Goal: Task Accomplishment & Management: Manage account settings

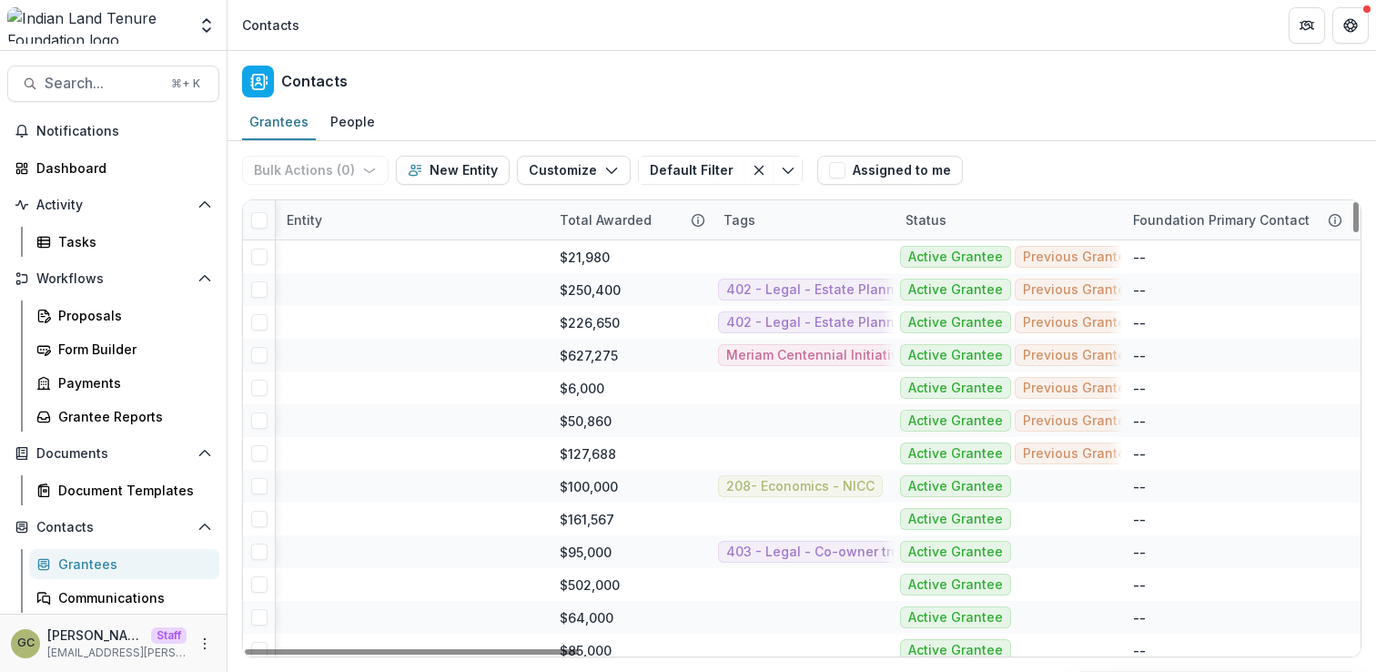
scroll to position [0, 1414]
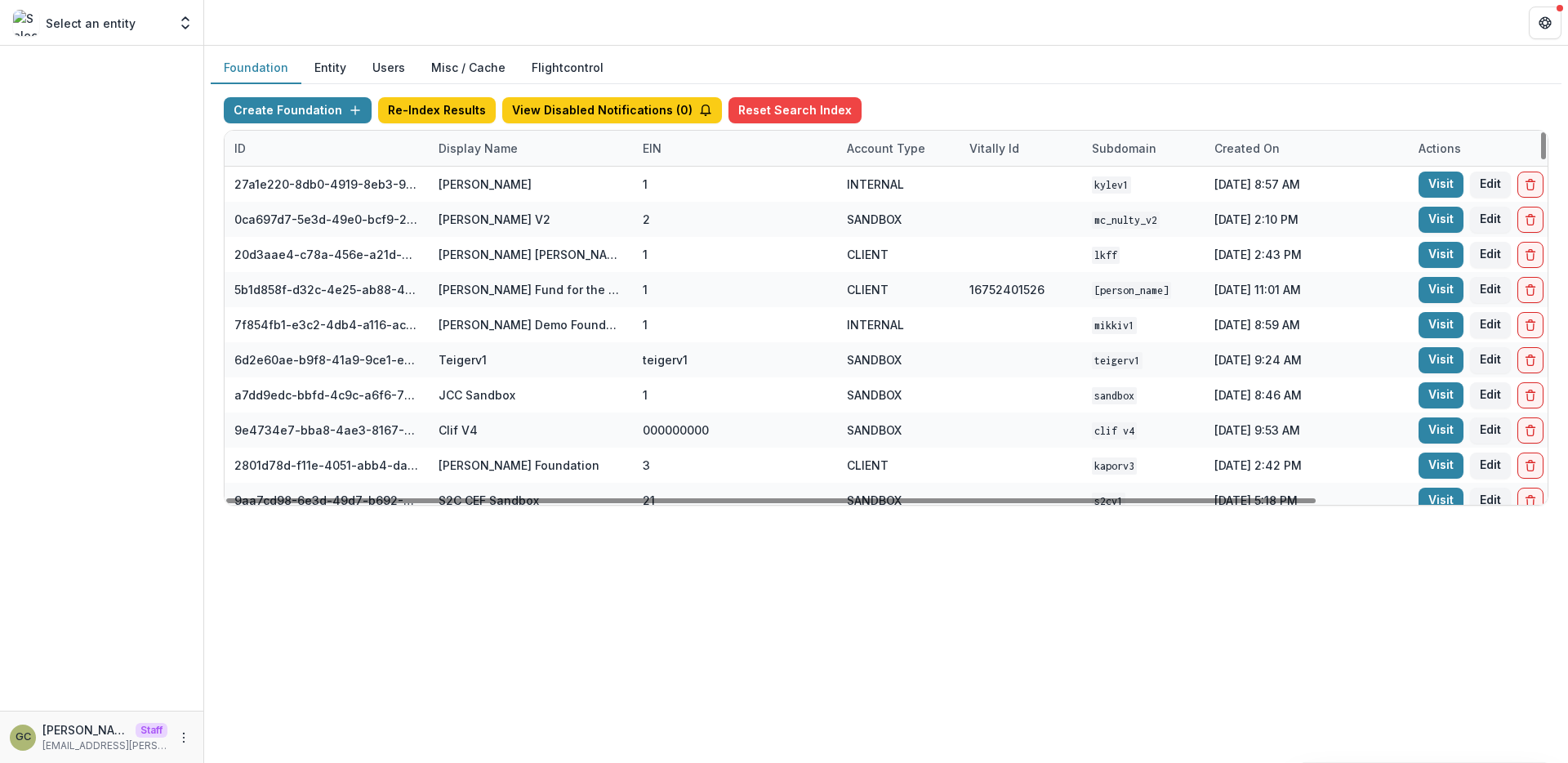
click at [469, 145] on div "Display Name" at bounding box center [478, 148] width 99 height 17
click at [486, 175] on input at bounding box center [530, 185] width 196 height 26
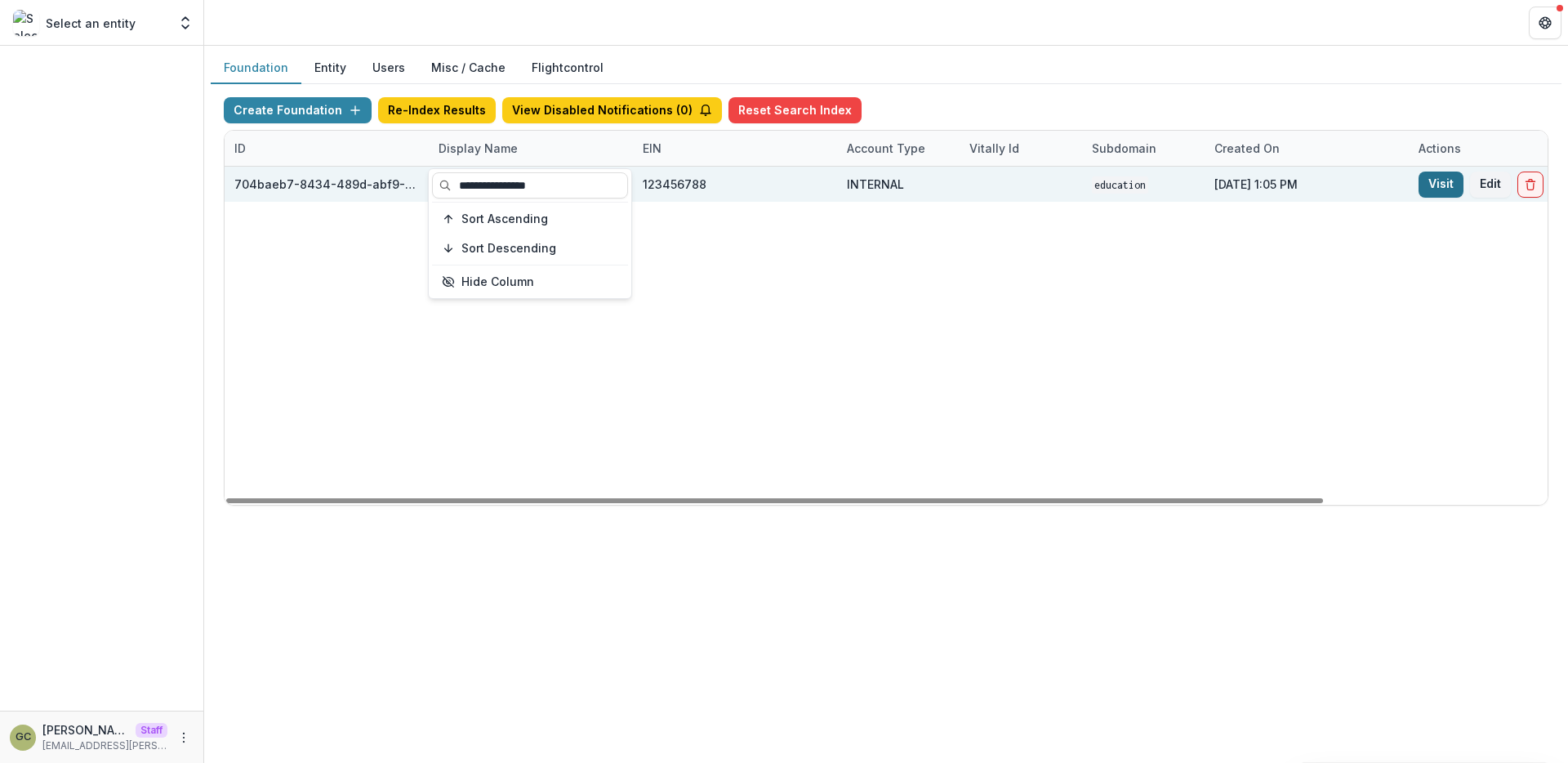
type input "**********"
click at [1449, 187] on link "Visit" at bounding box center [1441, 184] width 45 height 26
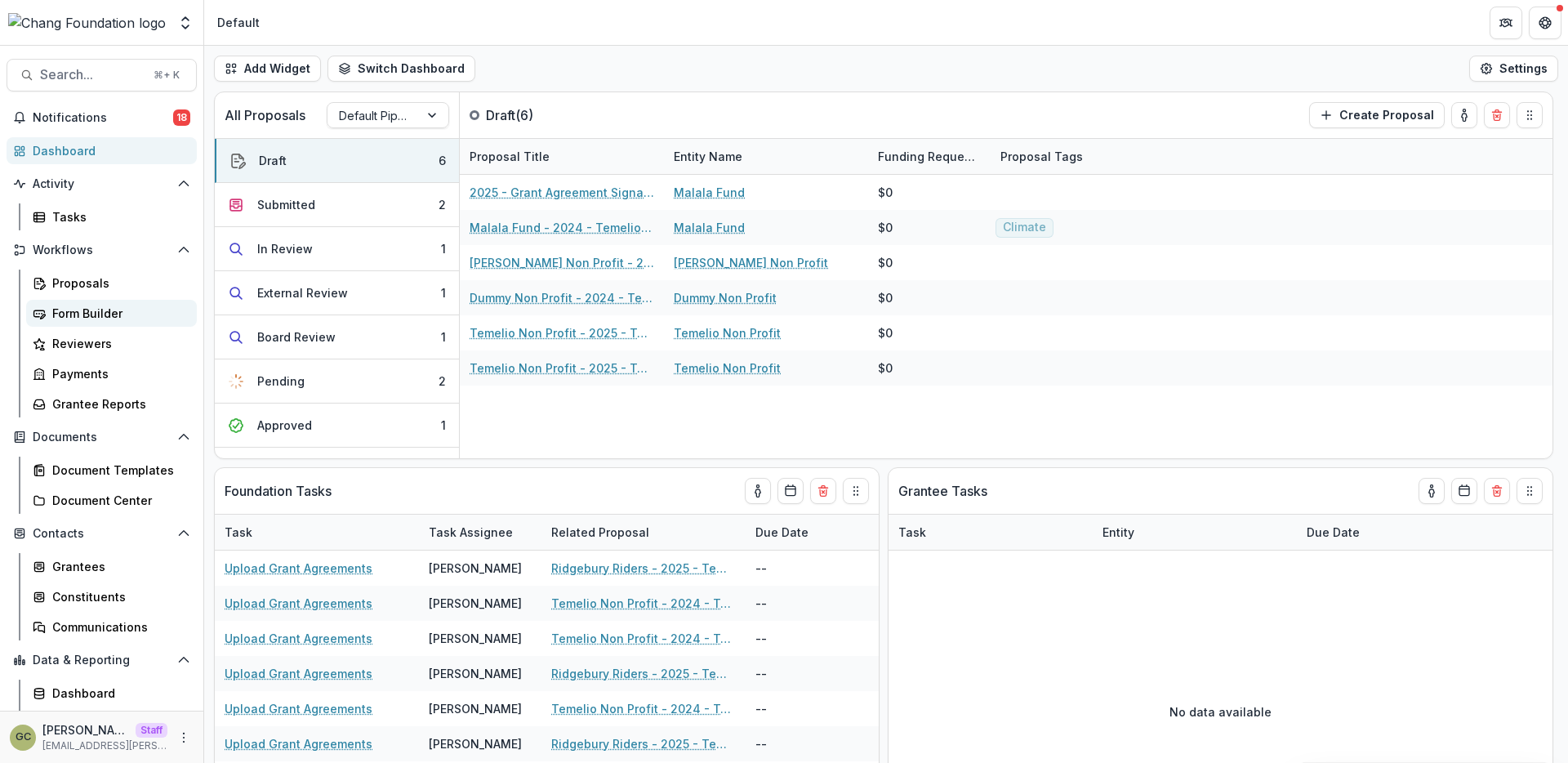
click at [146, 323] on link "Form Builder" at bounding box center [111, 313] width 171 height 27
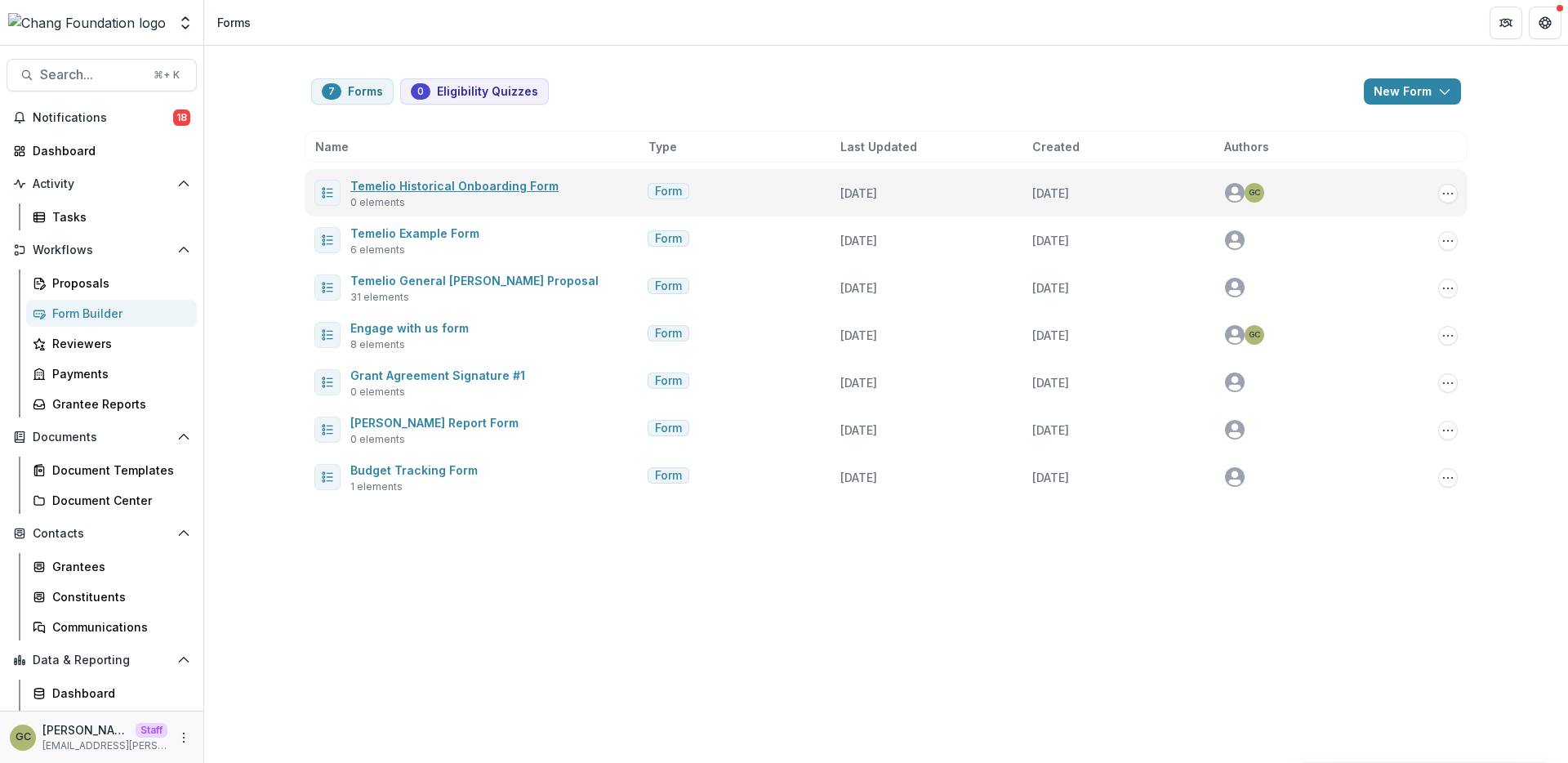
click at [422, 191] on link "Temelio Historical Onboarding Form" at bounding box center [454, 185] width 208 height 13
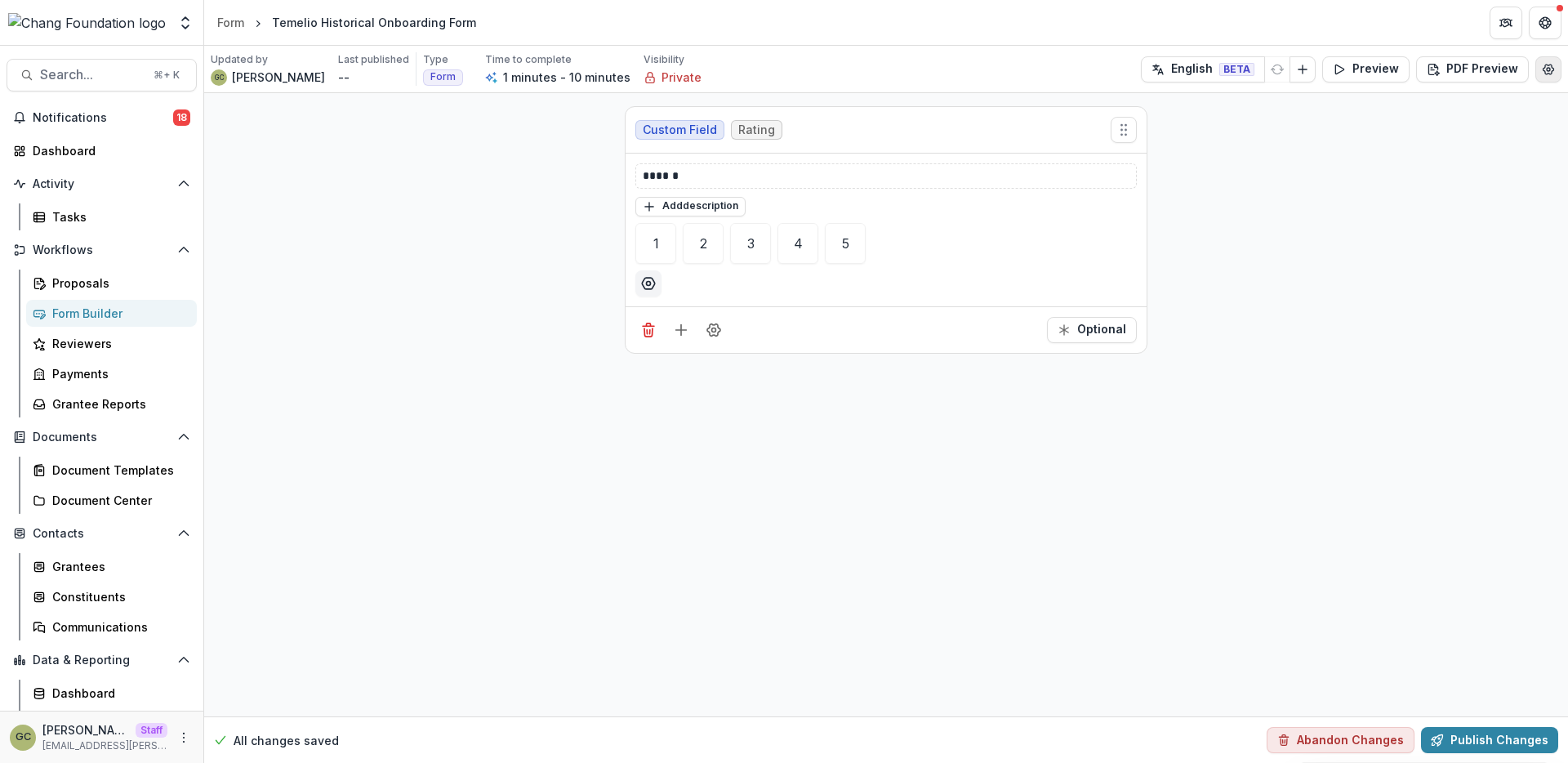
click at [1548, 65] on icon "Edit Form Settings" at bounding box center [1549, 69] width 11 height 10
select select "*******"
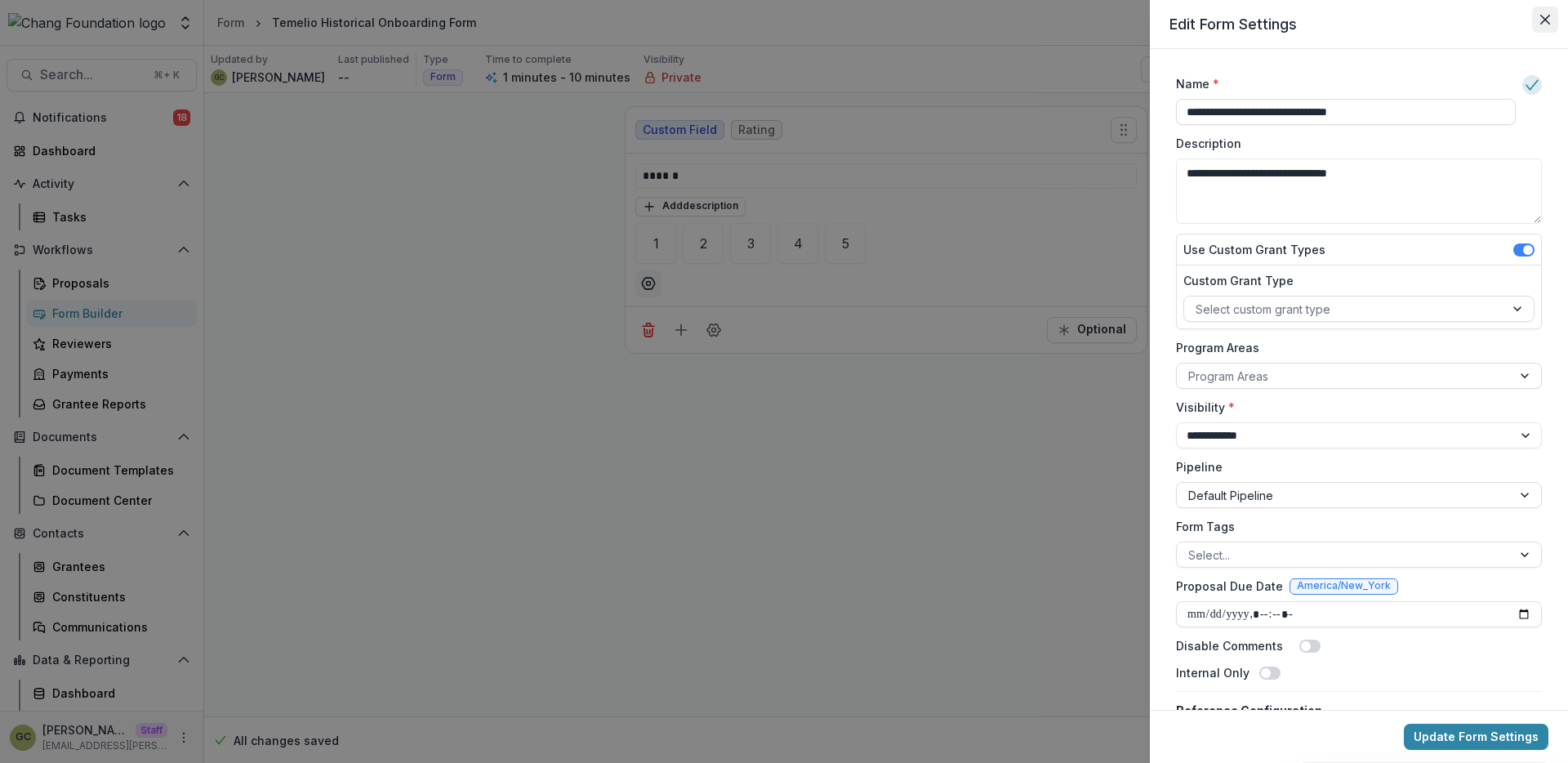
click at [1553, 25] on button "Close" at bounding box center [1545, 19] width 26 height 26
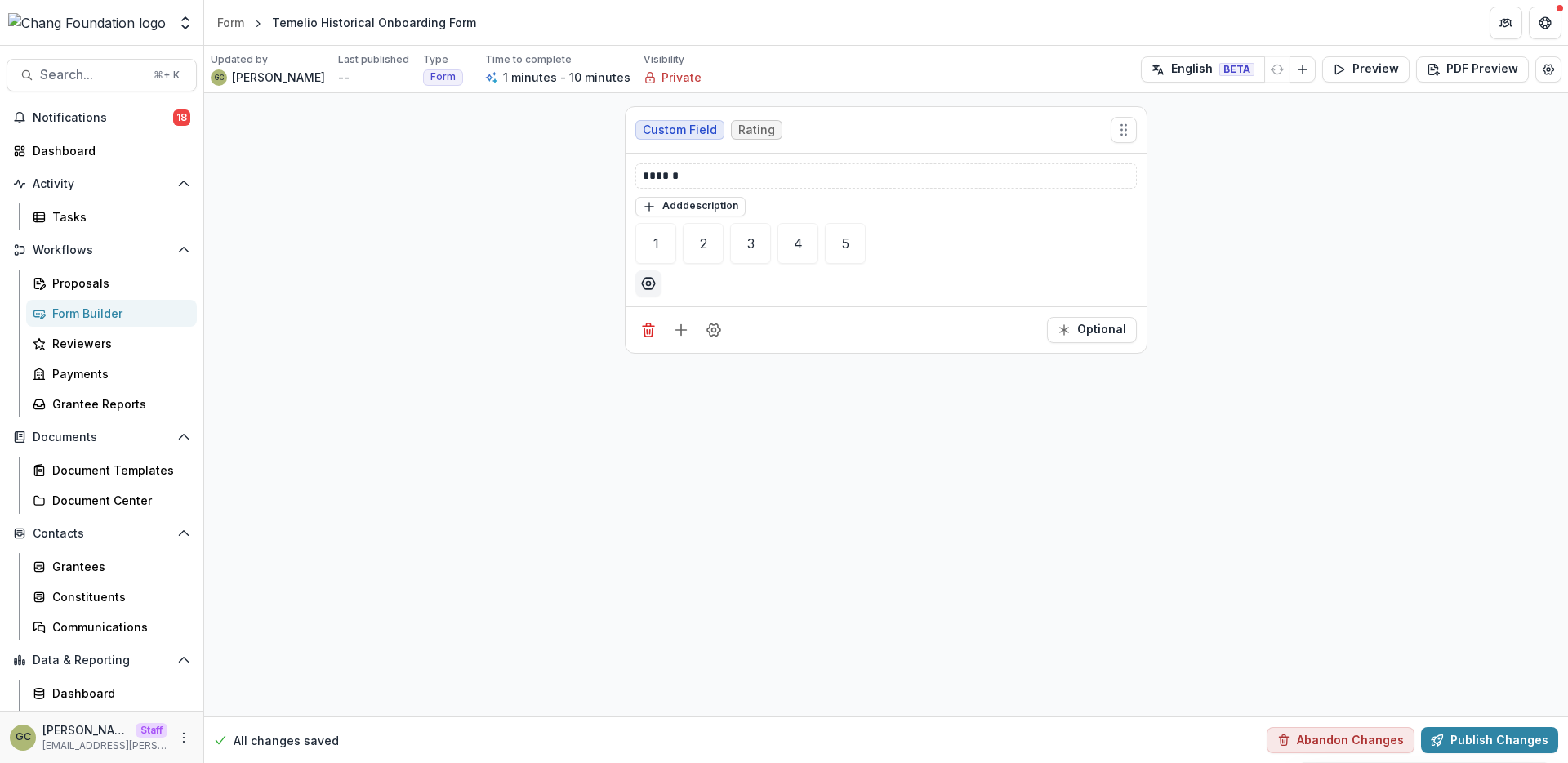
click at [432, 305] on div "Custom Field Rating ****** Add description 1 2 3 4 5 Optional To pick up a drag…" at bounding box center [886, 405] width 1364 height 623
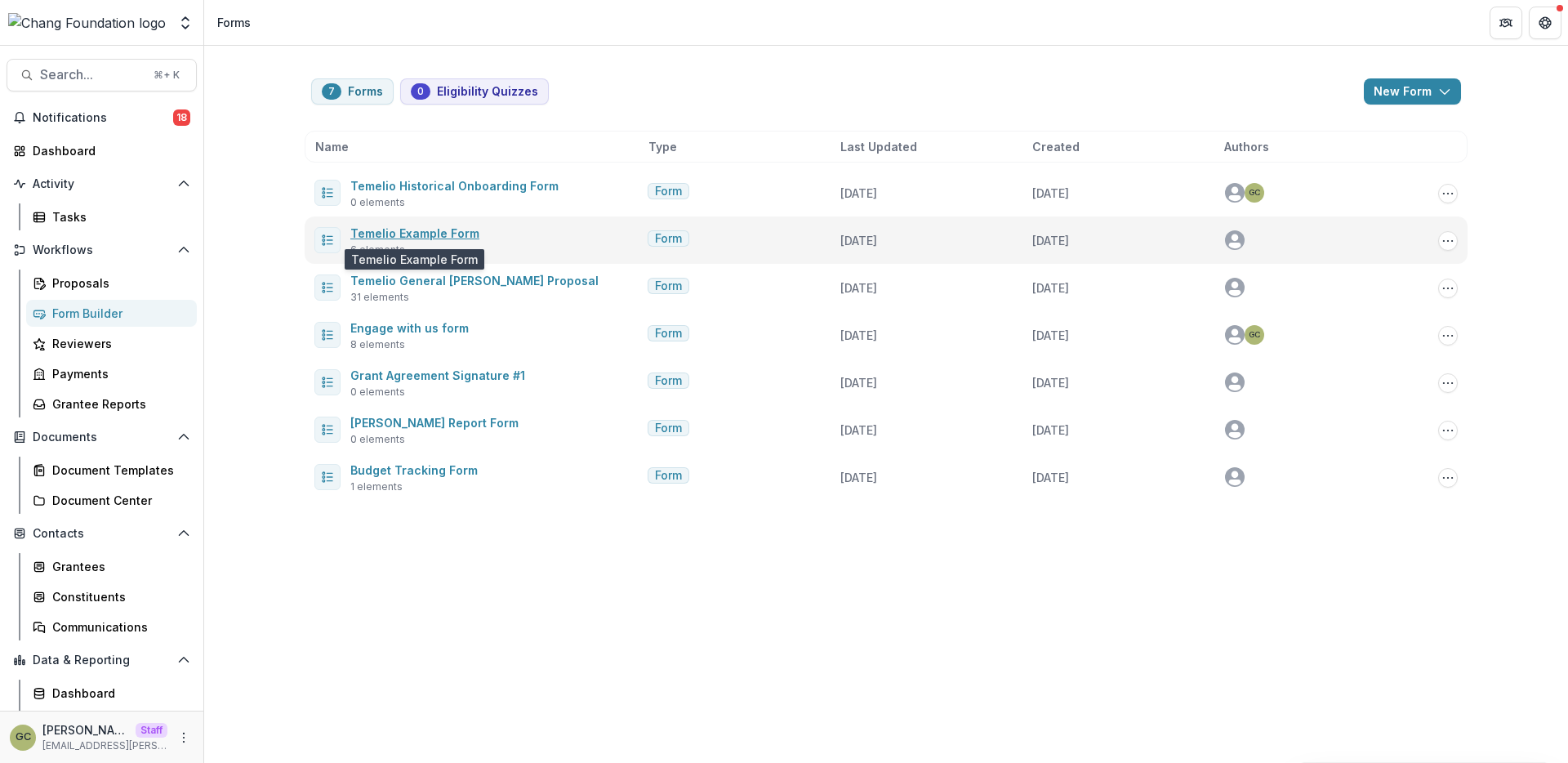
click at [425, 236] on link "Temelio Example Form" at bounding box center [415, 232] width 129 height 13
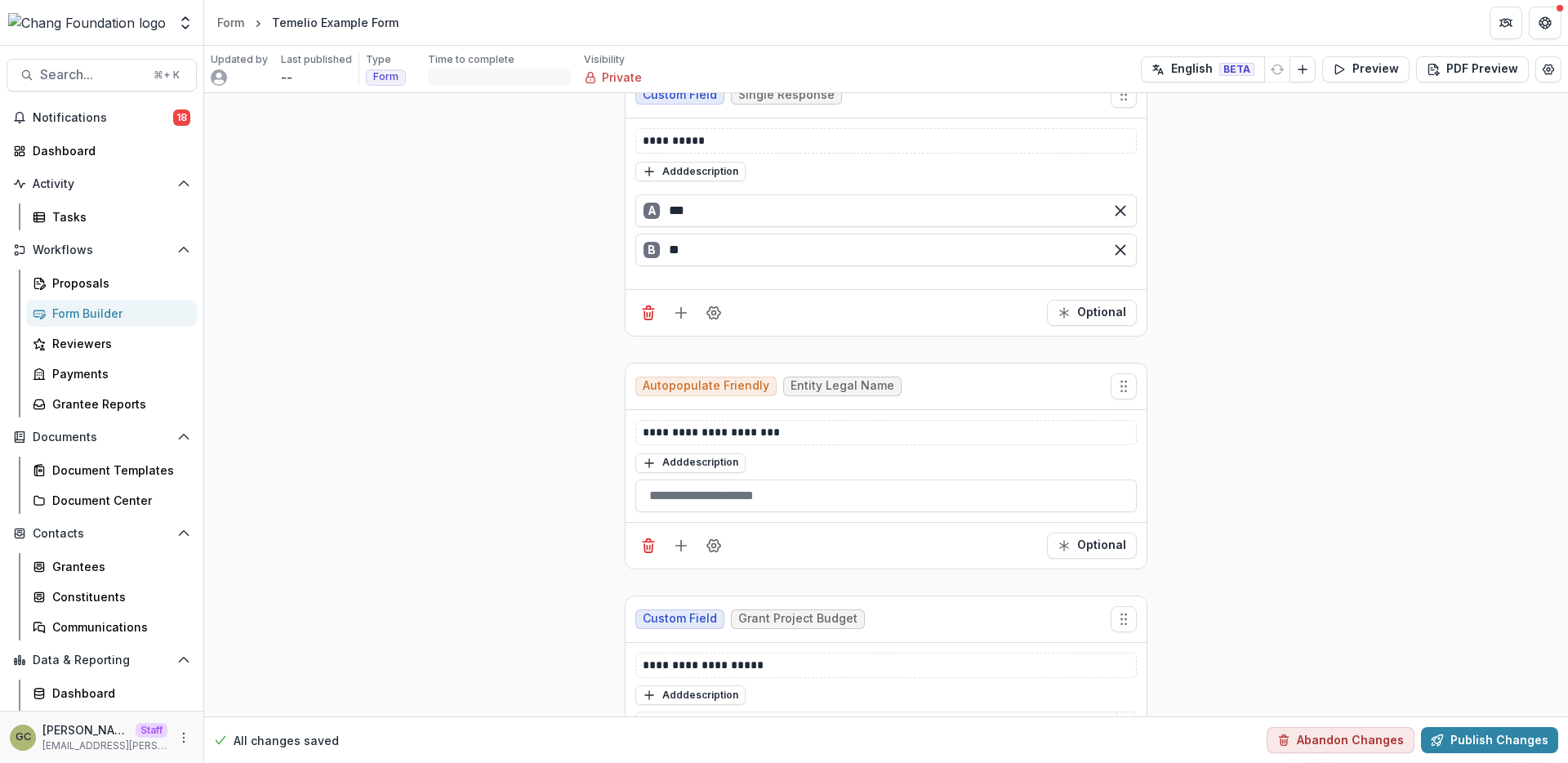
scroll to position [1416, 0]
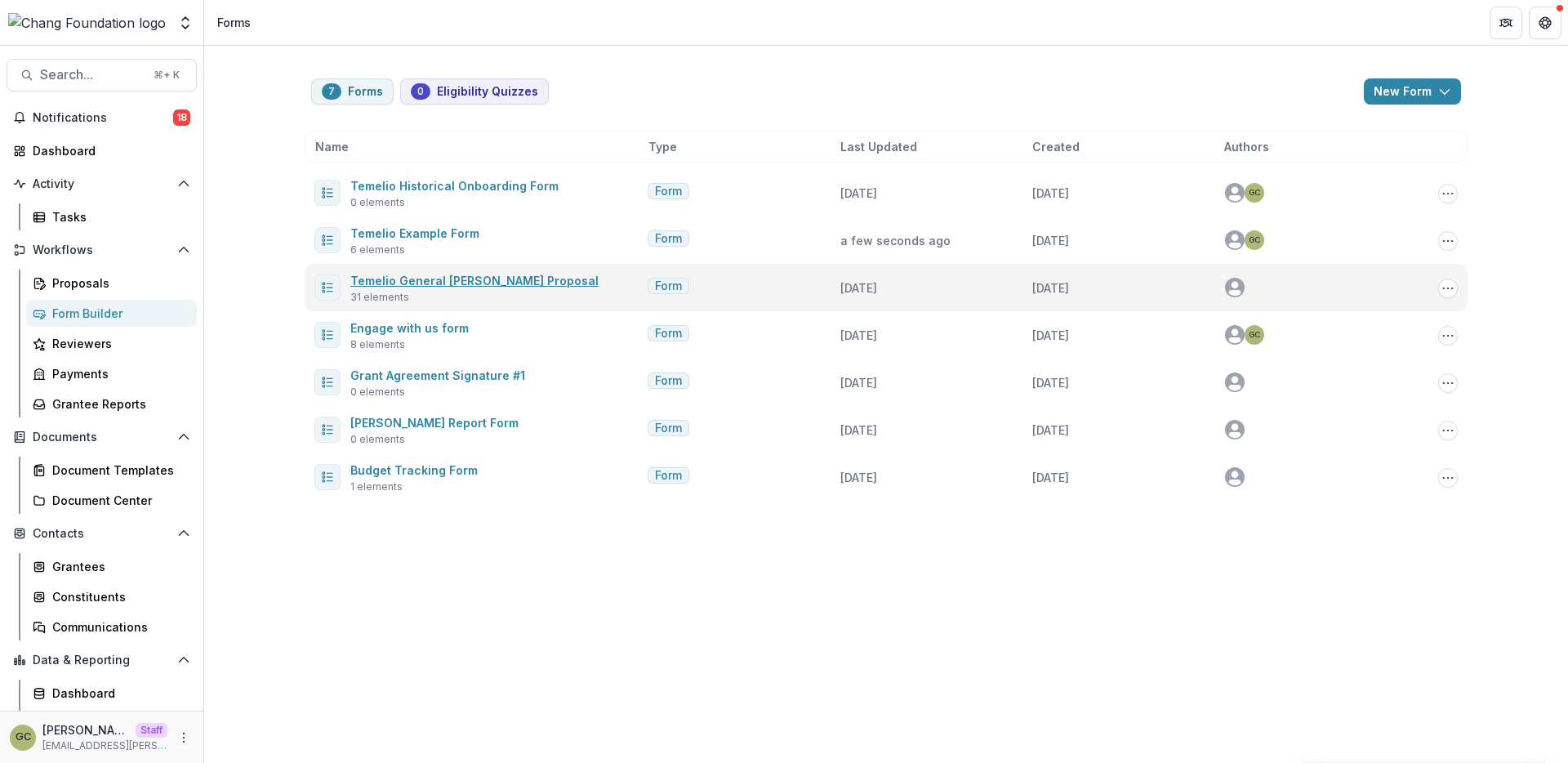
click at [448, 282] on link "Temelio General Grant Proposal" at bounding box center [474, 280] width 249 height 13
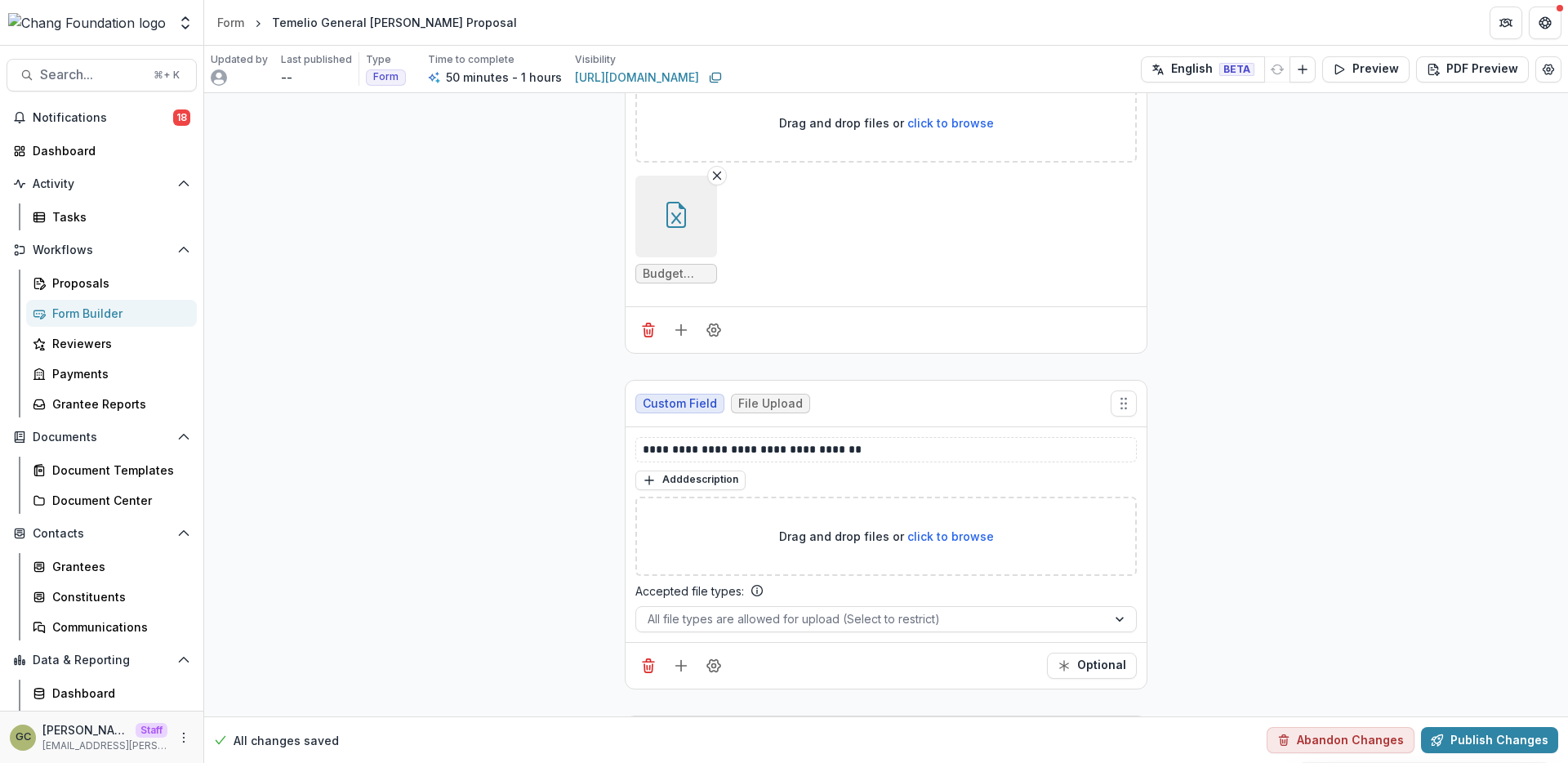
scroll to position [8311, 0]
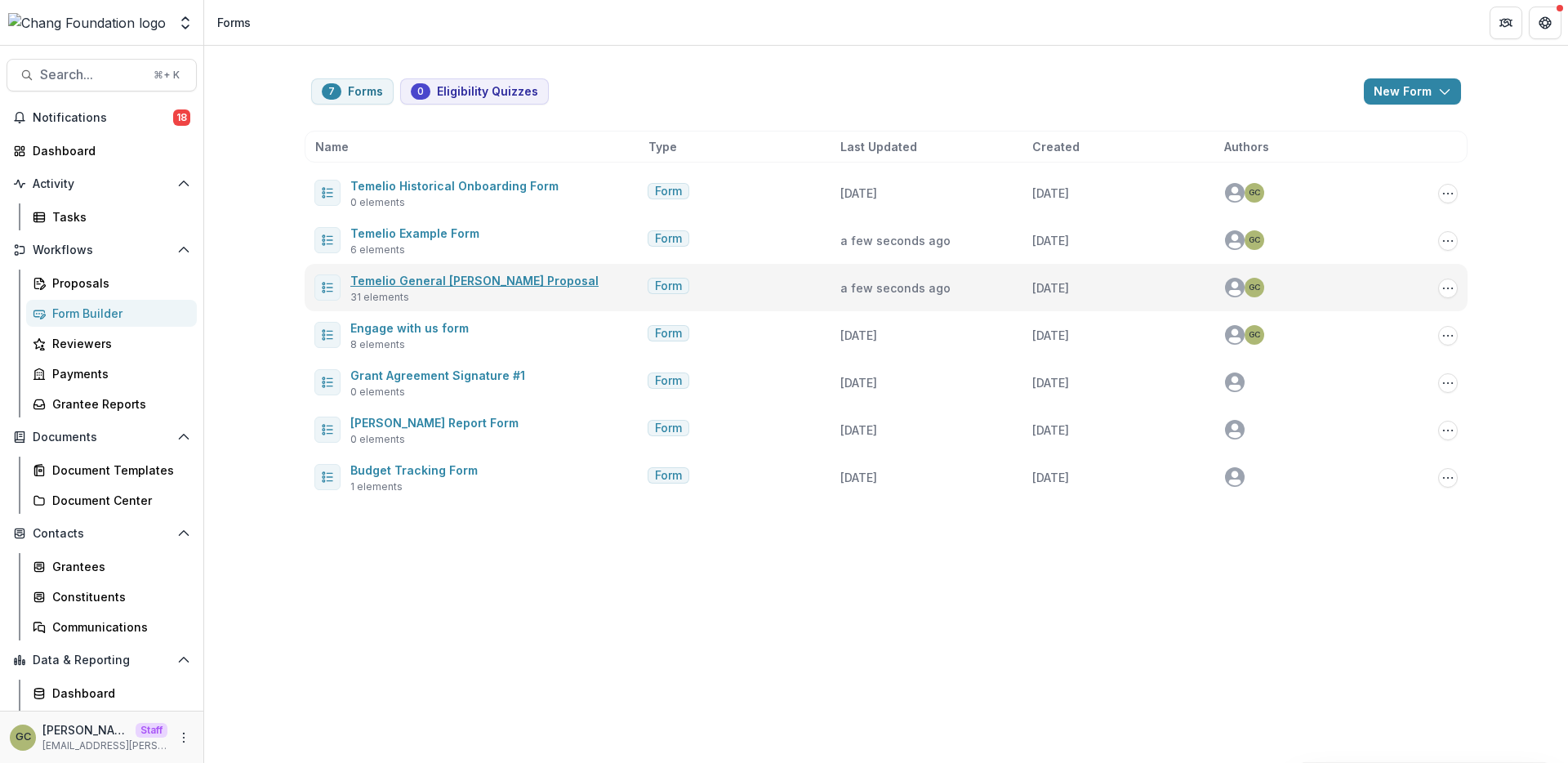
click at [449, 282] on link "Temelio General Grant Proposal" at bounding box center [474, 280] width 249 height 13
click at [1450, 292] on icon "Options" at bounding box center [1448, 288] width 13 height 13
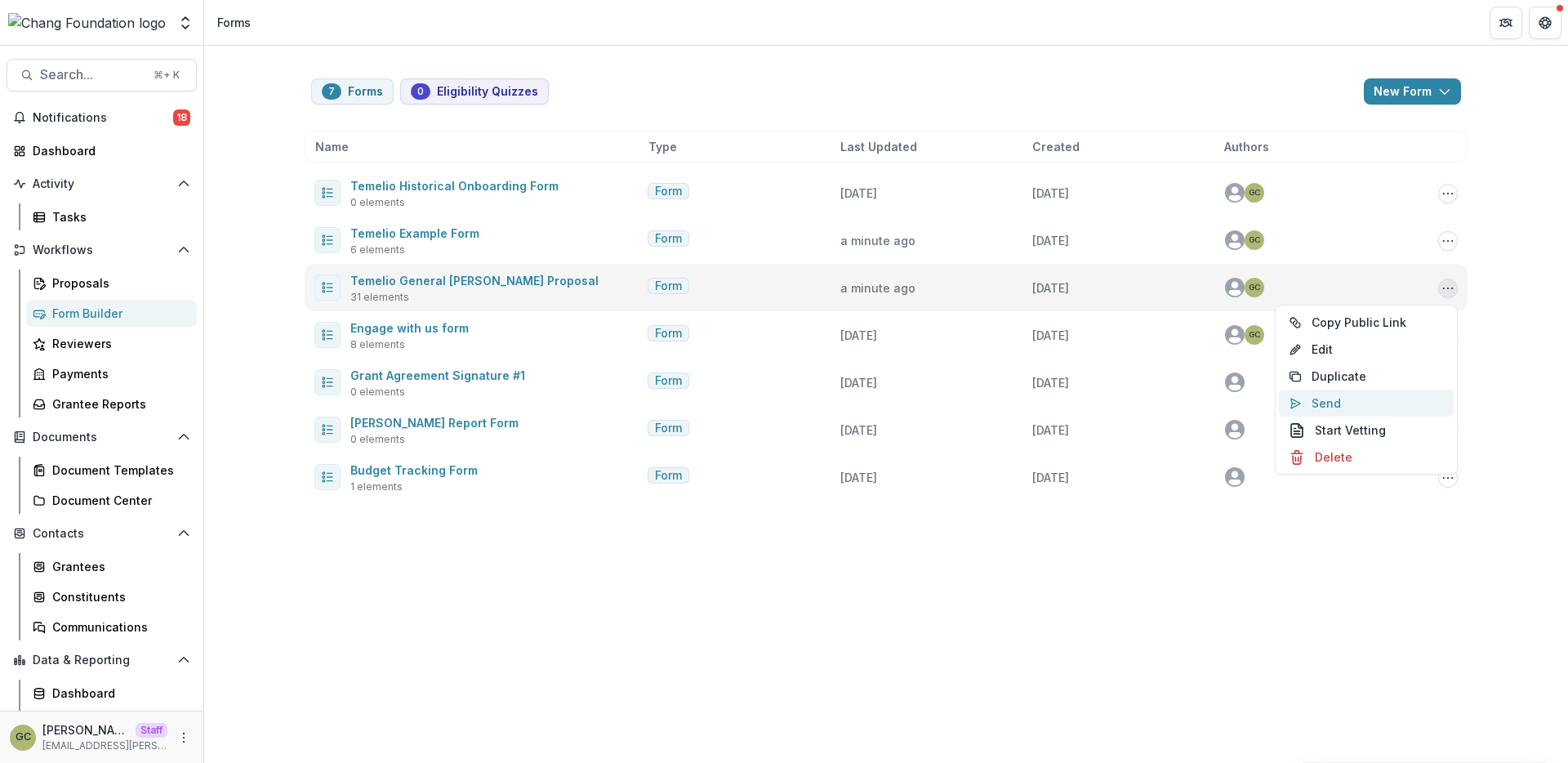
click at [1360, 405] on button "Send" at bounding box center [1366, 403] width 175 height 27
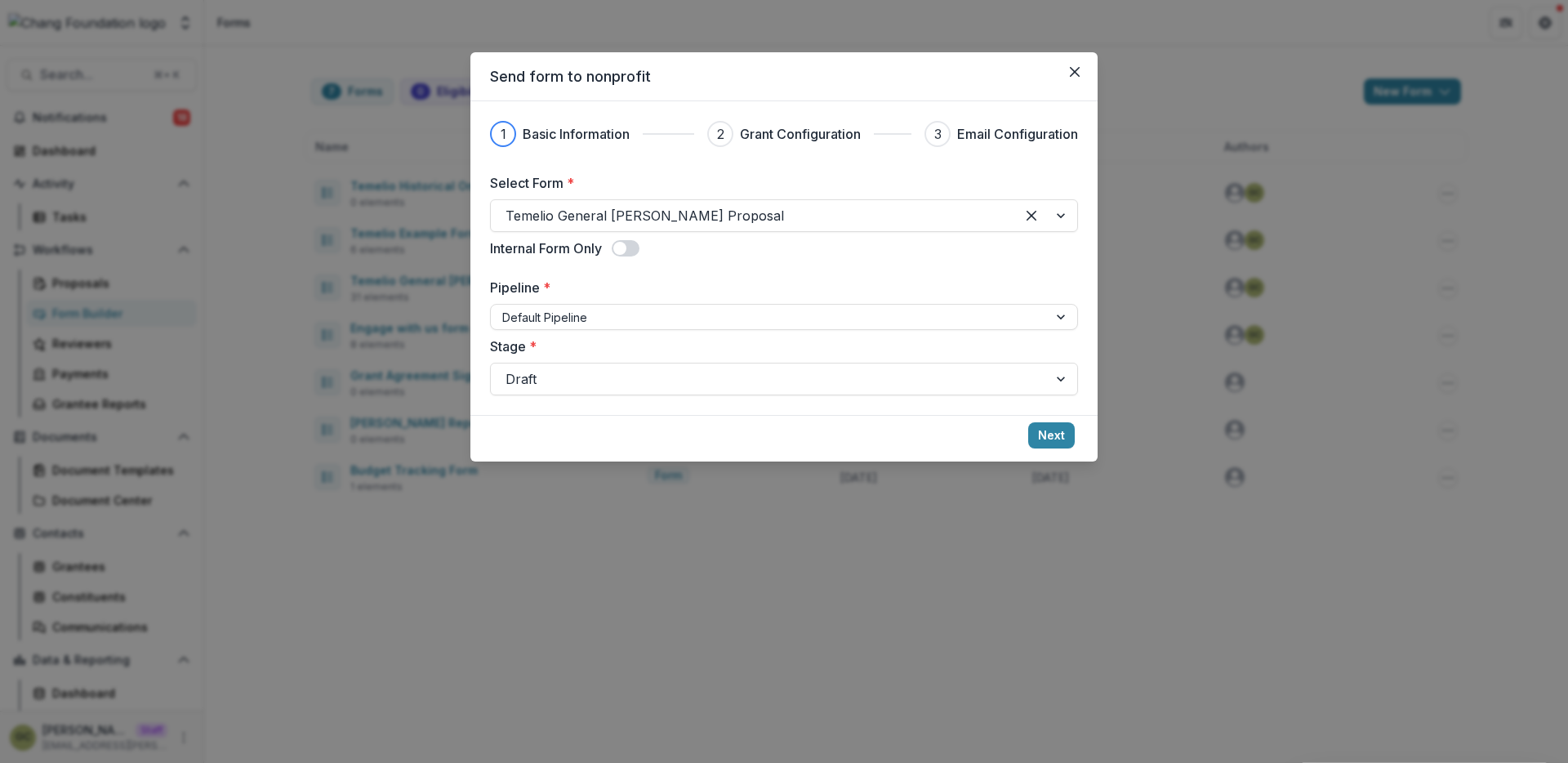
click at [1215, 327] on div "Send form to nonprofit 1 Basic Information 2 Grant Configuration 3 Email Config…" at bounding box center [784, 382] width 1568 height 763
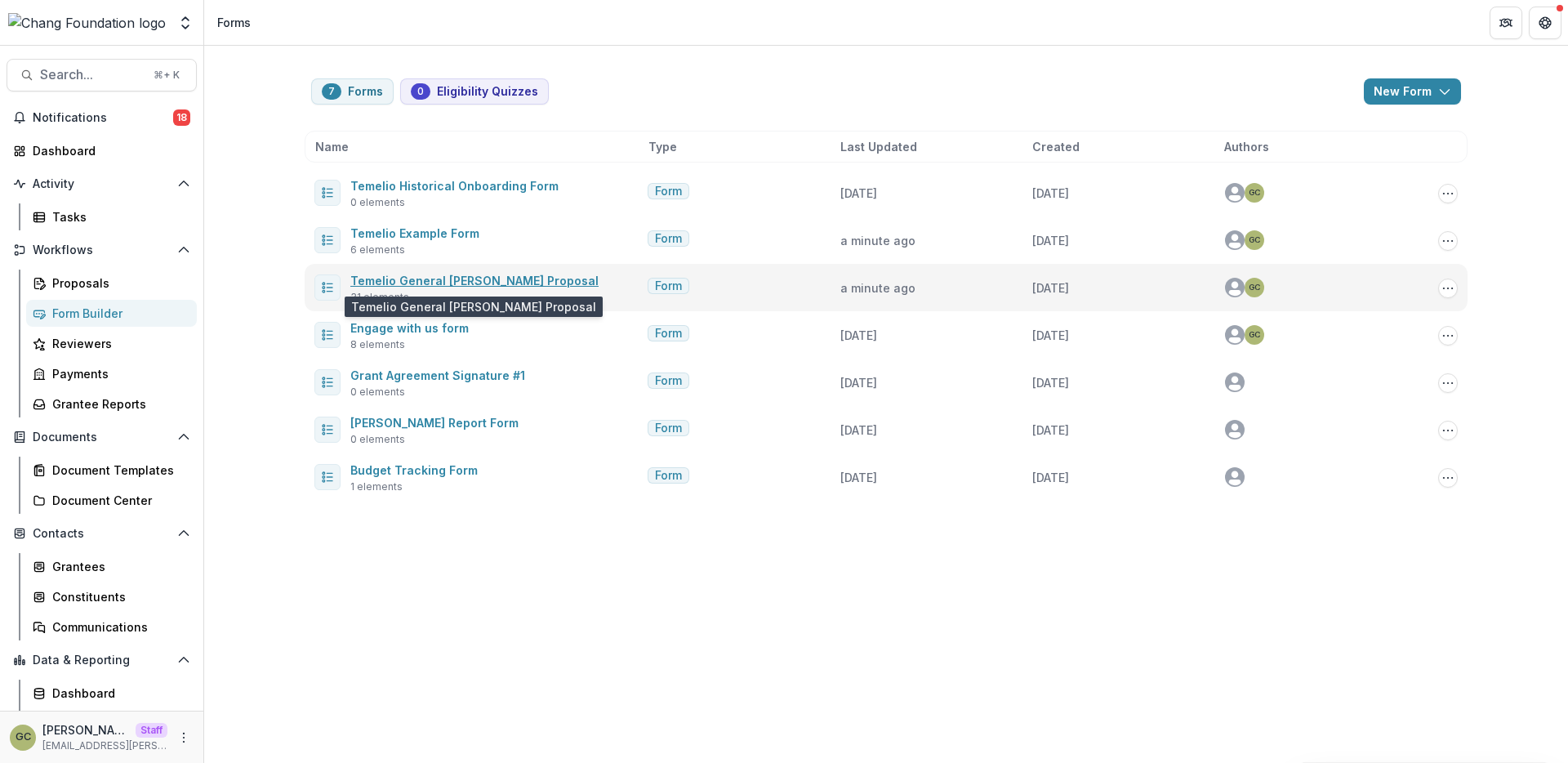
click at [415, 281] on link "Temelio General Grant Proposal" at bounding box center [474, 280] width 249 height 13
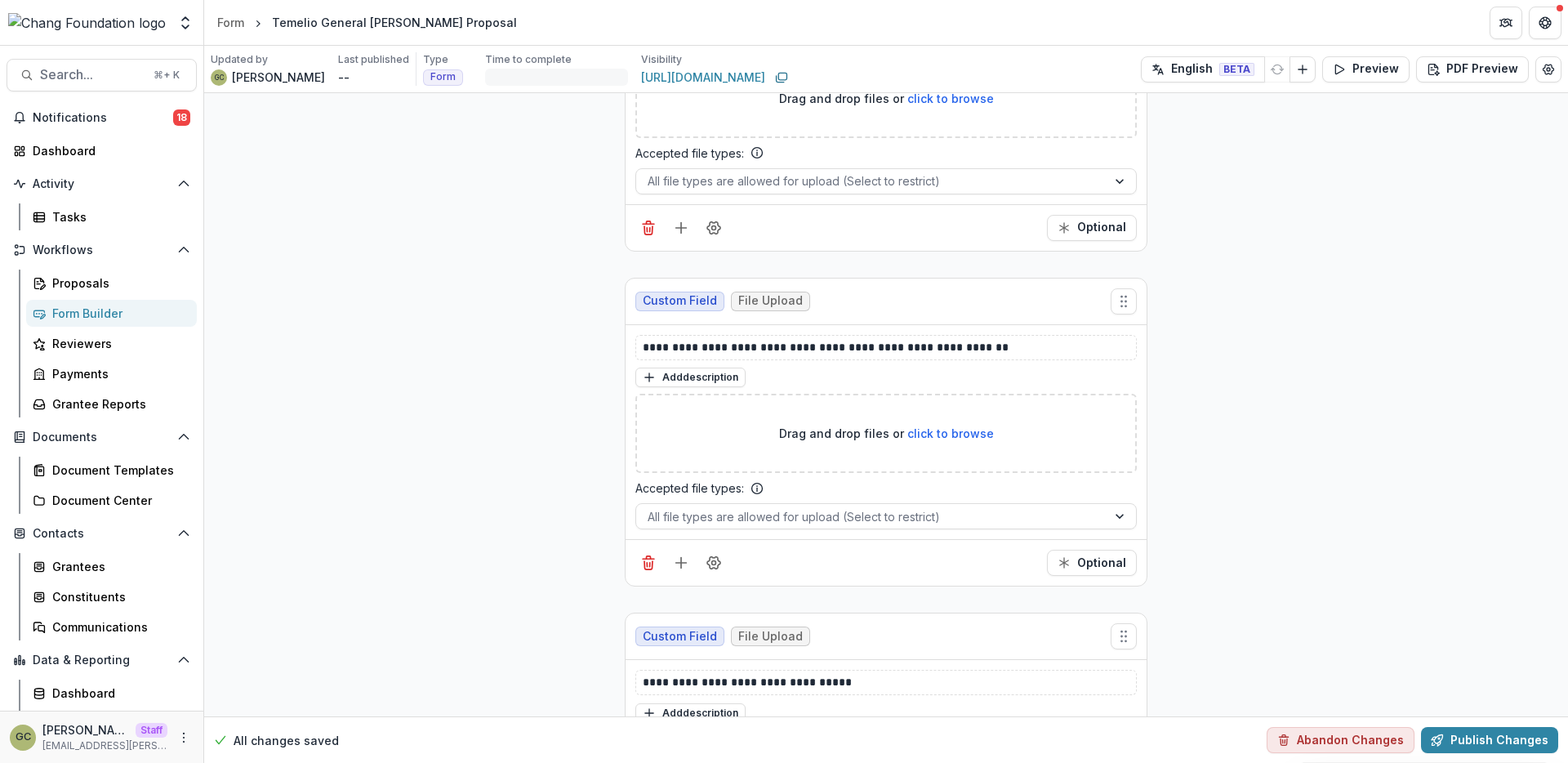
scroll to position [10347, 0]
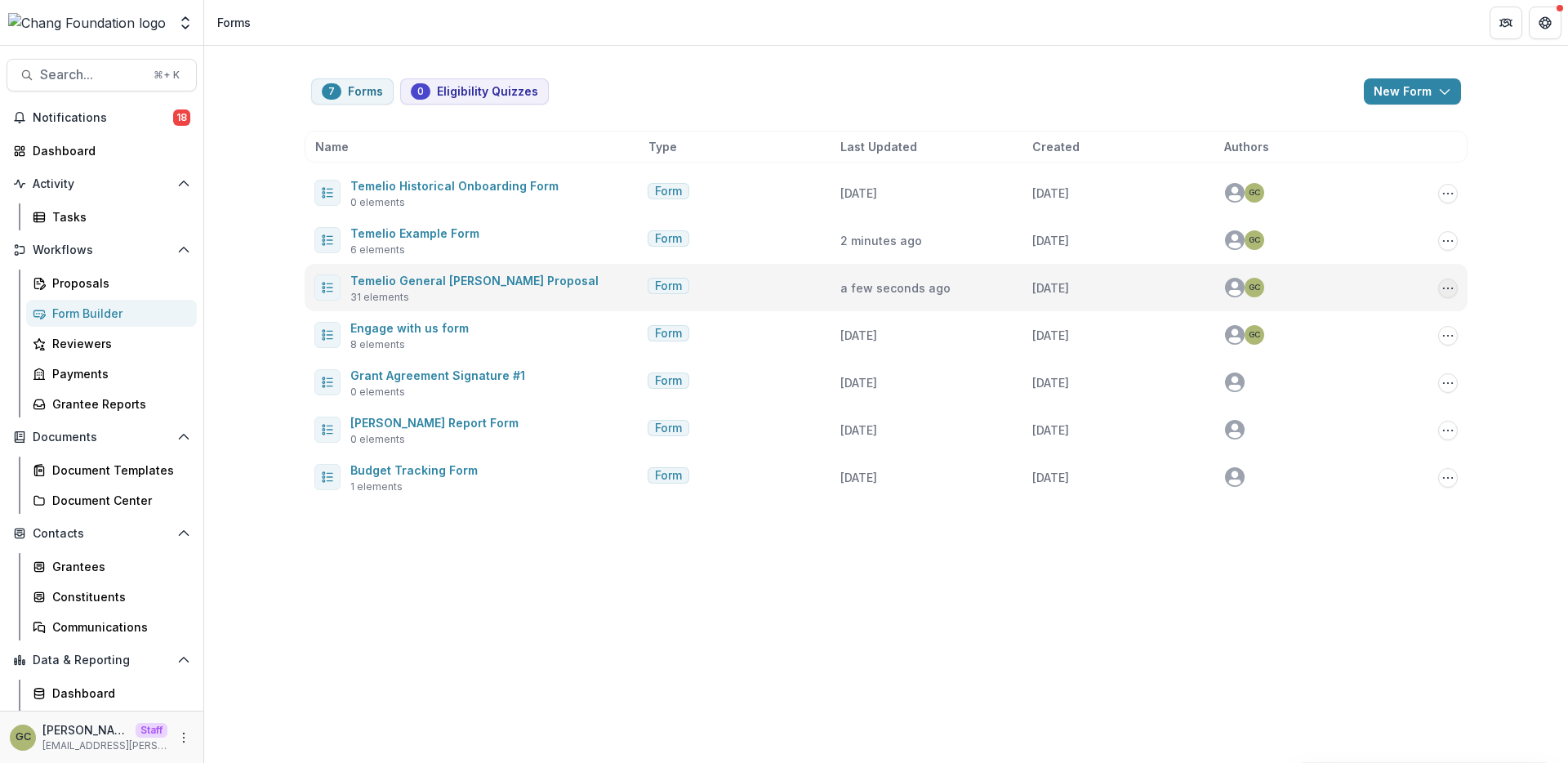
click at [1447, 286] on icon "Options" at bounding box center [1448, 288] width 13 height 13
click at [1358, 358] on link "Edit" at bounding box center [1366, 349] width 175 height 27
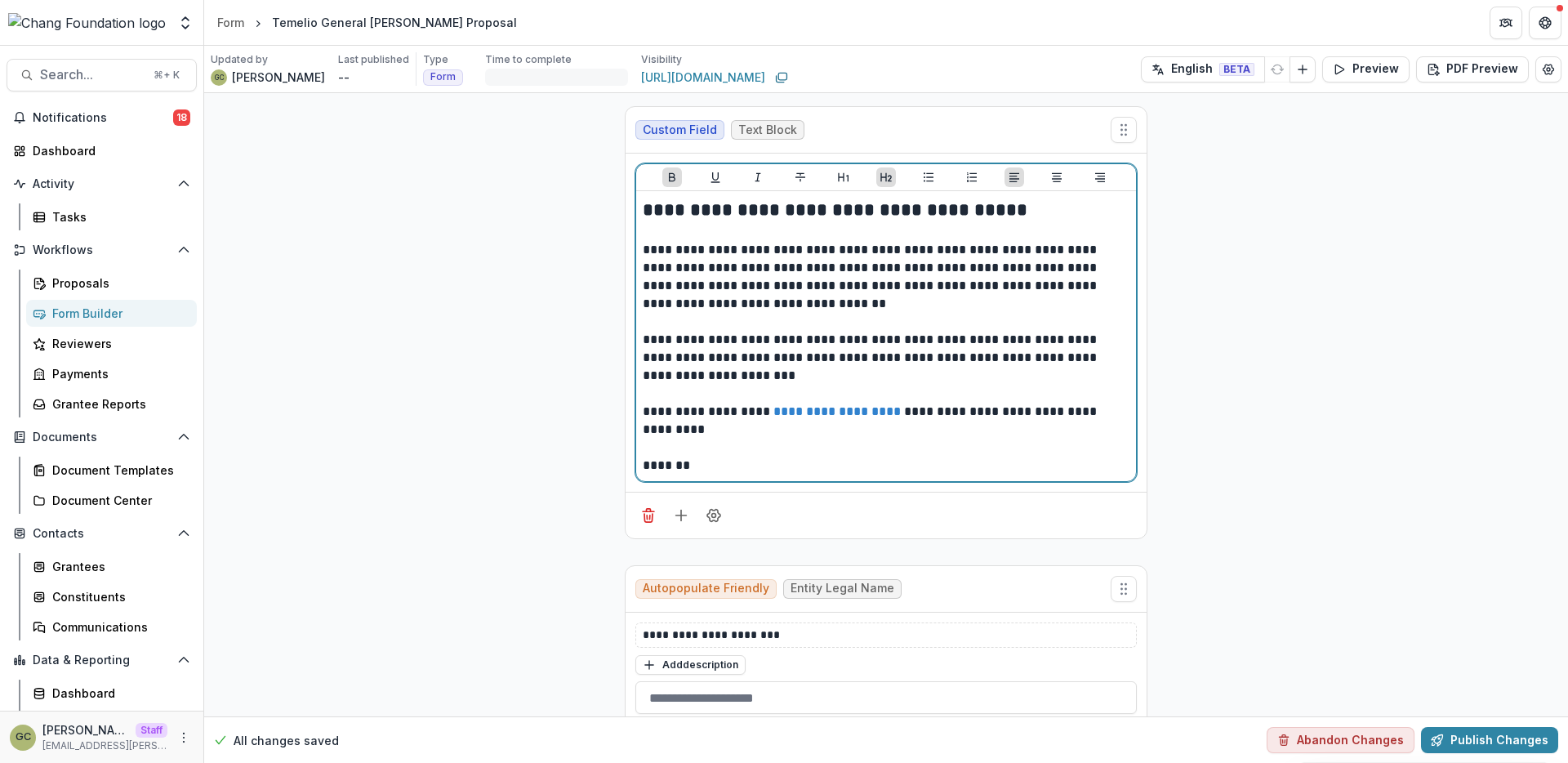
click at [745, 222] on h2 "**********" at bounding box center [886, 210] width 486 height 25
click at [806, 203] on strong "**********" at bounding box center [837, 210] width 390 height 18
click at [965, 207] on strong "**********" at bounding box center [837, 210] width 390 height 18
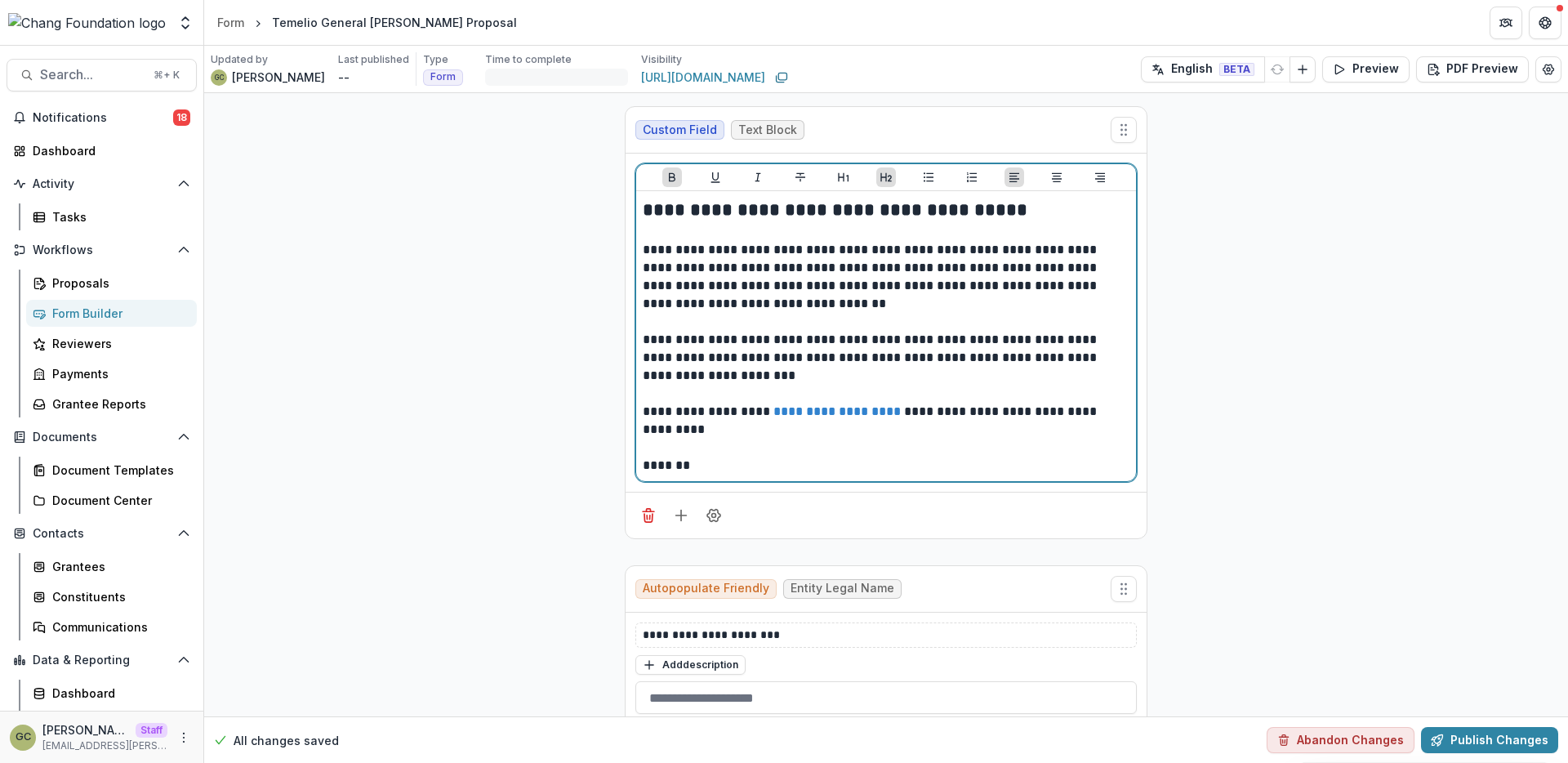
click at [1036, 210] on h2 "**********" at bounding box center [886, 210] width 486 height 25
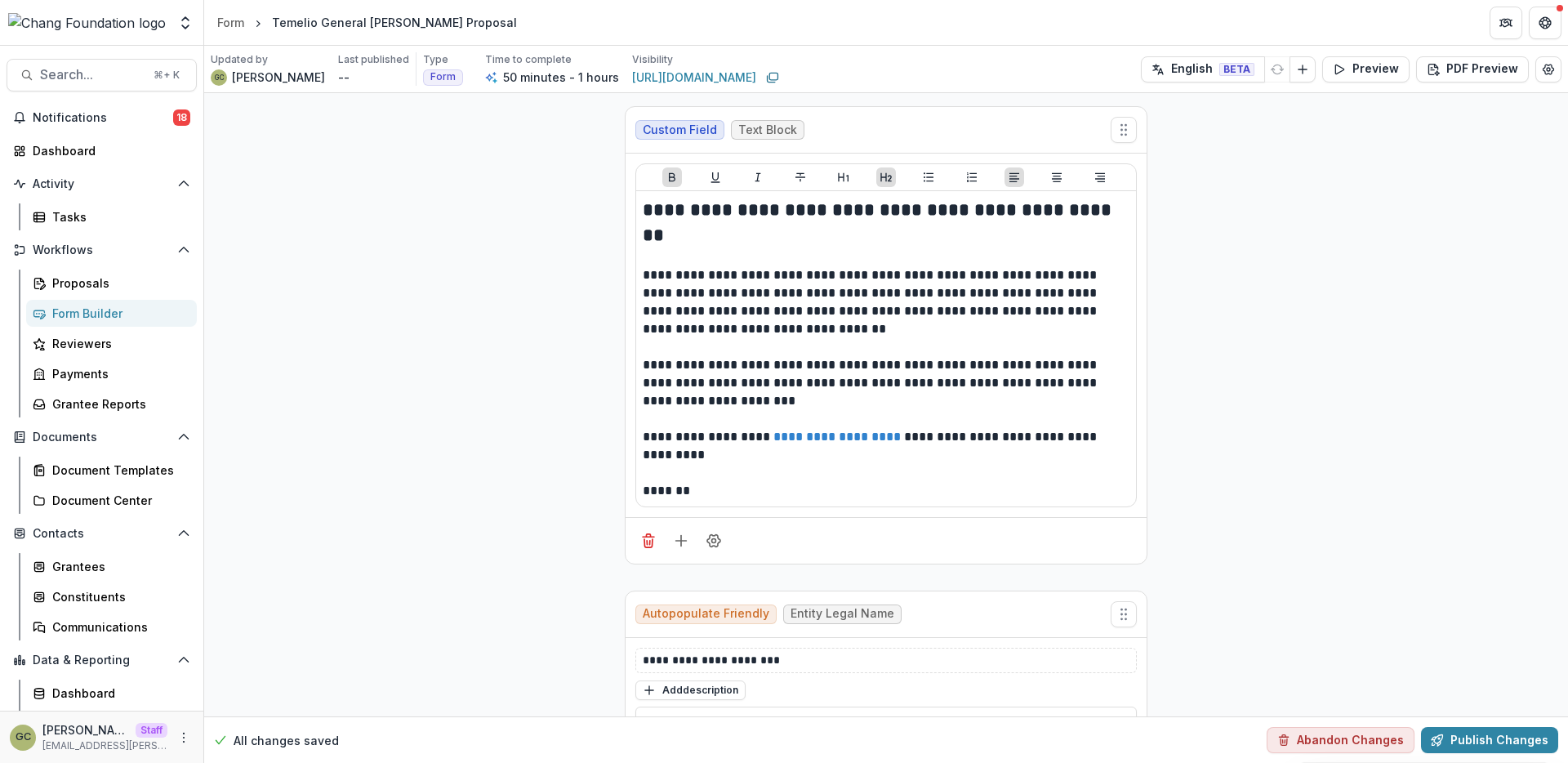
click at [80, 25] on img at bounding box center [87, 23] width 158 height 20
click at [101, 31] on img at bounding box center [87, 23] width 158 height 20
click at [1450, 738] on button "Publish Changes" at bounding box center [1489, 740] width 137 height 26
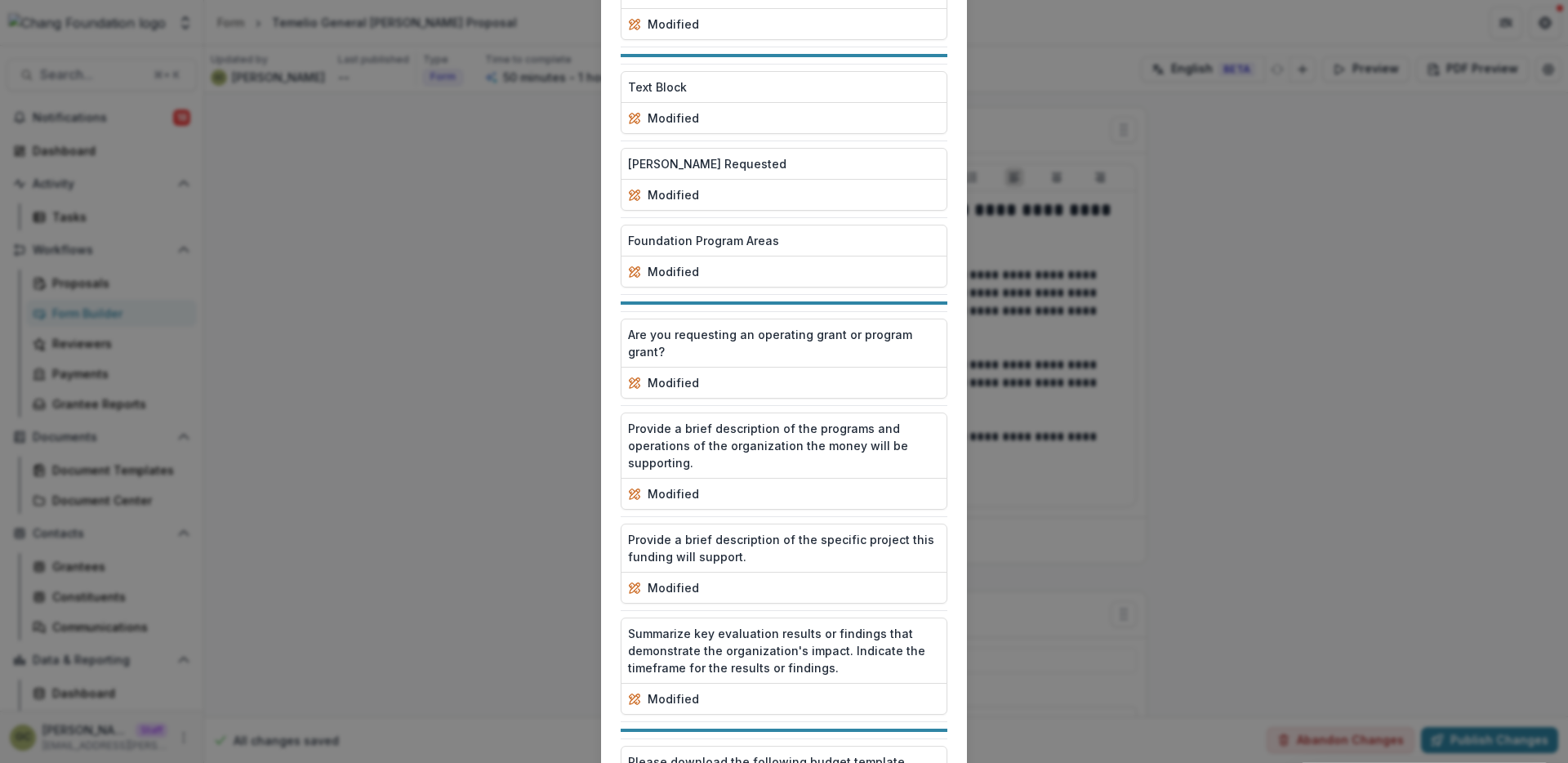
scroll to position [2175, 0]
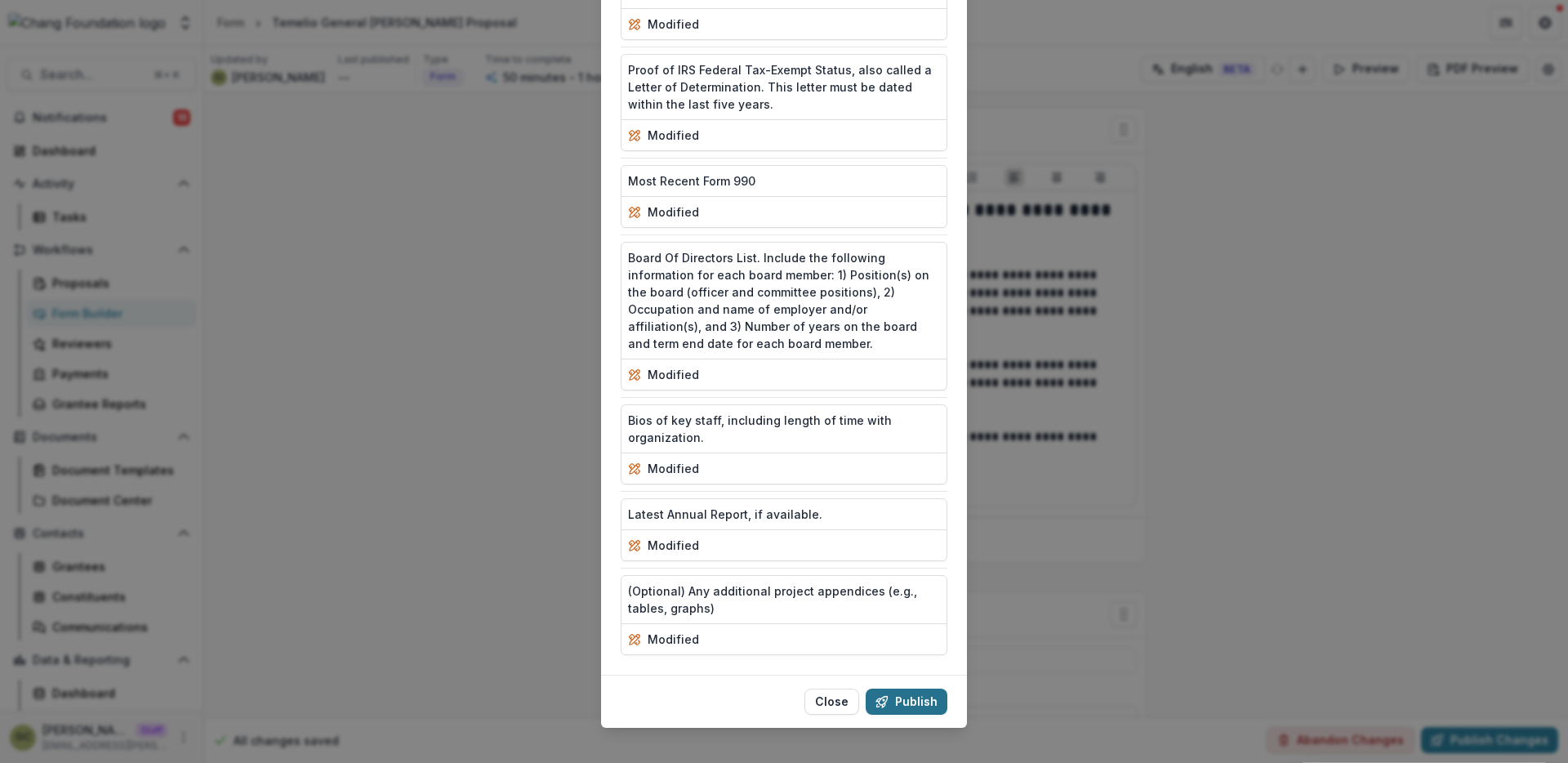
click at [876, 693] on button "Publish" at bounding box center [907, 701] width 82 height 26
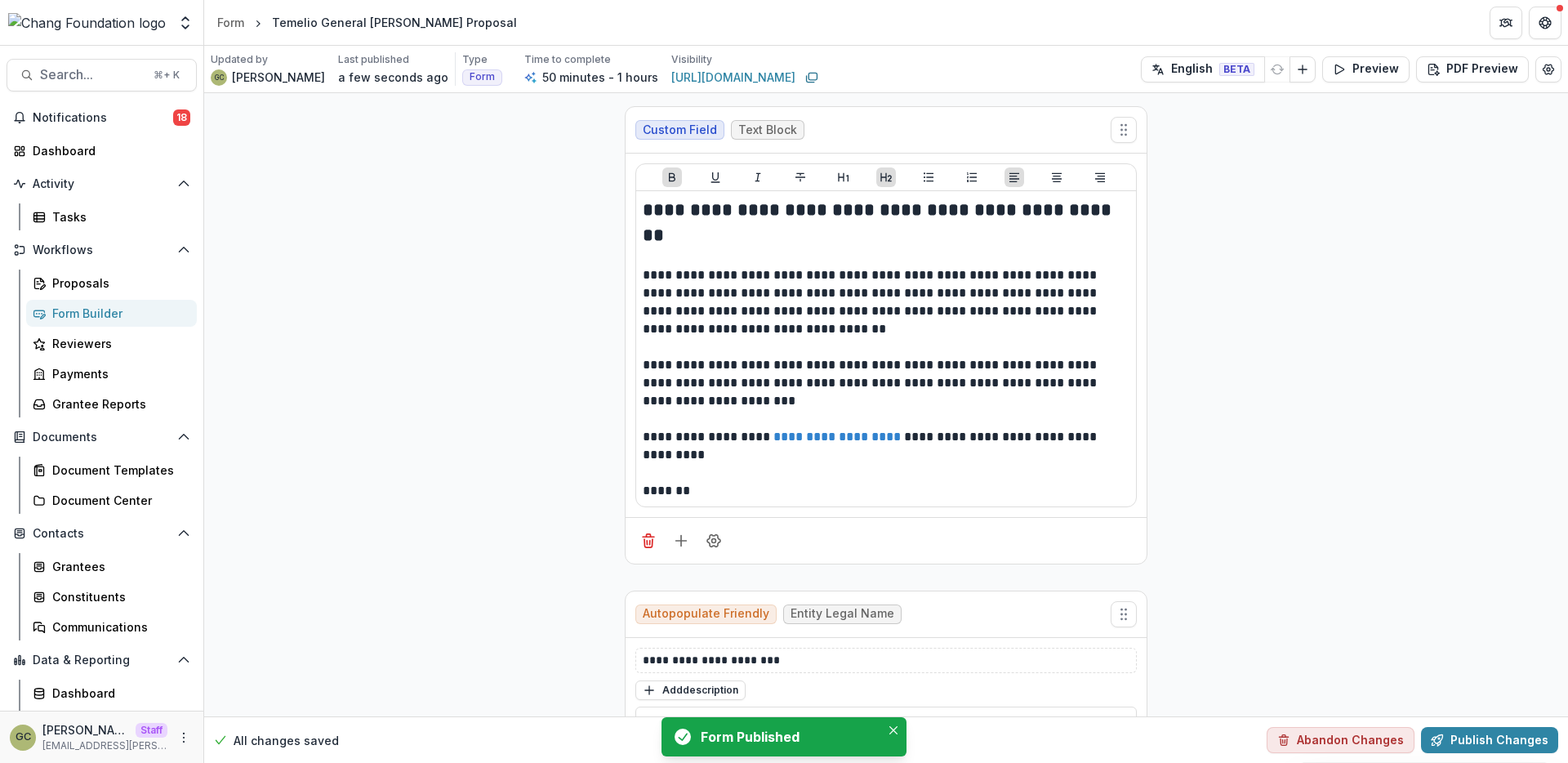
click at [1546, 69] on circle "Edit Form Settings" at bounding box center [1548, 69] width 4 height 4
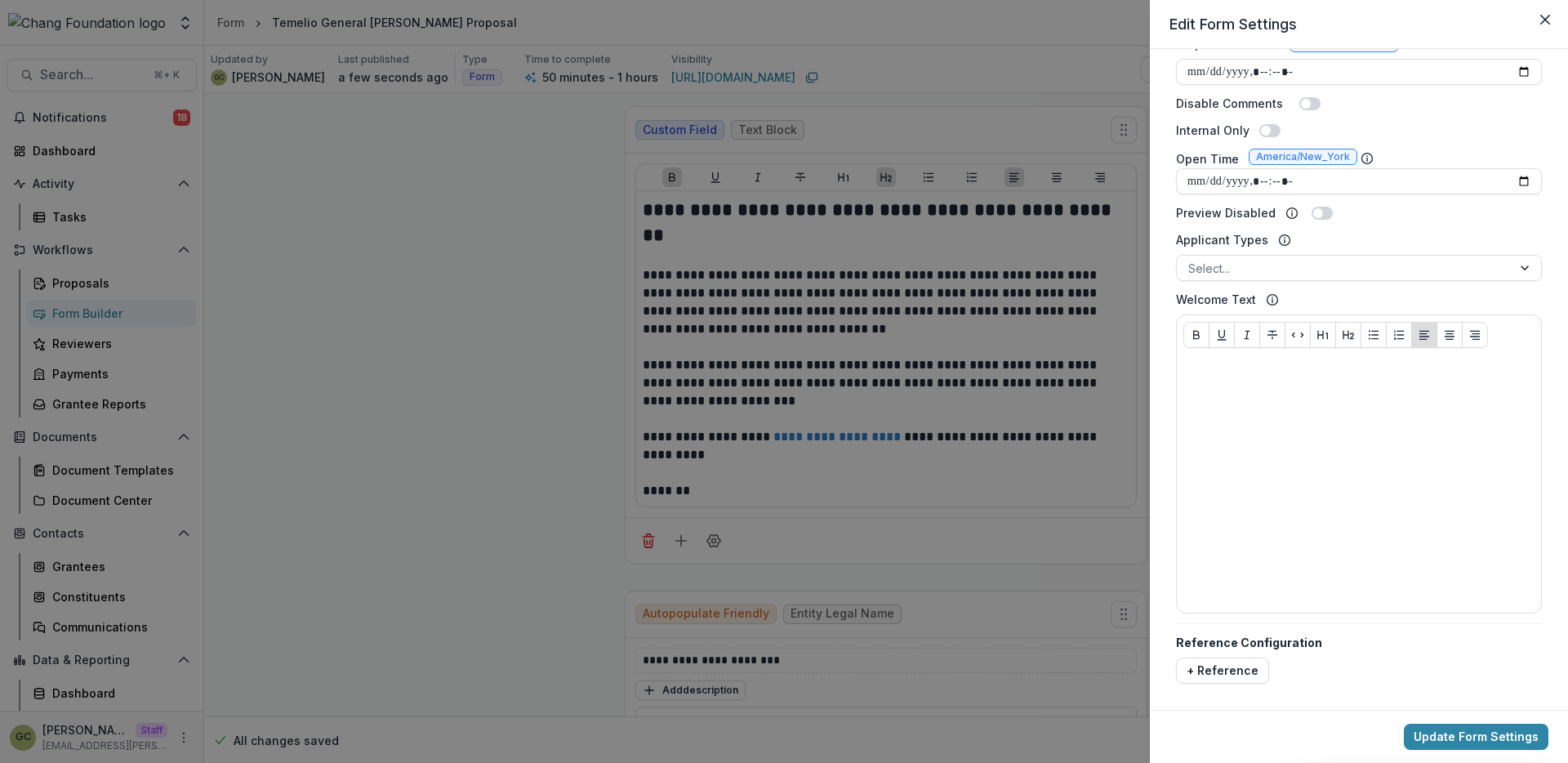
scroll to position [0, 0]
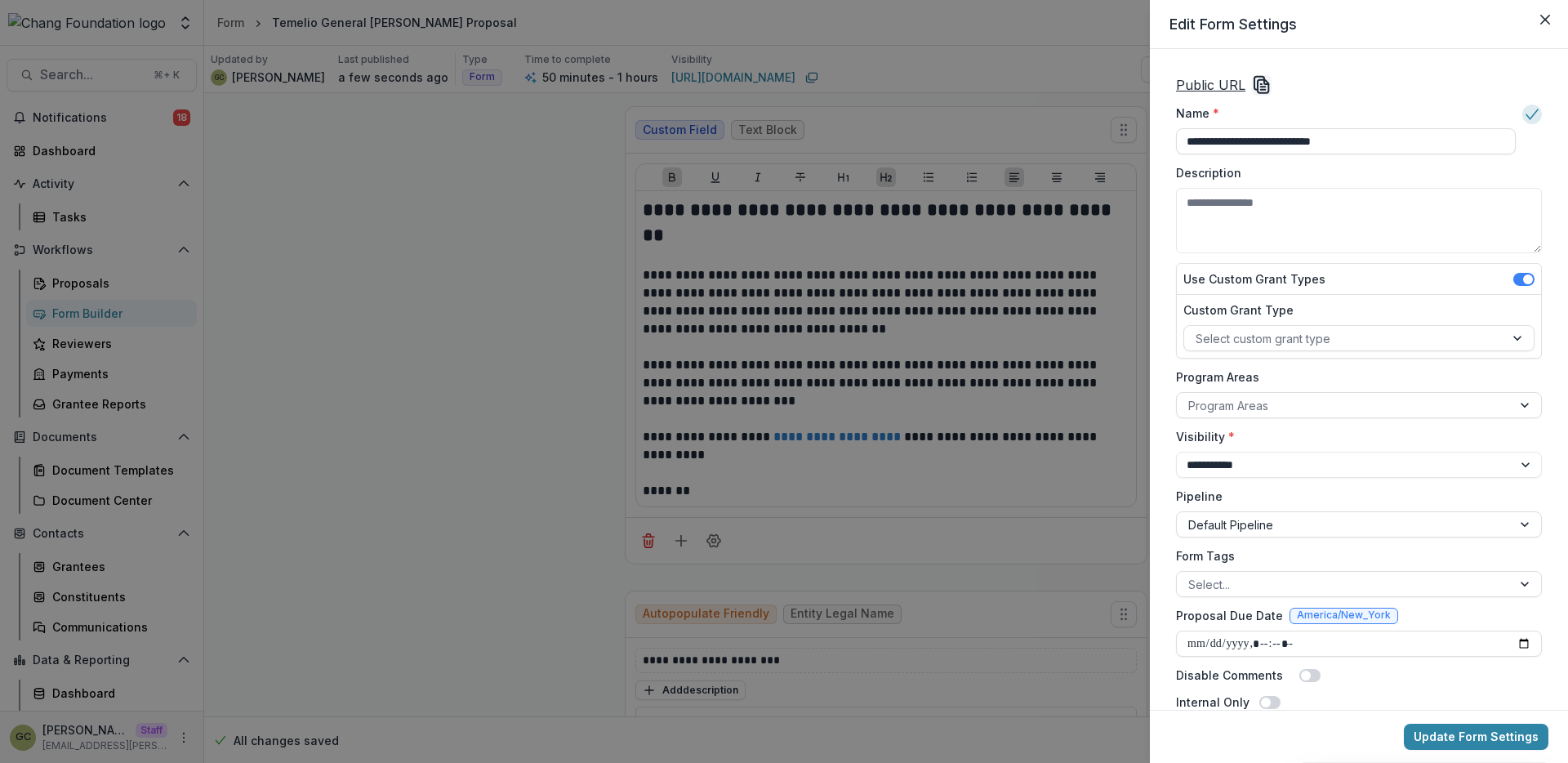
click at [1211, 81] on u "Public URL" at bounding box center [1210, 85] width 69 height 16
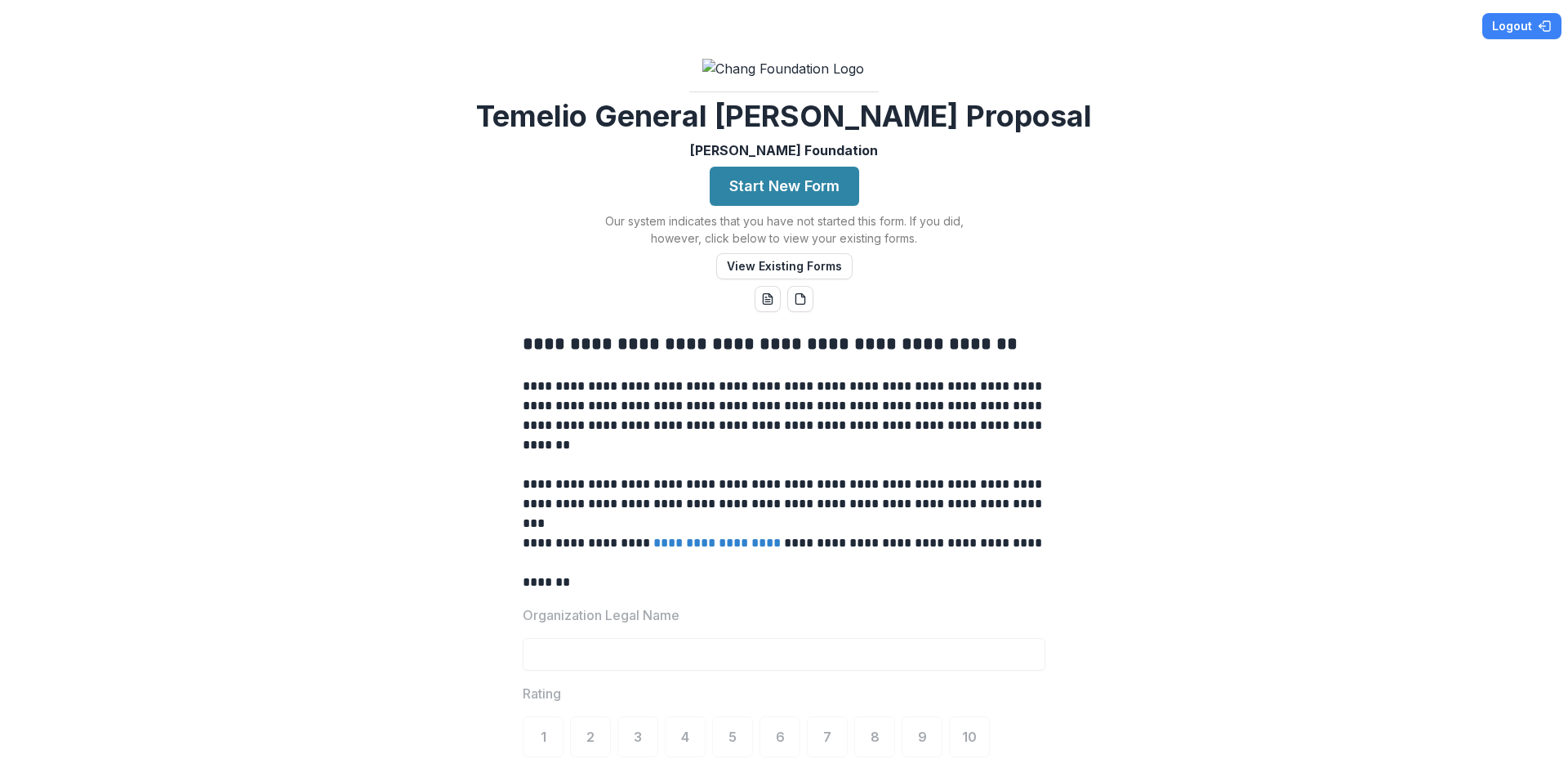
click at [1048, 228] on div "**********" at bounding box center [784, 382] width 1568 height 763
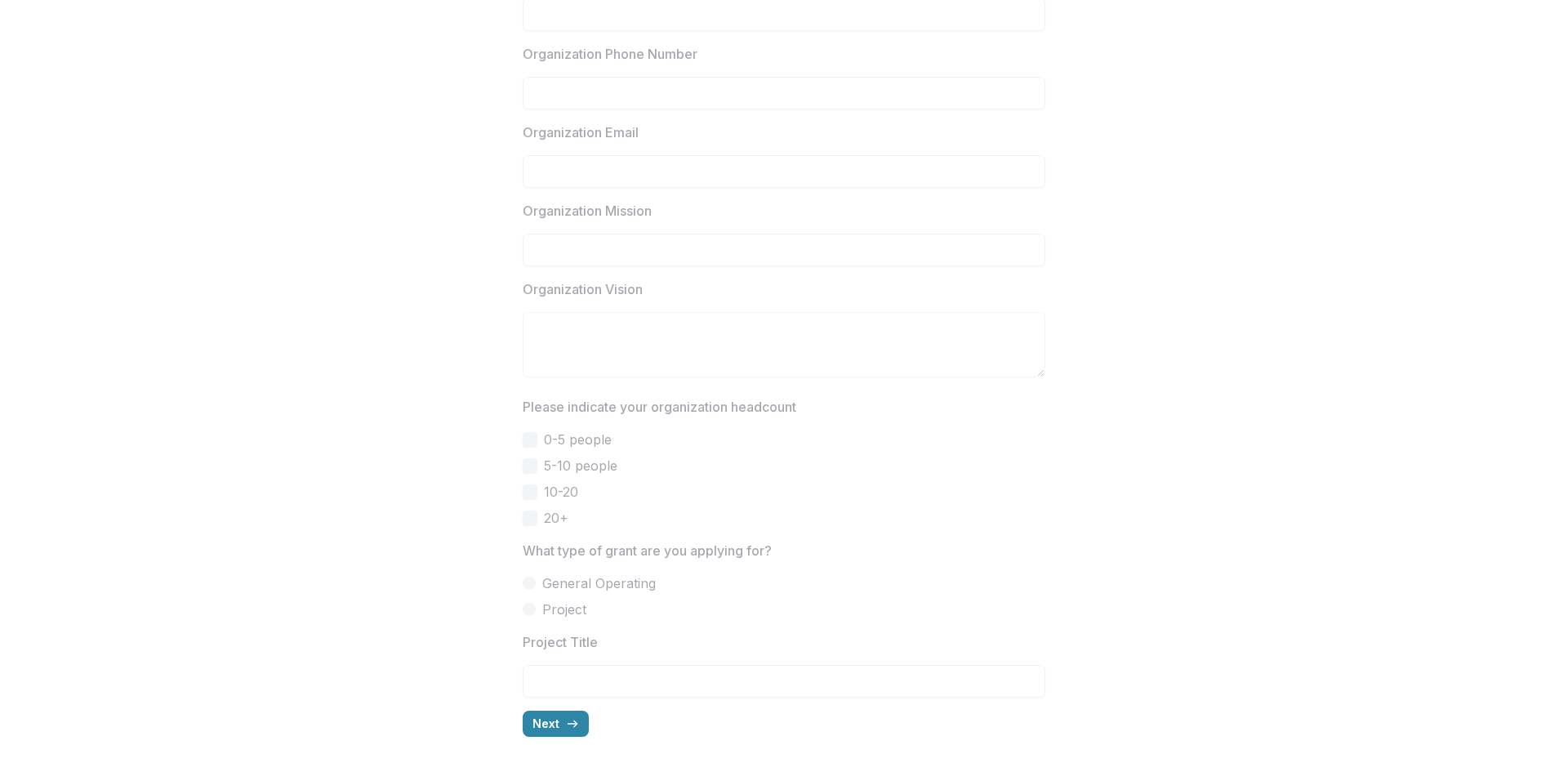
scroll to position [1265, 0]
click at [569, 715] on button "Next" at bounding box center [556, 724] width 66 height 26
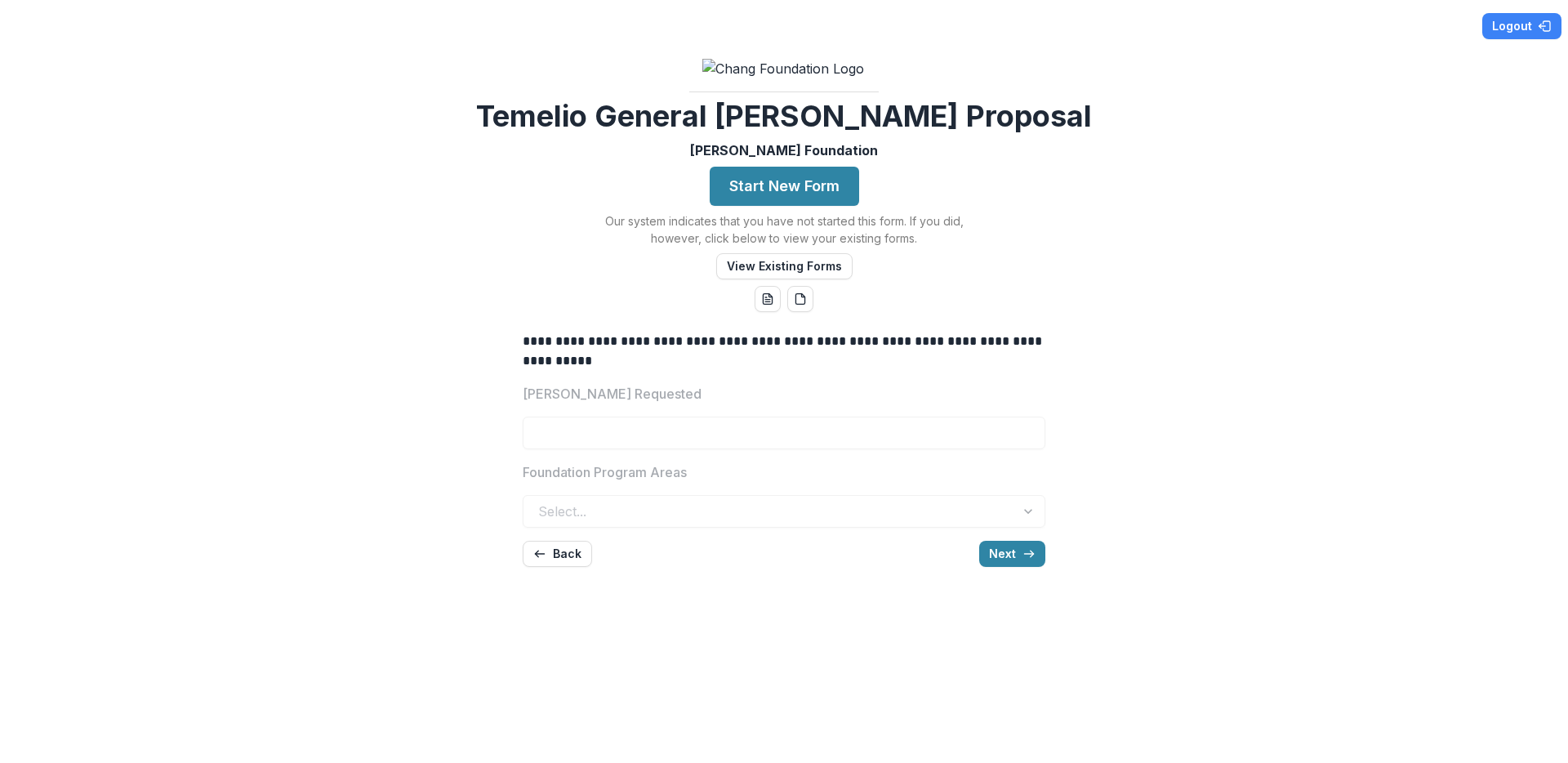
scroll to position [0, 0]
click at [1013, 567] on button "Next" at bounding box center [1012, 553] width 66 height 26
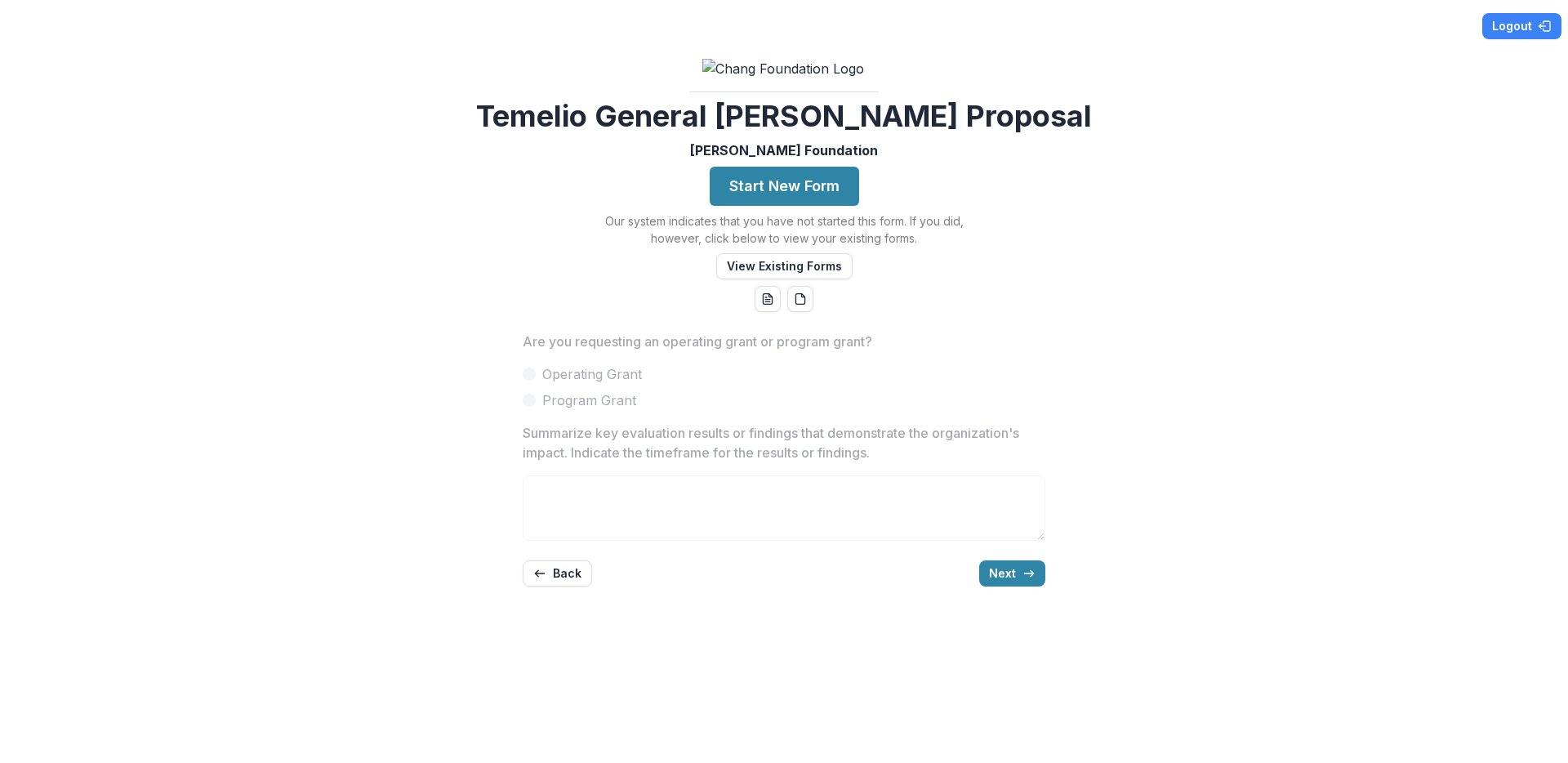
click at [812, 556] on div "Are you requesting an operating grant or program grant? Operating Grant Program…" at bounding box center [784, 534] width 522 height 431
click at [814, 462] on p "Summarize key evaluation results or findings that demonstrate the organization'…" at bounding box center [778, 443] width 512 height 39
click at [1014, 586] on button "Next" at bounding box center [1012, 573] width 66 height 26
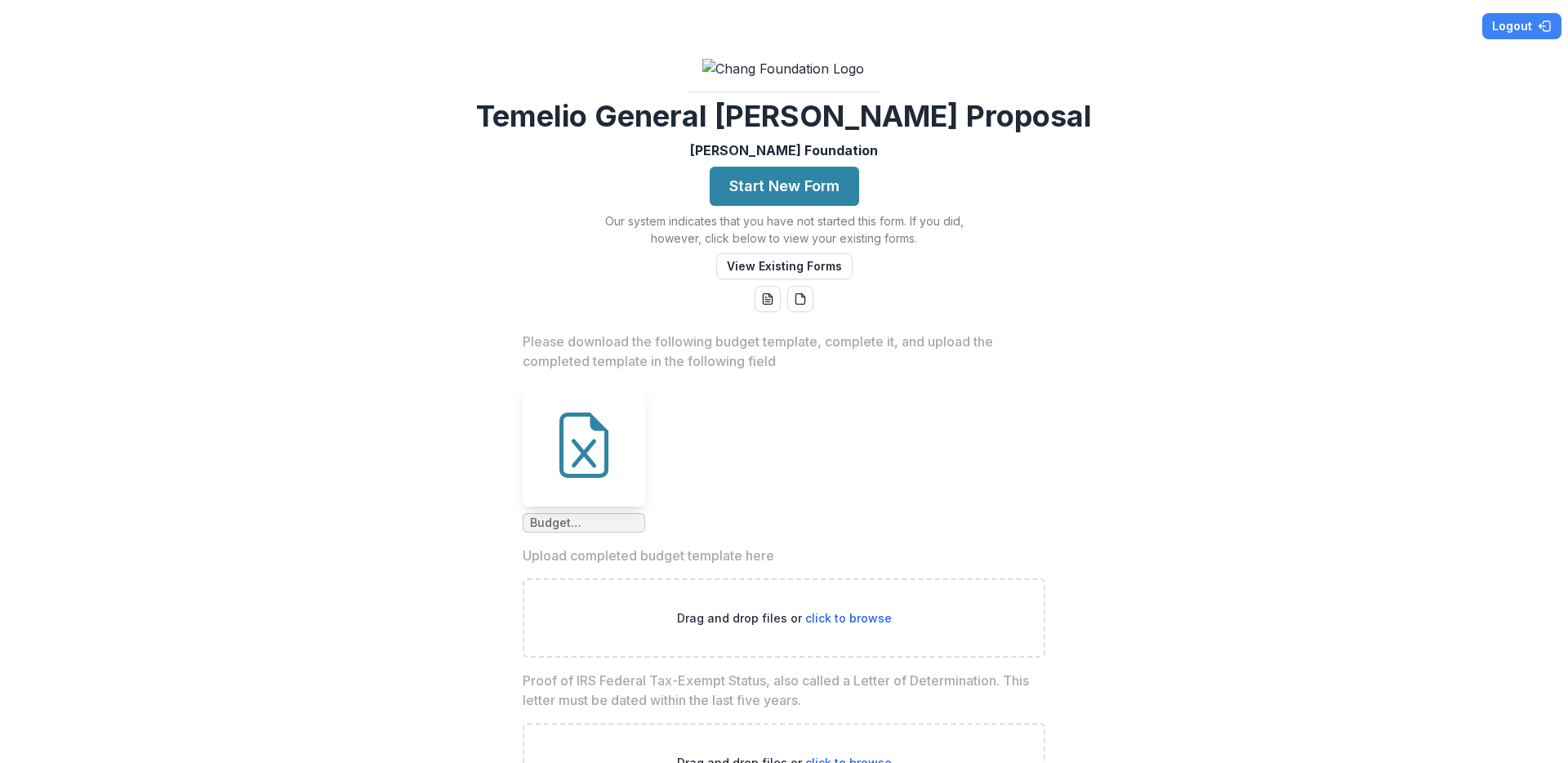
click at [880, 532] on ul "Budget Template.xlsx" at bounding box center [784, 459] width 522 height 149
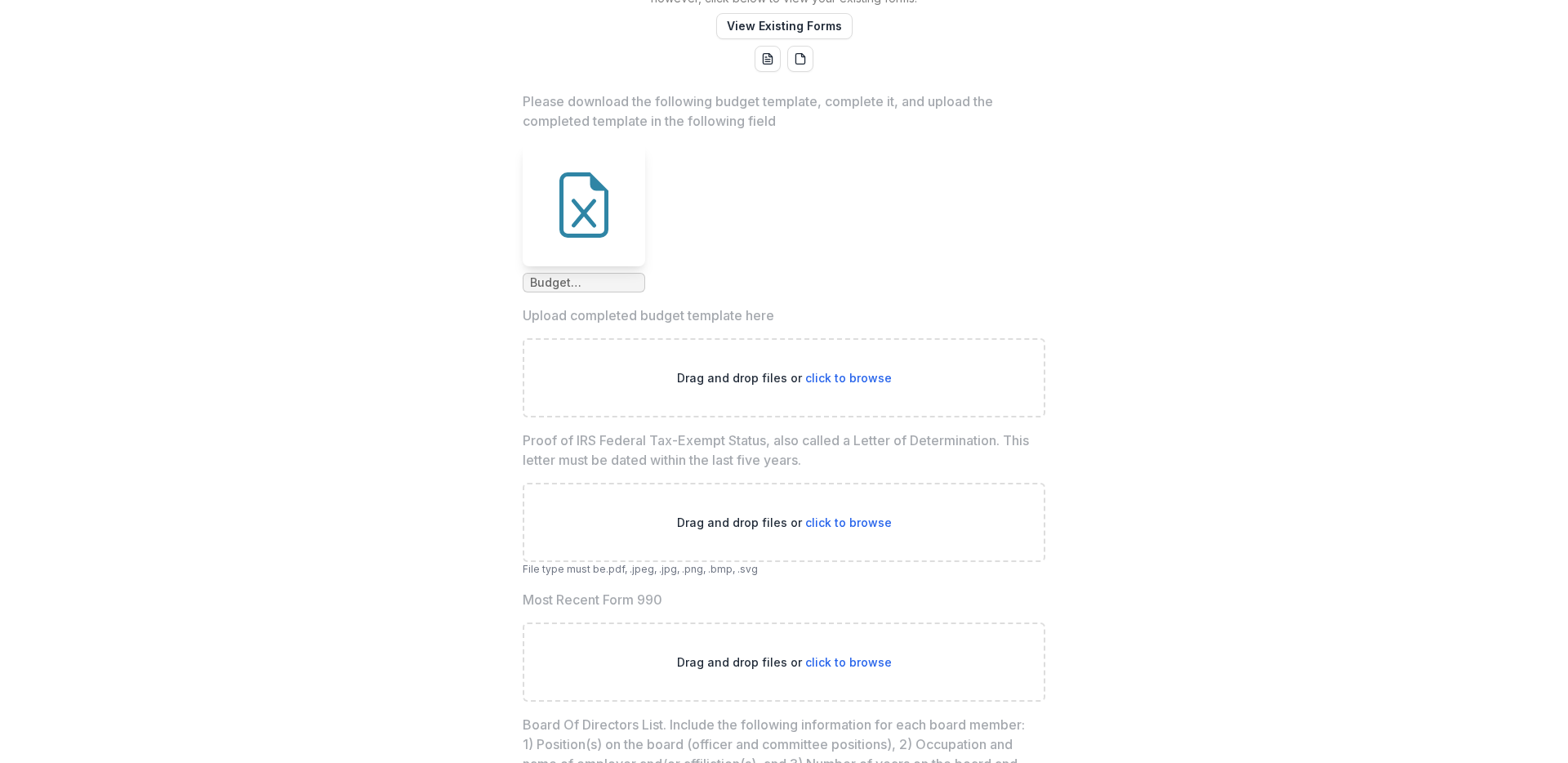
scroll to position [276, 0]
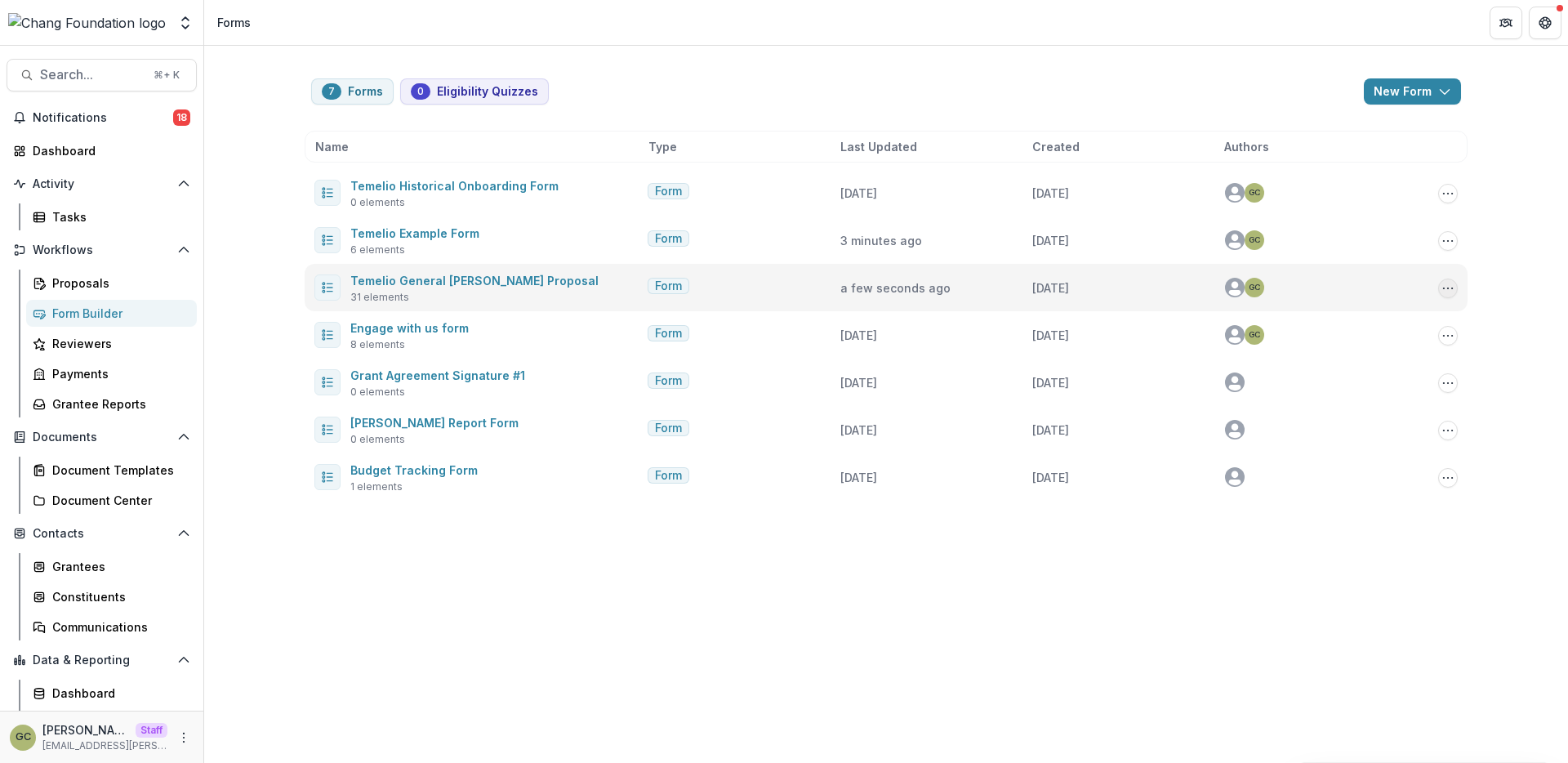
click at [1449, 283] on icon "Options" at bounding box center [1448, 288] width 13 height 13
click at [1364, 413] on button "Send" at bounding box center [1366, 403] width 175 height 27
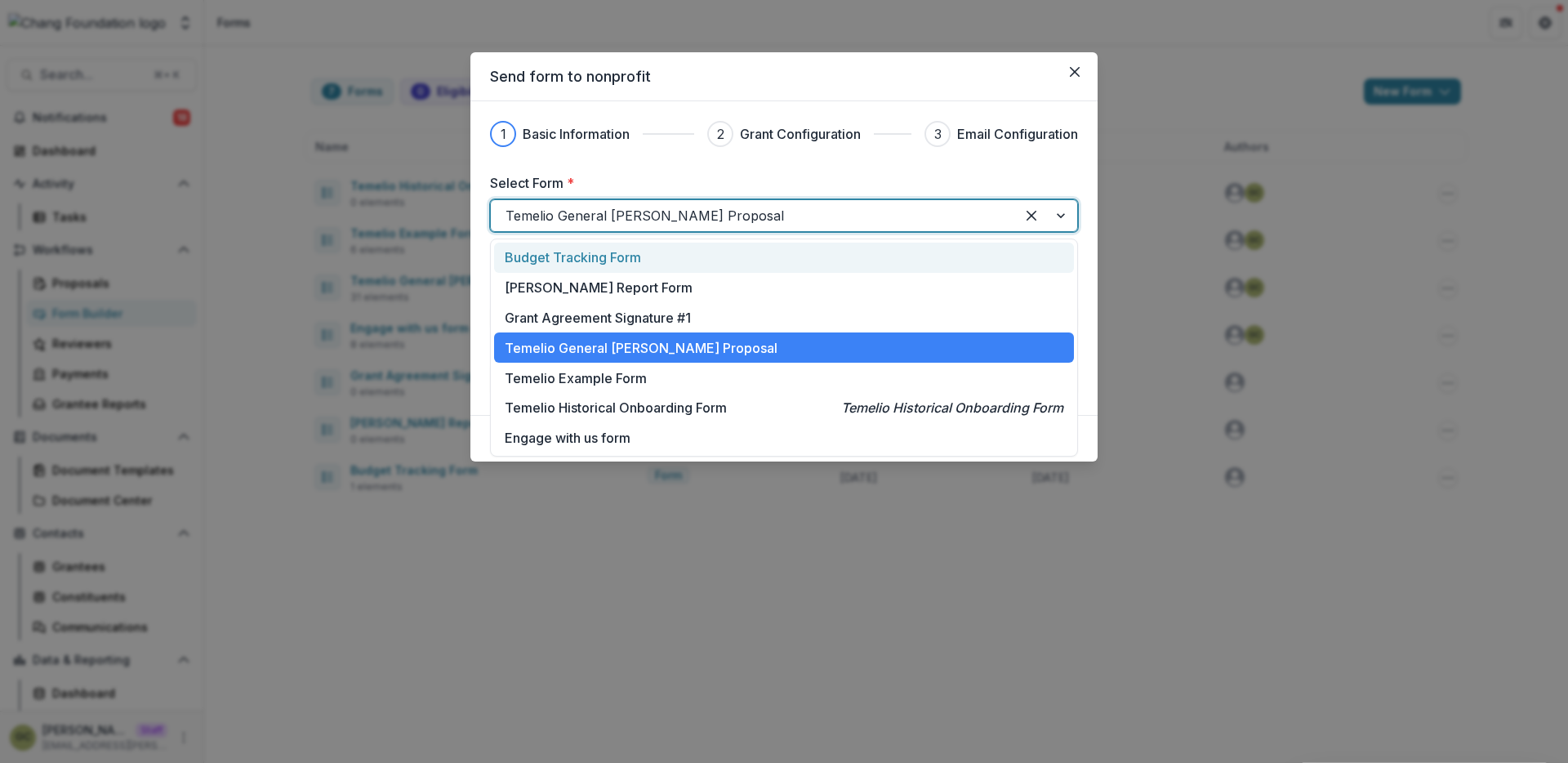
click at [704, 217] on div at bounding box center [752, 215] width 495 height 22
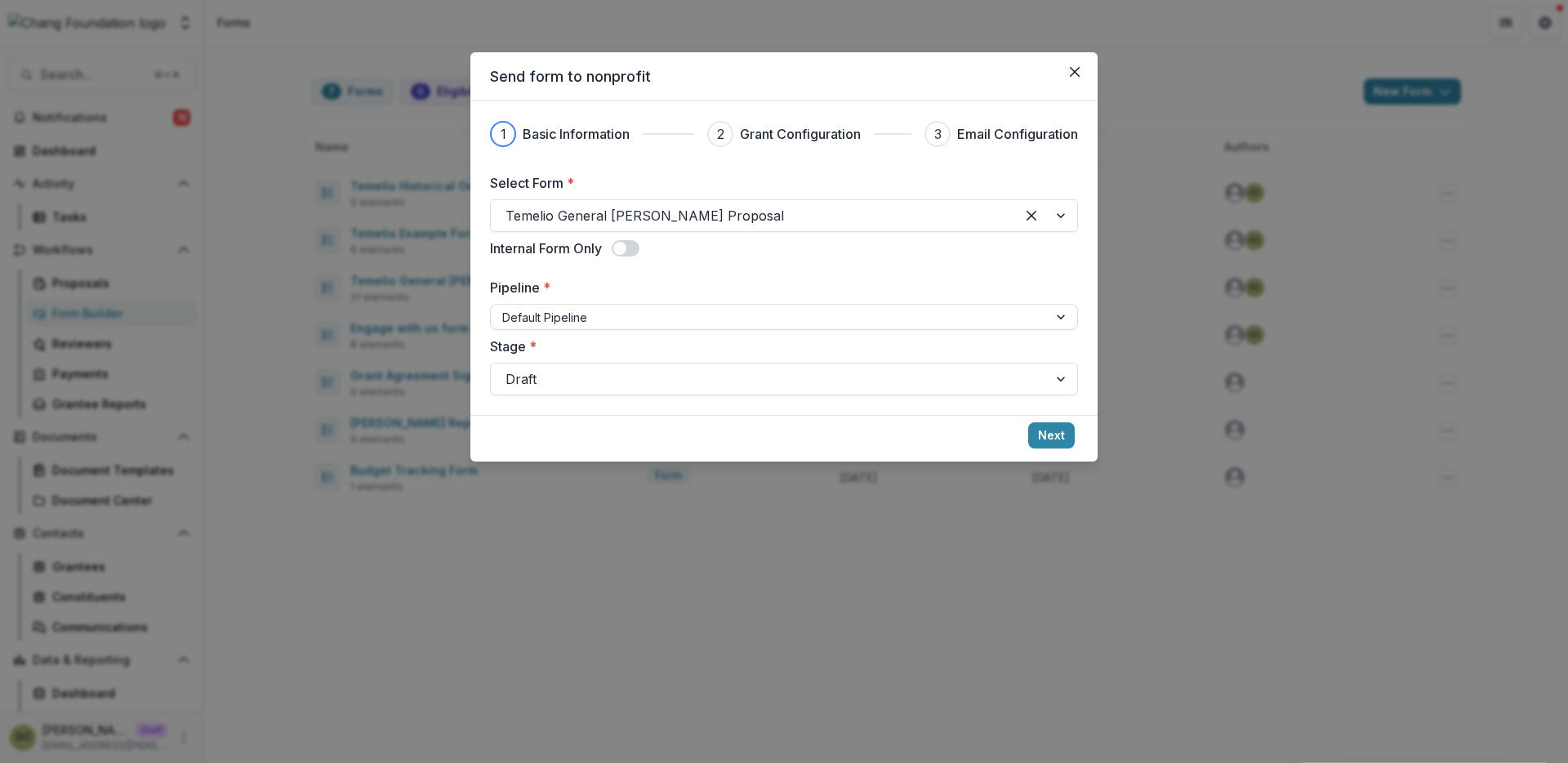
click at [744, 351] on label "Stage *" at bounding box center [779, 346] width 578 height 20
click at [510, 369] on input "Stage *" at bounding box center [507, 379] width 4 height 20
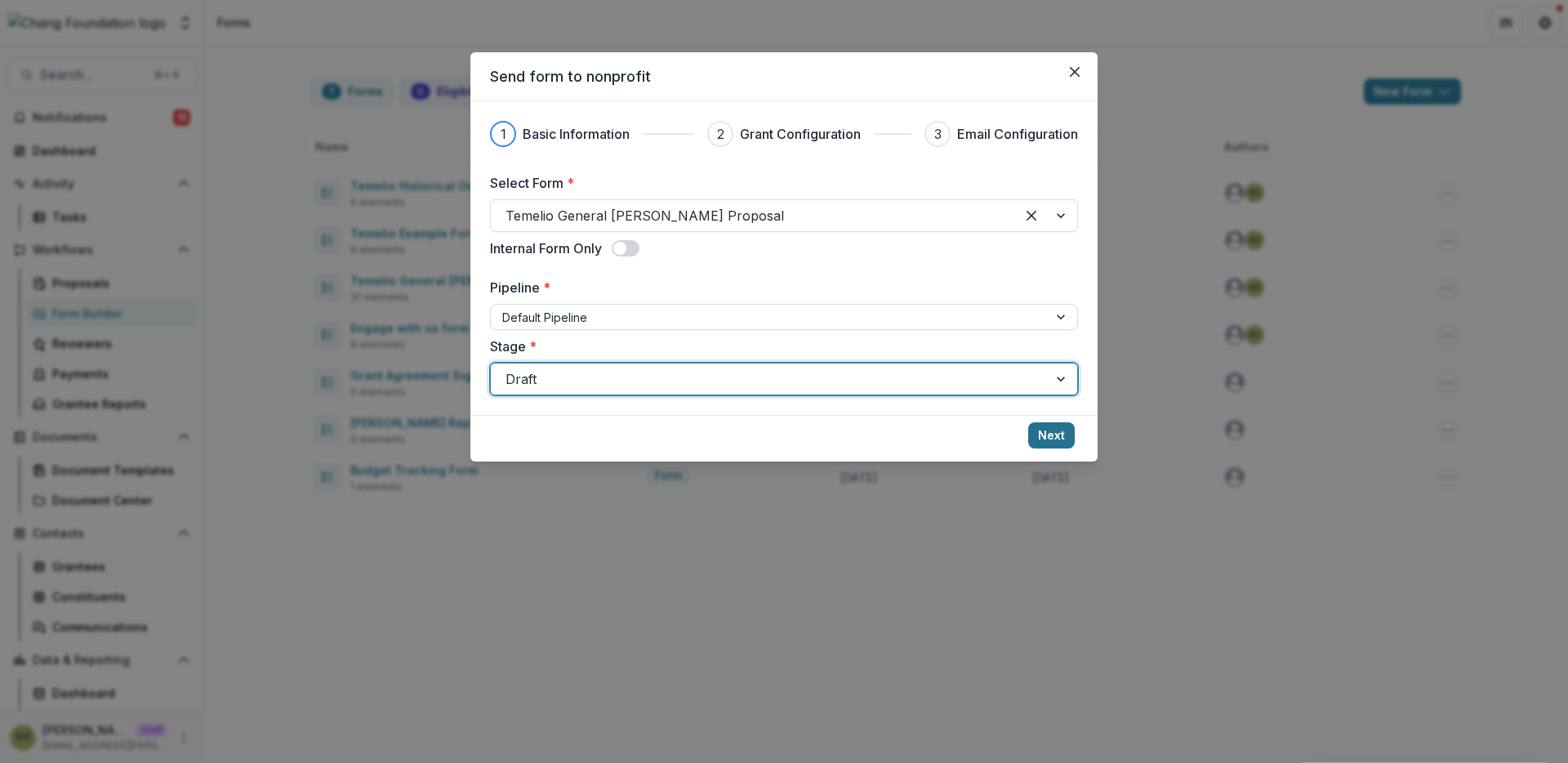
click at [1051, 435] on button "Next" at bounding box center [1052, 434] width 47 height 26
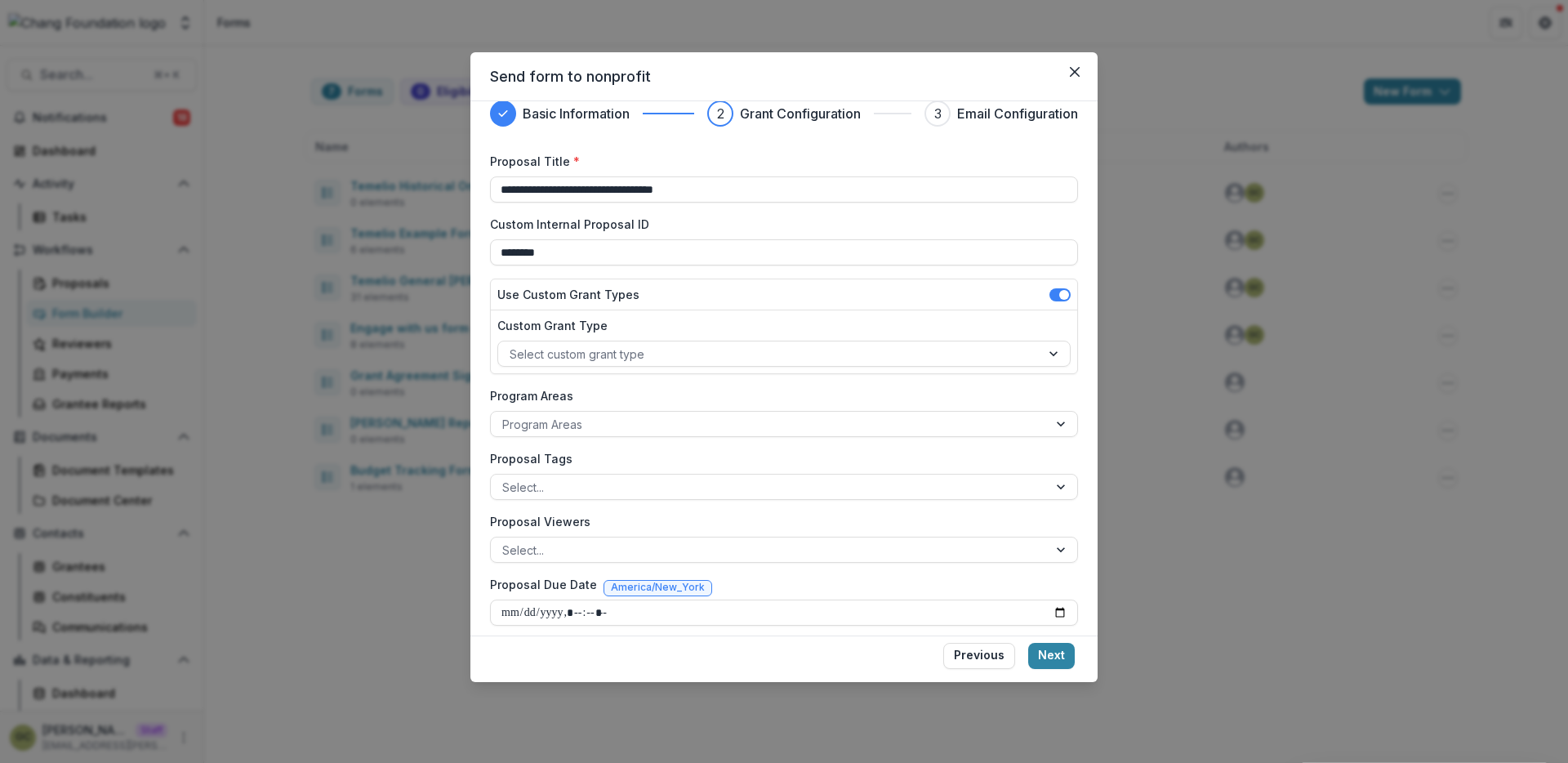
scroll to position [23, 0]
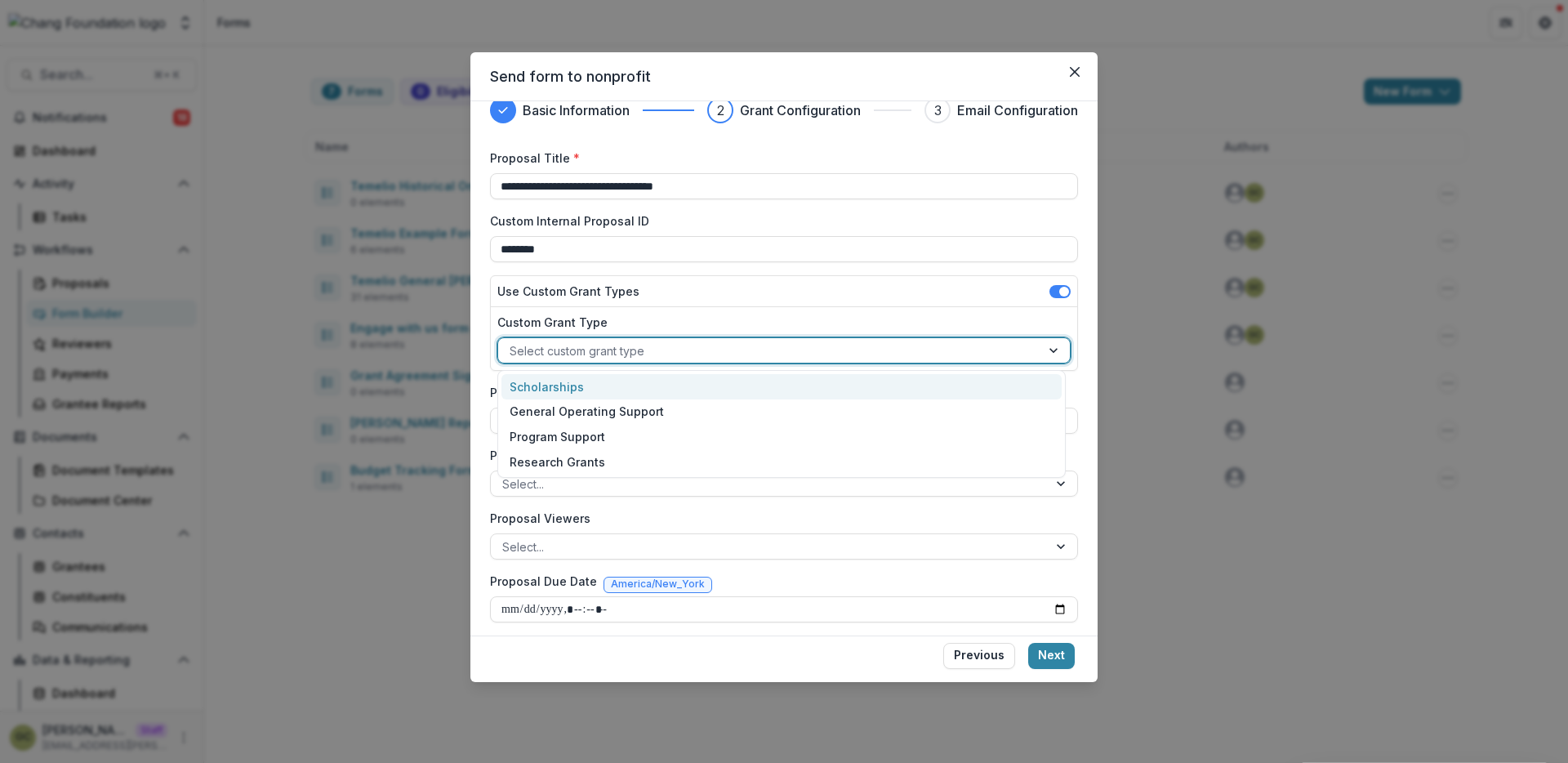
click at [1009, 352] on div at bounding box center [769, 350] width 520 height 21
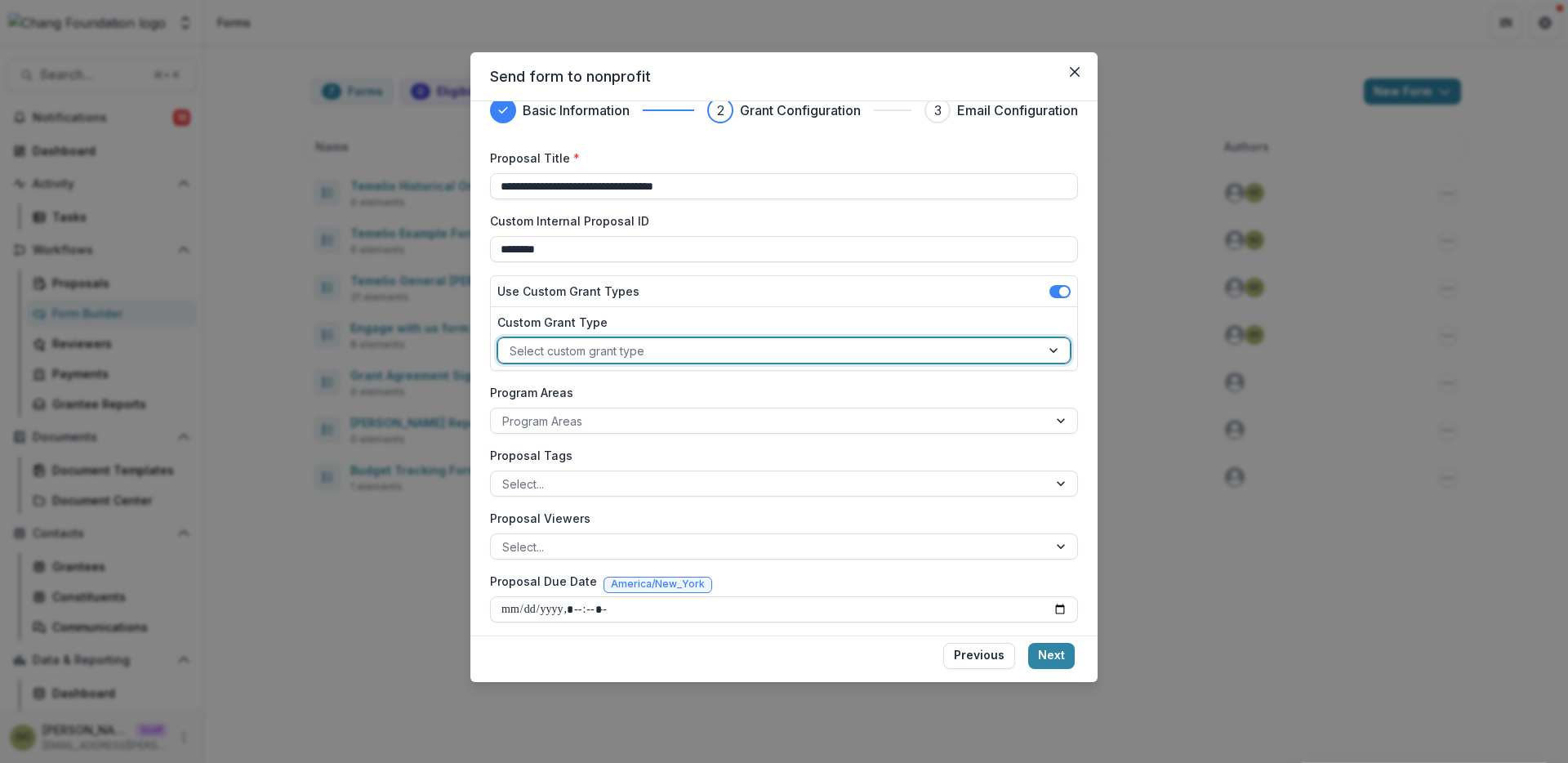
click at [999, 352] on div at bounding box center [769, 350] width 520 height 21
click at [961, 395] on label "Program Areas" at bounding box center [779, 392] width 578 height 17
click at [505, 413] on input "Program Areas" at bounding box center [504, 421] width 4 height 17
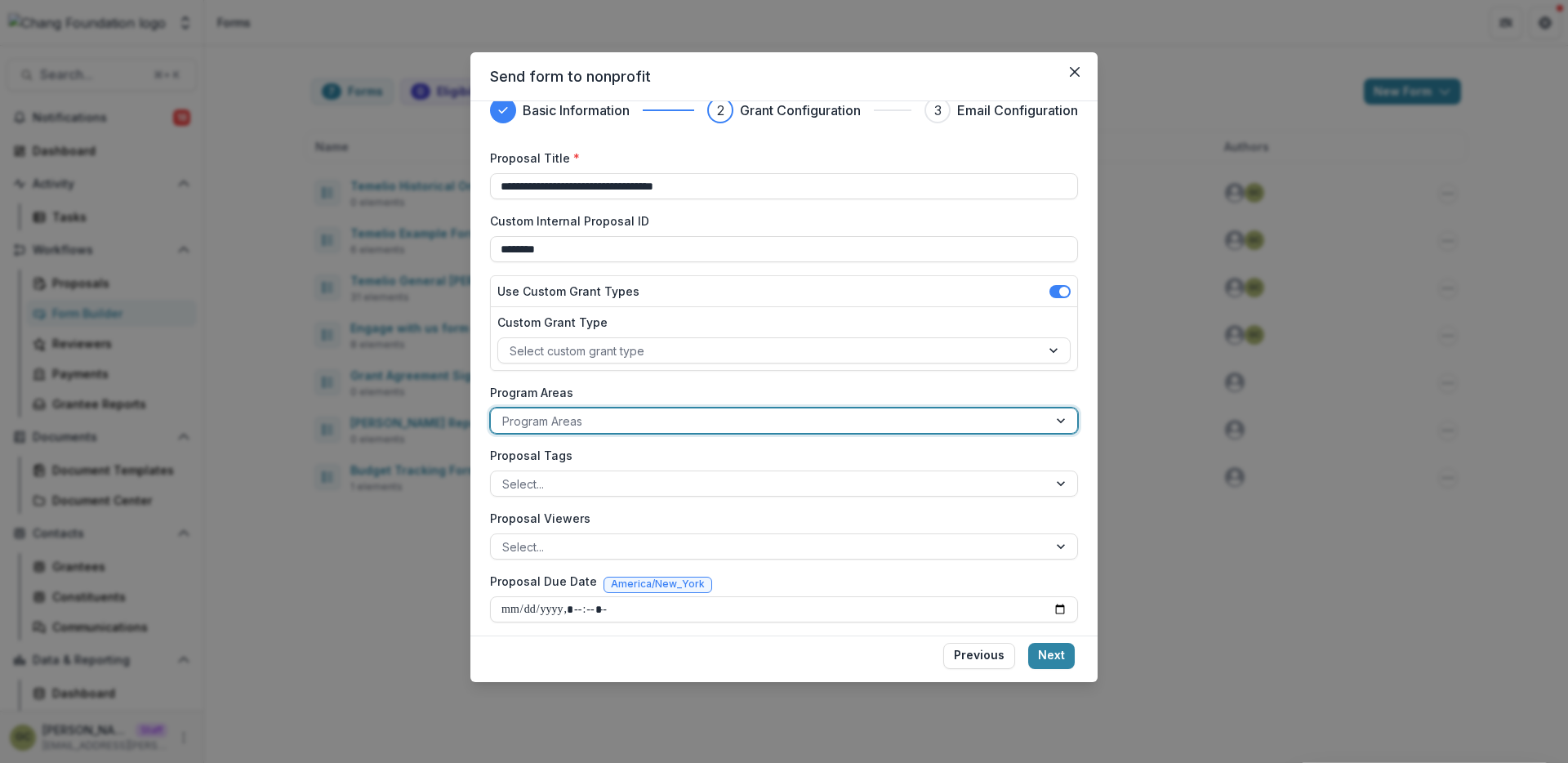
scroll to position [31, 0]
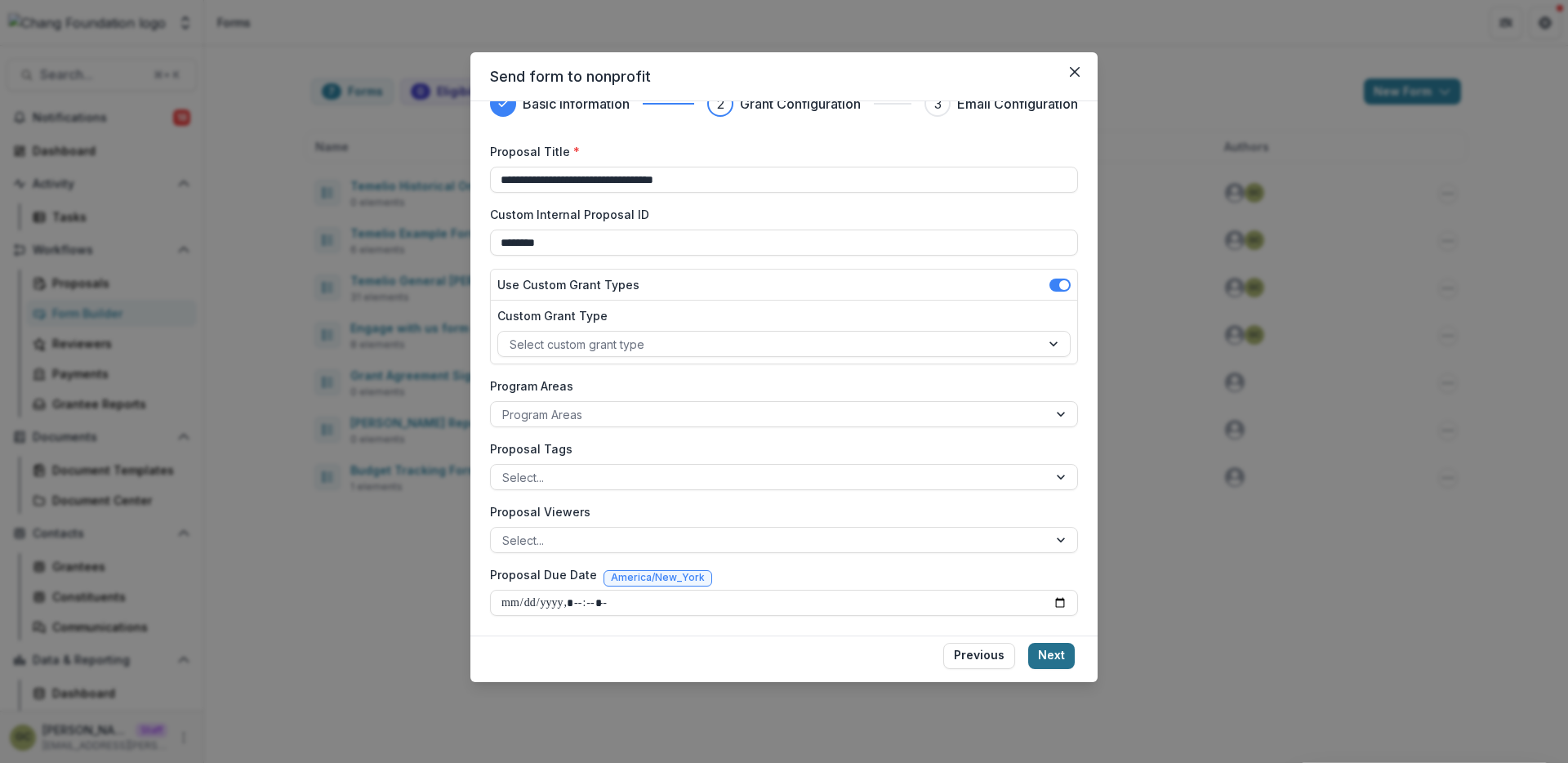
click at [1056, 658] on button "Next" at bounding box center [1052, 655] width 47 height 26
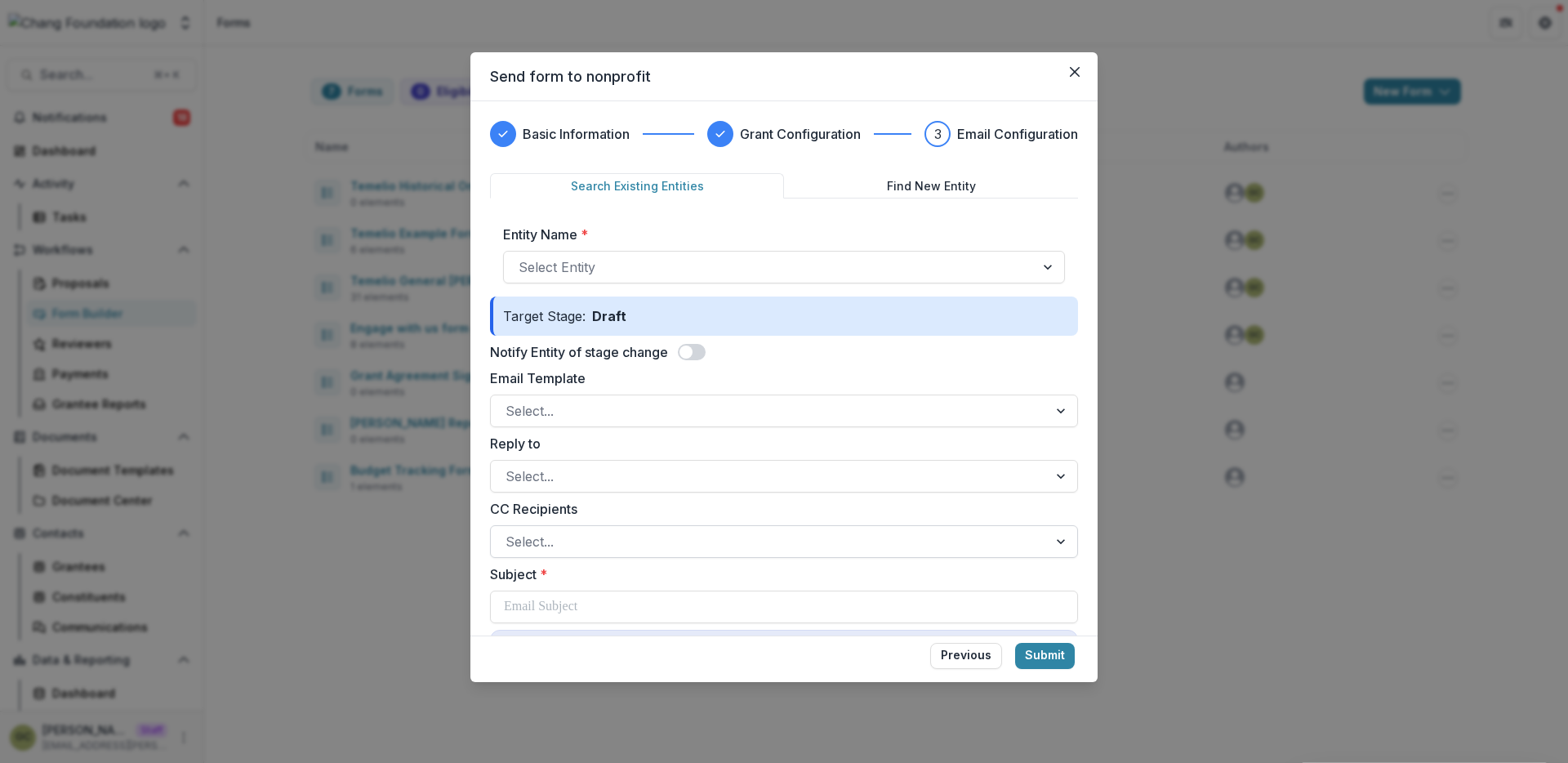
scroll to position [30, 0]
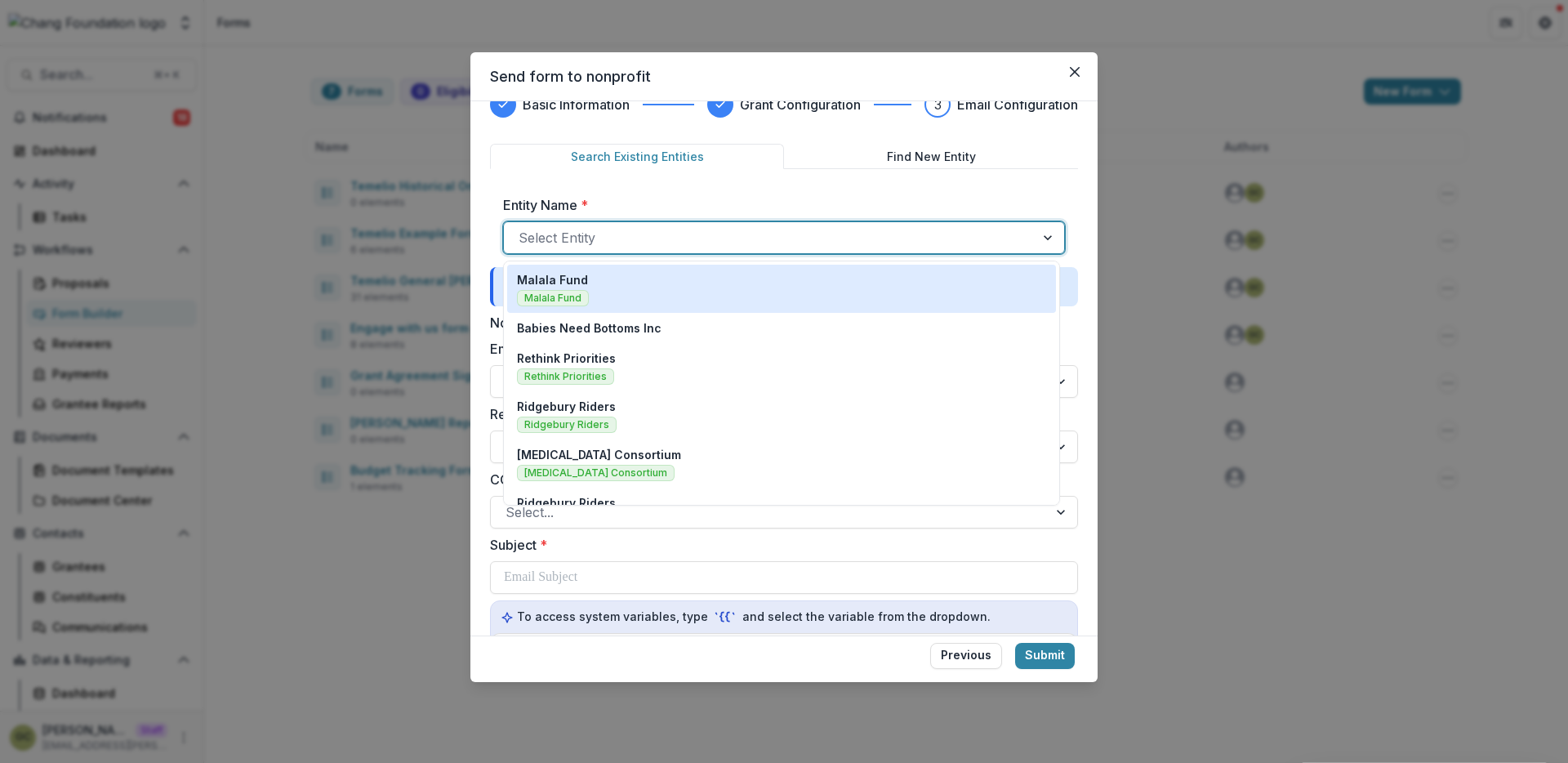
click at [590, 239] on div at bounding box center [769, 237] width 502 height 22
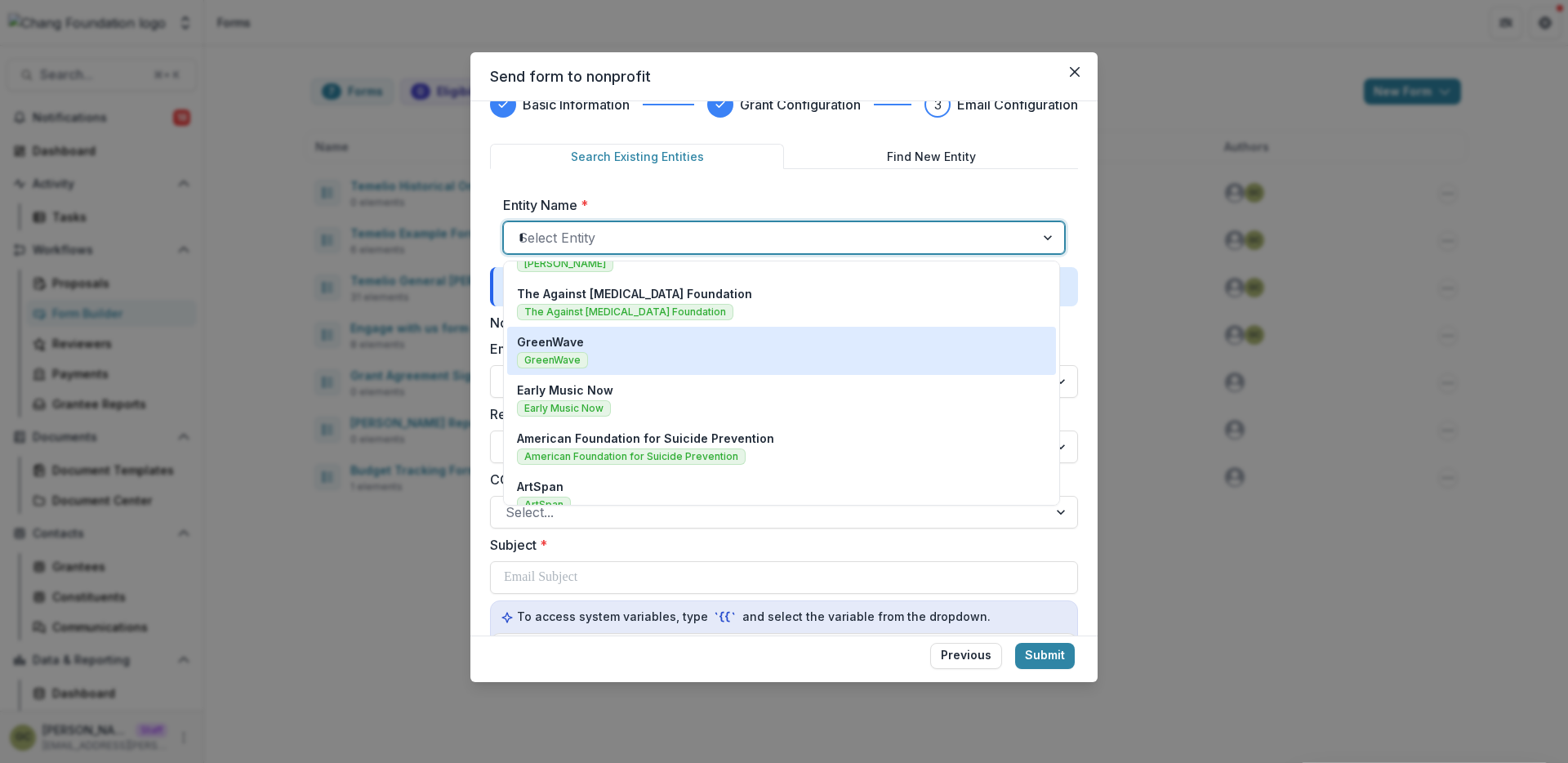
scroll to position [0, 0]
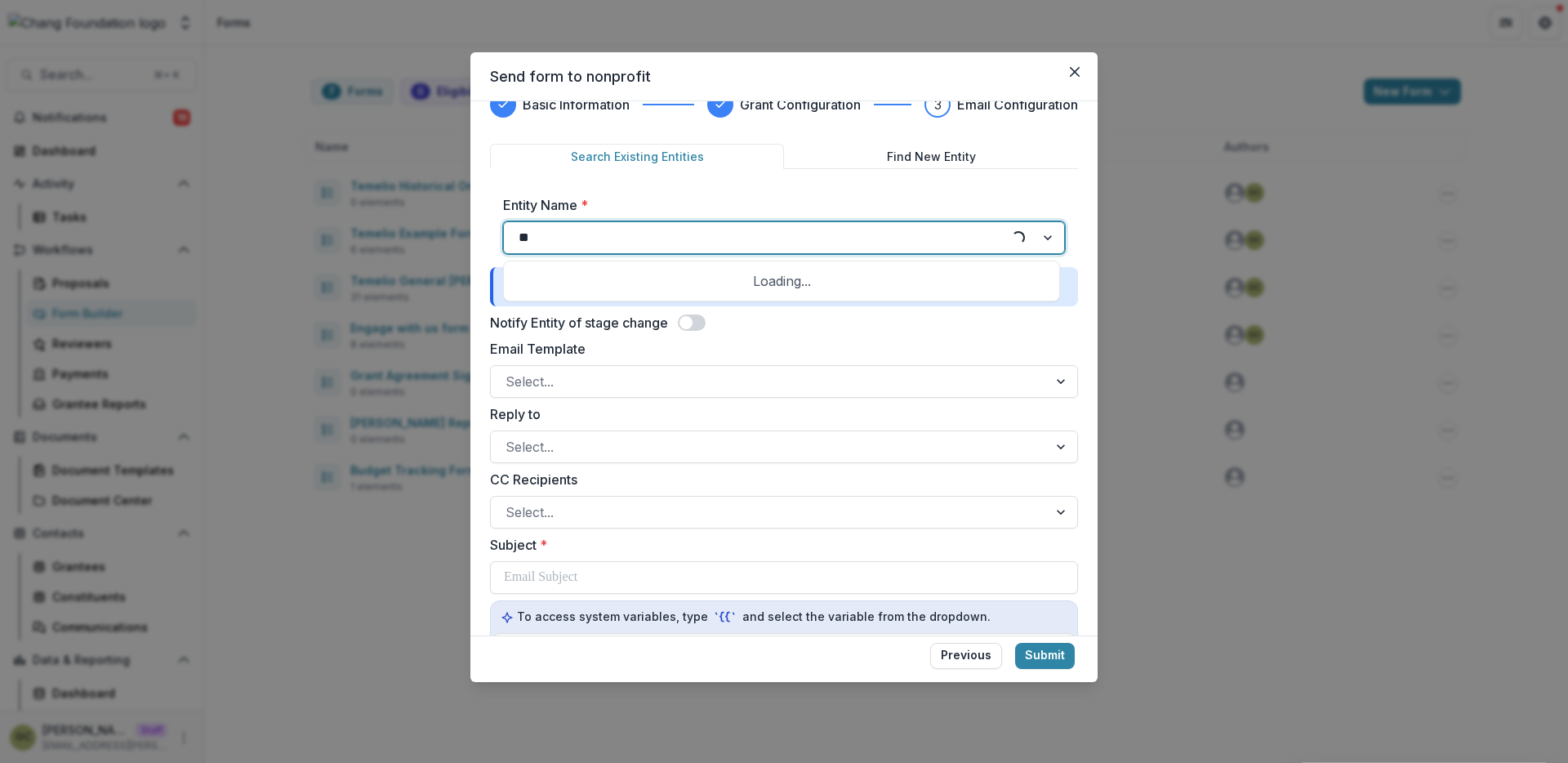
type input "*"
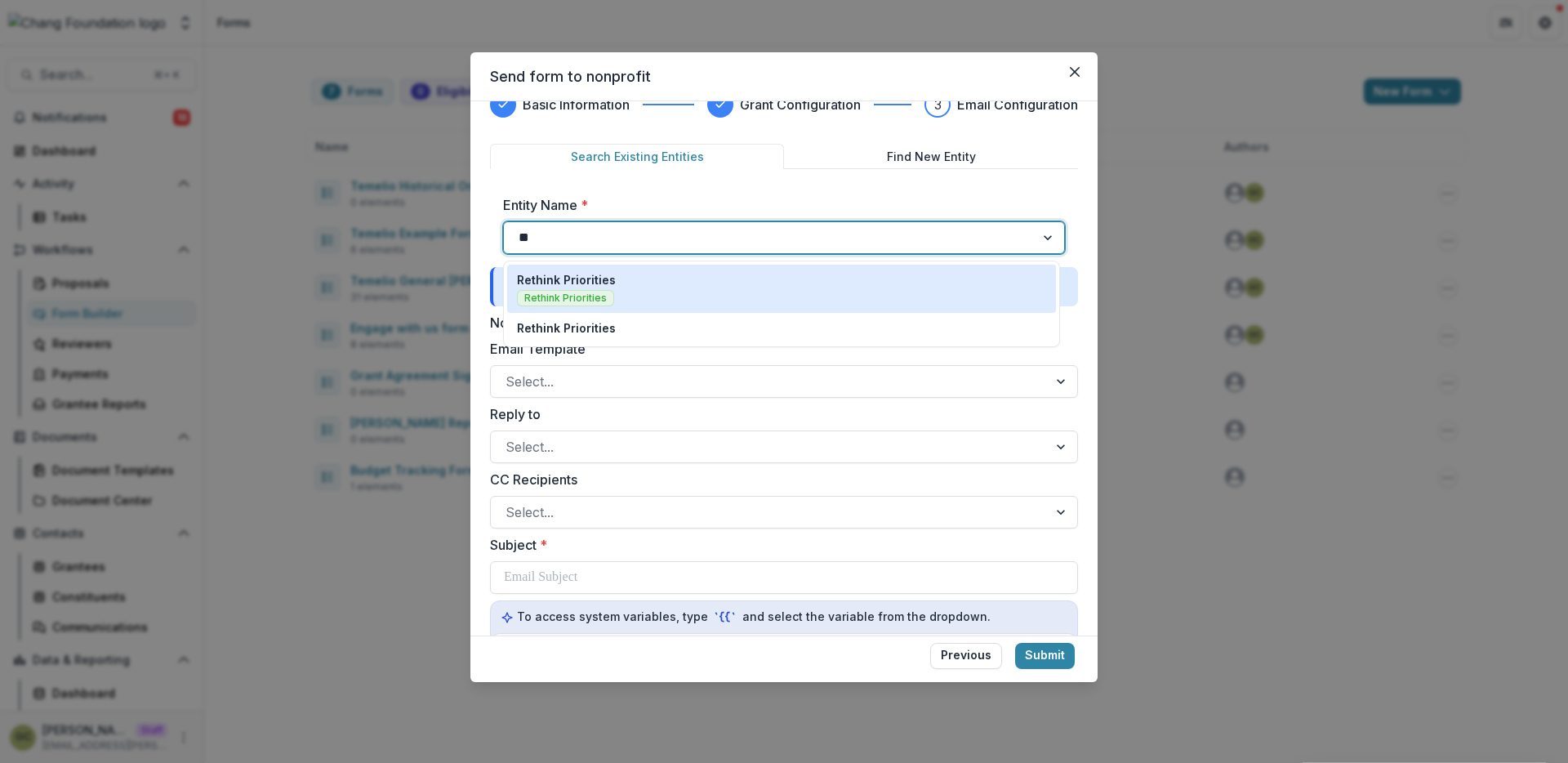
type input "*"
type input "****"
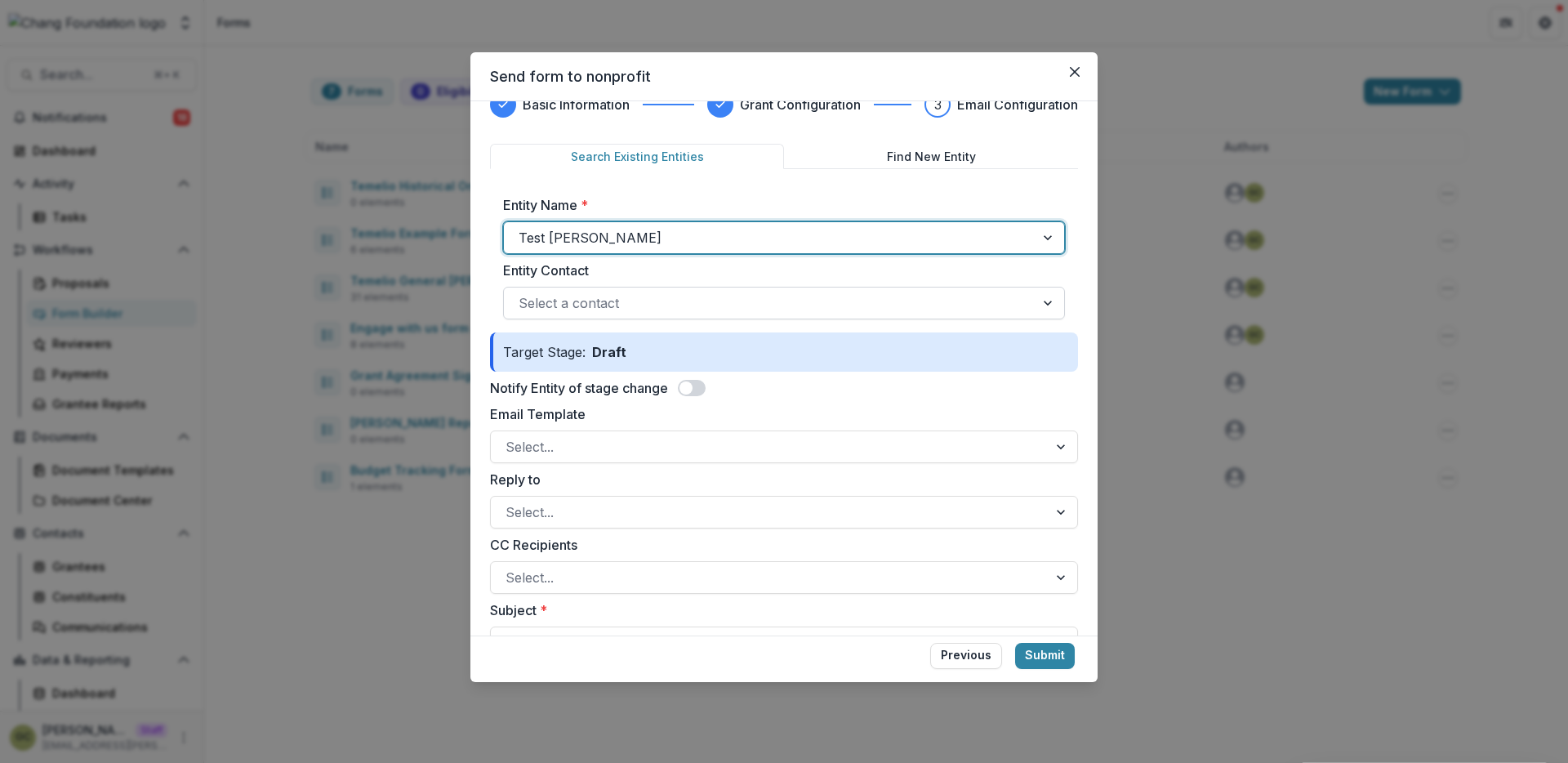
click at [679, 300] on div at bounding box center [769, 303] width 502 height 22
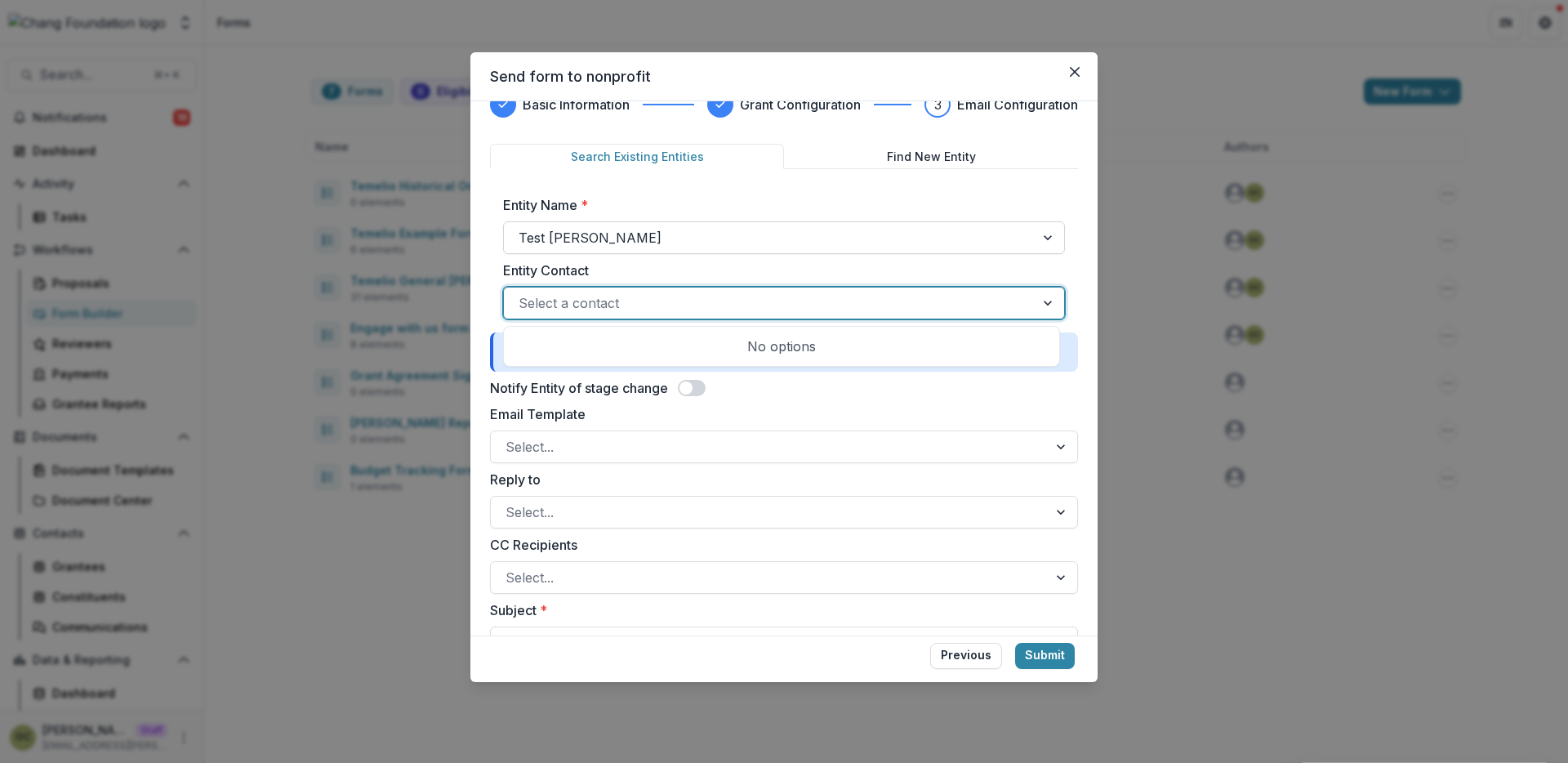
click at [658, 236] on div at bounding box center [769, 237] width 502 height 22
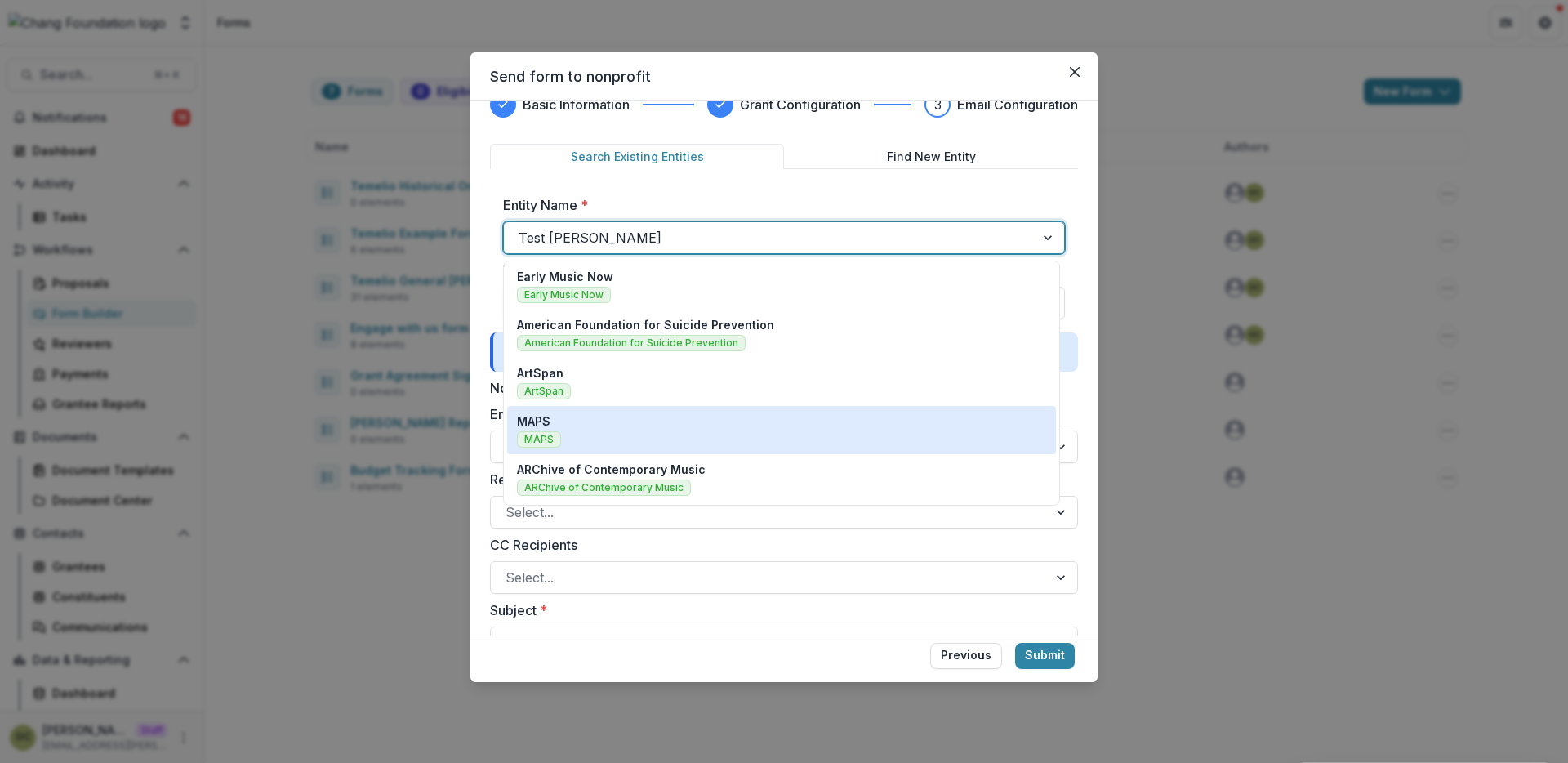
scroll to position [611, 0]
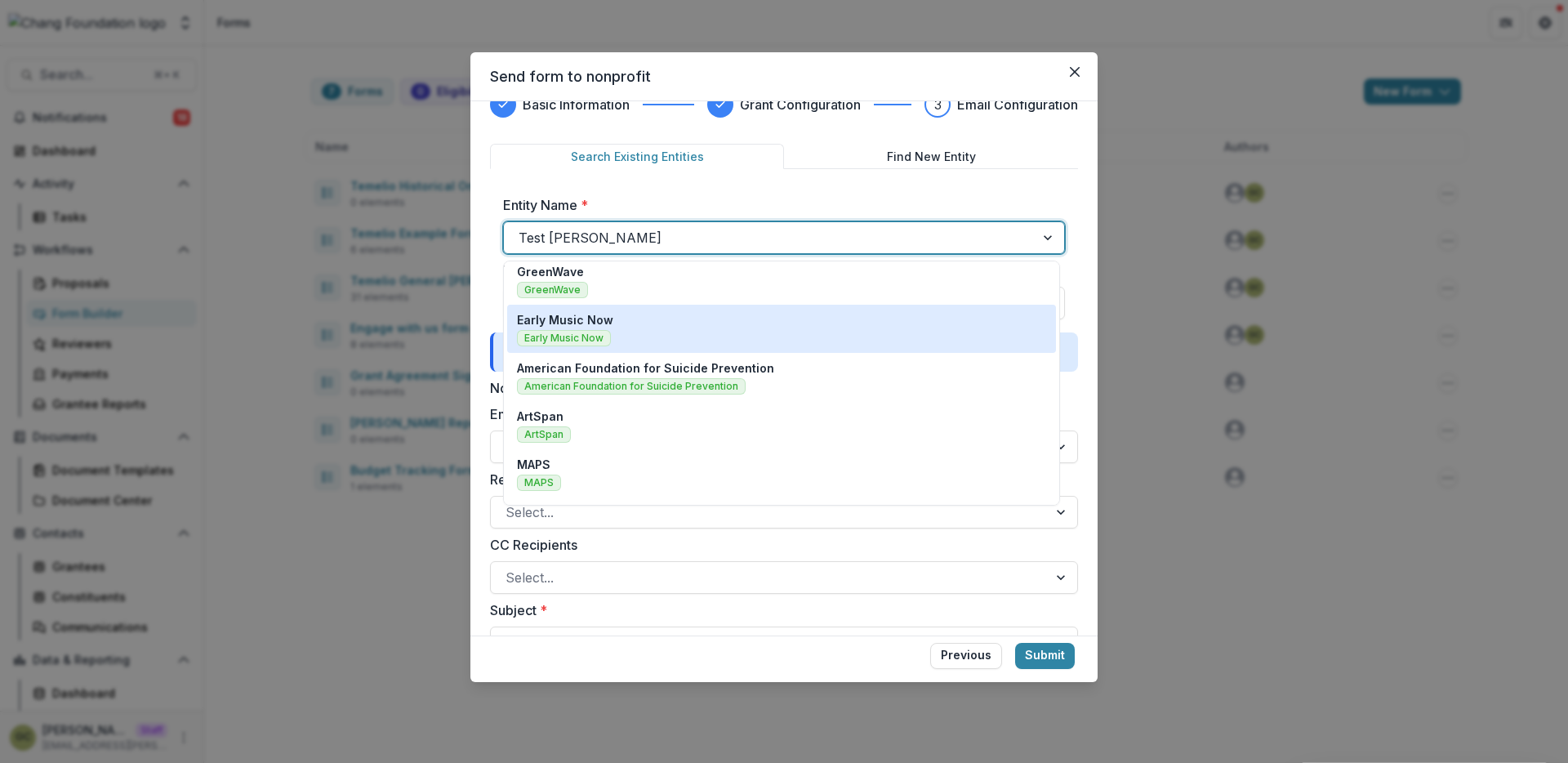
click at [667, 323] on div "Early Music Now Early Music Now" at bounding box center [782, 329] width 530 height 35
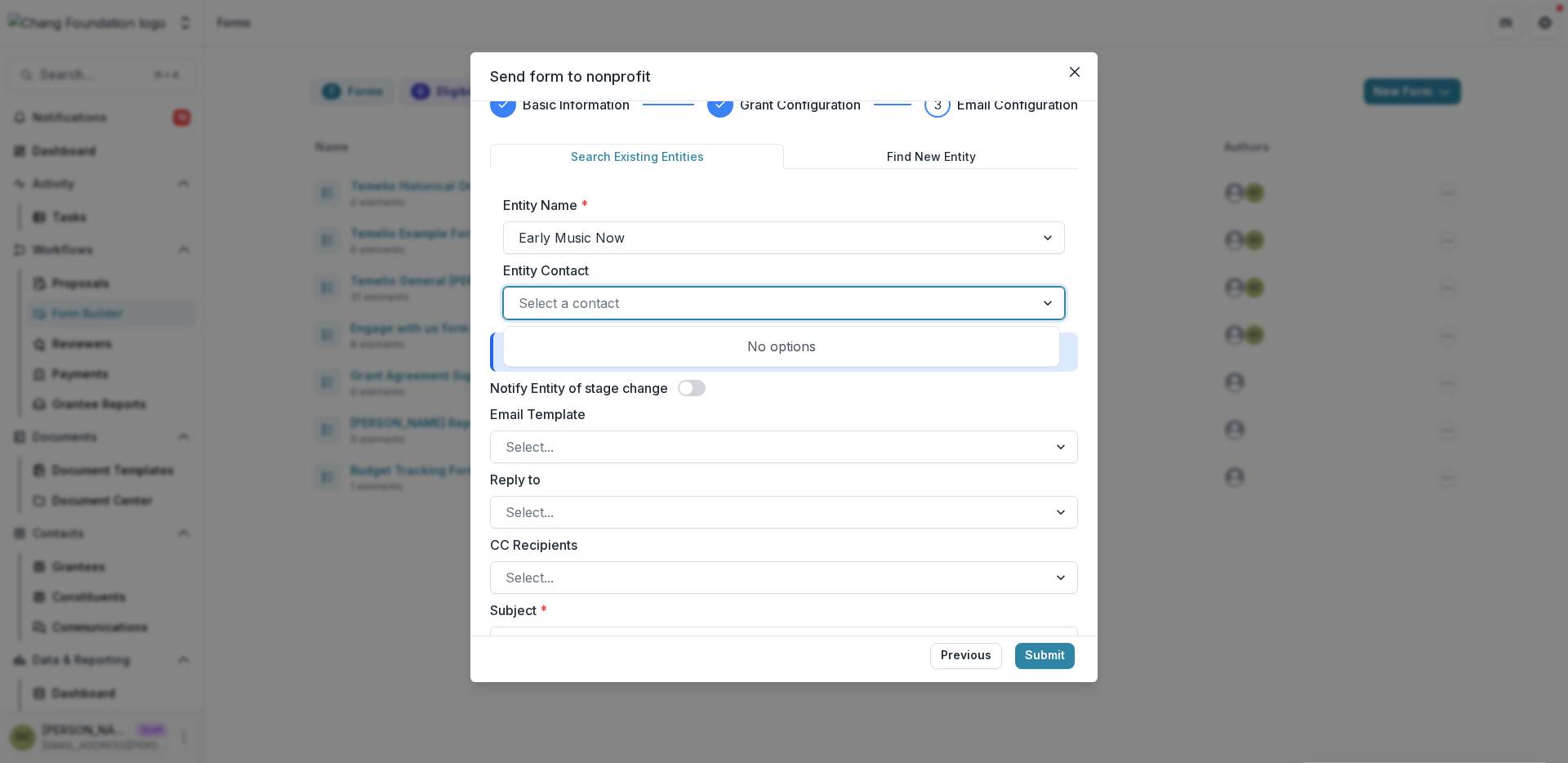
click at [644, 302] on div at bounding box center [769, 303] width 502 height 22
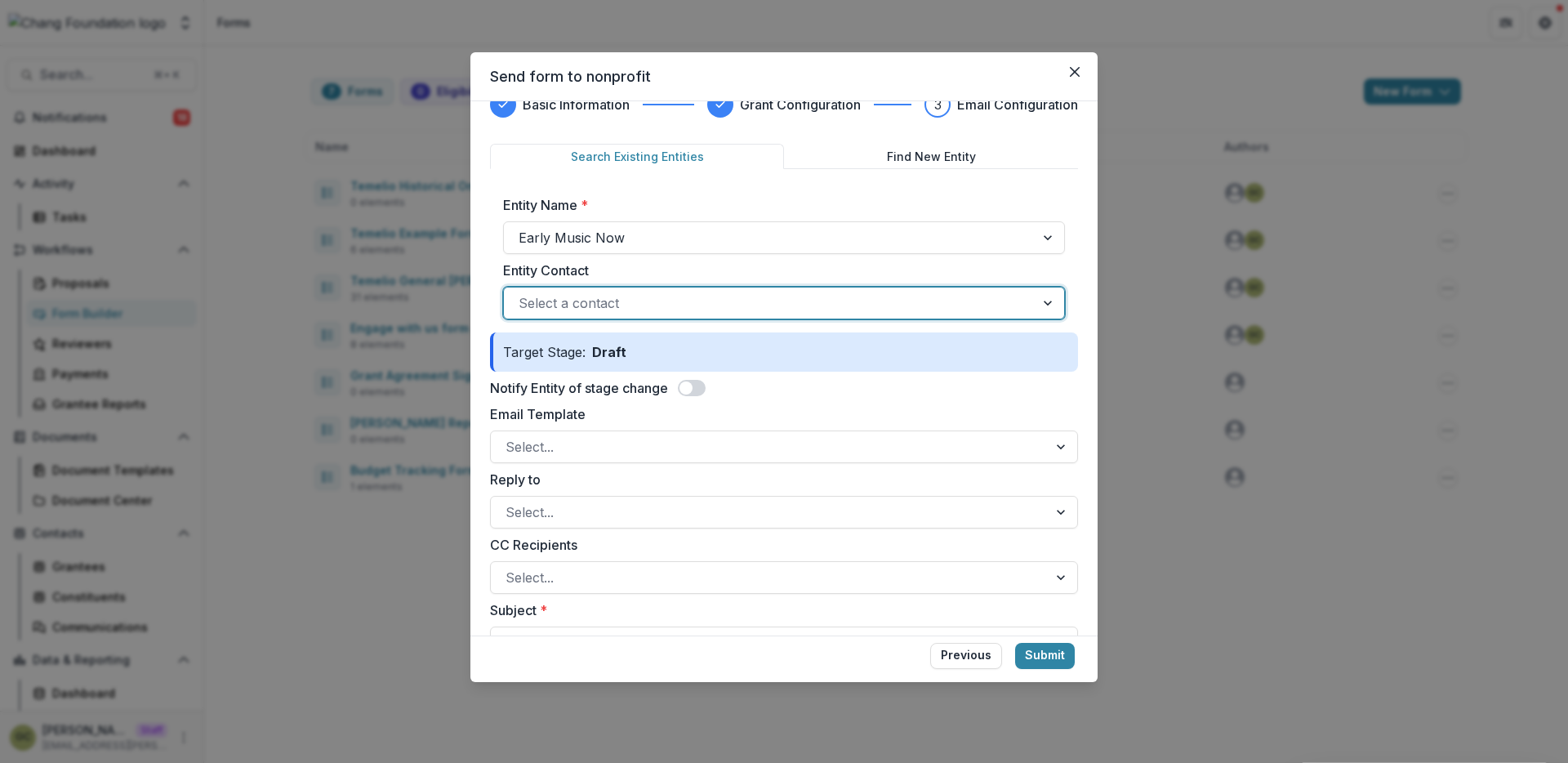
click at [638, 317] on div "Select a contact" at bounding box center [784, 303] width 562 height 32
click at [673, 244] on div at bounding box center [769, 237] width 502 height 22
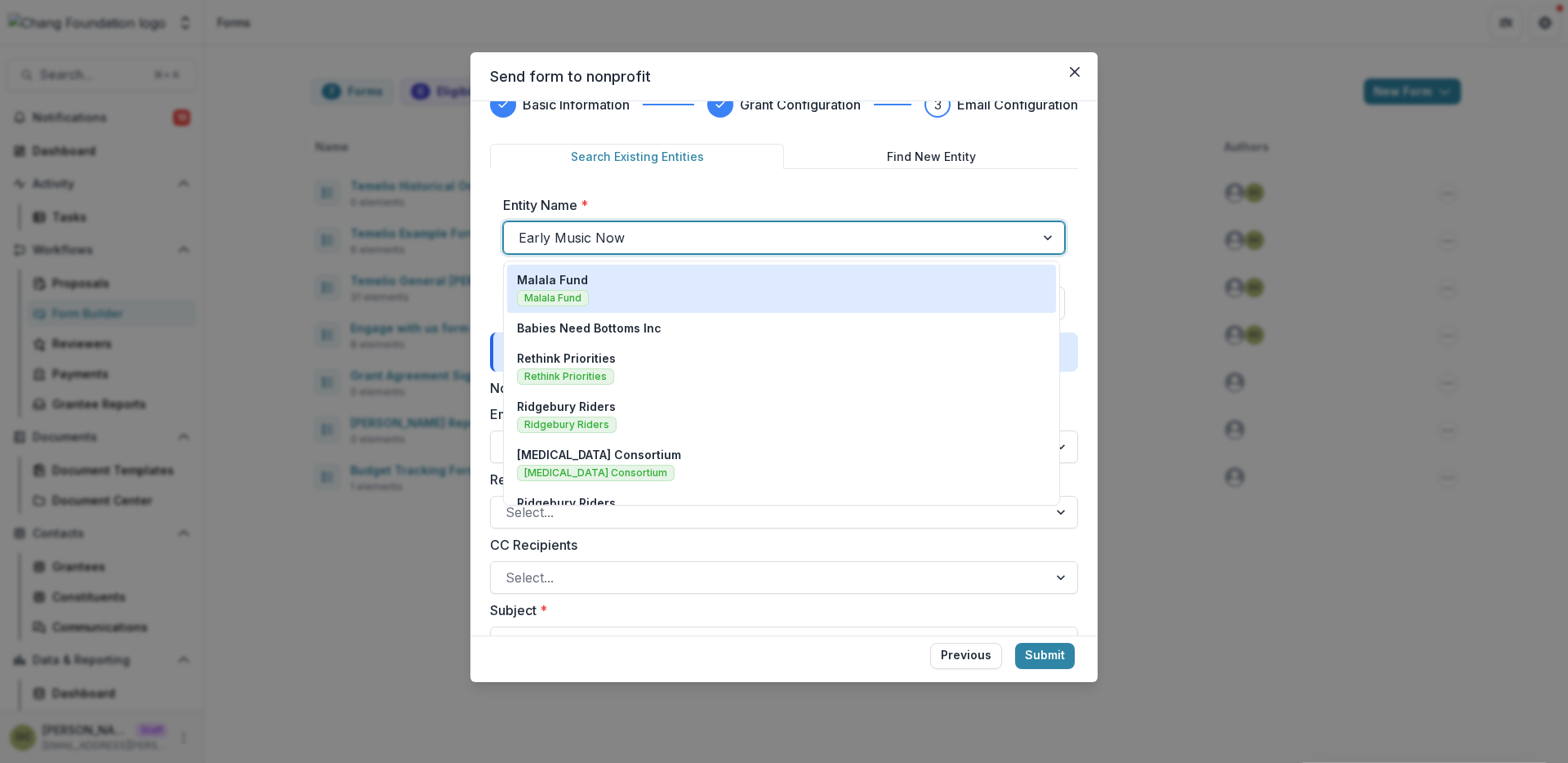
click at [676, 303] on div "Malala Fund Malala Fund" at bounding box center [782, 288] width 530 height 35
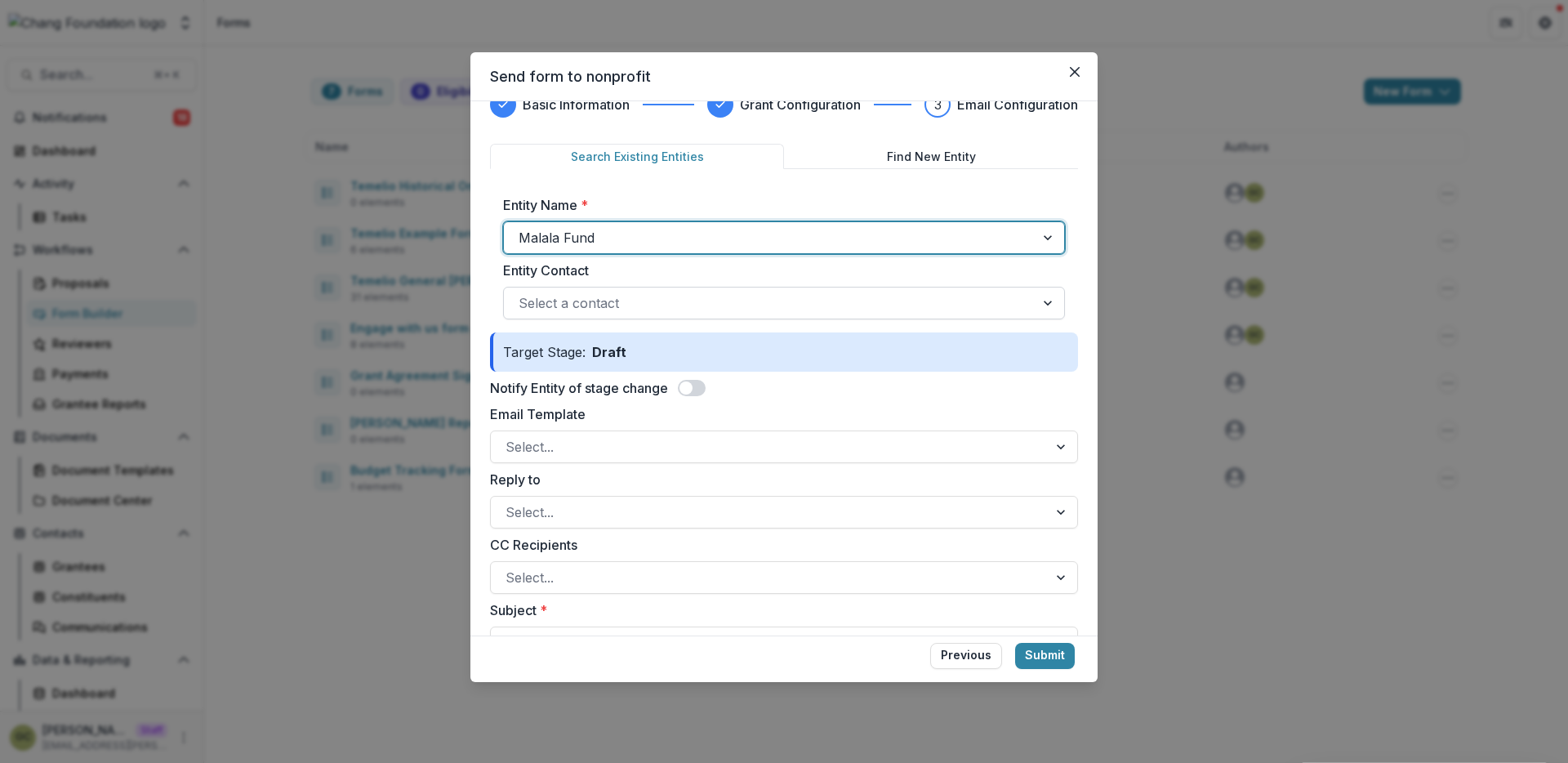
click at [649, 314] on div "Select a contact" at bounding box center [768, 303] width 530 height 26
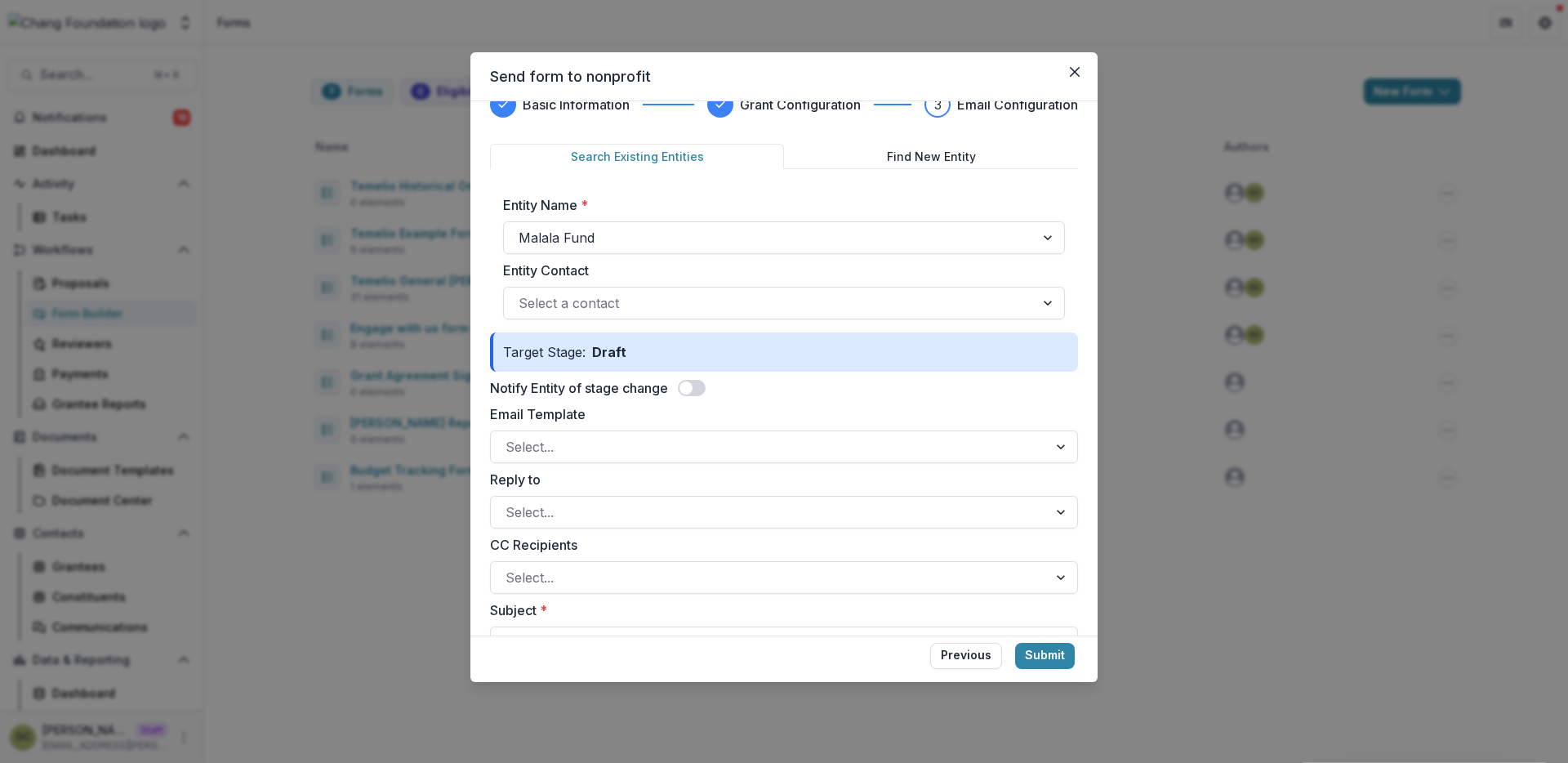
click at [633, 259] on div "Entity Name * Malala Fund Entity Contact Select a contact" at bounding box center [784, 257] width 562 height 124
click at [616, 241] on div at bounding box center [769, 237] width 502 height 22
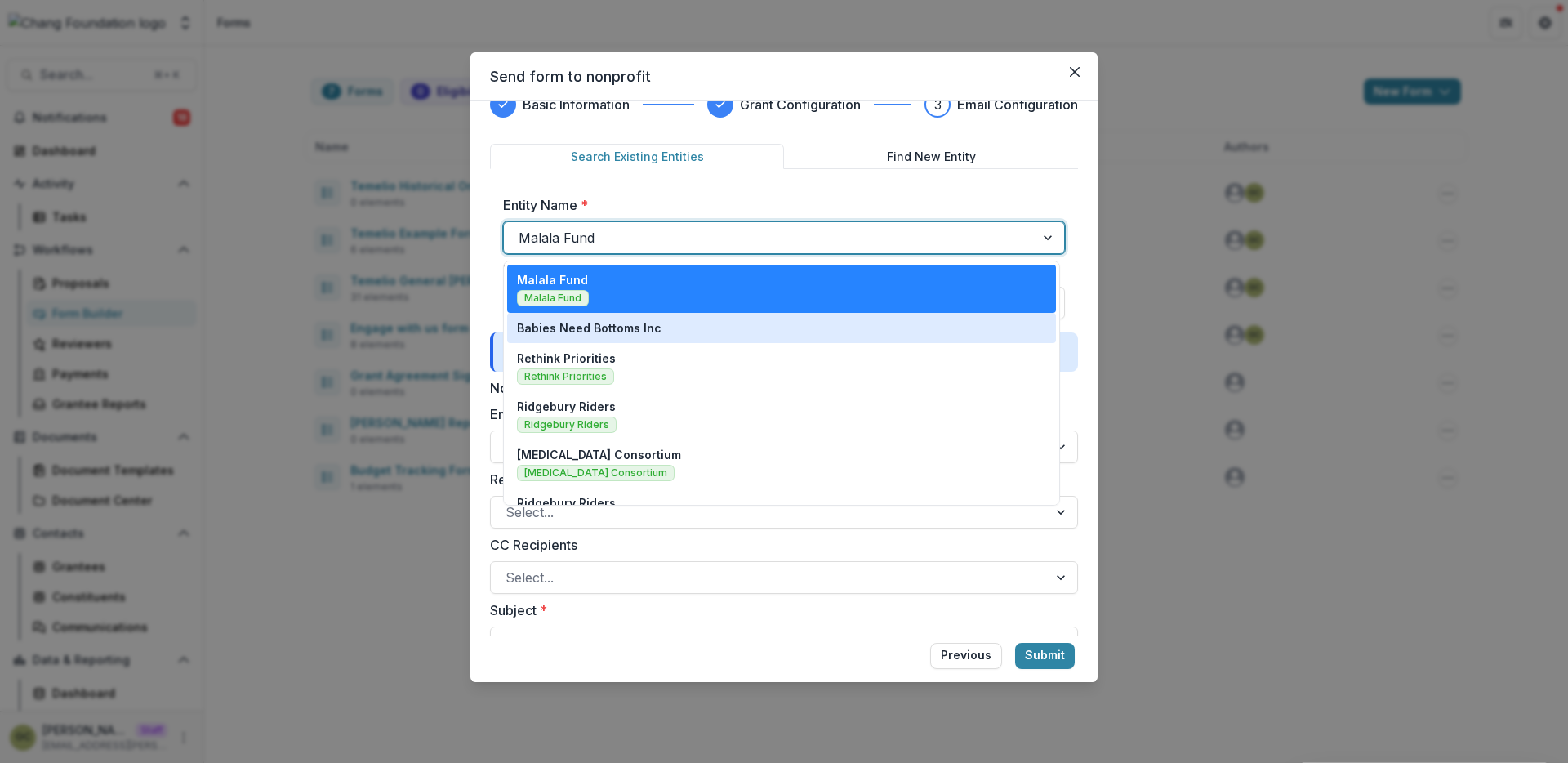
click at [603, 325] on p "Babies Need Bottoms Inc" at bounding box center [589, 328] width 145 height 17
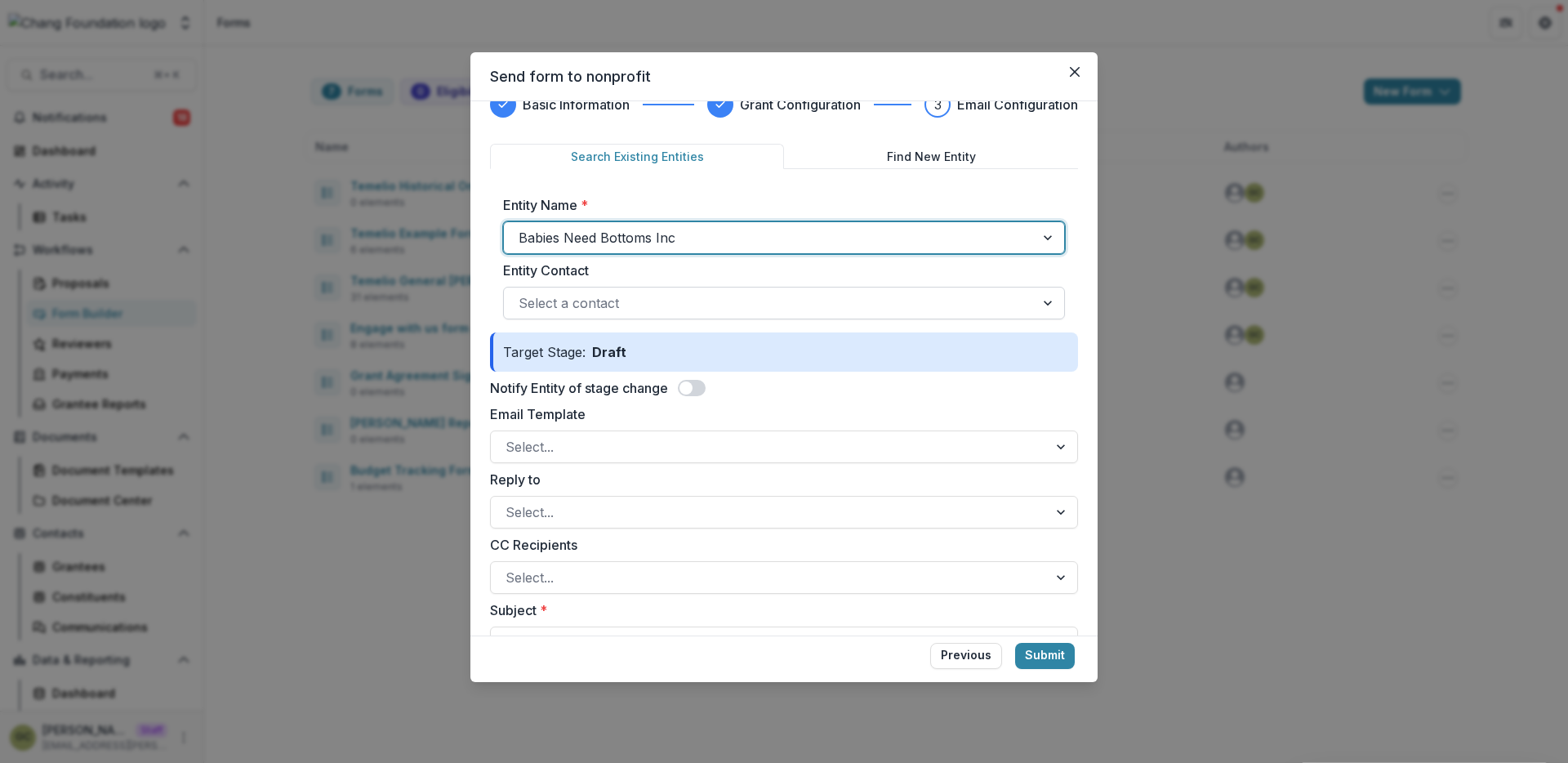
click at [610, 286] on div "Select a contact" at bounding box center [784, 303] width 562 height 32
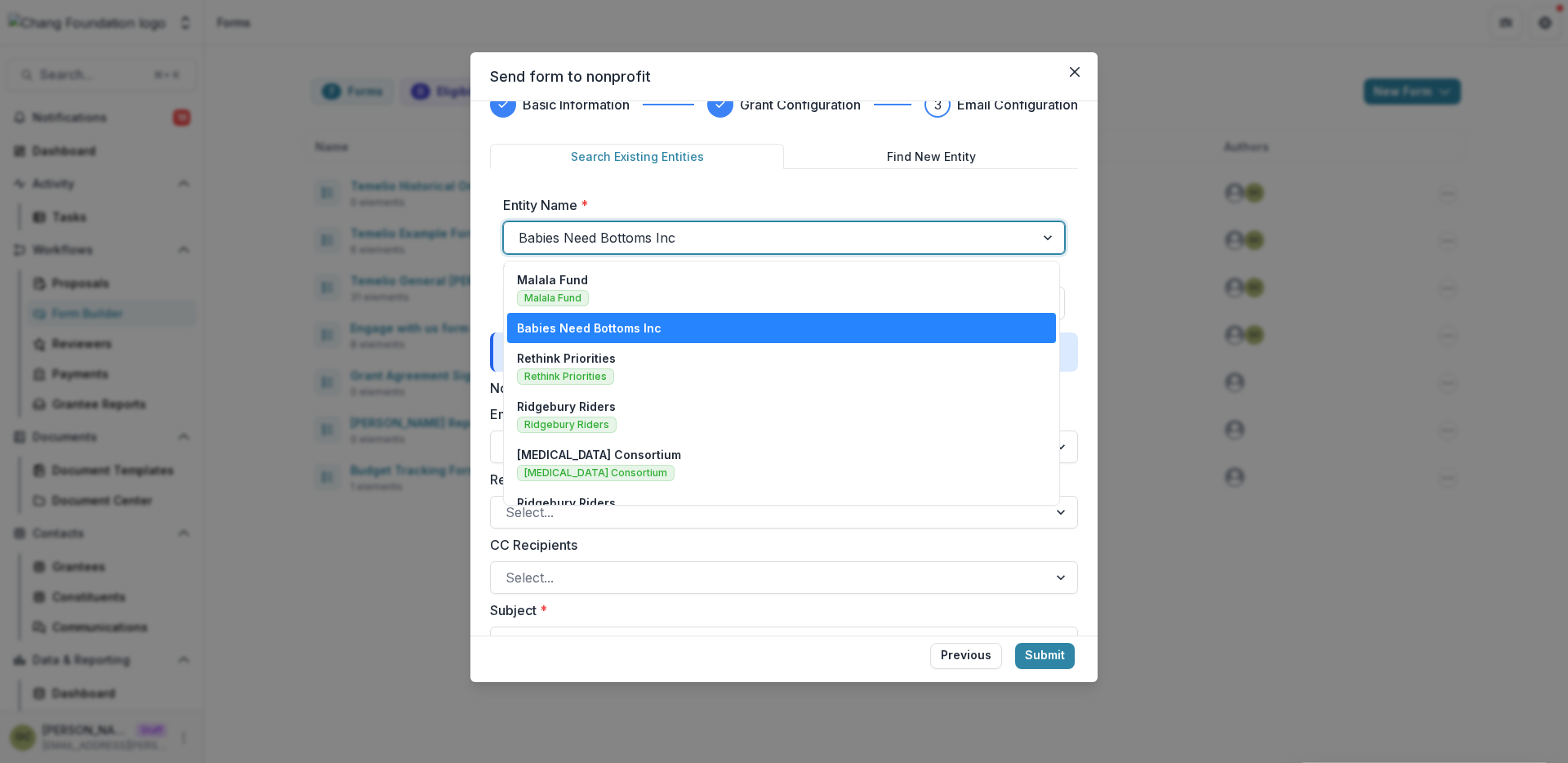
click at [613, 236] on div at bounding box center [769, 237] width 502 height 22
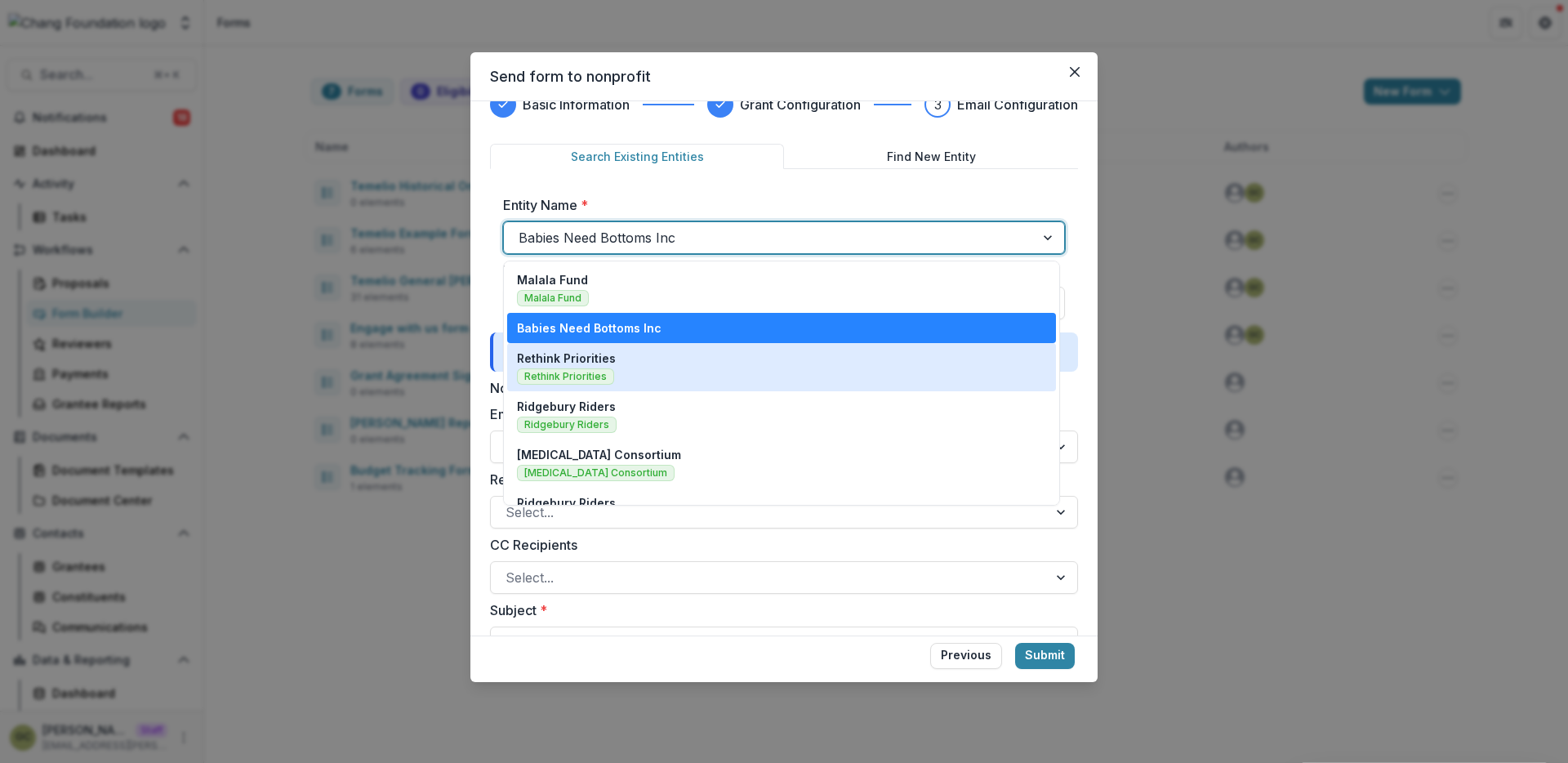
click at [596, 358] on p "Rethink Priorities" at bounding box center [566, 357] width 99 height 17
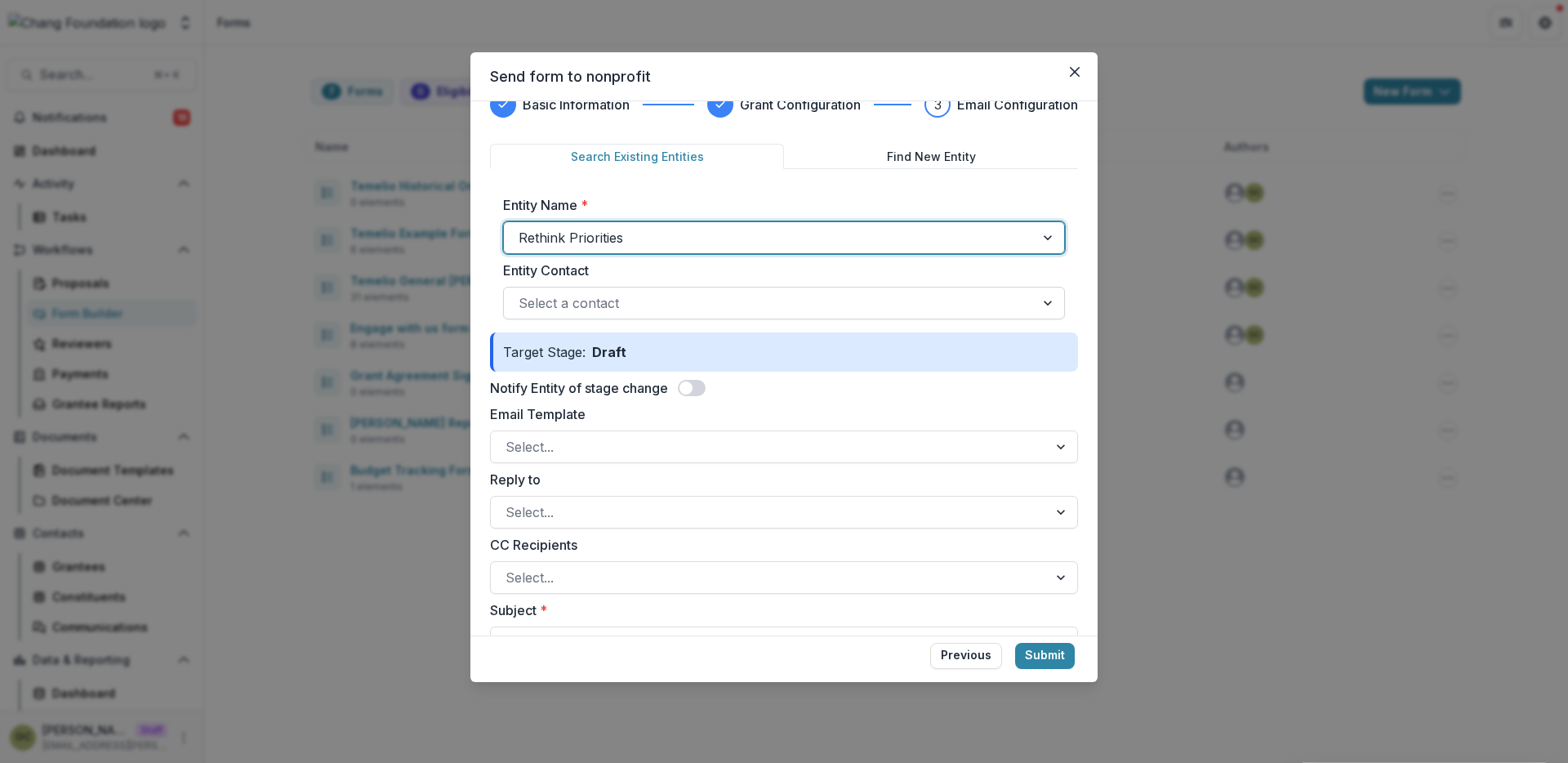
click at [605, 301] on div at bounding box center [769, 303] width 502 height 22
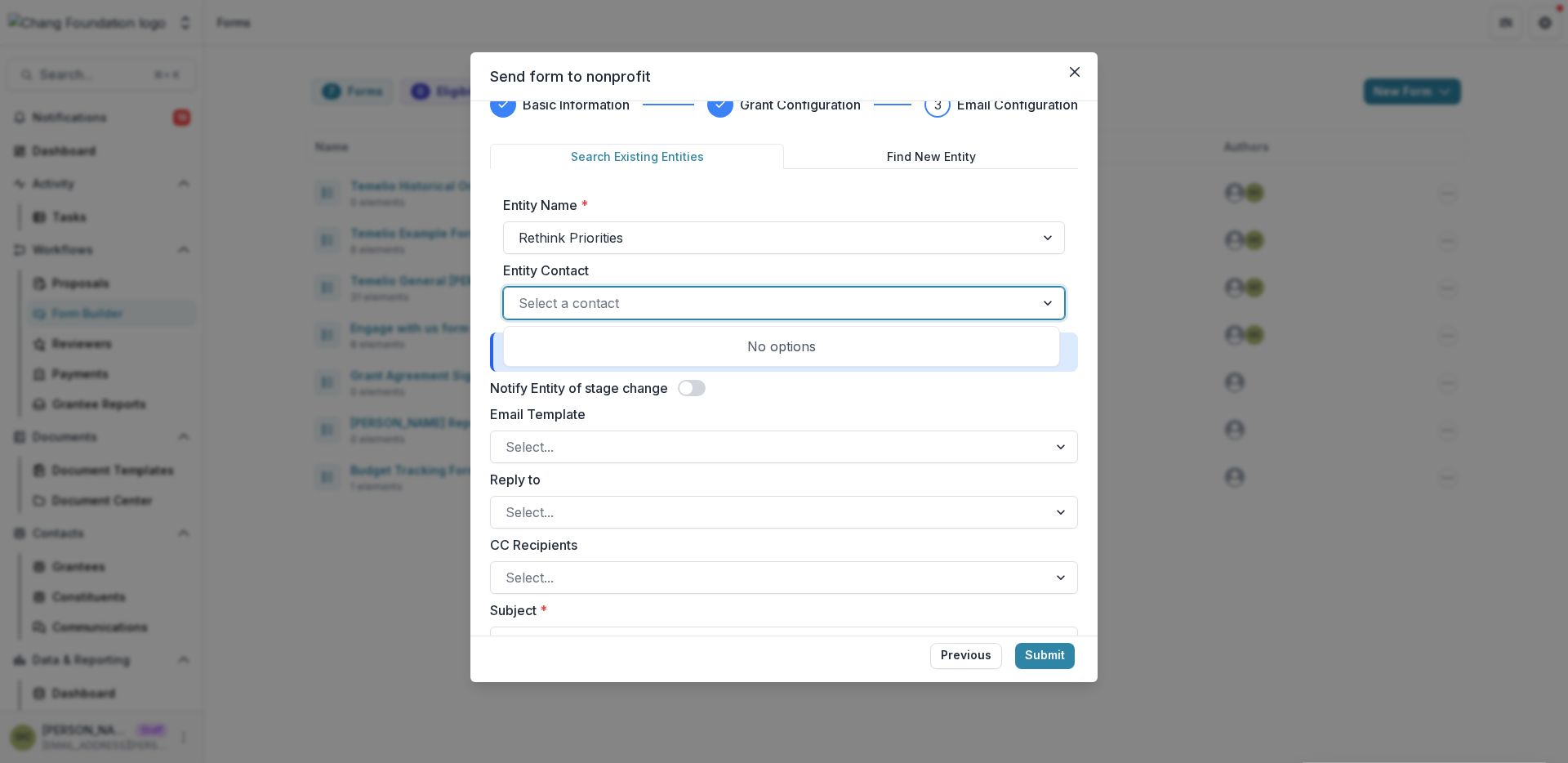
click at [605, 301] on div at bounding box center [769, 303] width 502 height 22
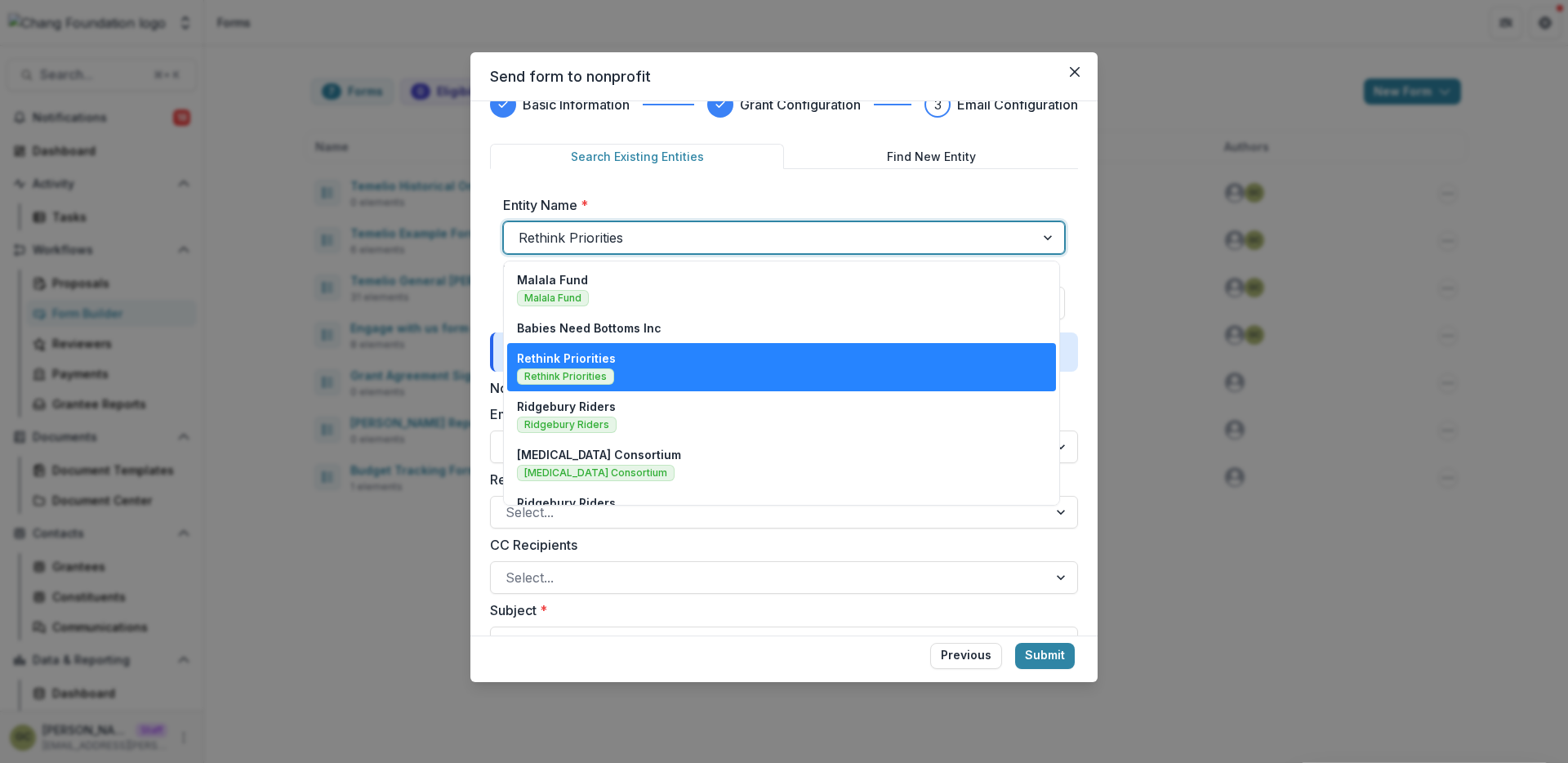
click at [585, 250] on div "Rethink Priorities" at bounding box center [784, 238] width 562 height 32
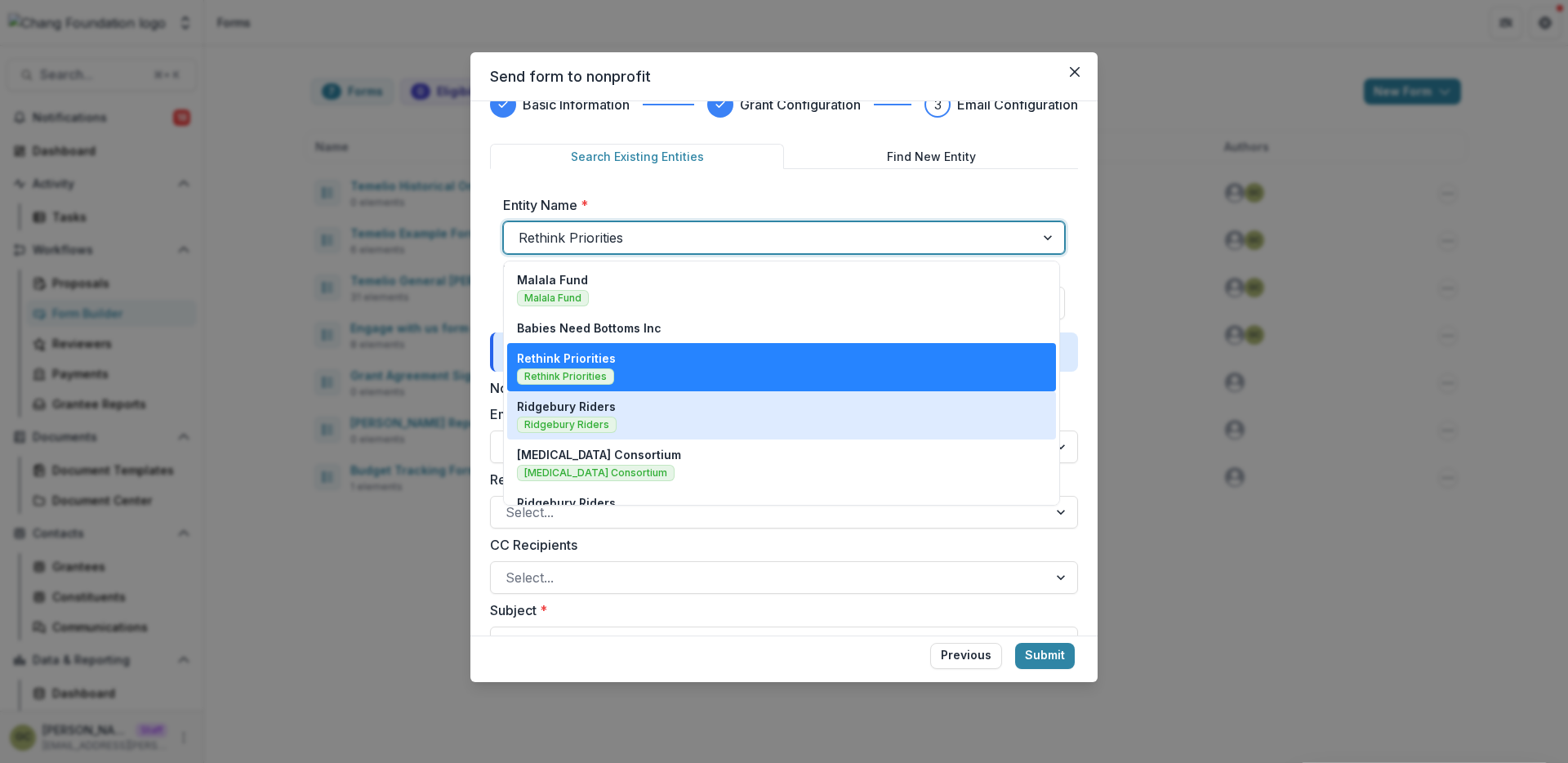
click at [609, 433] on div "Ridgebury Riders Ridgebury Riders" at bounding box center [782, 416] width 549 height 48
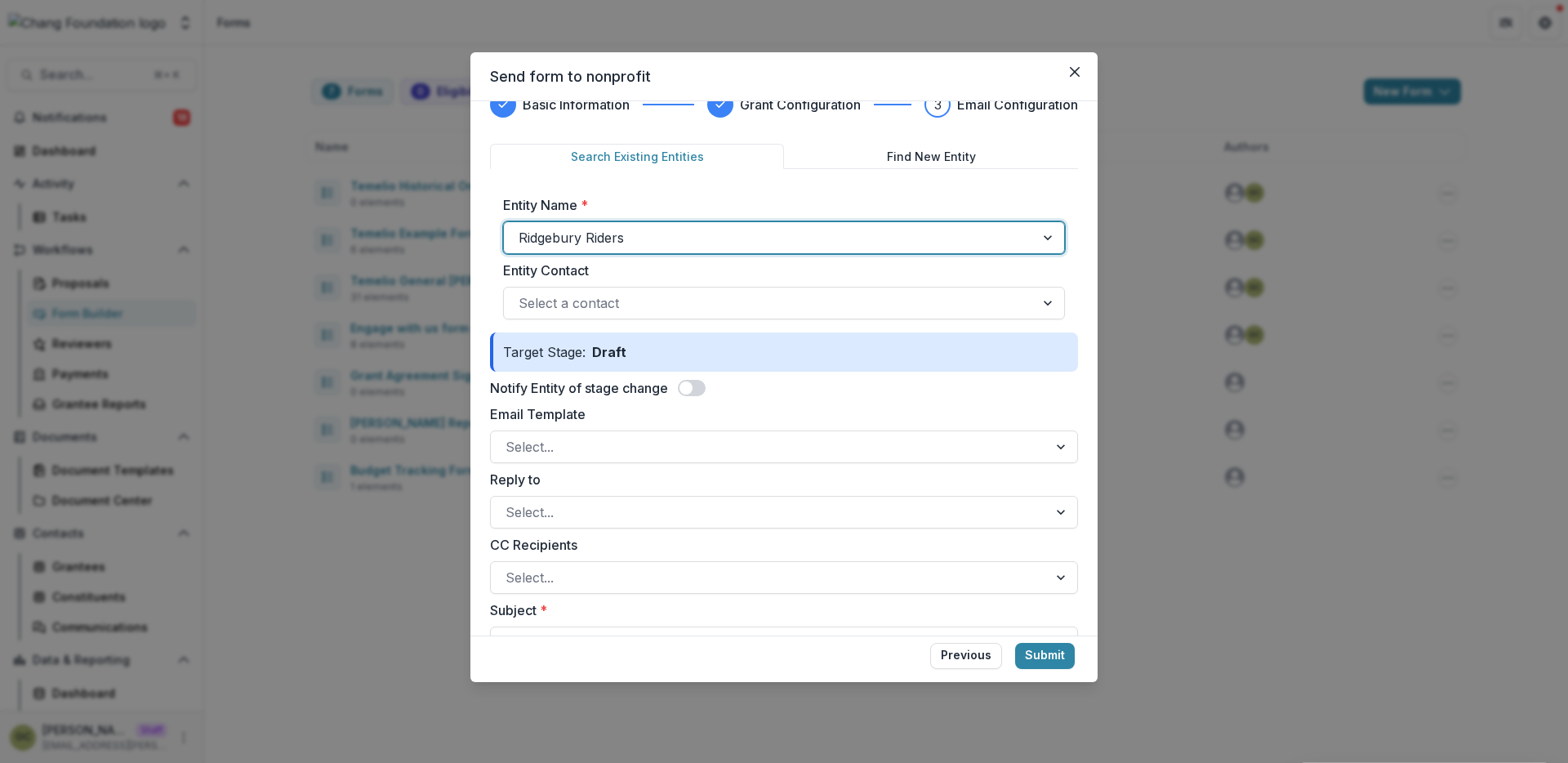
click at [661, 320] on div "Entity Name * option Ridgebury Riders, selected. Ridgebury Riders Entity Contac…" at bounding box center [784, 257] width 588 height 150
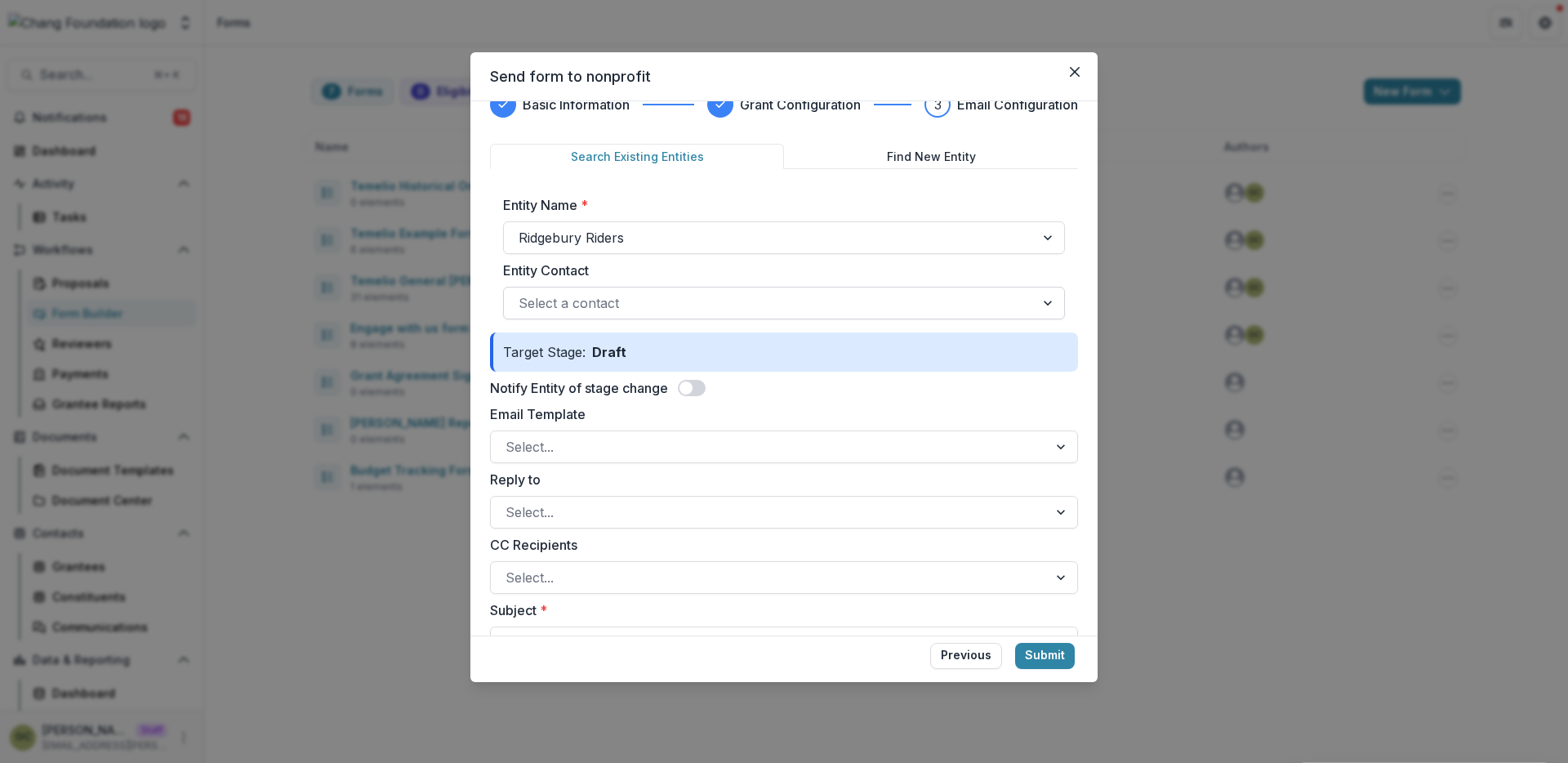
click at [639, 300] on div at bounding box center [769, 303] width 502 height 22
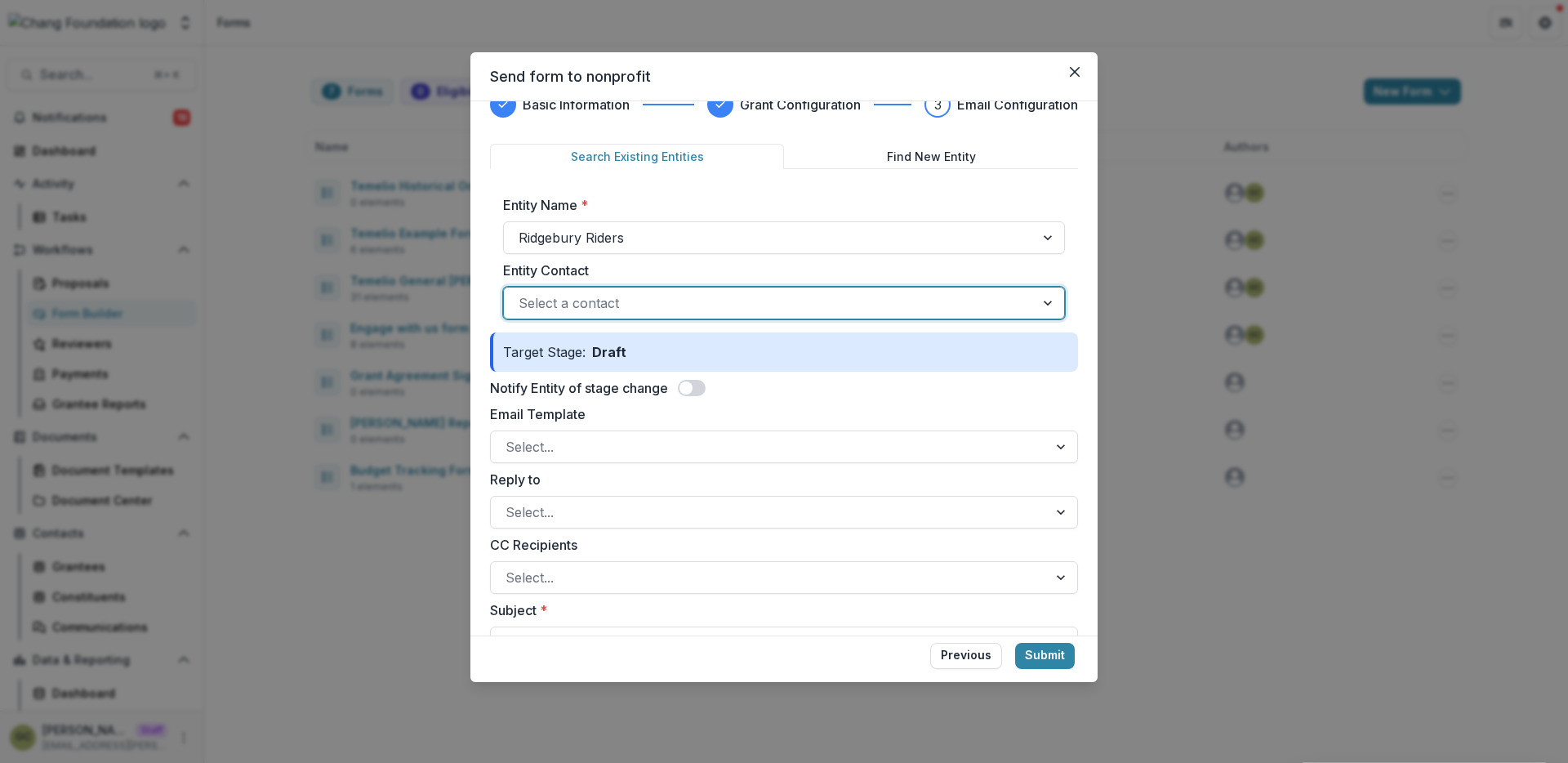
click at [639, 300] on div at bounding box center [769, 303] width 502 height 22
click at [1176, 477] on div "Send form to nonprofit Basic Information Grant Configuration 3 Email Configurat…" at bounding box center [784, 382] width 1568 height 763
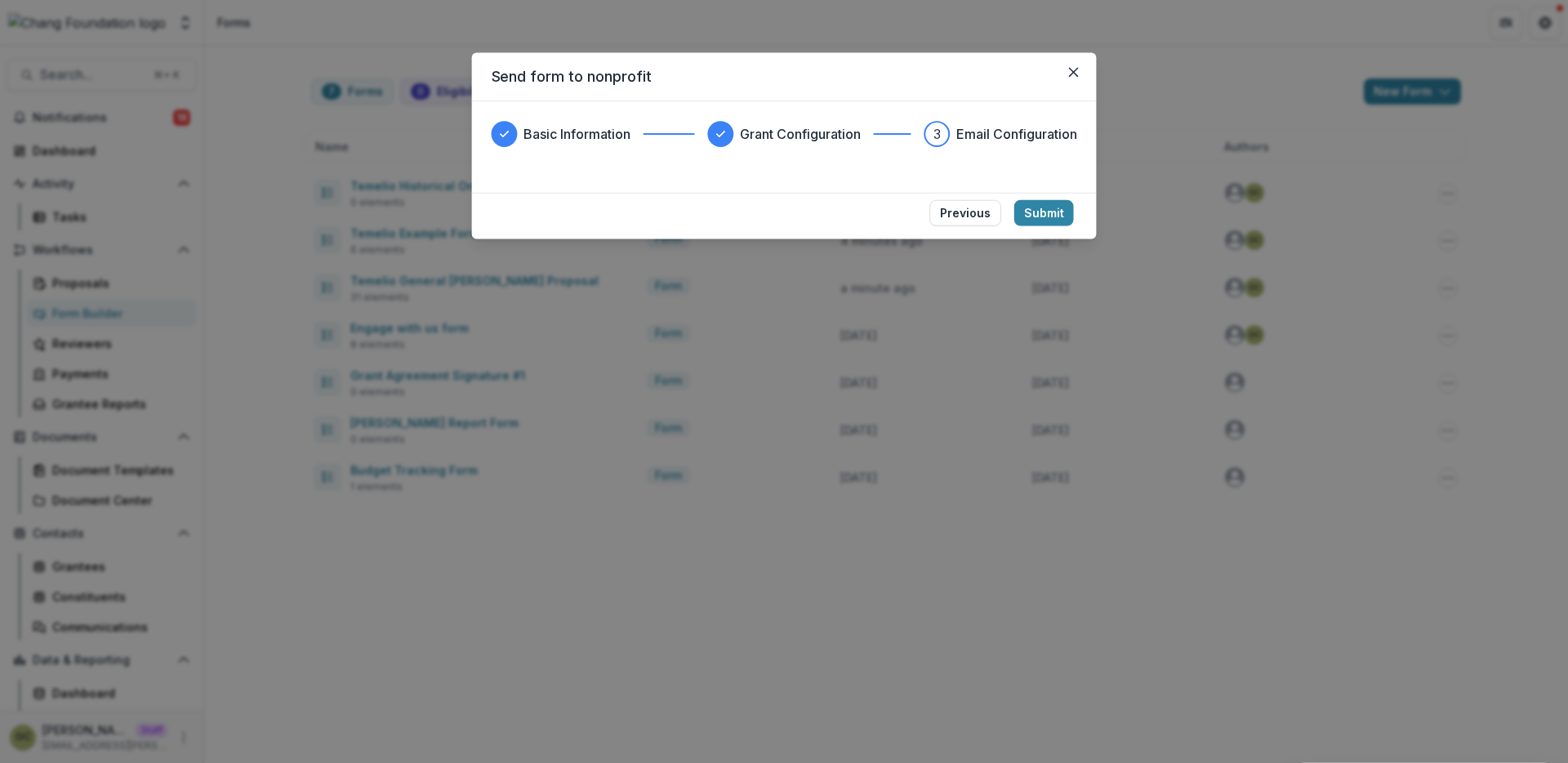
scroll to position [0, 0]
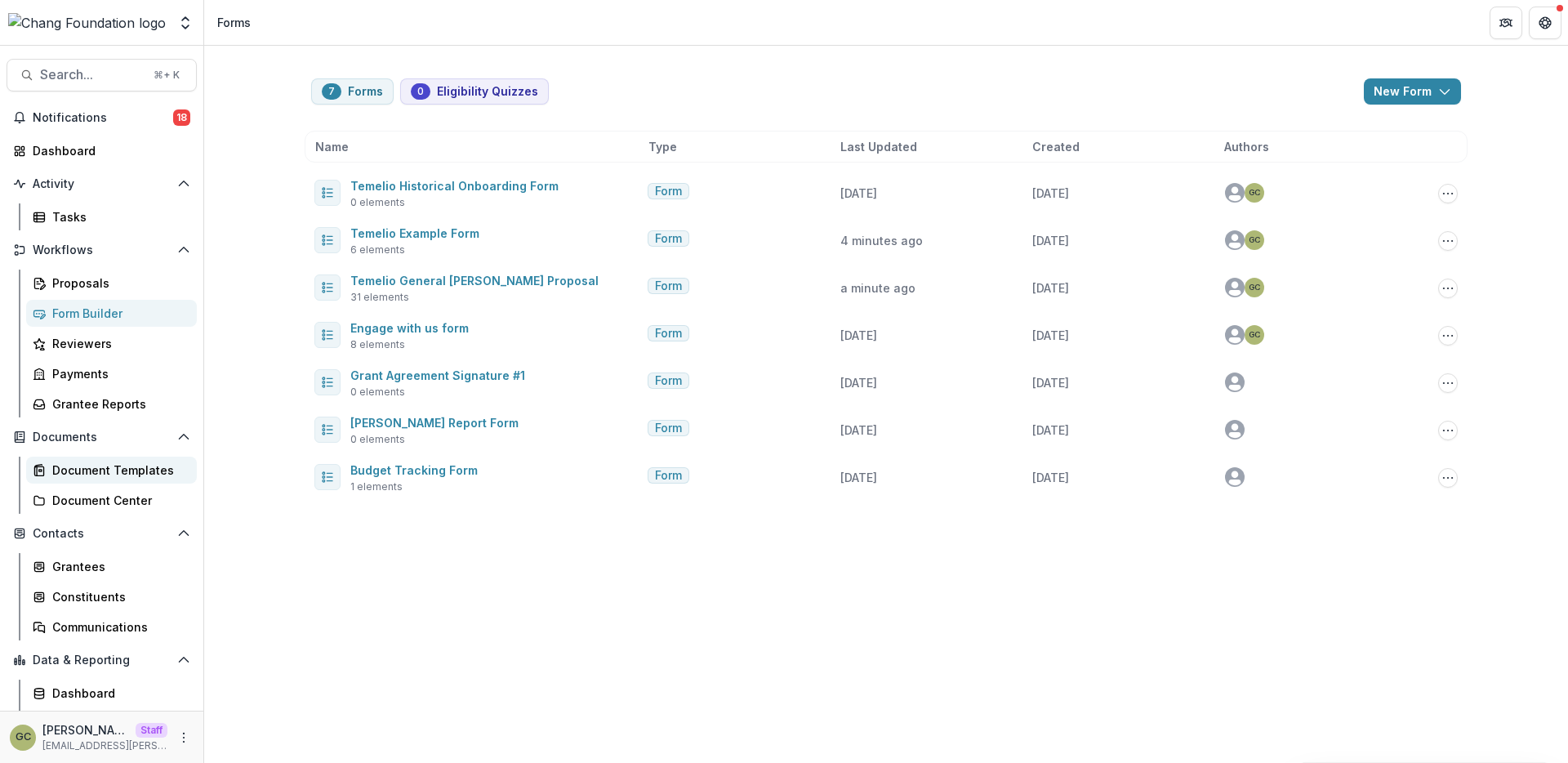
click at [136, 462] on div "Document Templates" at bounding box center [118, 469] width 132 height 17
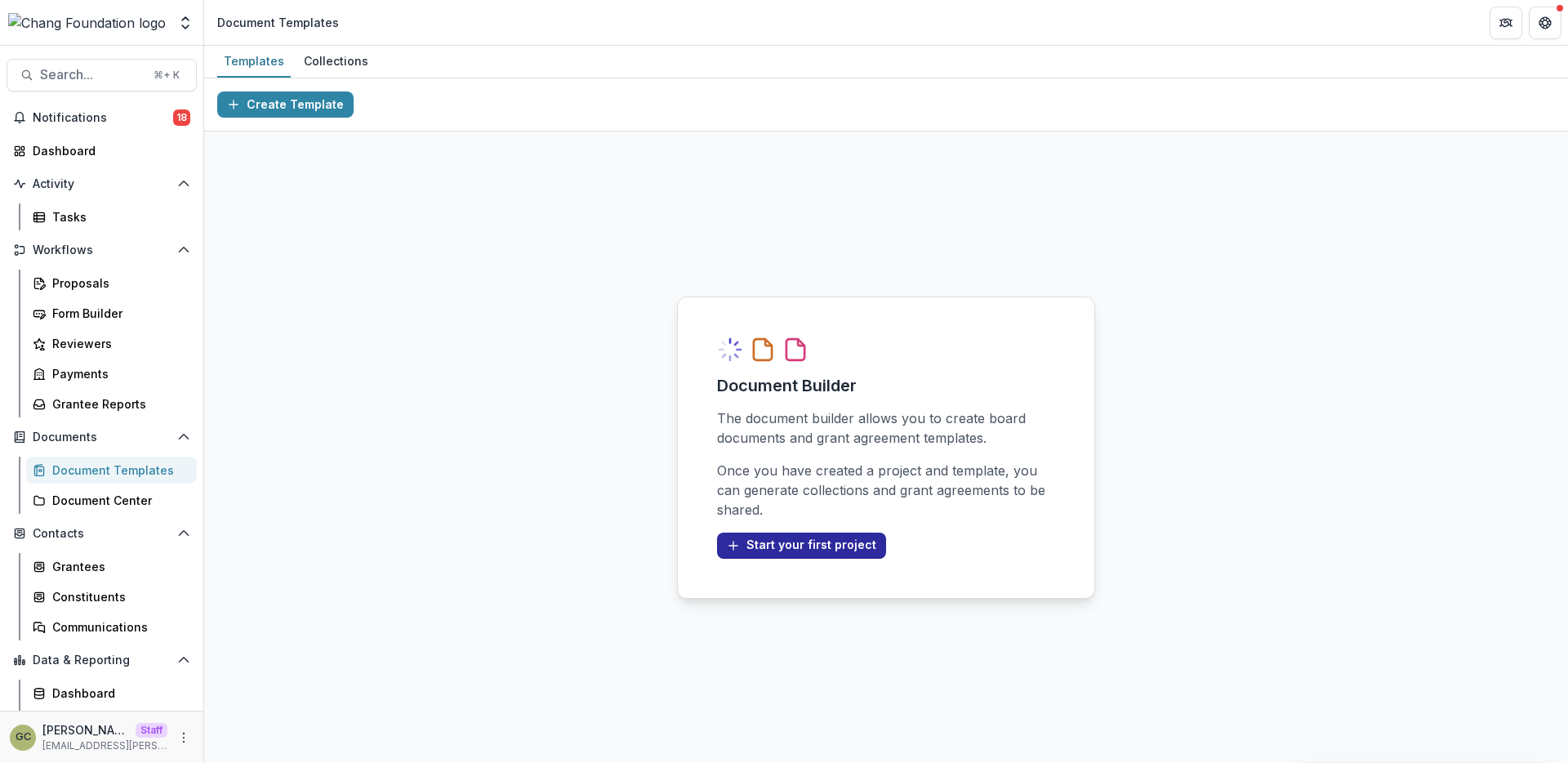
click at [817, 541] on button "Start your first project" at bounding box center [802, 545] width 169 height 26
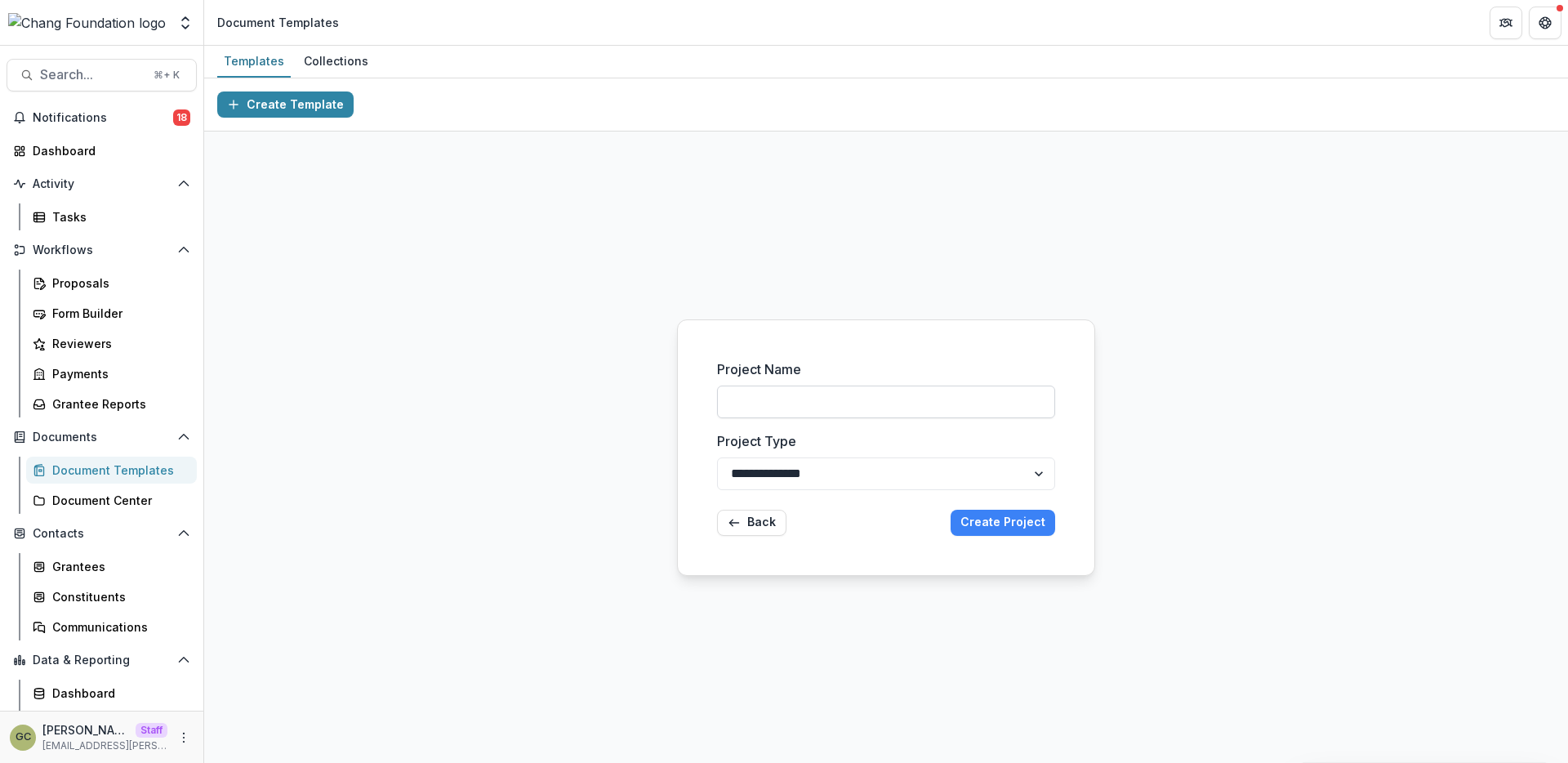
click at [802, 399] on input "Project Name" at bounding box center [886, 402] width 338 height 32
type input "**********"
click at [950, 510] on button "Create Project" at bounding box center [1003, 522] width 104 height 26
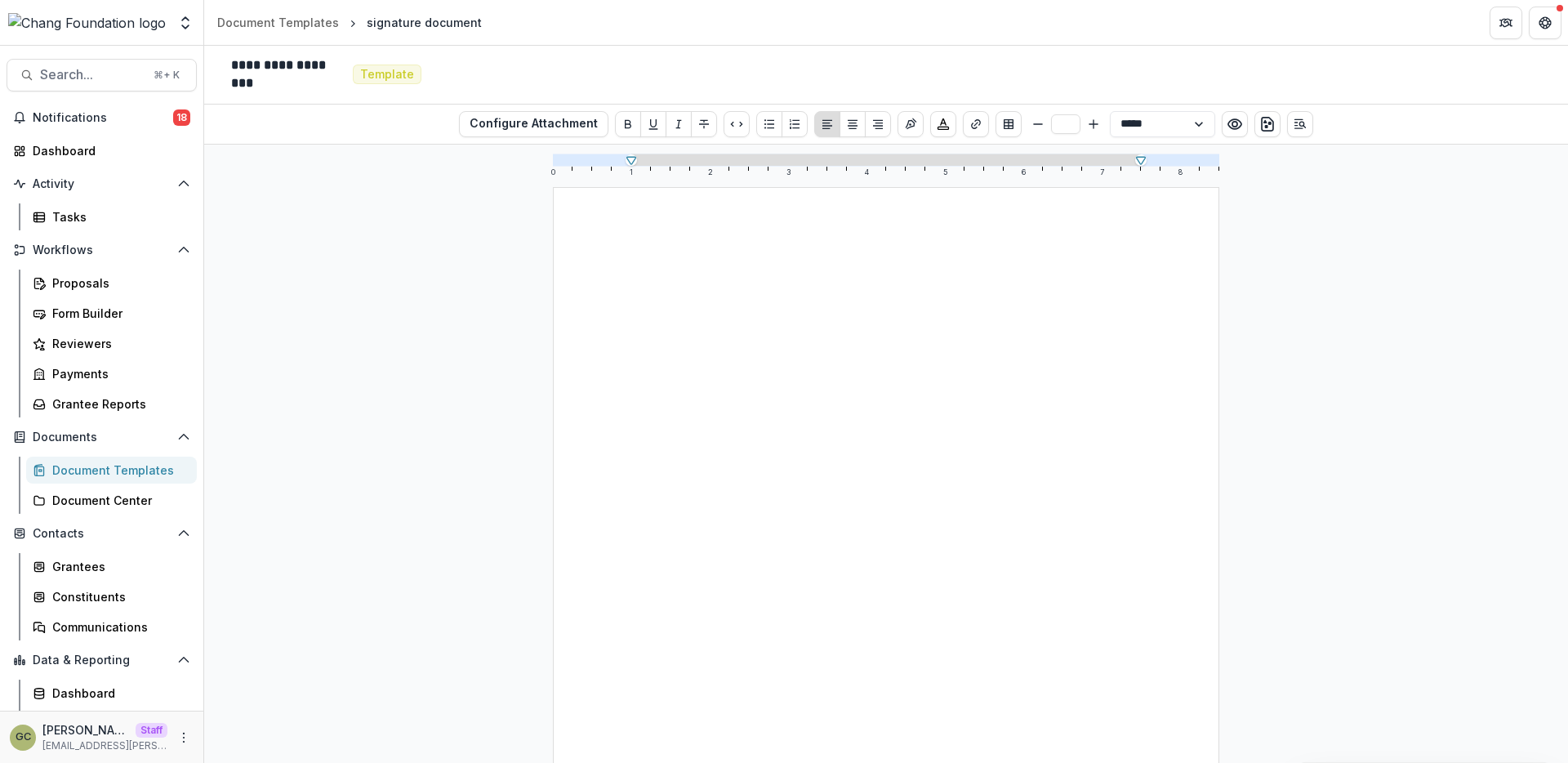
click at [843, 347] on div at bounding box center [886, 618] width 508 height 704
click at [912, 129] on icon "Insert Signature" at bounding box center [910, 124] width 13 height 13
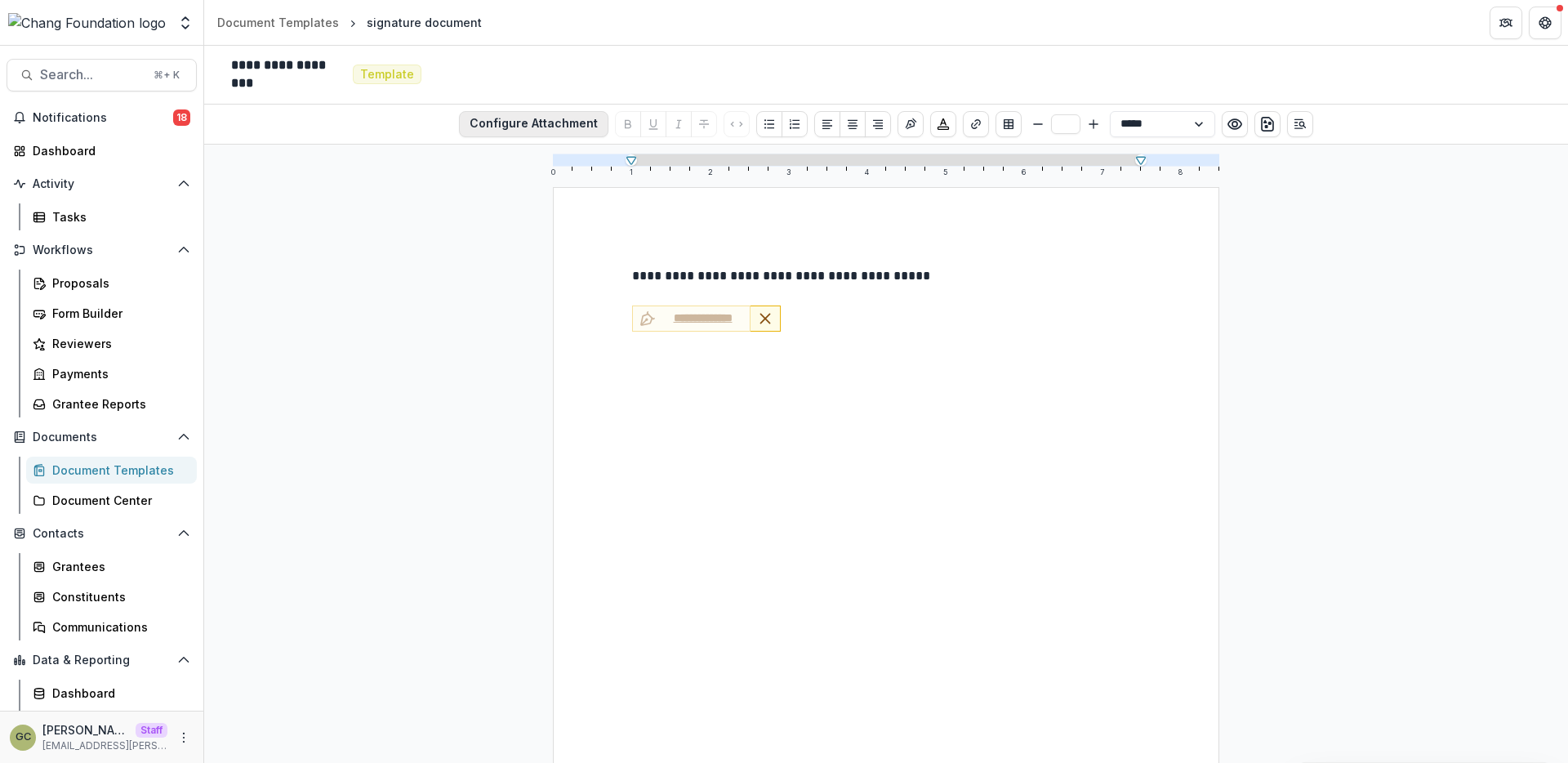
click at [494, 127] on button "Configure Attachment" at bounding box center [533, 124] width 150 height 26
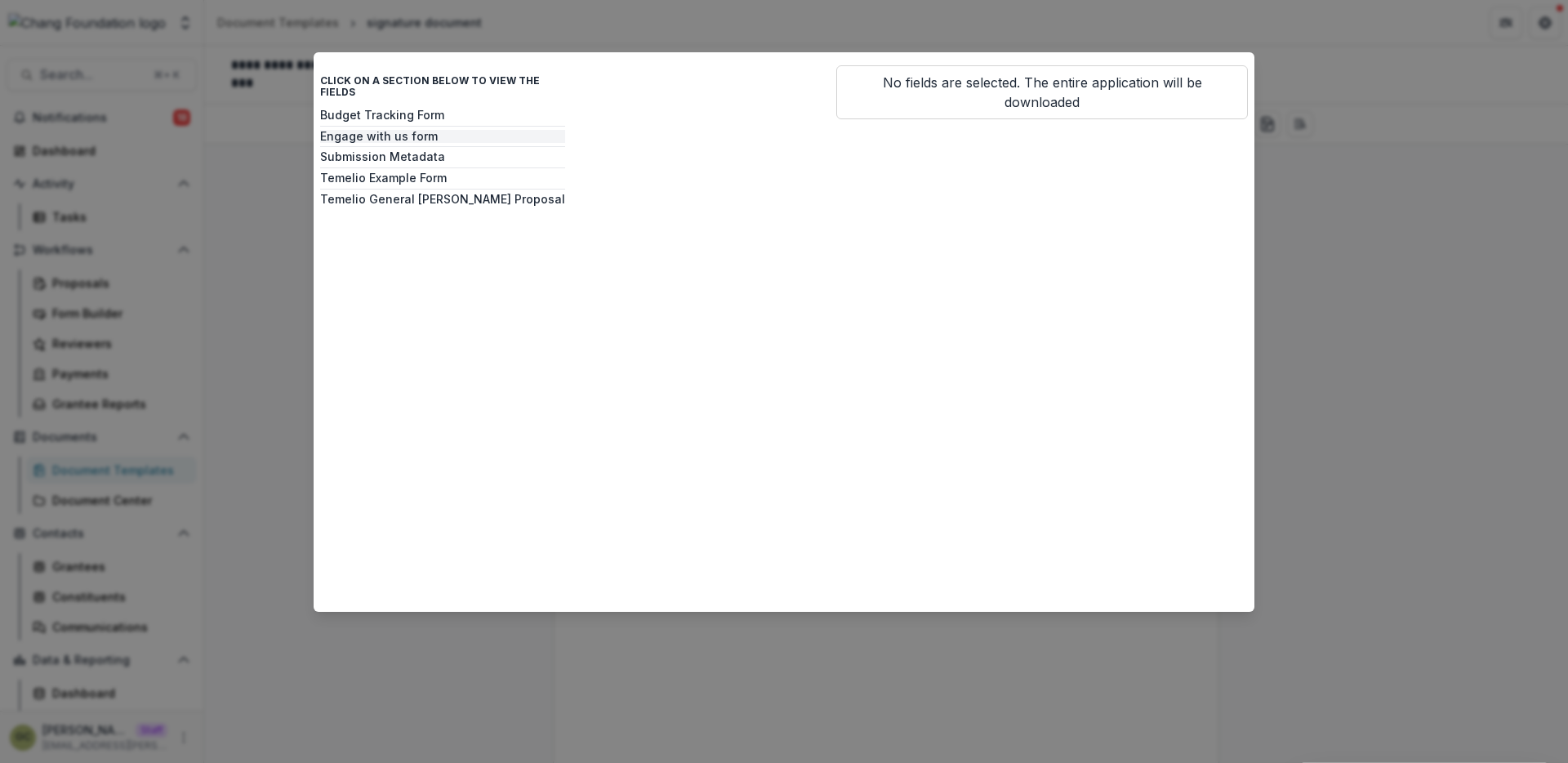
click at [484, 130] on button "Engage with us form" at bounding box center [442, 136] width 245 height 13
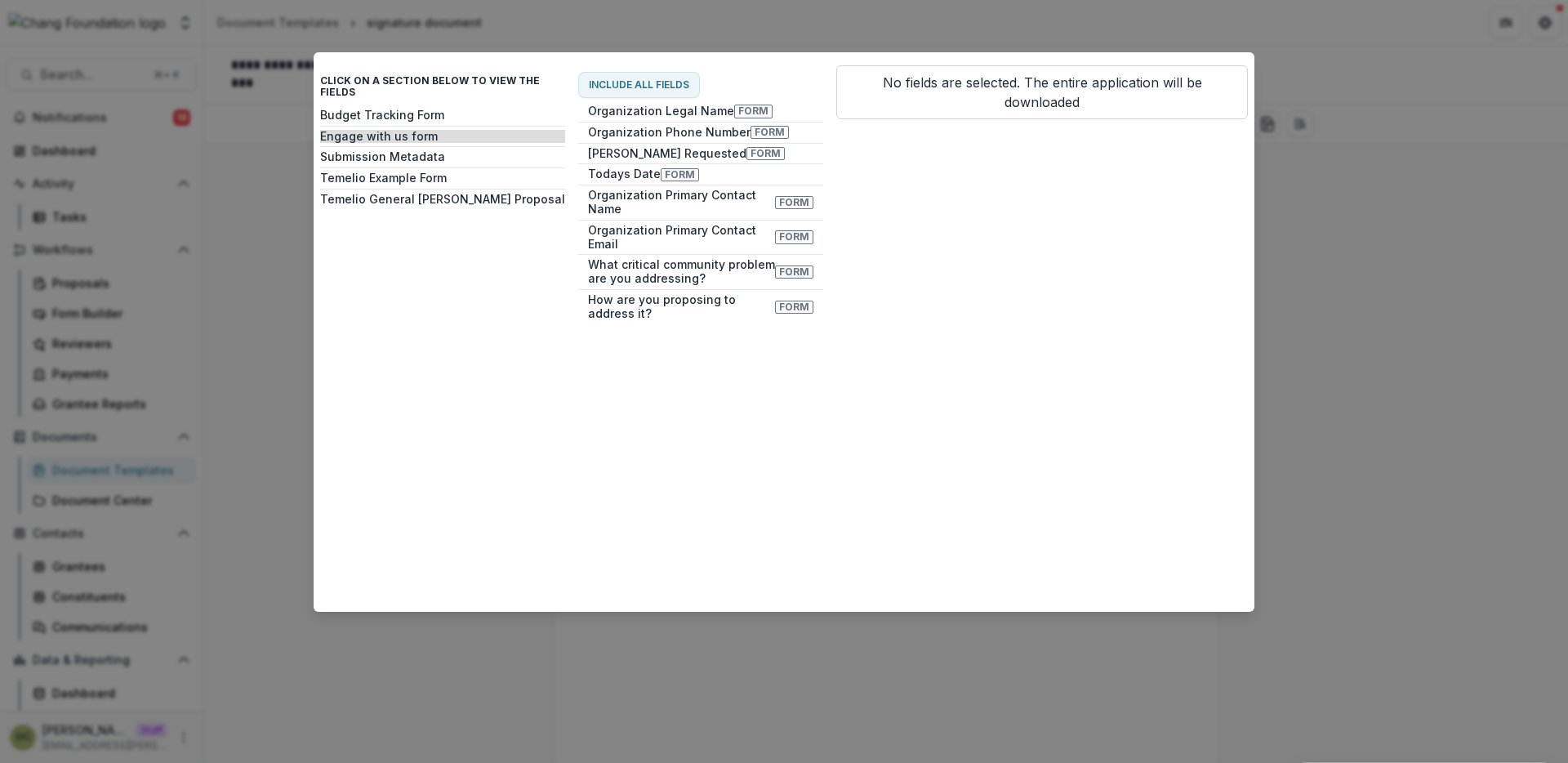
click at [458, 153] on div "Budget Tracking Form Engage with us form Submission Metadata Temelio Example Fo…" at bounding box center [442, 354] width 245 height 490
click at [432, 150] on button "Submission Metadata" at bounding box center [442, 156] width 245 height 13
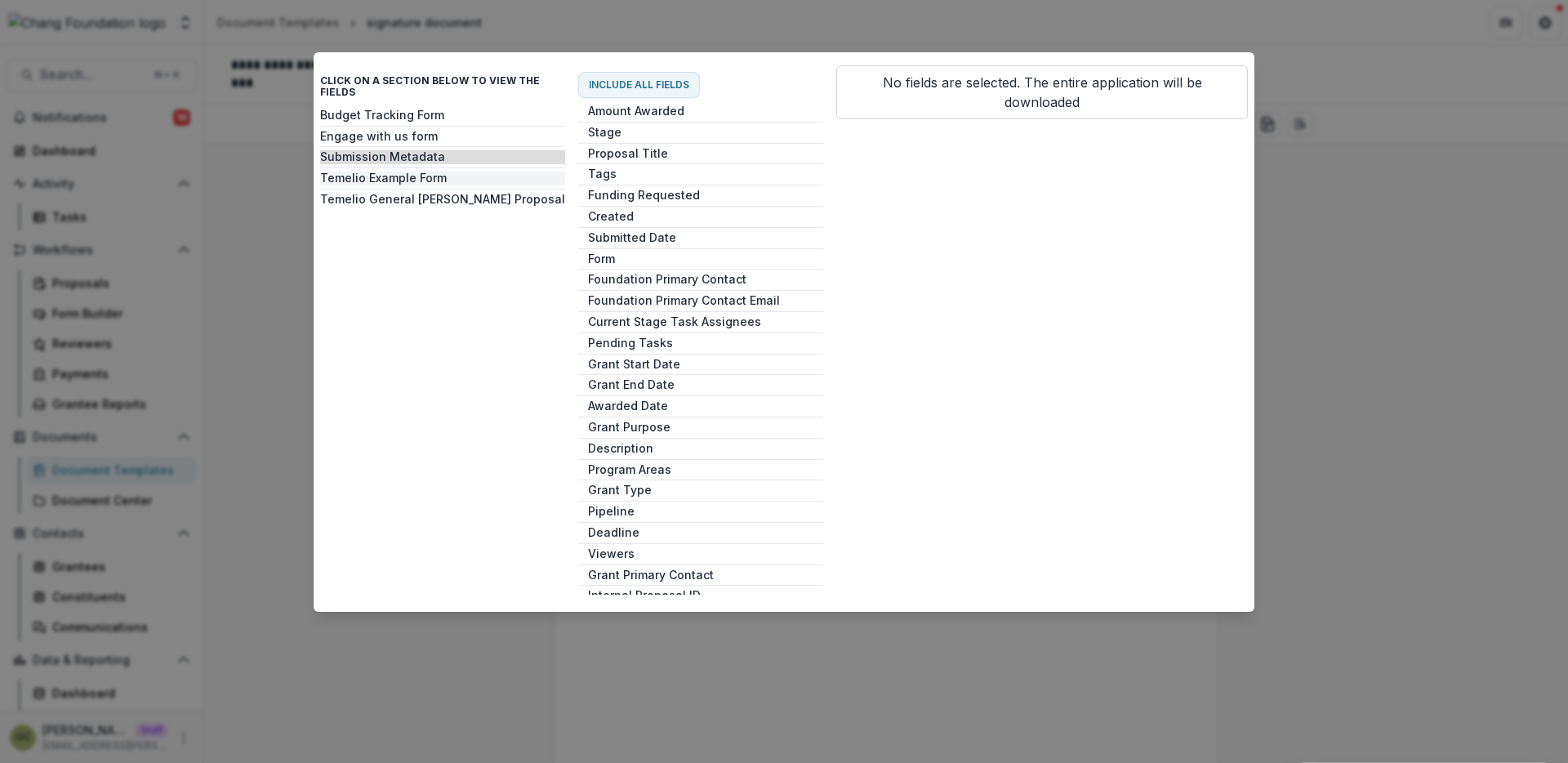
click at [432, 171] on button "Temelio Example Form" at bounding box center [442, 178] width 245 height 13
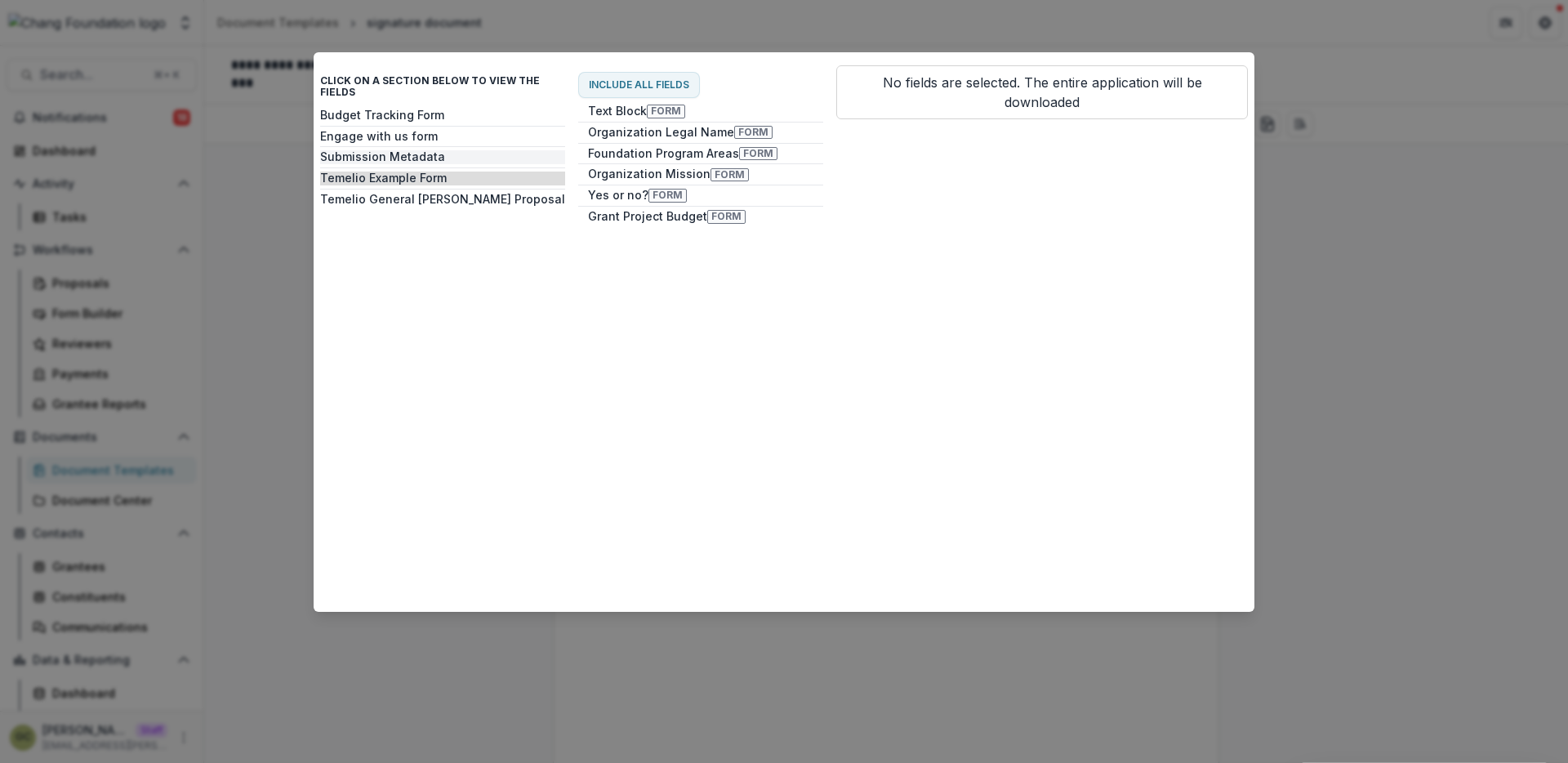
click at [417, 150] on button "Submission Metadata" at bounding box center [442, 156] width 245 height 13
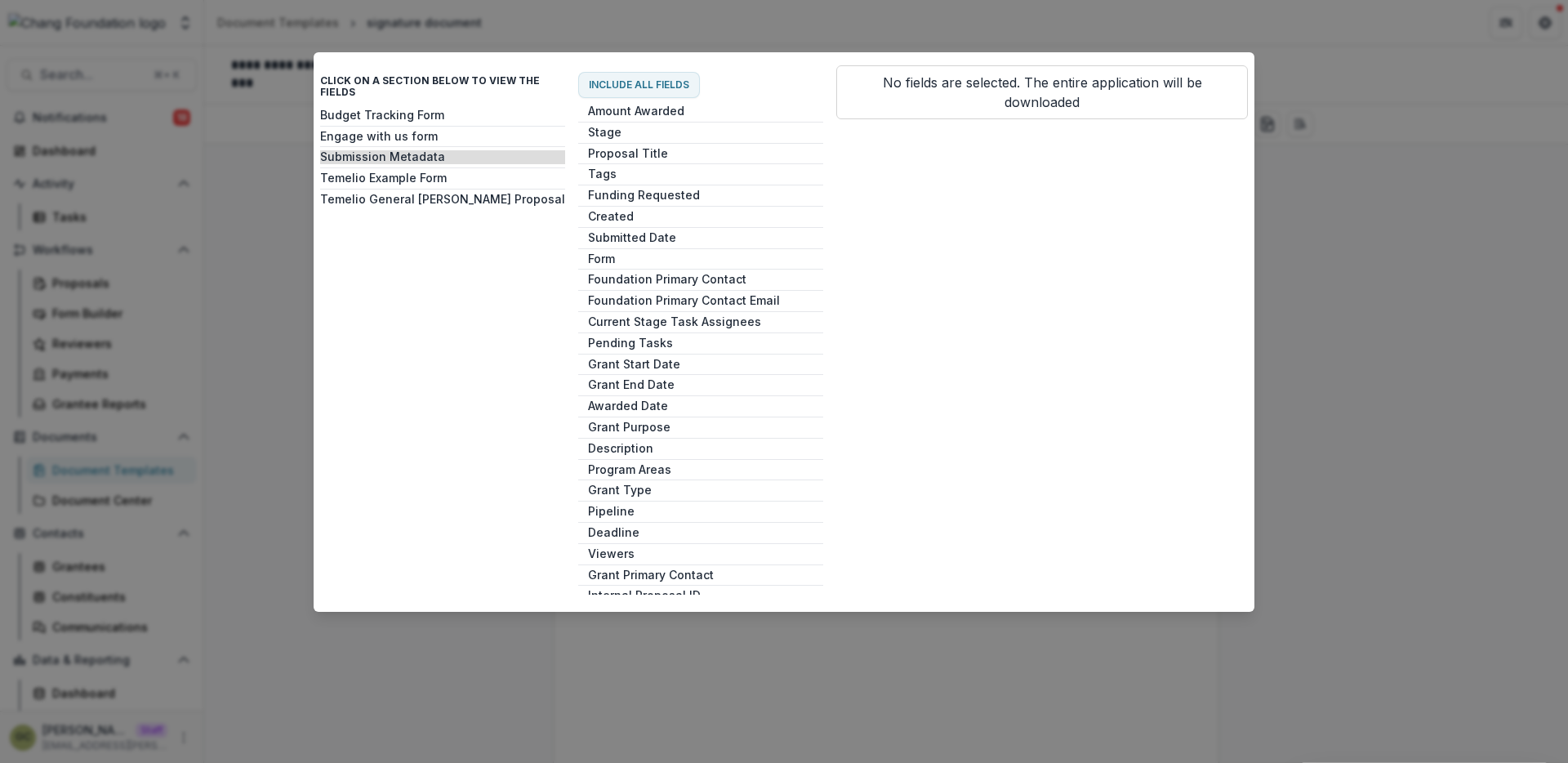
click at [425, 158] on div "Budget Tracking Form Engage with us form Submission Metadata Temelio Example Fo…" at bounding box center [442, 354] width 245 height 490
click at [644, 107] on button "Amount Awarded" at bounding box center [700, 110] width 245 height 13
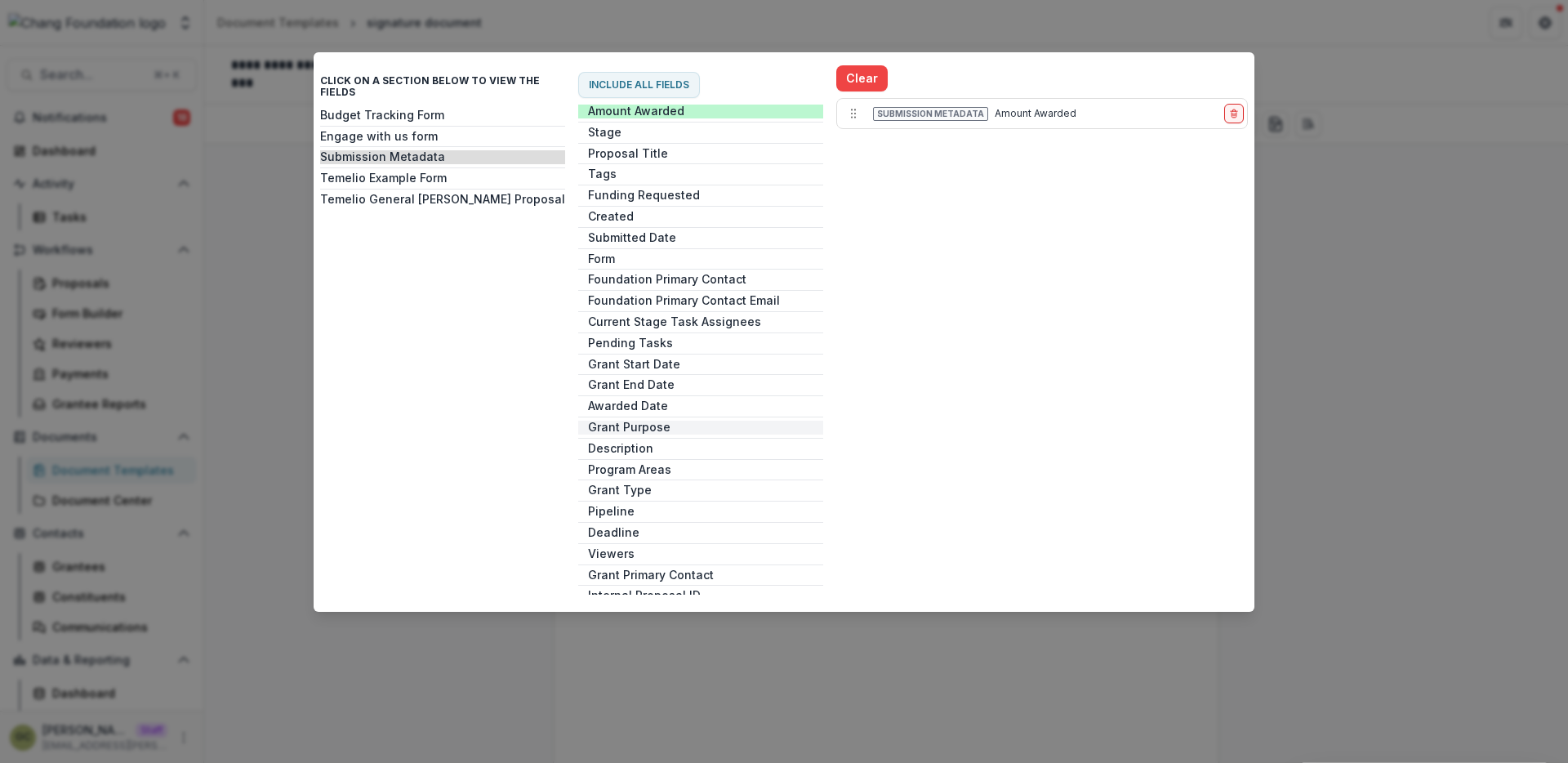
click at [637, 422] on button "Grant Purpose" at bounding box center [700, 427] width 245 height 13
click at [444, 171] on button "Temelio Example Form" at bounding box center [442, 178] width 245 height 13
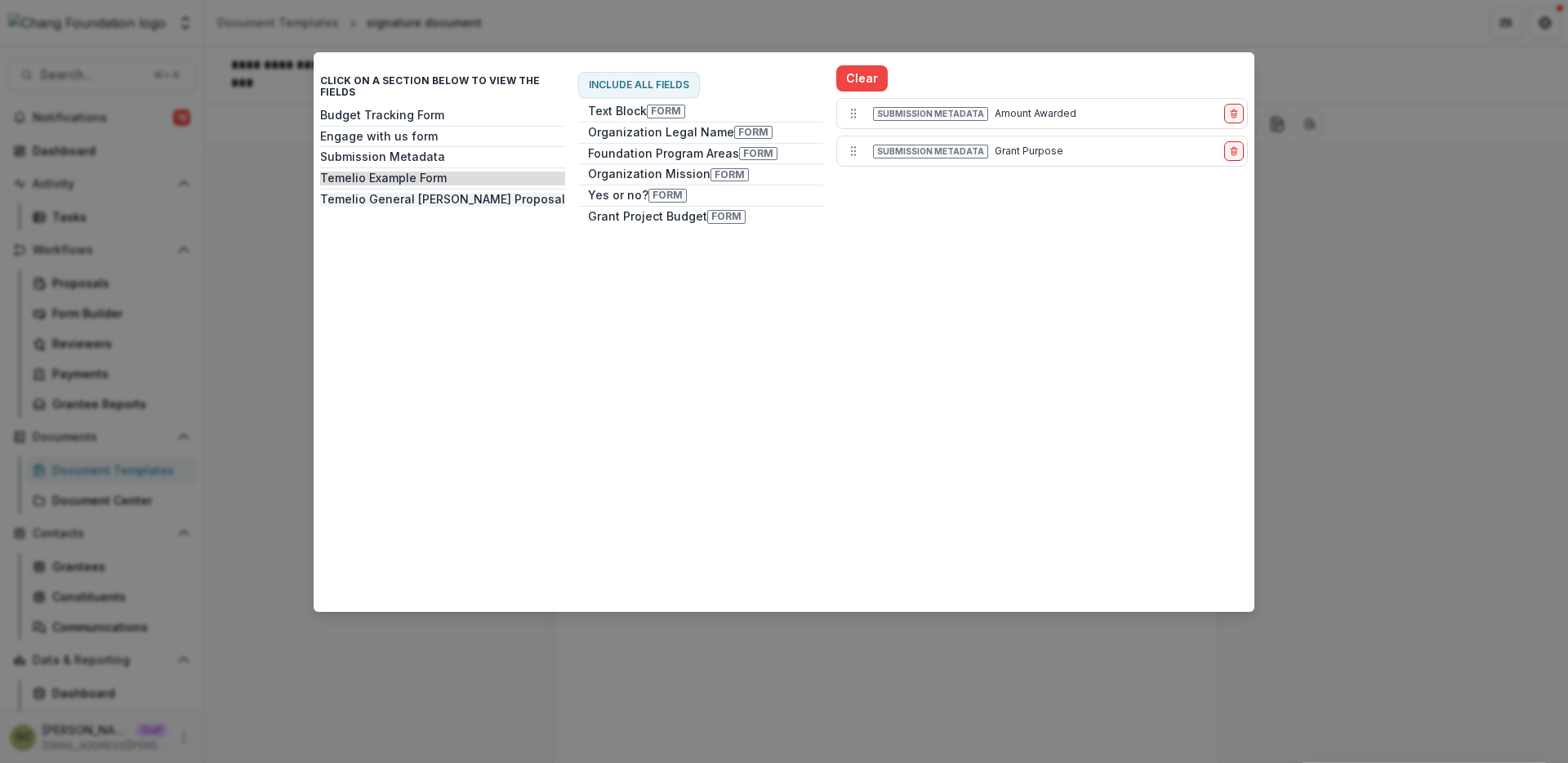
click at [445, 193] on button "Temelio General Grant Proposal" at bounding box center [442, 199] width 245 height 13
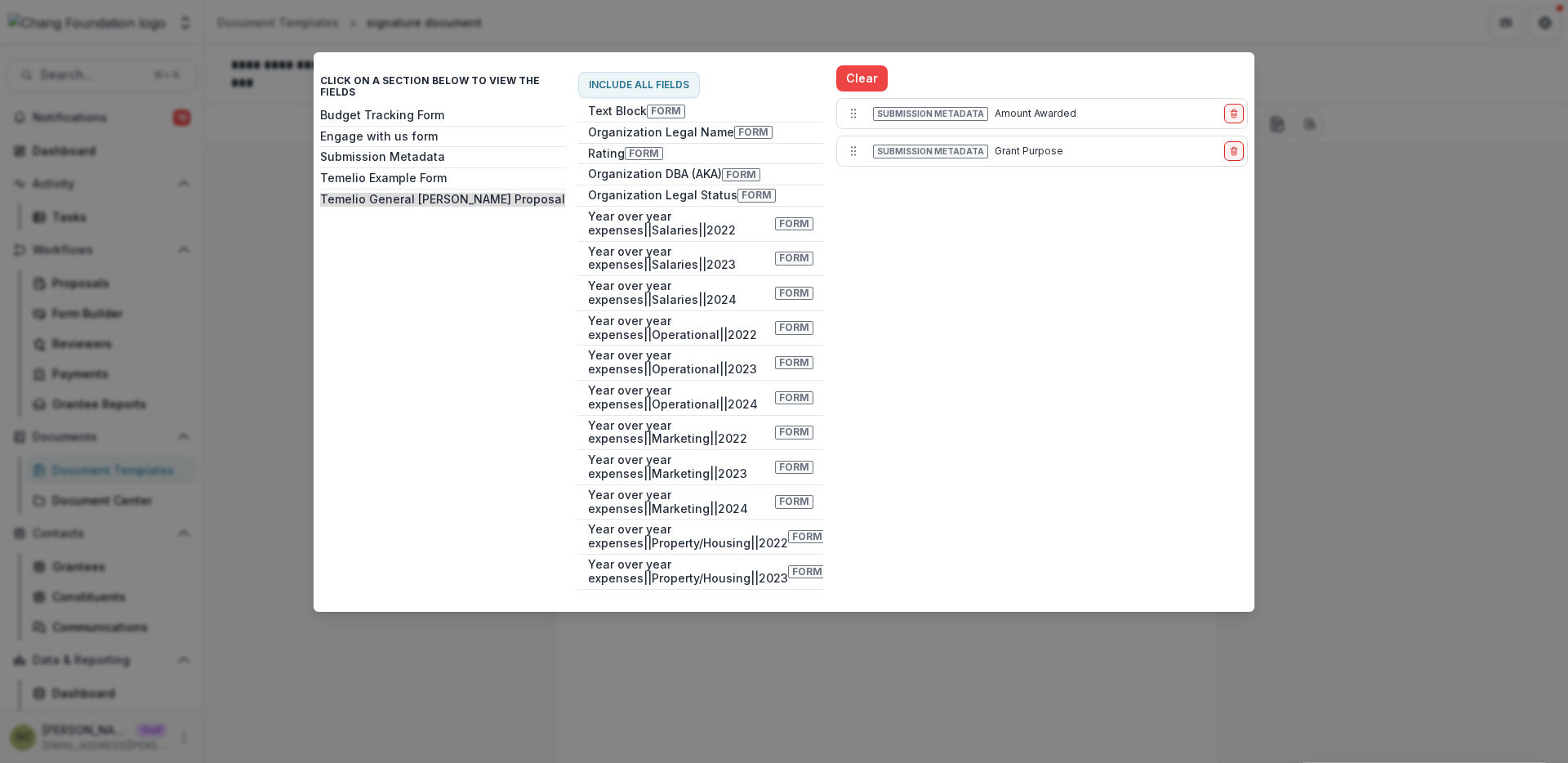
click at [665, 145] on div "Text Block Form Organization Legal Name Form Rating Form Organization DBA (AKA)…" at bounding box center [700, 349] width 245 height 490
click at [655, 136] on button "Organization Legal Name Form" at bounding box center [700, 132] width 245 height 13
click at [1438, 355] on div "Click on a section below to view the fields Budget Tracking Form Engage with us…" at bounding box center [784, 382] width 1568 height 763
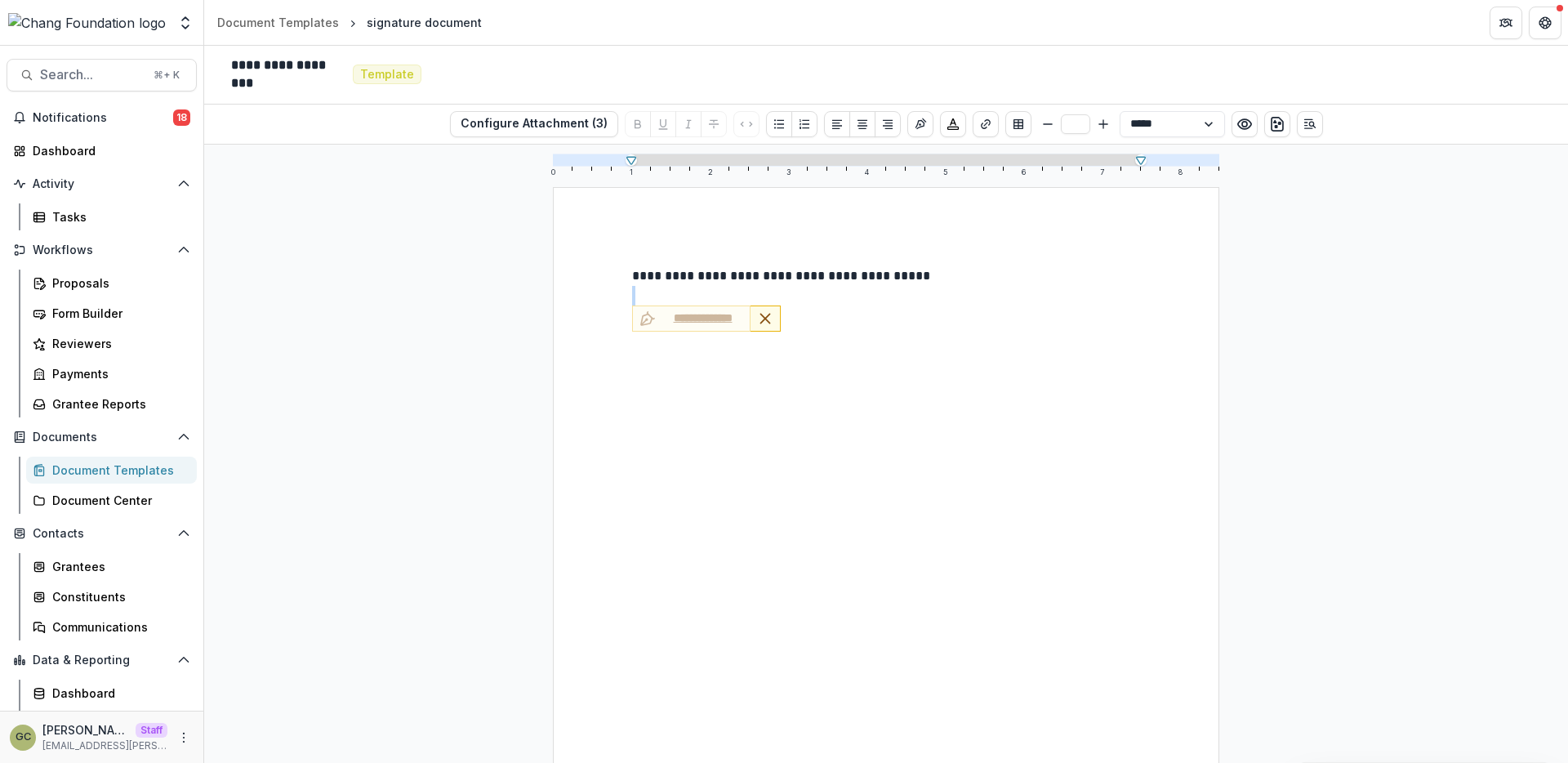
click at [825, 333] on div "**********" at bounding box center [886, 618] width 508 height 704
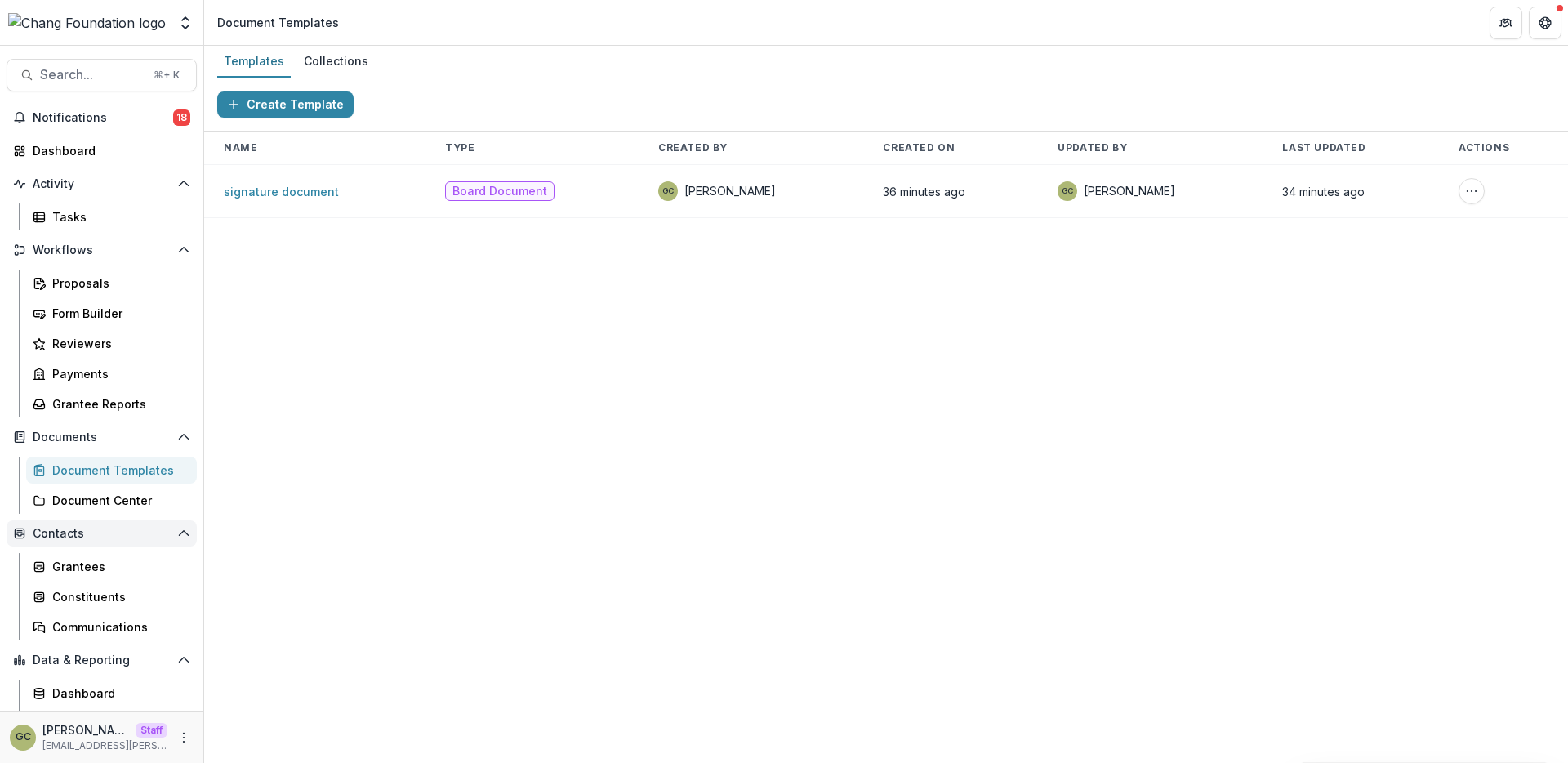
click at [134, 539] on span "Contacts" at bounding box center [101, 533] width 138 height 13
click at [102, 541] on button "Contacts" at bounding box center [101, 533] width 190 height 26
click at [91, 569] on div "Grantees" at bounding box center [118, 566] width 132 height 17
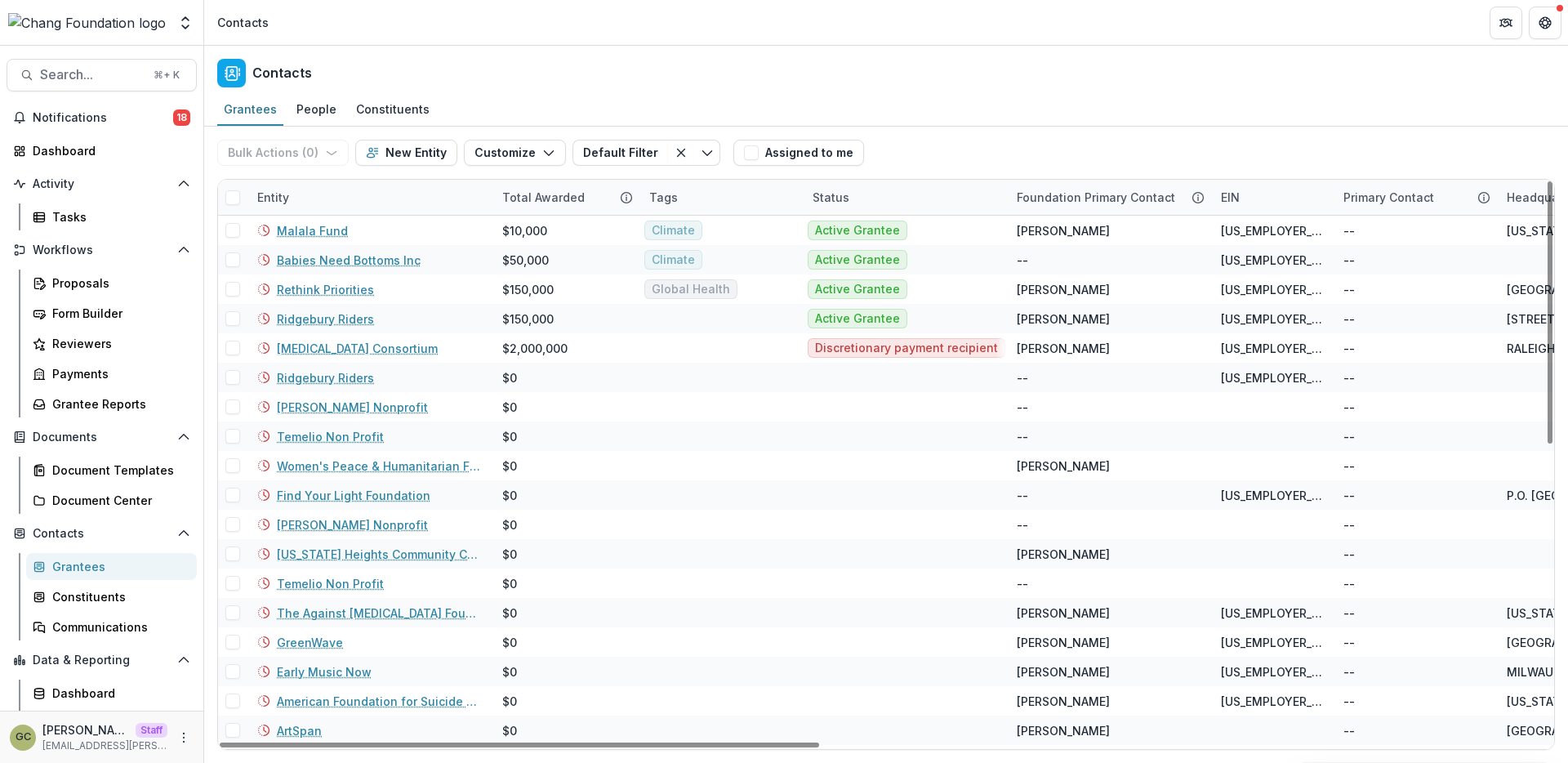
click at [238, 195] on span at bounding box center [232, 197] width 14 height 14
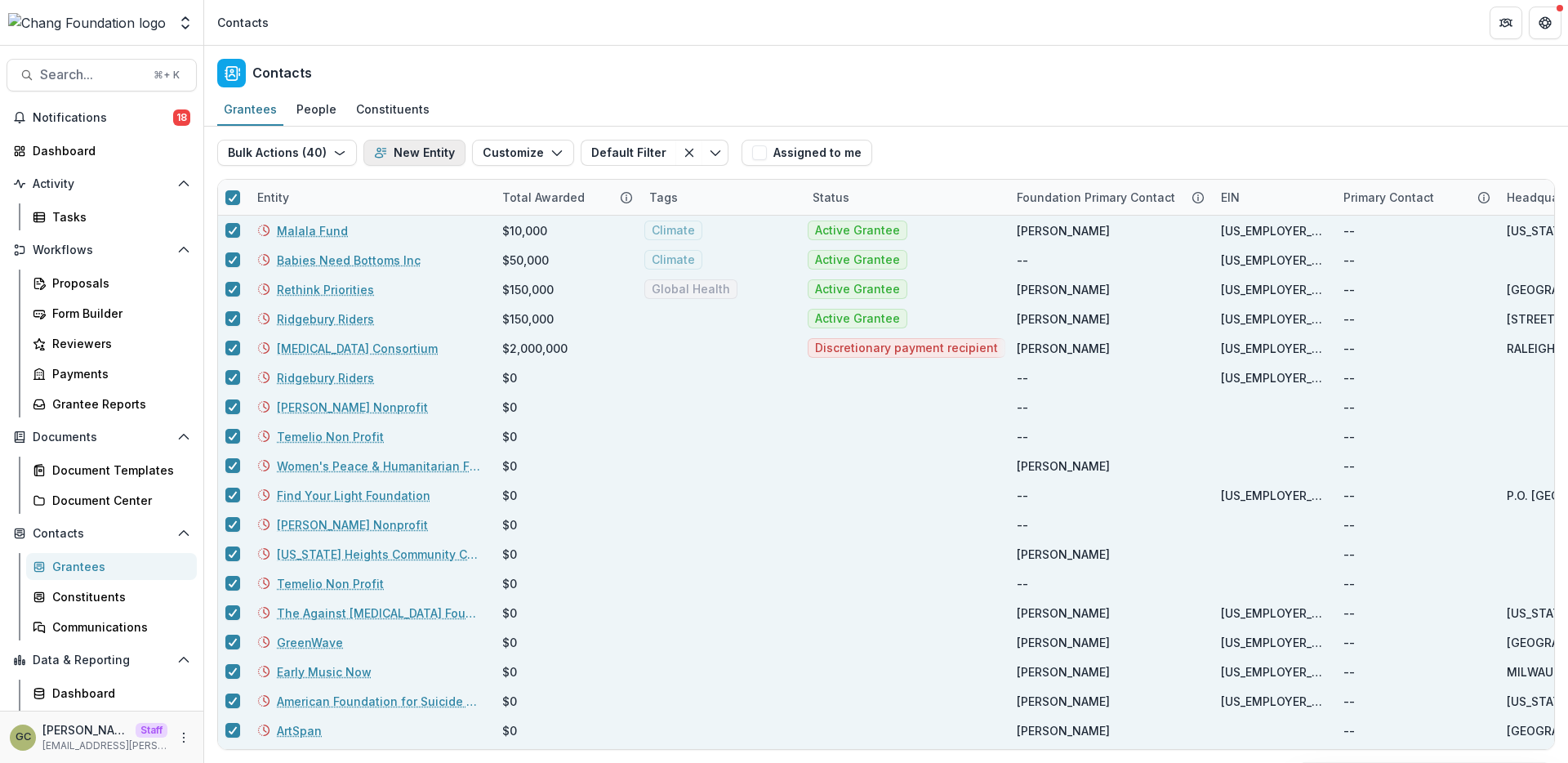
click at [425, 150] on button "New Entity" at bounding box center [415, 153] width 102 height 26
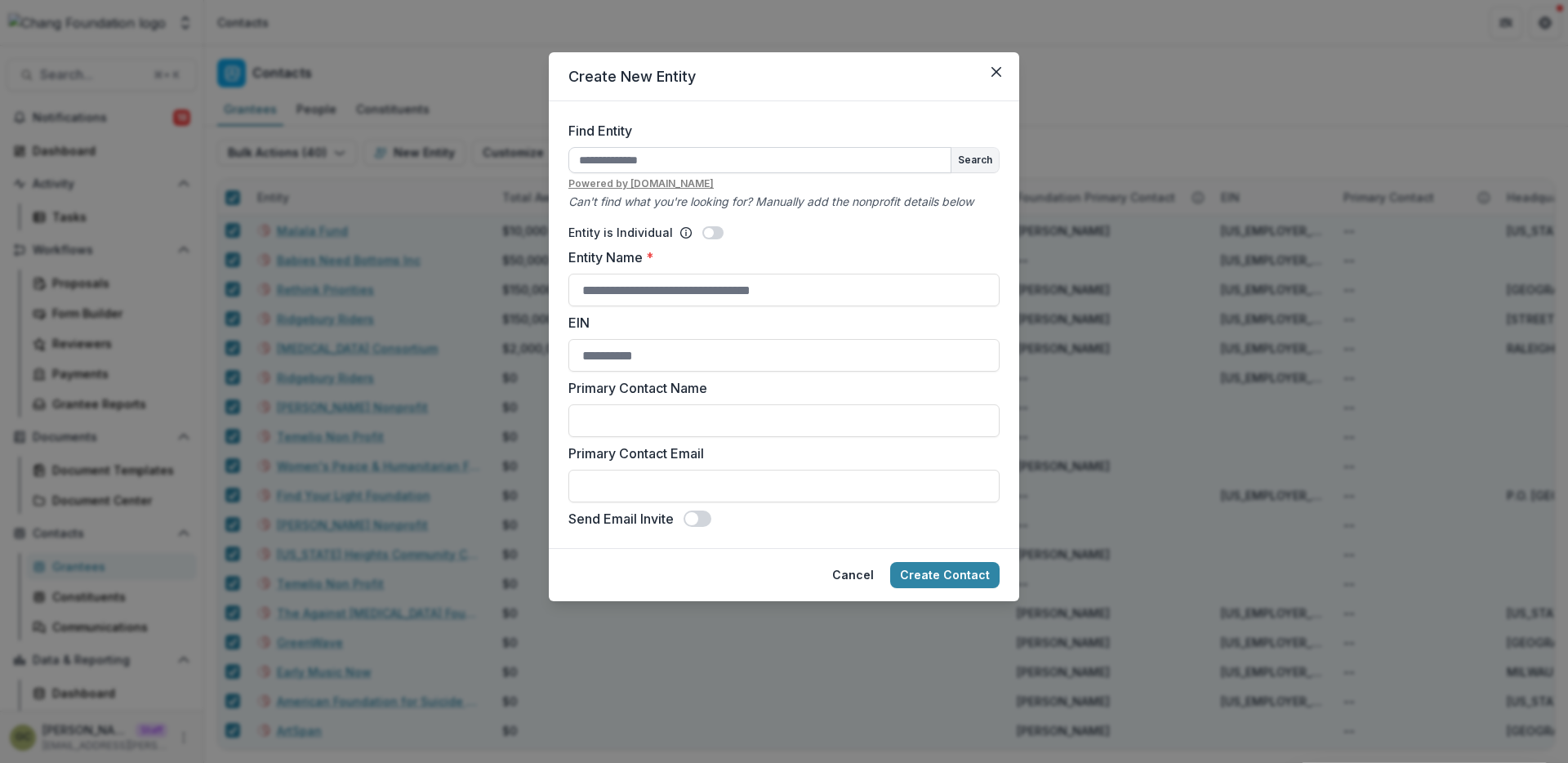
click at [778, 162] on input "Find Entity" at bounding box center [759, 160] width 383 height 26
click at [983, 153] on button "Search" at bounding box center [975, 160] width 48 height 24
click at [923, 158] on input "Find Entity" at bounding box center [759, 160] width 383 height 26
type input "*"
type input "****"
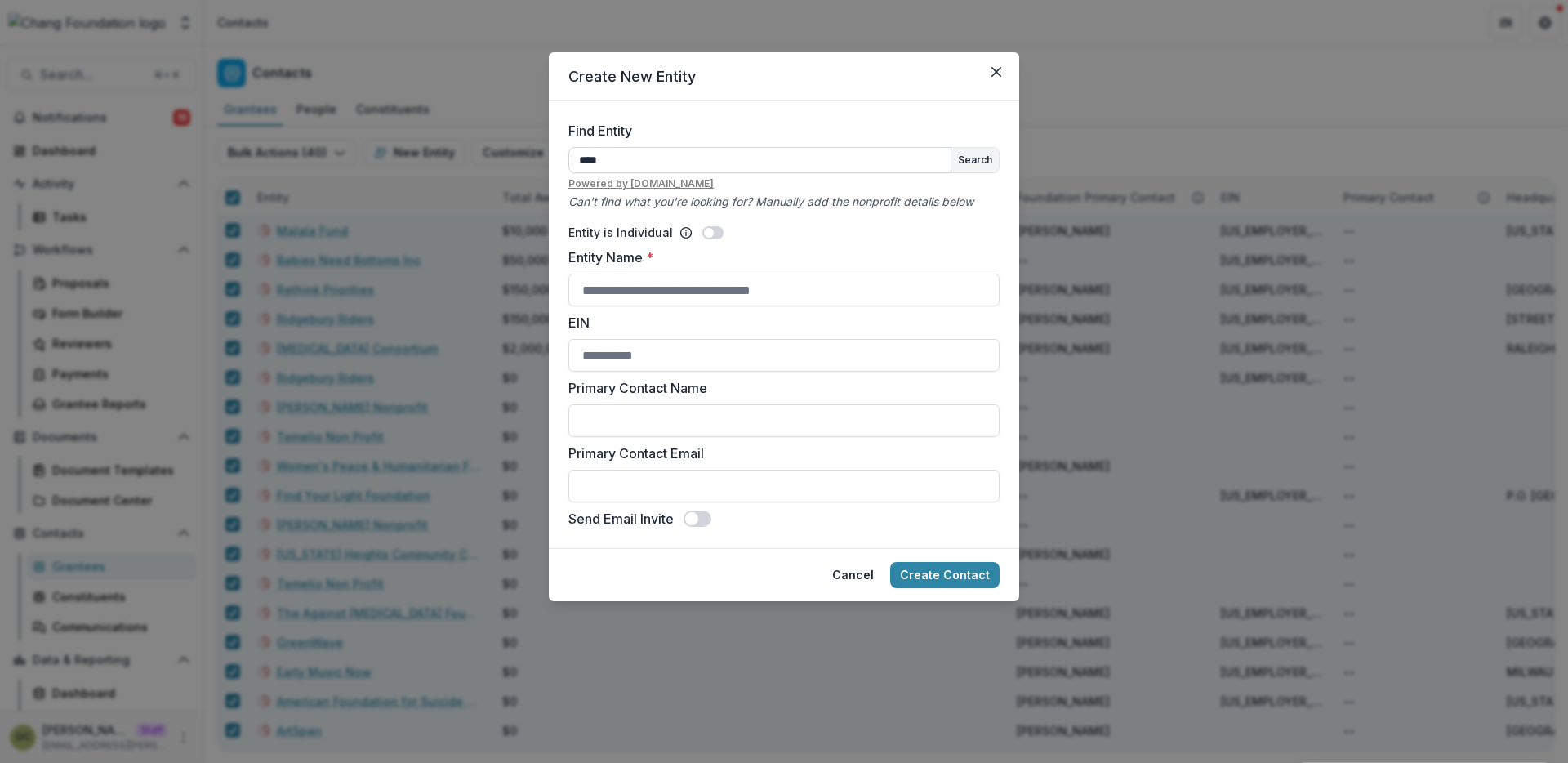
click at [890, 562] on button "Create Contact" at bounding box center [945, 574] width 109 height 26
click at [923, 158] on input "****" at bounding box center [759, 160] width 383 height 26
click at [705, 232] on span at bounding box center [708, 232] width 10 height 10
click at [701, 294] on input "Entity Name *" at bounding box center [784, 290] width 431 height 32
click at [695, 428] on input "Primary Contact Name" at bounding box center [784, 420] width 431 height 32
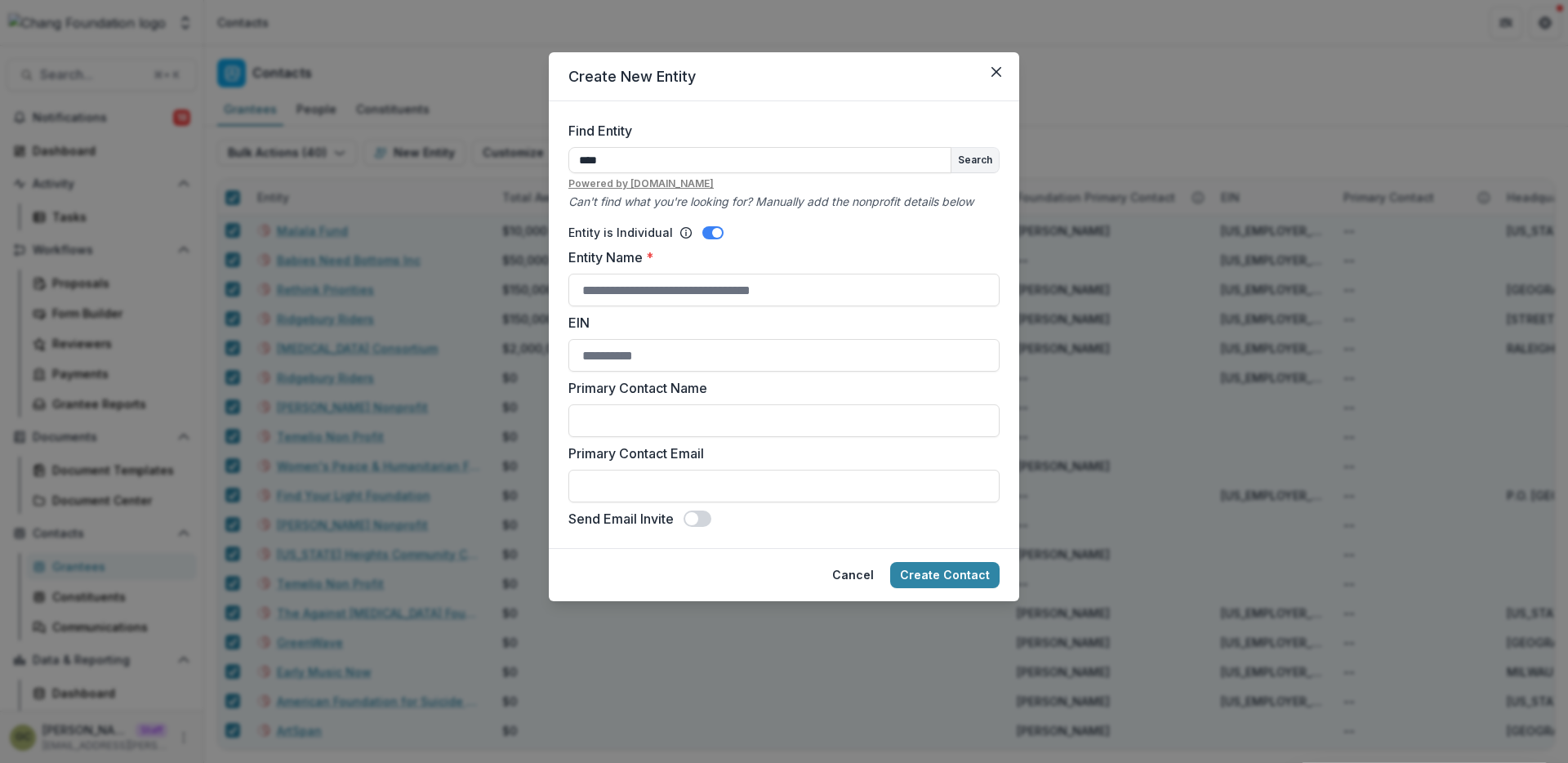
click at [703, 521] on span at bounding box center [697, 519] width 28 height 16
click at [994, 74] on icon "Close" at bounding box center [996, 72] width 10 height 10
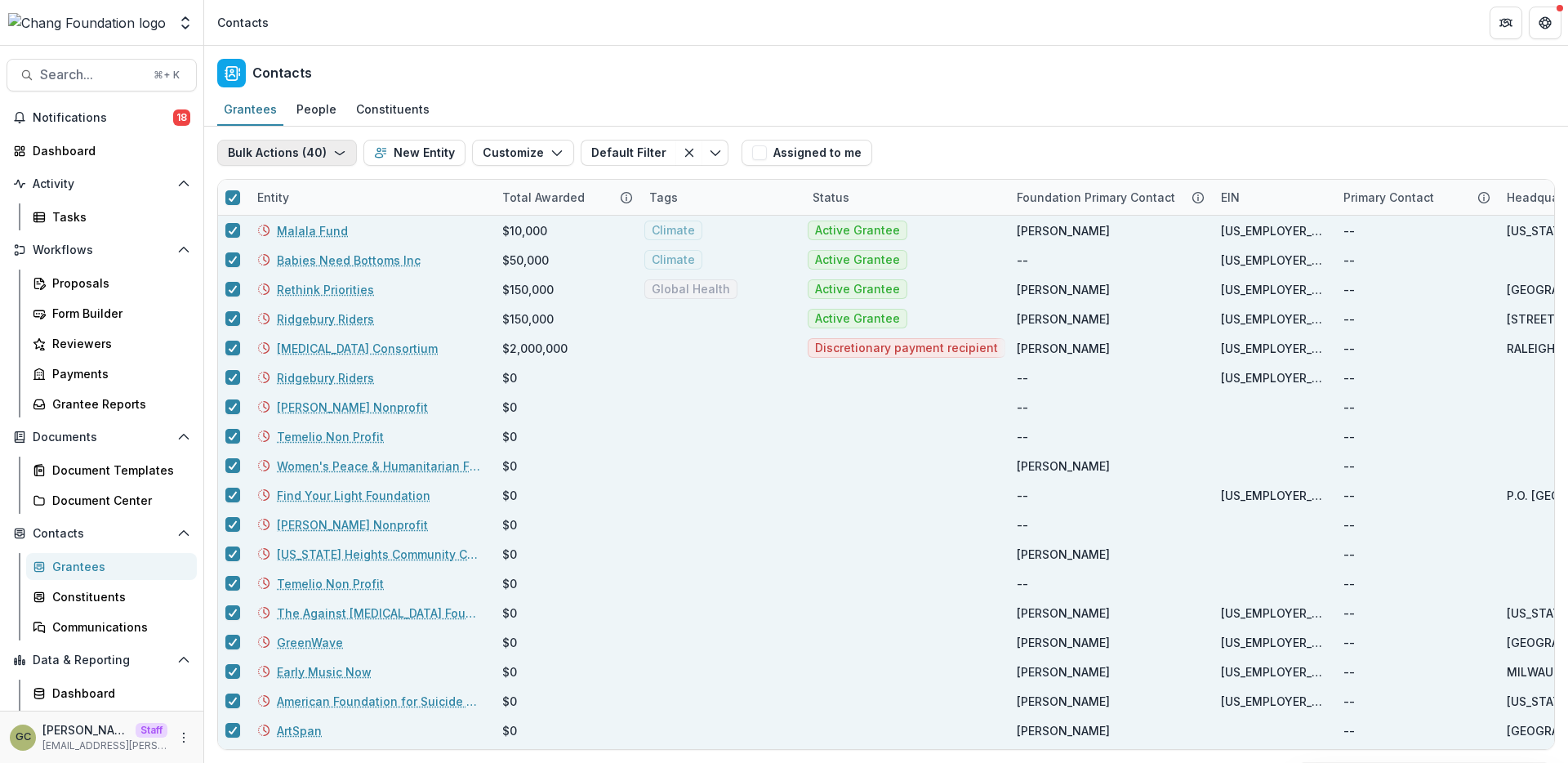
click at [305, 154] on button "Bulk Actions ( 40 )" at bounding box center [287, 153] width 140 height 26
click at [331, 195] on button "Send Email" at bounding box center [309, 190] width 175 height 27
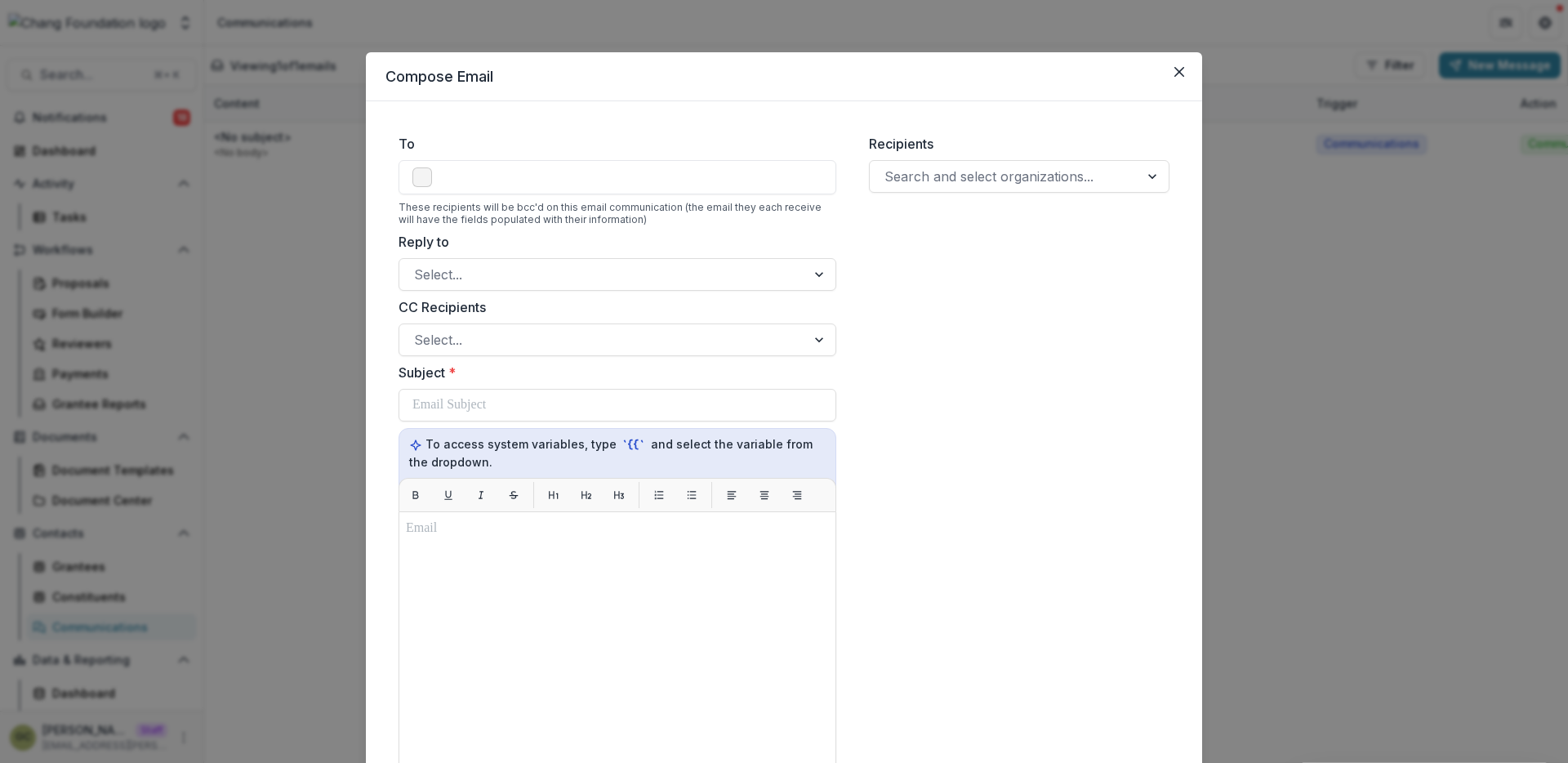
click at [583, 179] on ul at bounding box center [618, 178] width 410 height 20
click at [417, 185] on span at bounding box center [423, 178] width 20 height 20
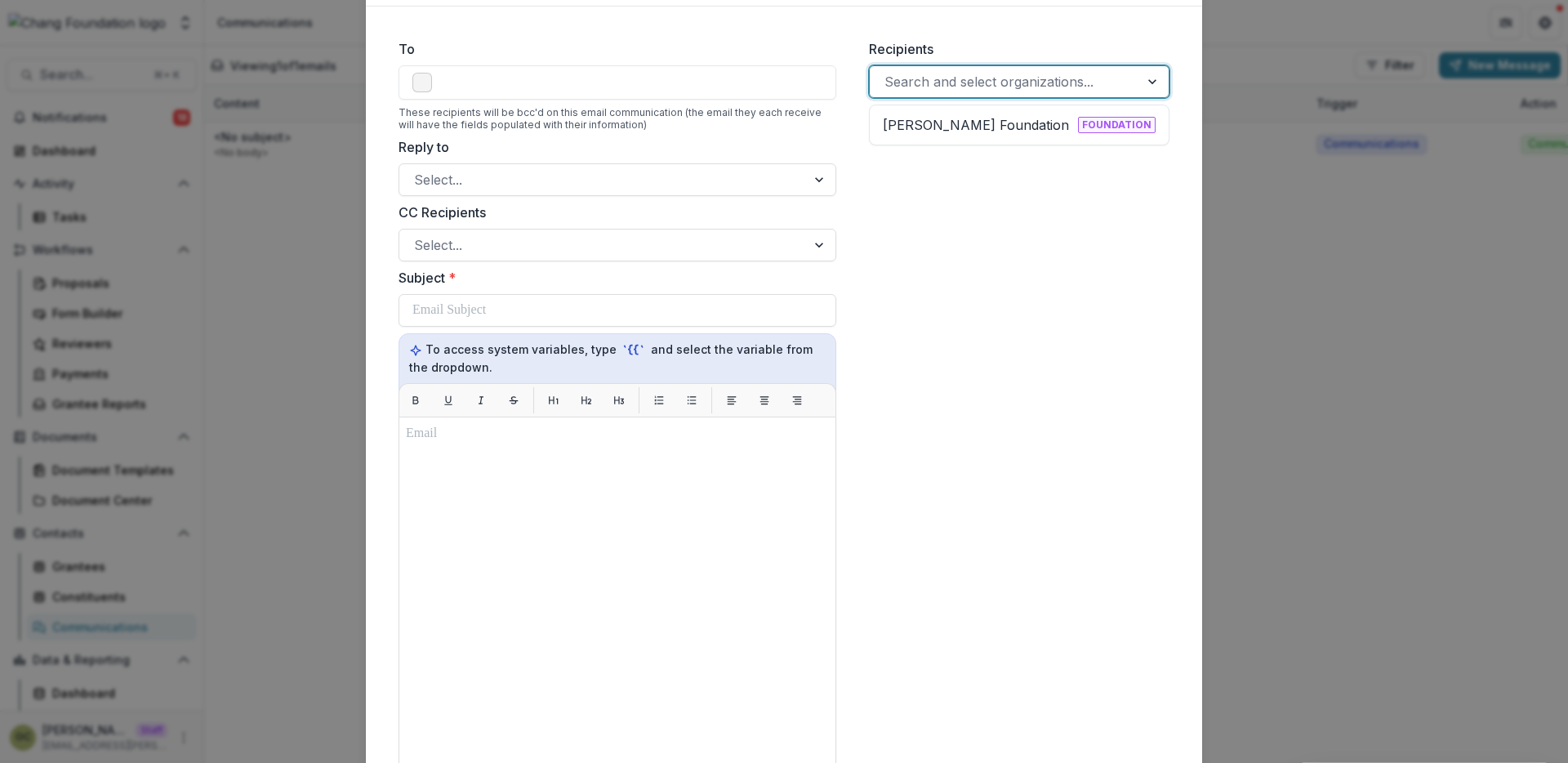
click at [959, 78] on div at bounding box center [1005, 81] width 241 height 22
click at [948, 126] on p "Chang Foundation" at bounding box center [976, 125] width 186 height 20
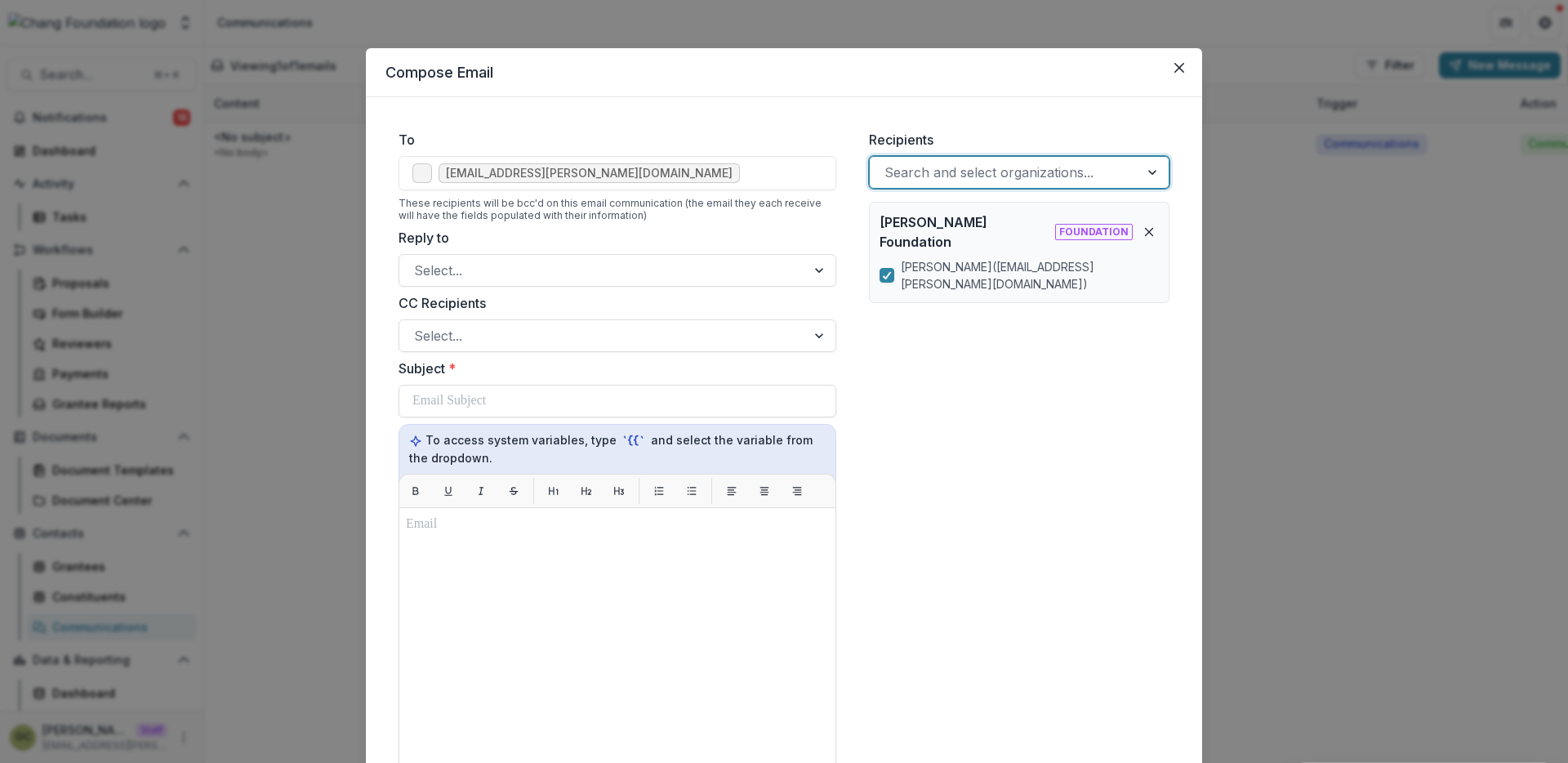
scroll to position [0, 0]
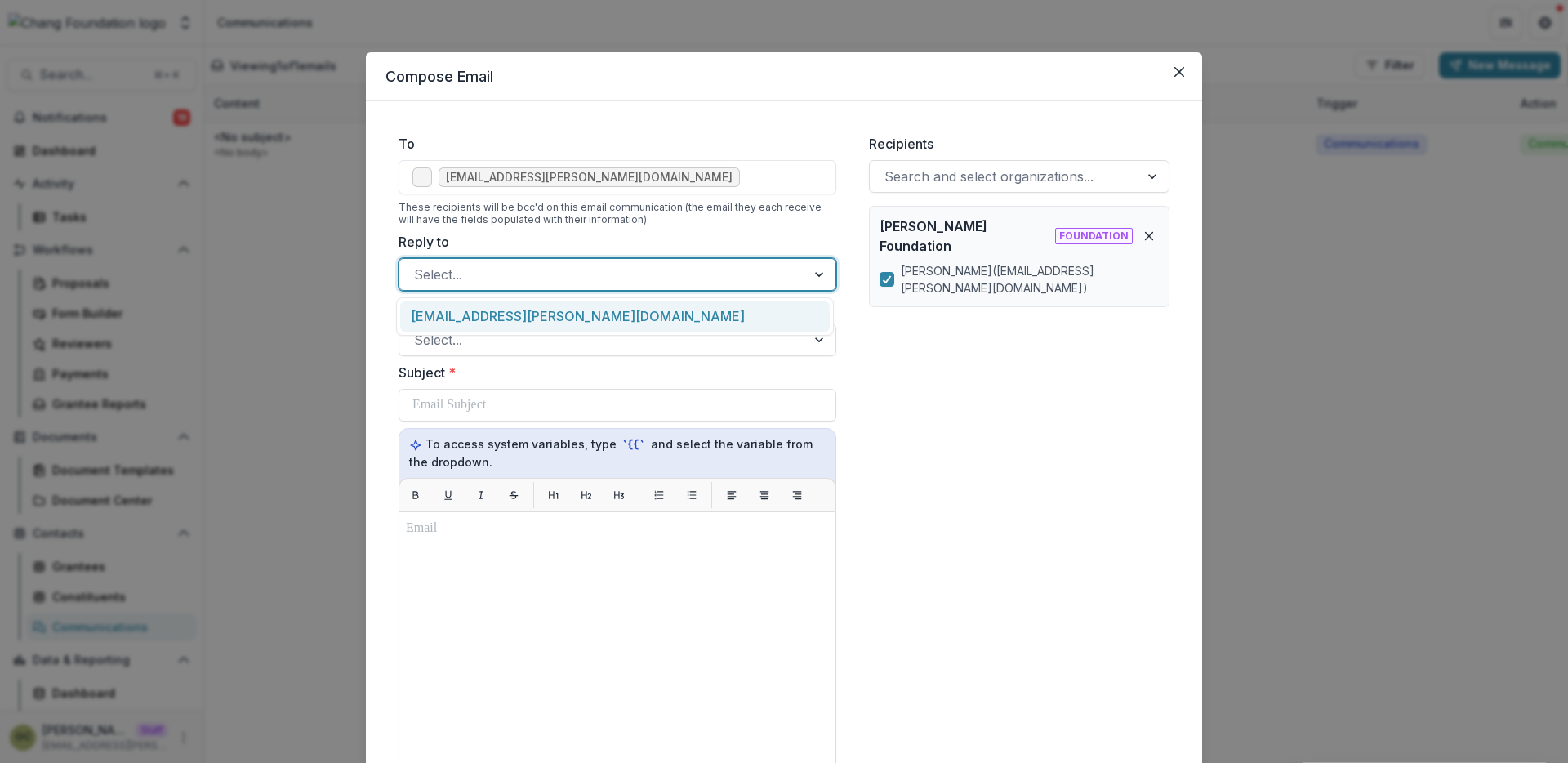
click at [695, 263] on div at bounding box center [602, 274] width 377 height 22
click at [658, 314] on div "grace.chang@trytemelio.com" at bounding box center [615, 317] width 430 height 31
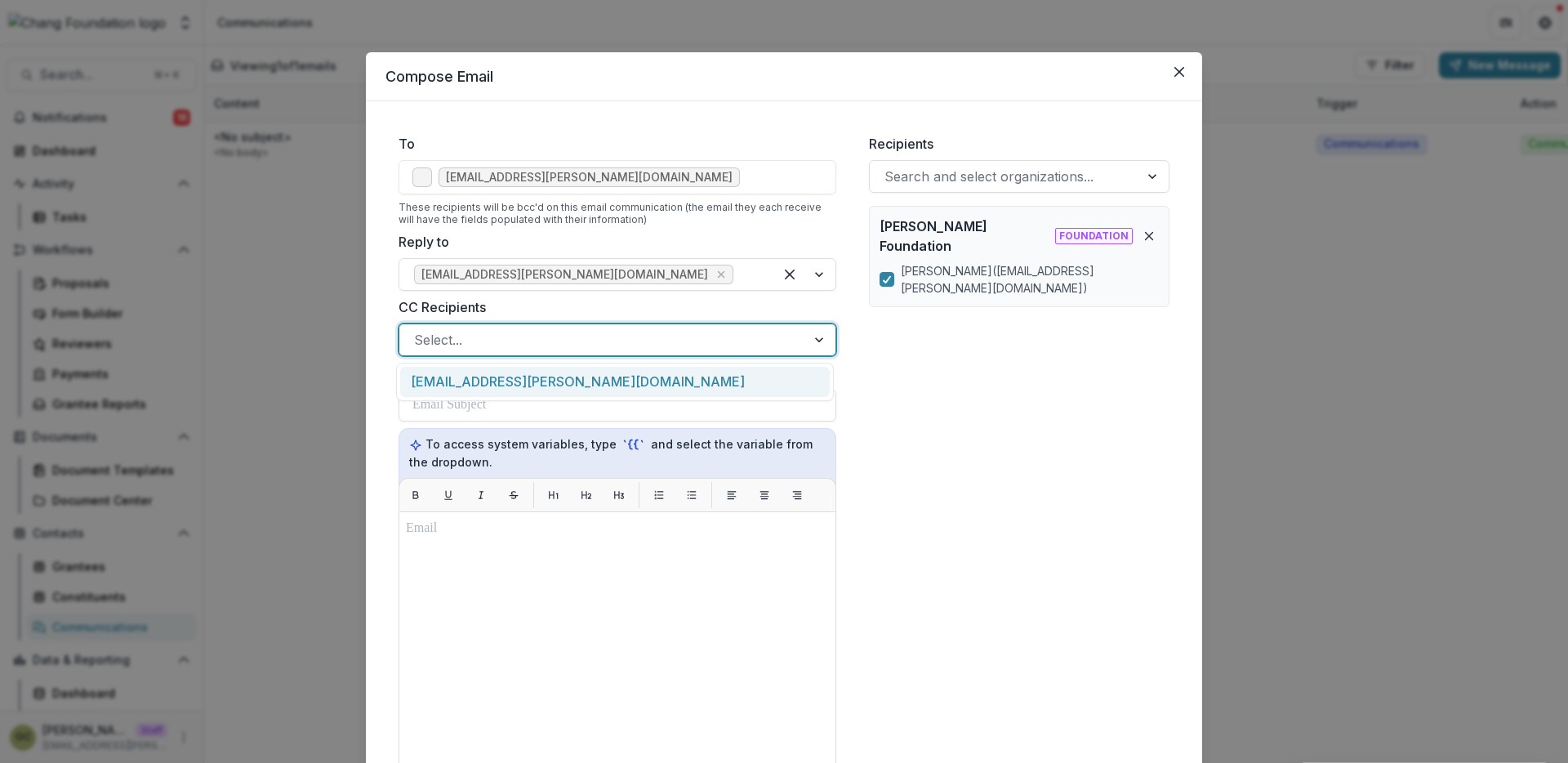
click at [637, 342] on div at bounding box center [602, 339] width 377 height 22
click at [624, 382] on div "grace.chang@trytemelio.com" at bounding box center [615, 382] width 430 height 31
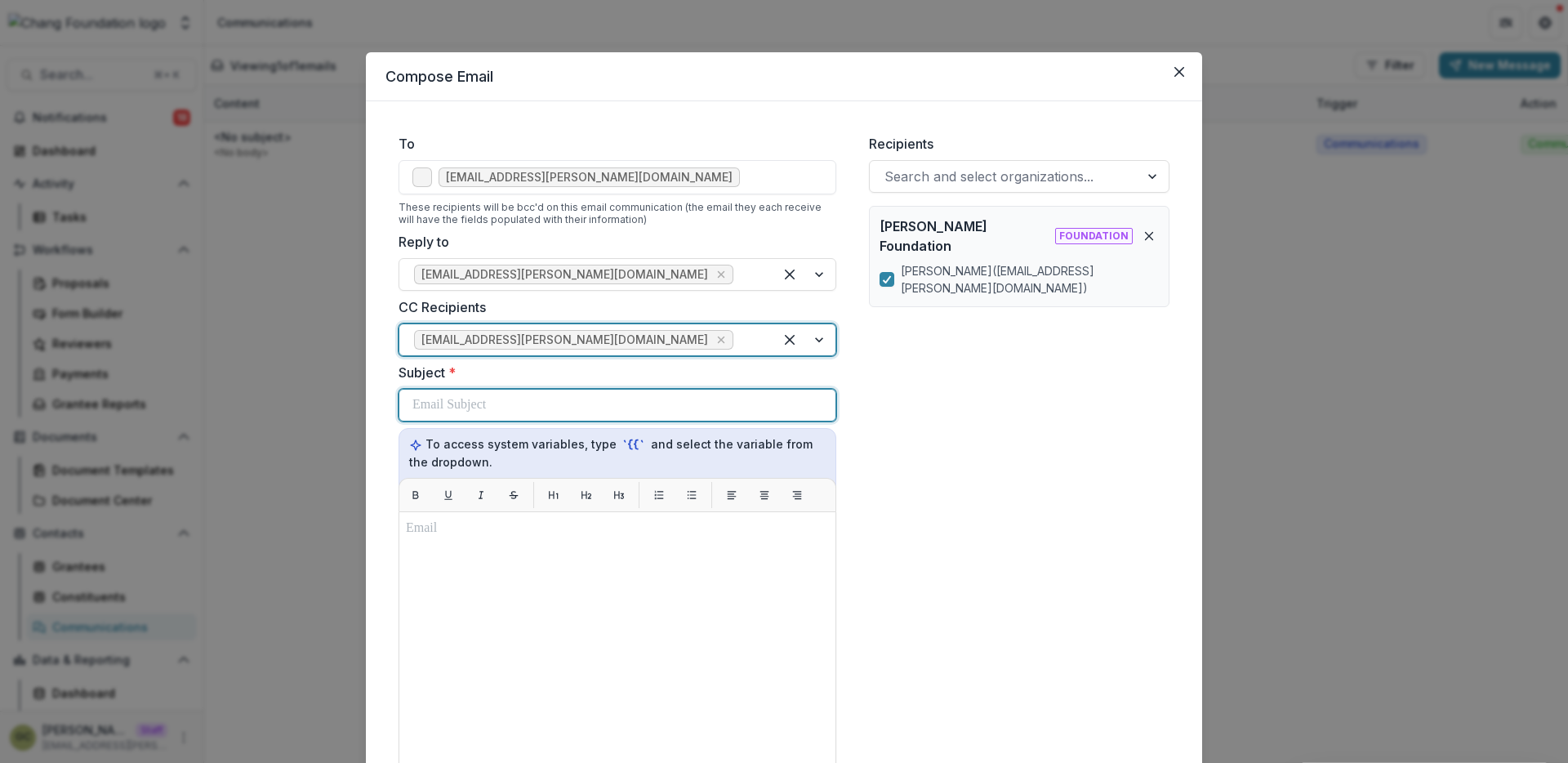
click at [618, 409] on div at bounding box center [618, 405] width 410 height 31
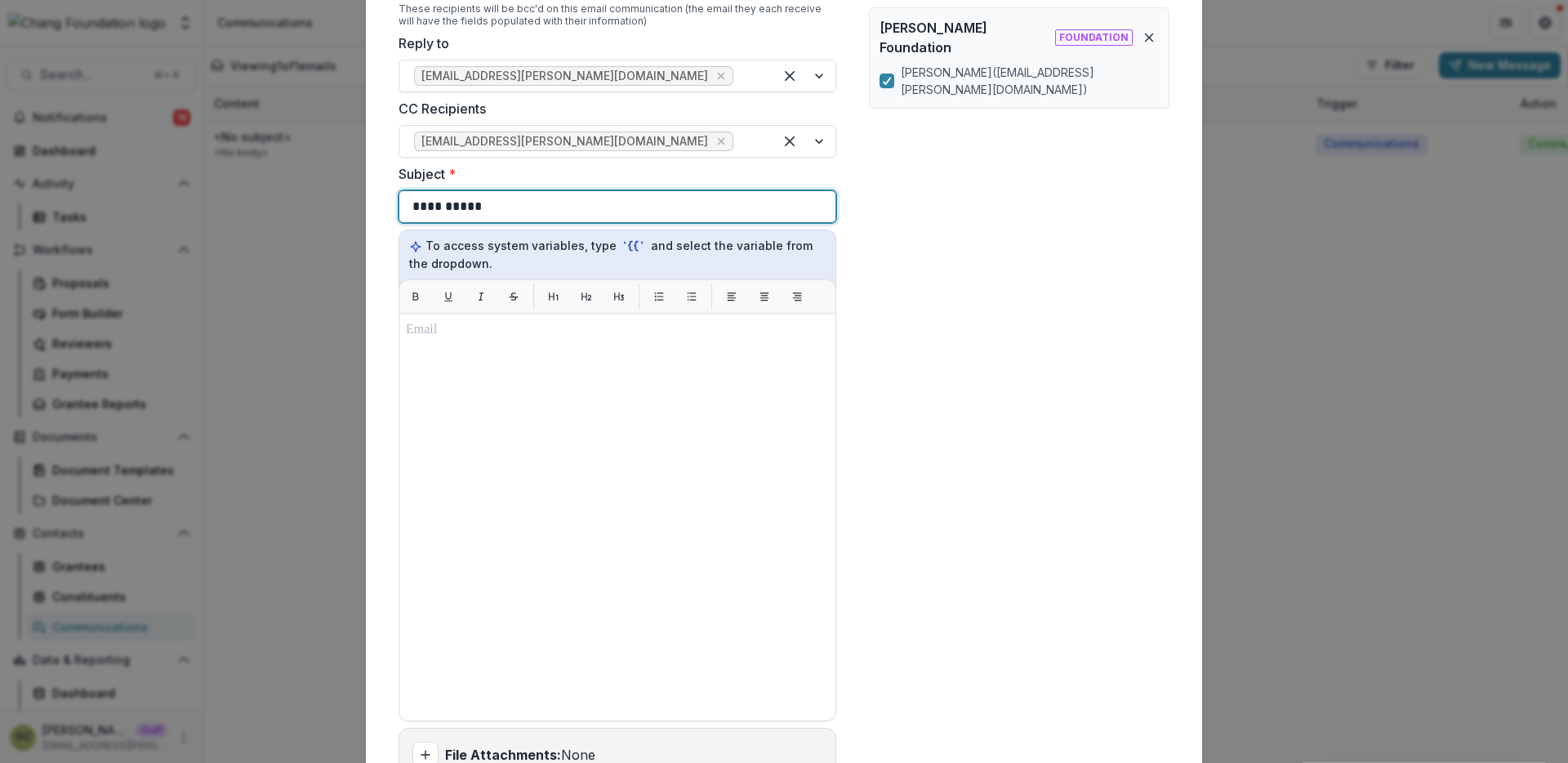
scroll to position [202, 0]
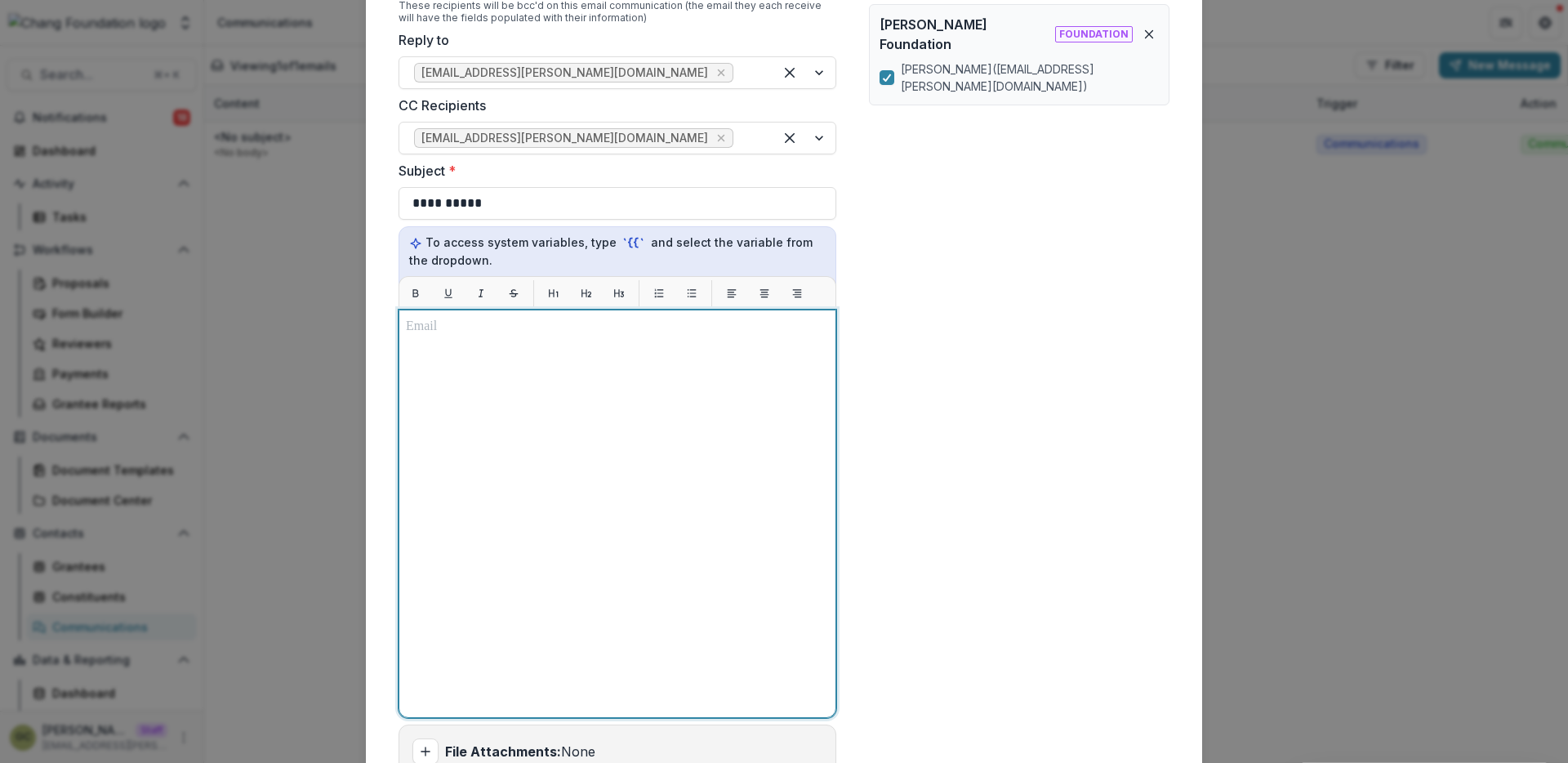
click at [667, 402] on div at bounding box center [617, 513] width 423 height 394
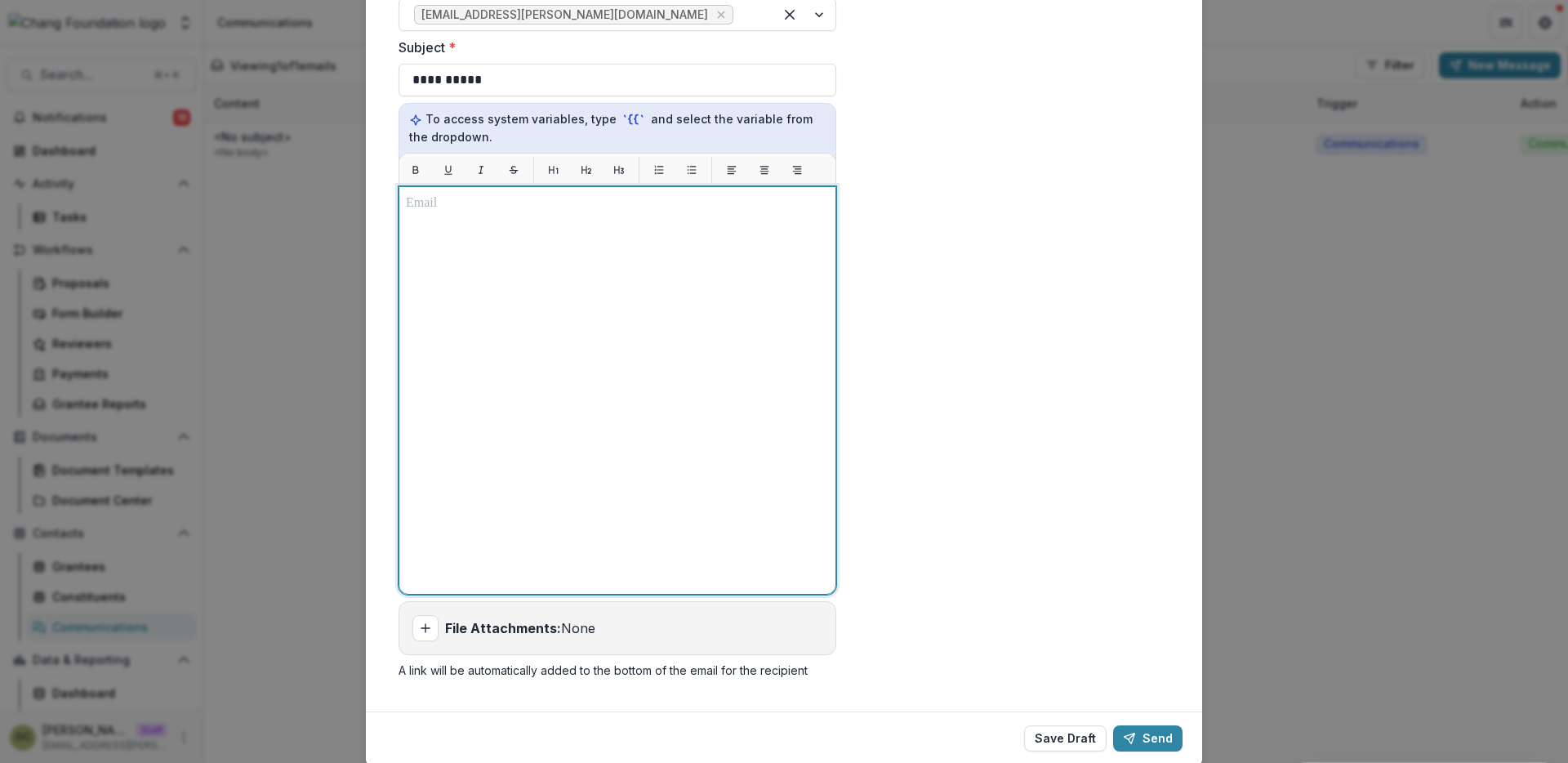
scroll to position [379, 0]
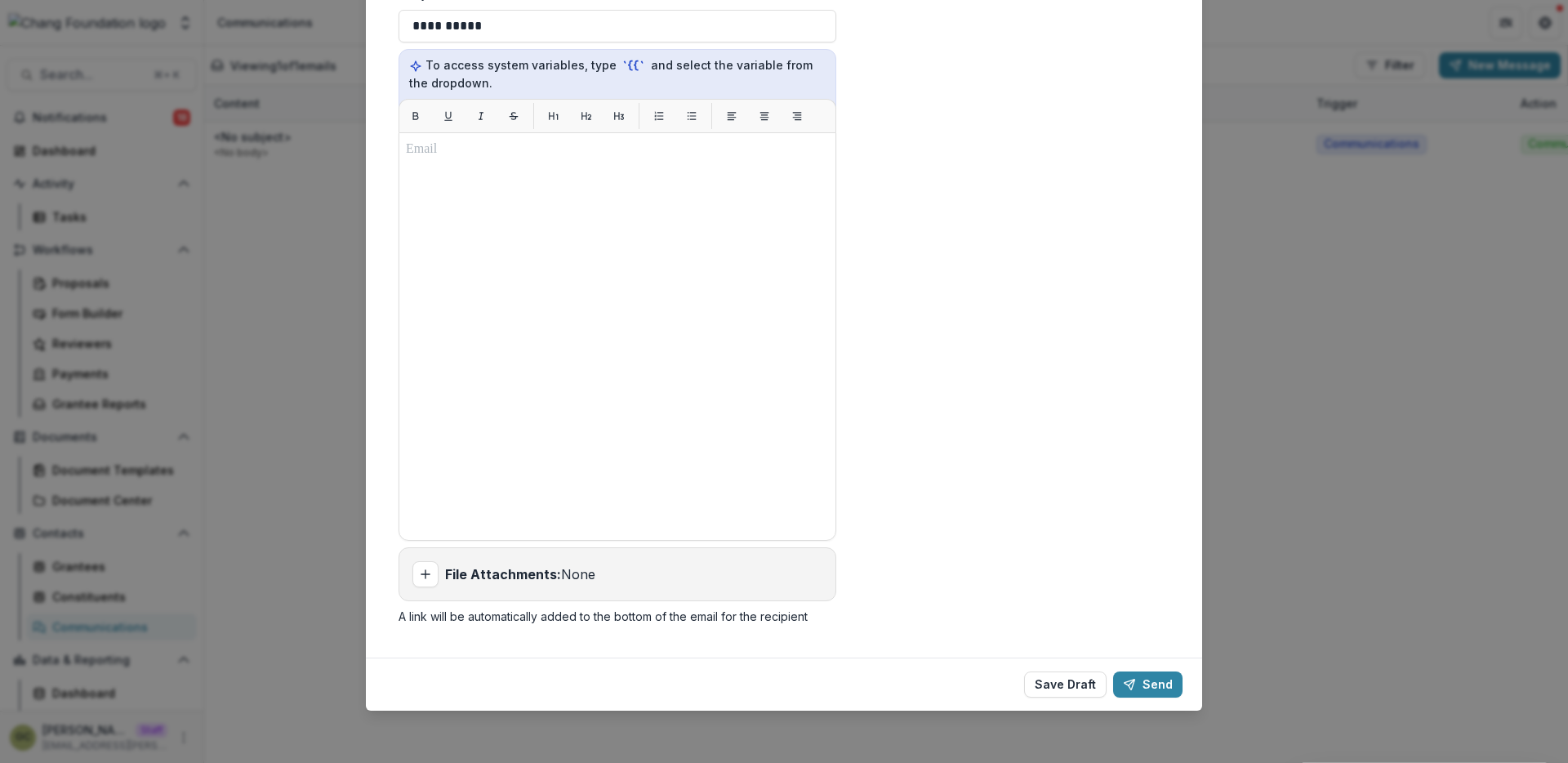
click at [1315, 436] on div "**********" at bounding box center [784, 382] width 1568 height 763
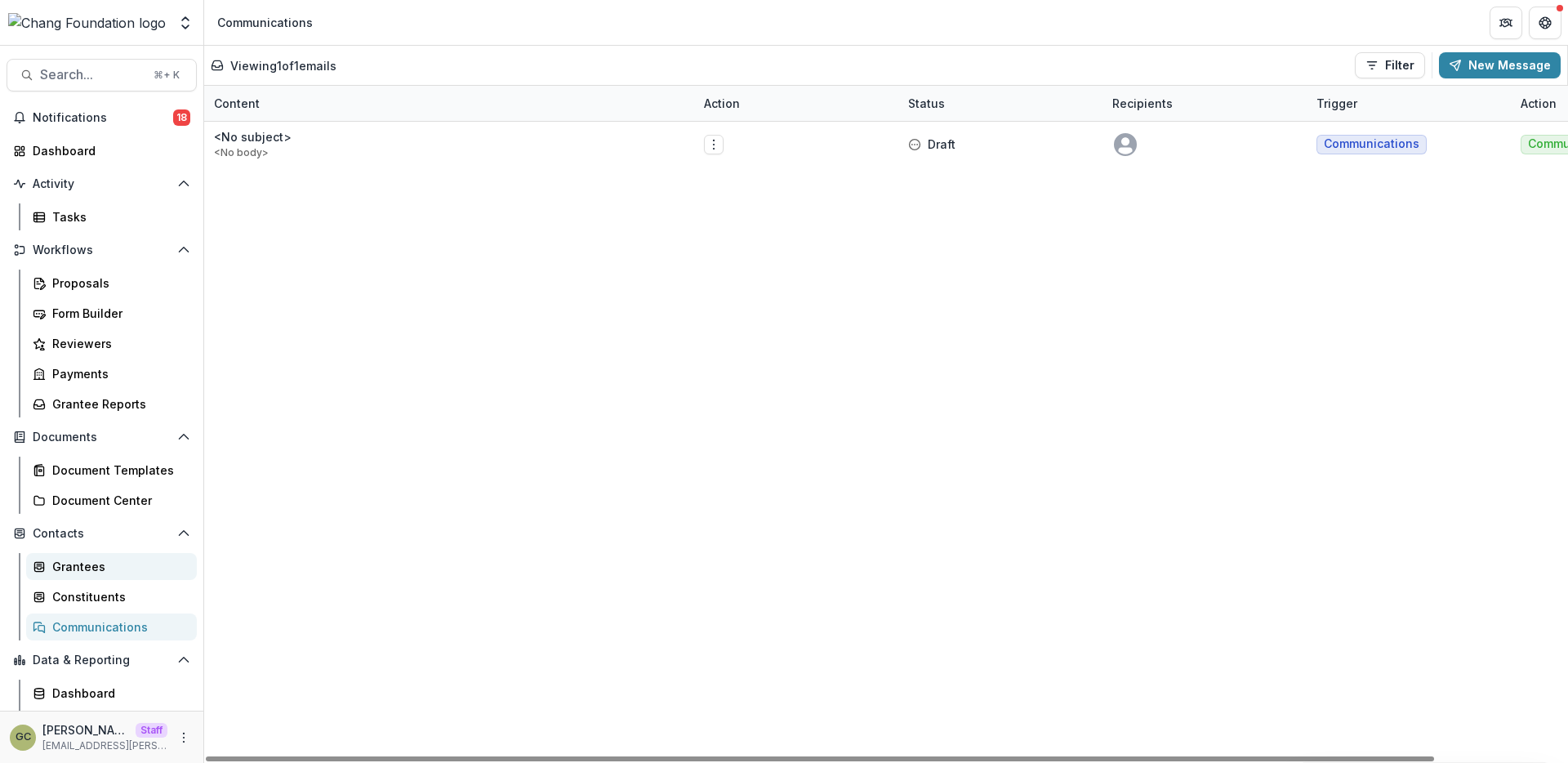
click at [119, 560] on div "Grantees" at bounding box center [118, 566] width 132 height 17
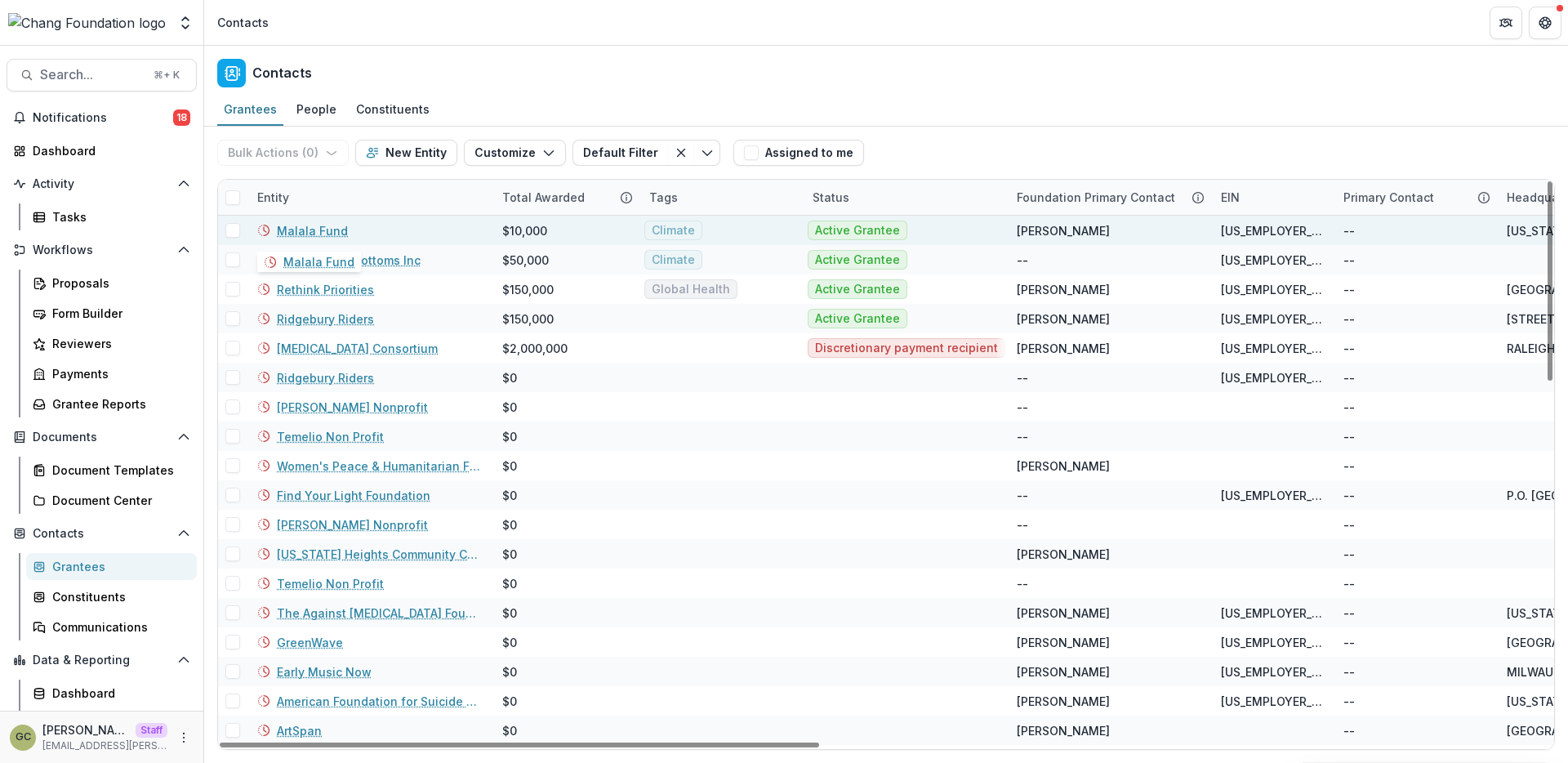
click at [327, 232] on link "Malala Fund" at bounding box center [311, 231] width 71 height 17
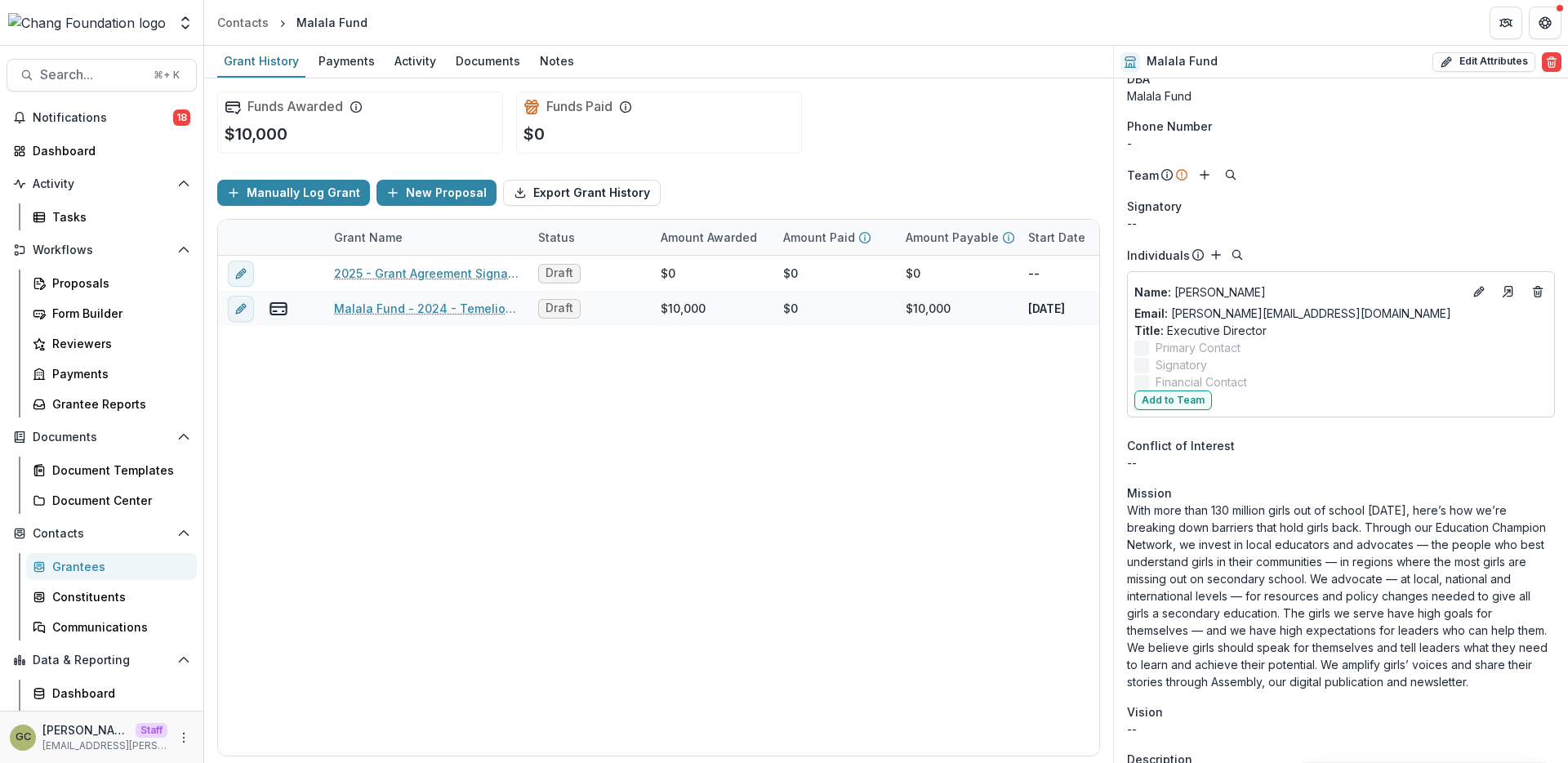
scroll to position [90, 0]
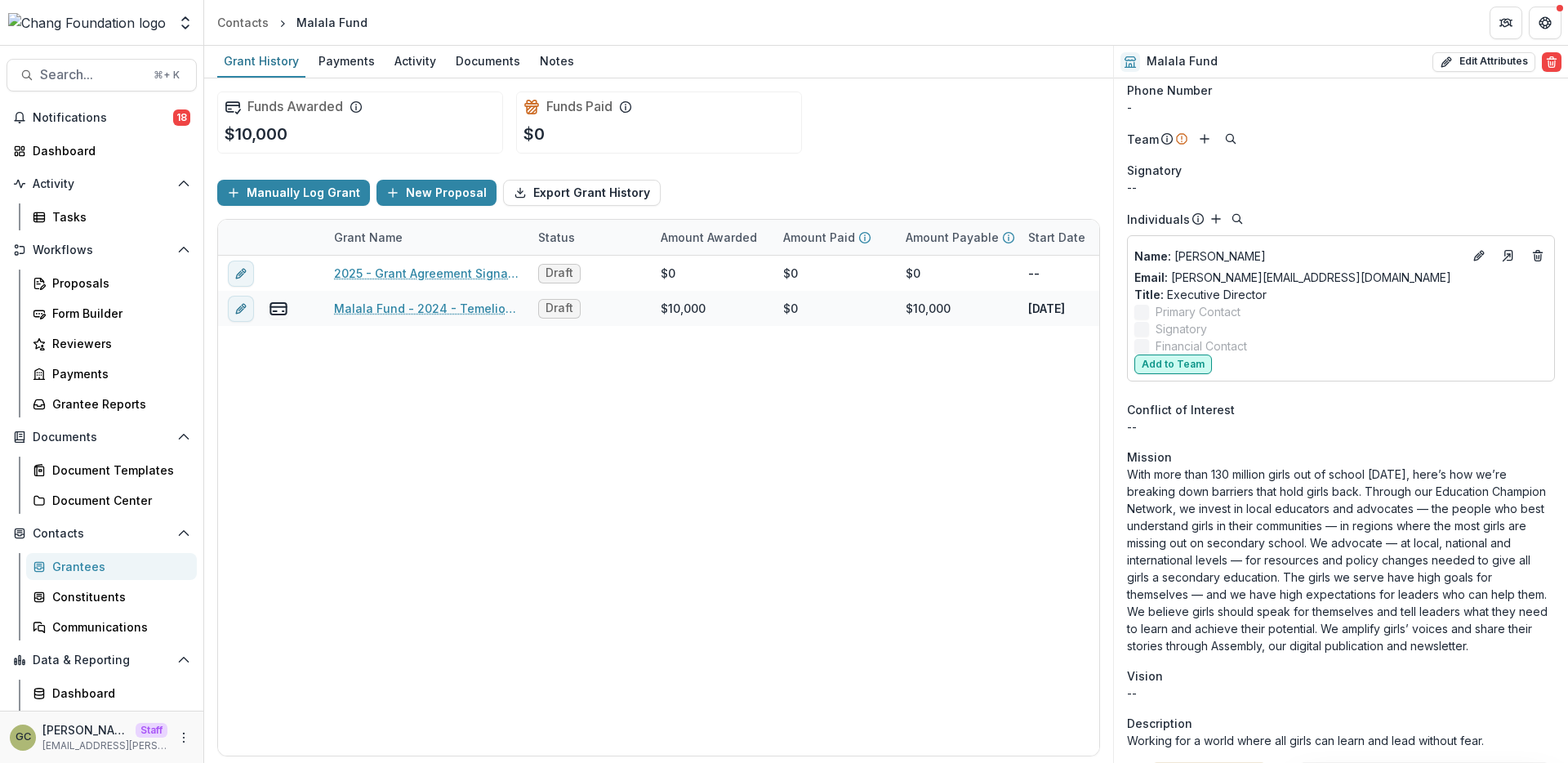
click at [1166, 364] on button "Add to Team" at bounding box center [1173, 364] width 77 height 20
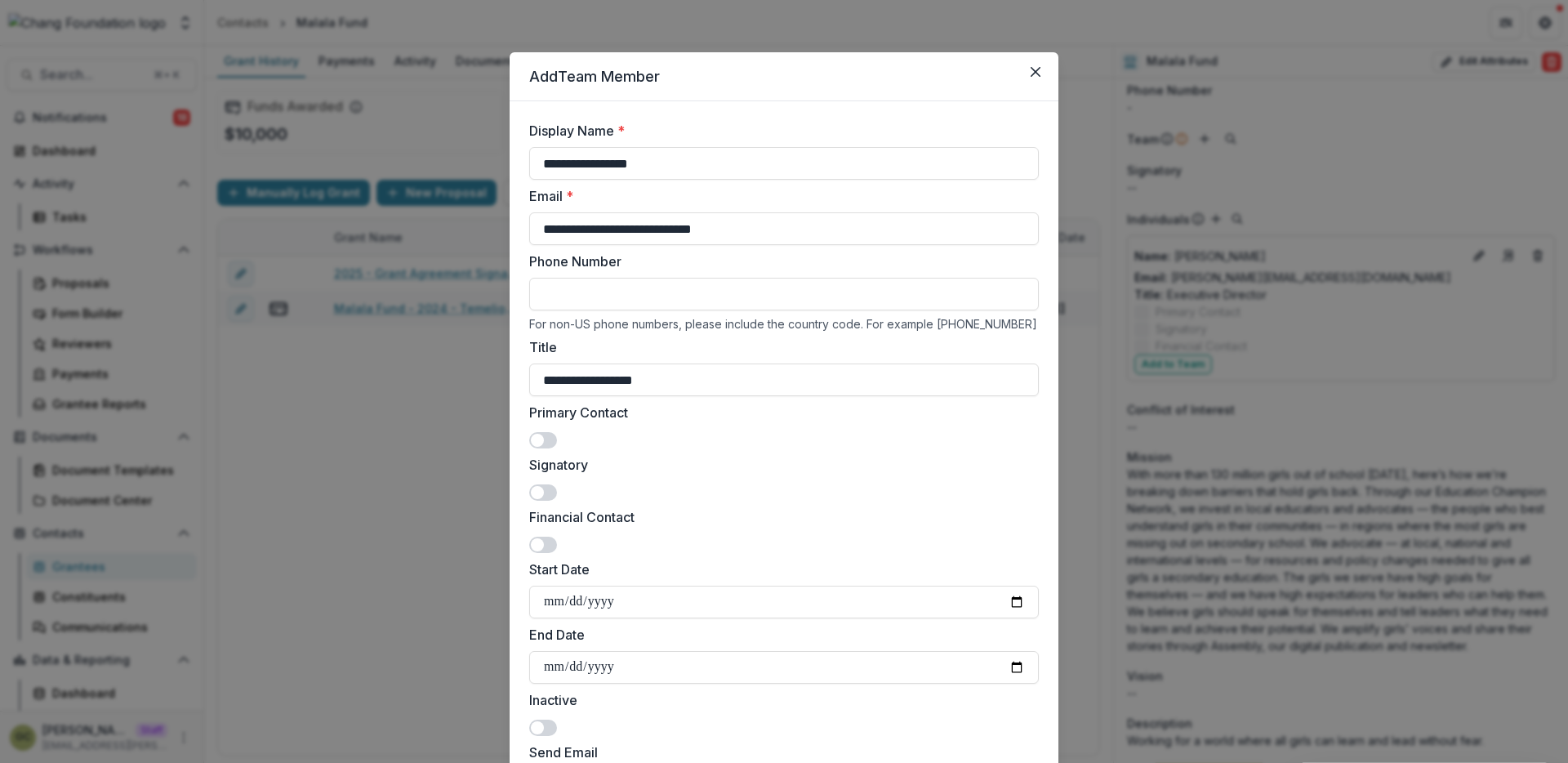
click at [1184, 298] on div "**********" at bounding box center [784, 382] width 1568 height 763
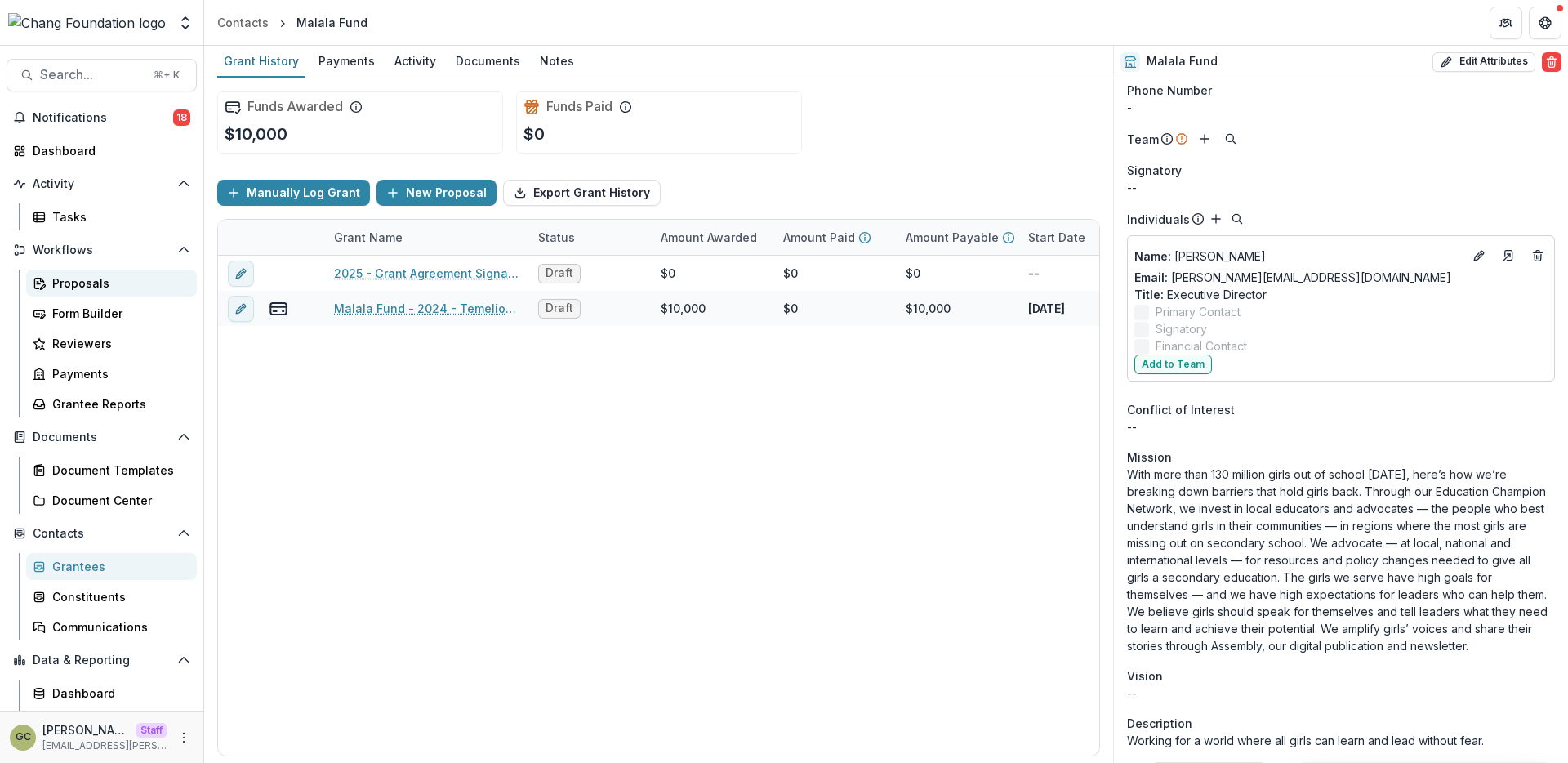
click at [89, 285] on div "Proposals" at bounding box center [118, 283] width 132 height 17
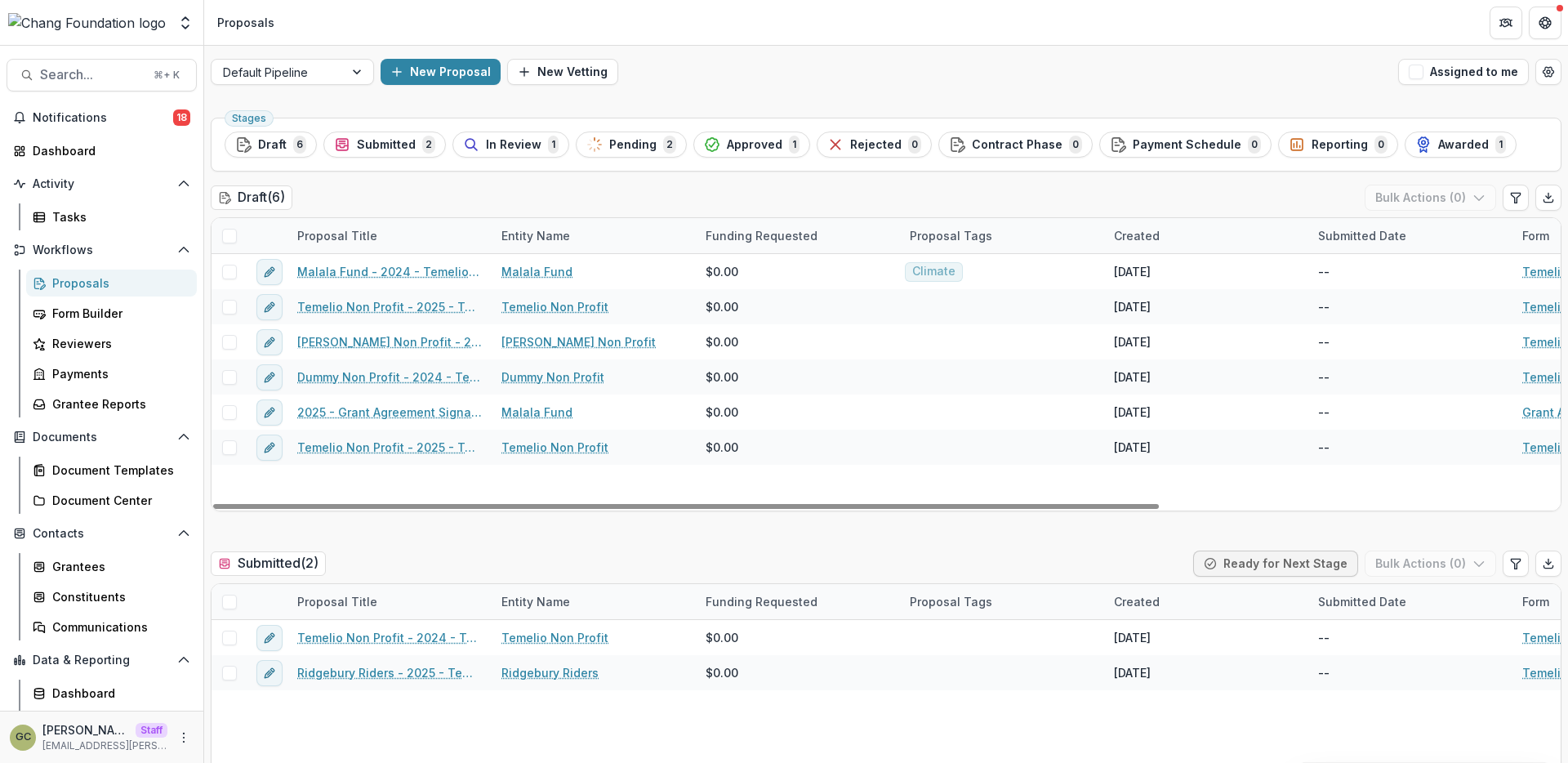
click at [702, 72] on div "New Proposal New Vetting" at bounding box center [886, 72] width 1012 height 26
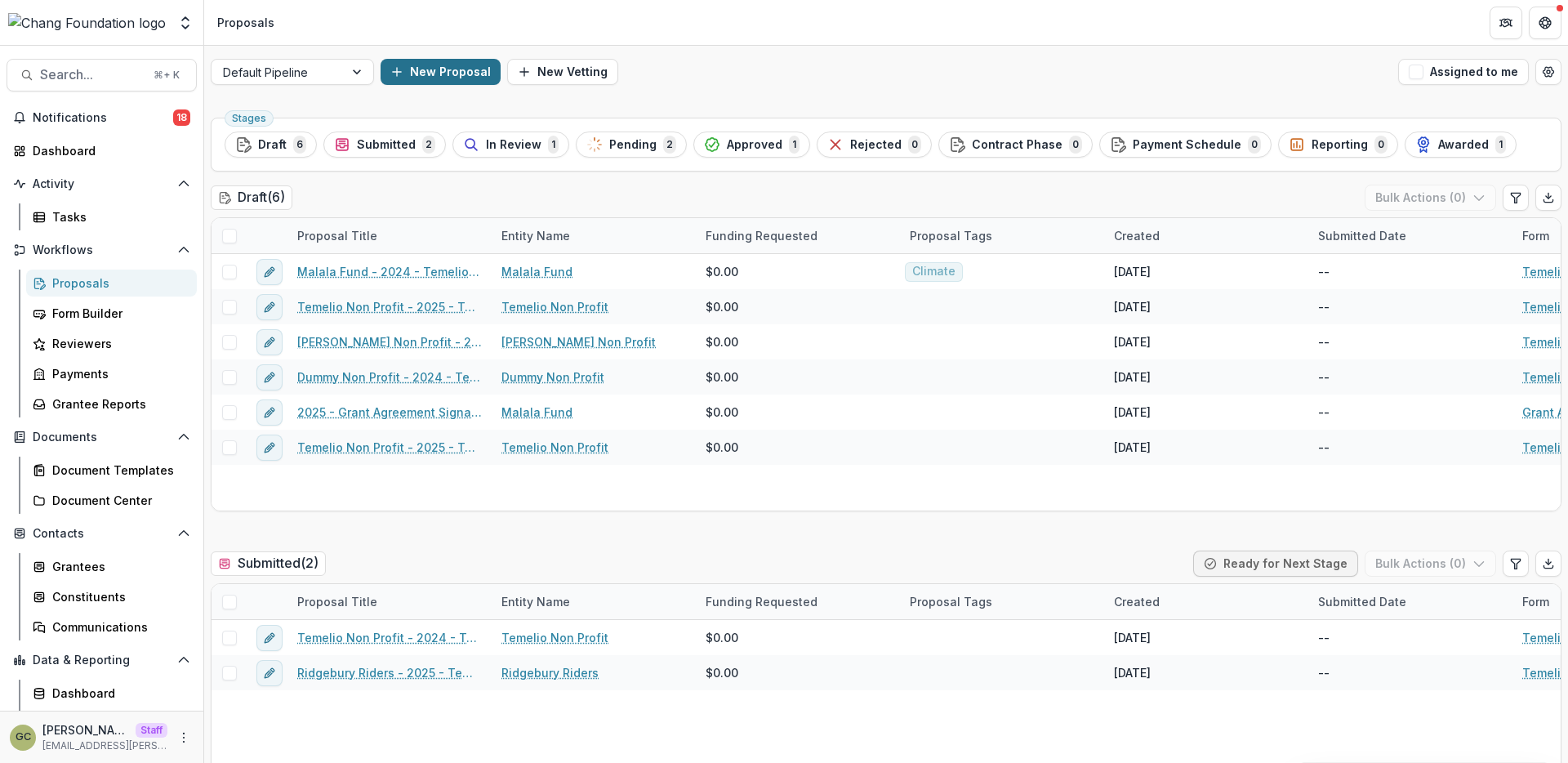
click at [458, 69] on button "New Proposal" at bounding box center [441, 72] width 120 height 26
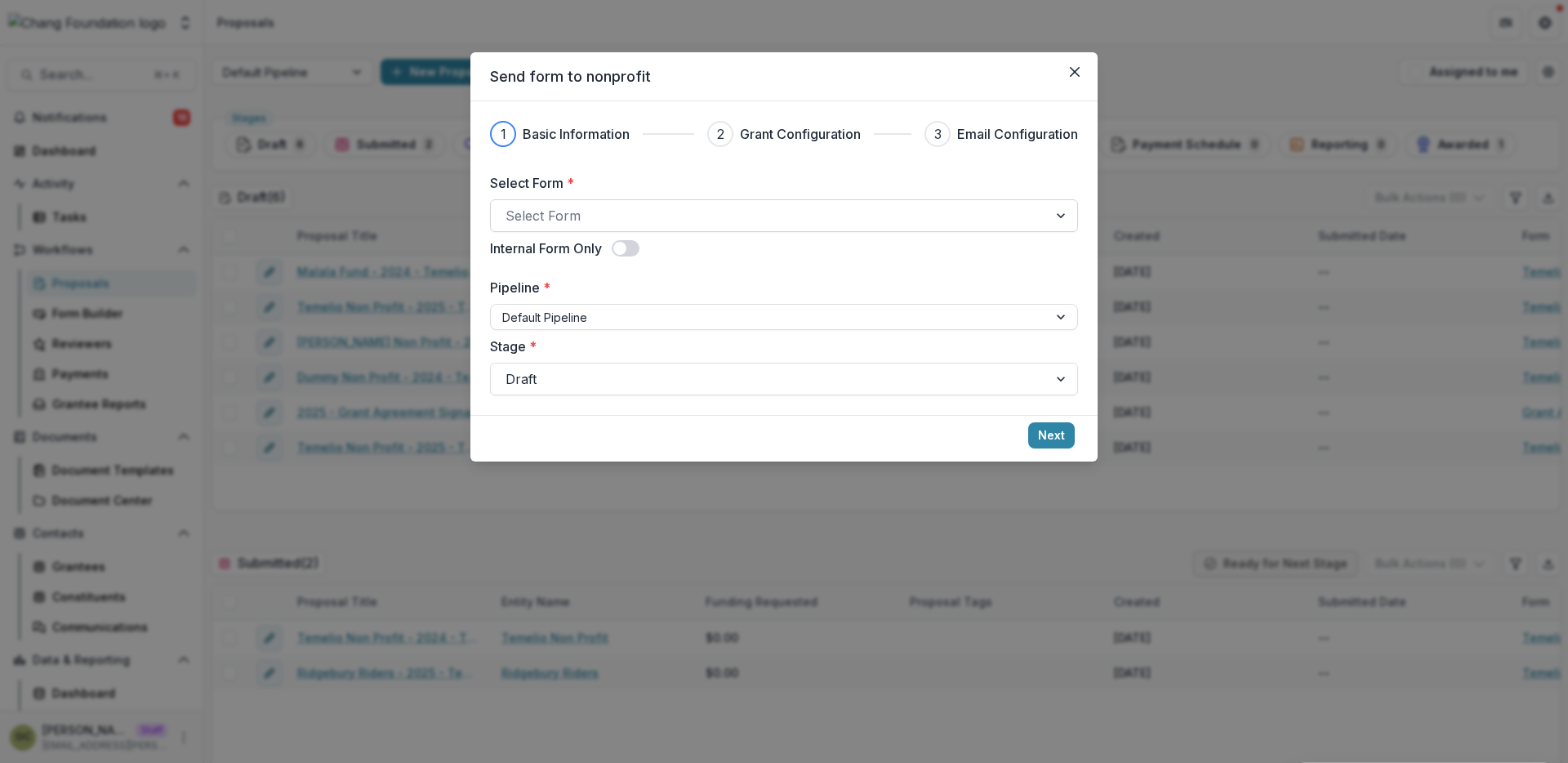
click at [653, 220] on div at bounding box center [769, 215] width 528 height 22
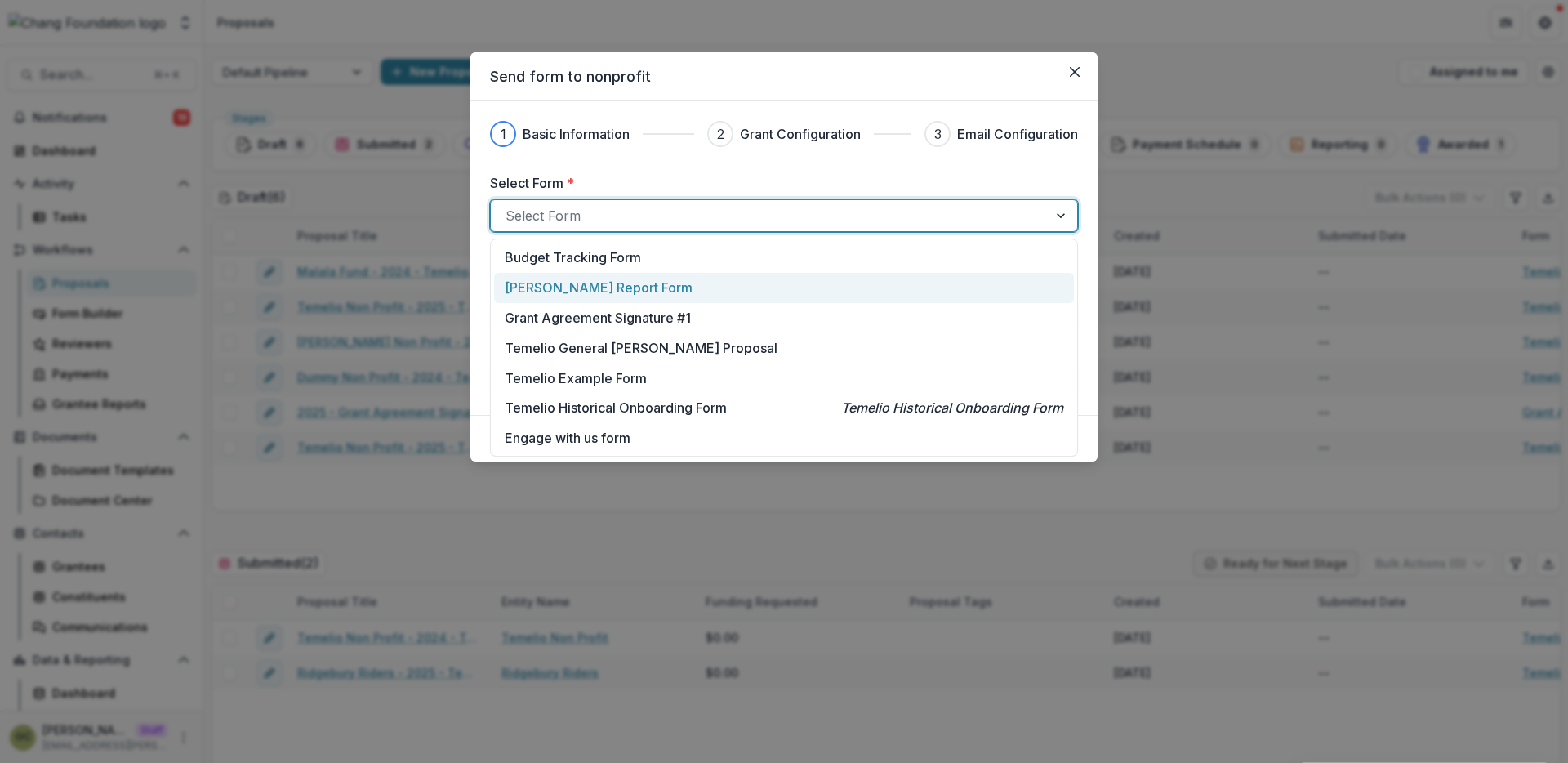
click at [638, 294] on p "Temelio Grant Report Form" at bounding box center [598, 287] width 188 height 20
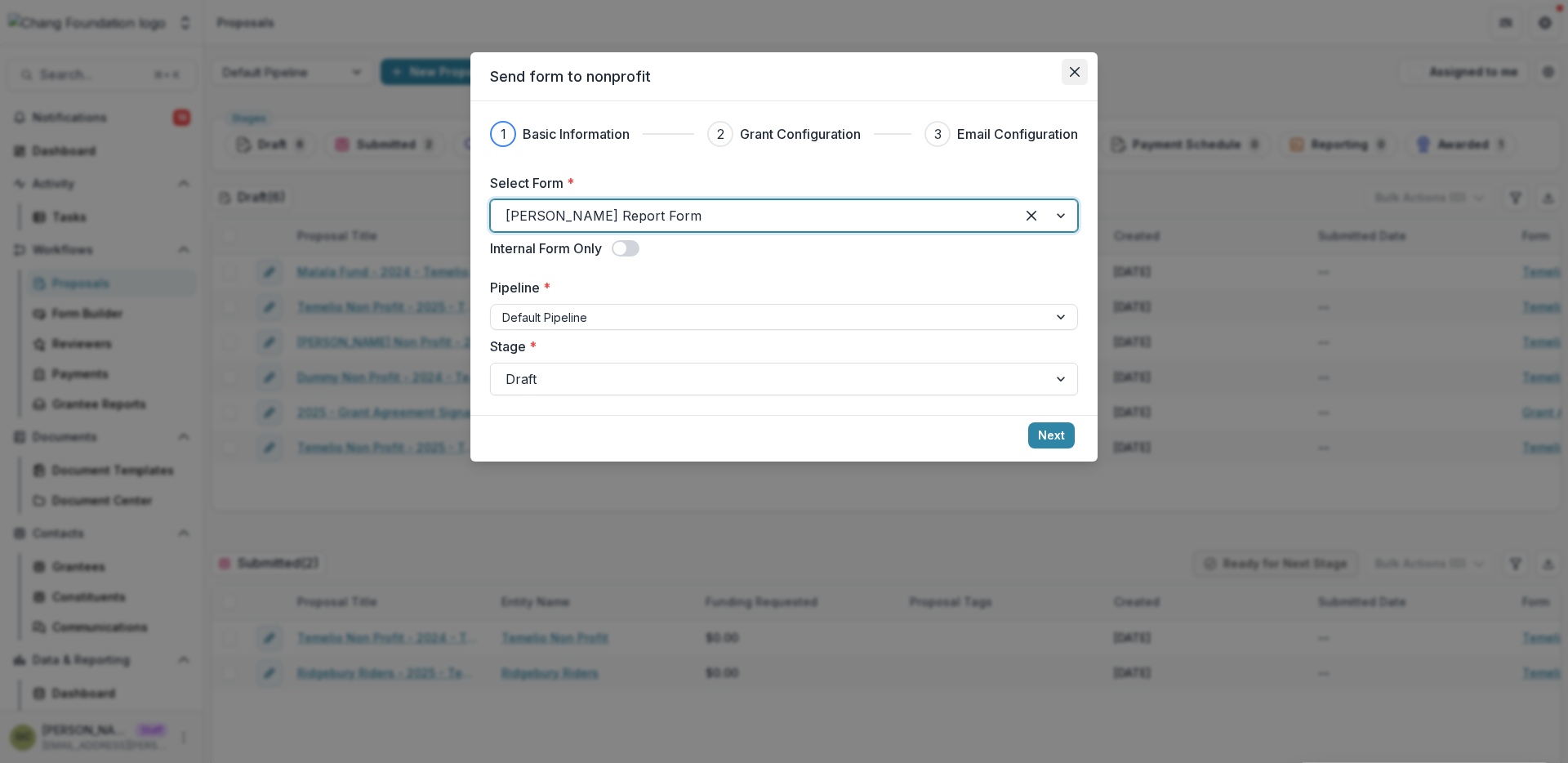
click at [1074, 68] on icon "Close" at bounding box center [1074, 72] width 10 height 10
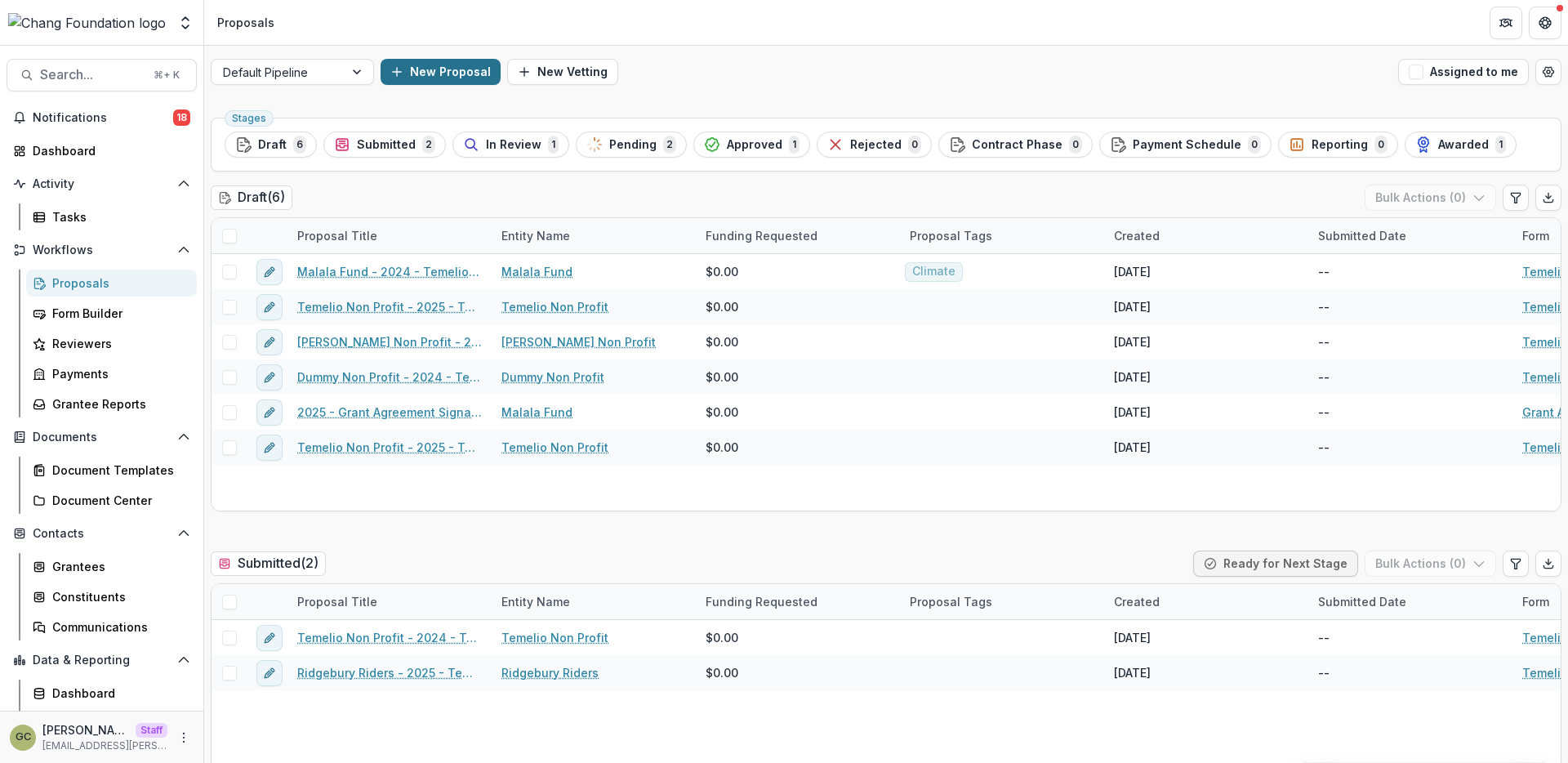
click at [442, 75] on button "New Proposal" at bounding box center [441, 72] width 120 height 26
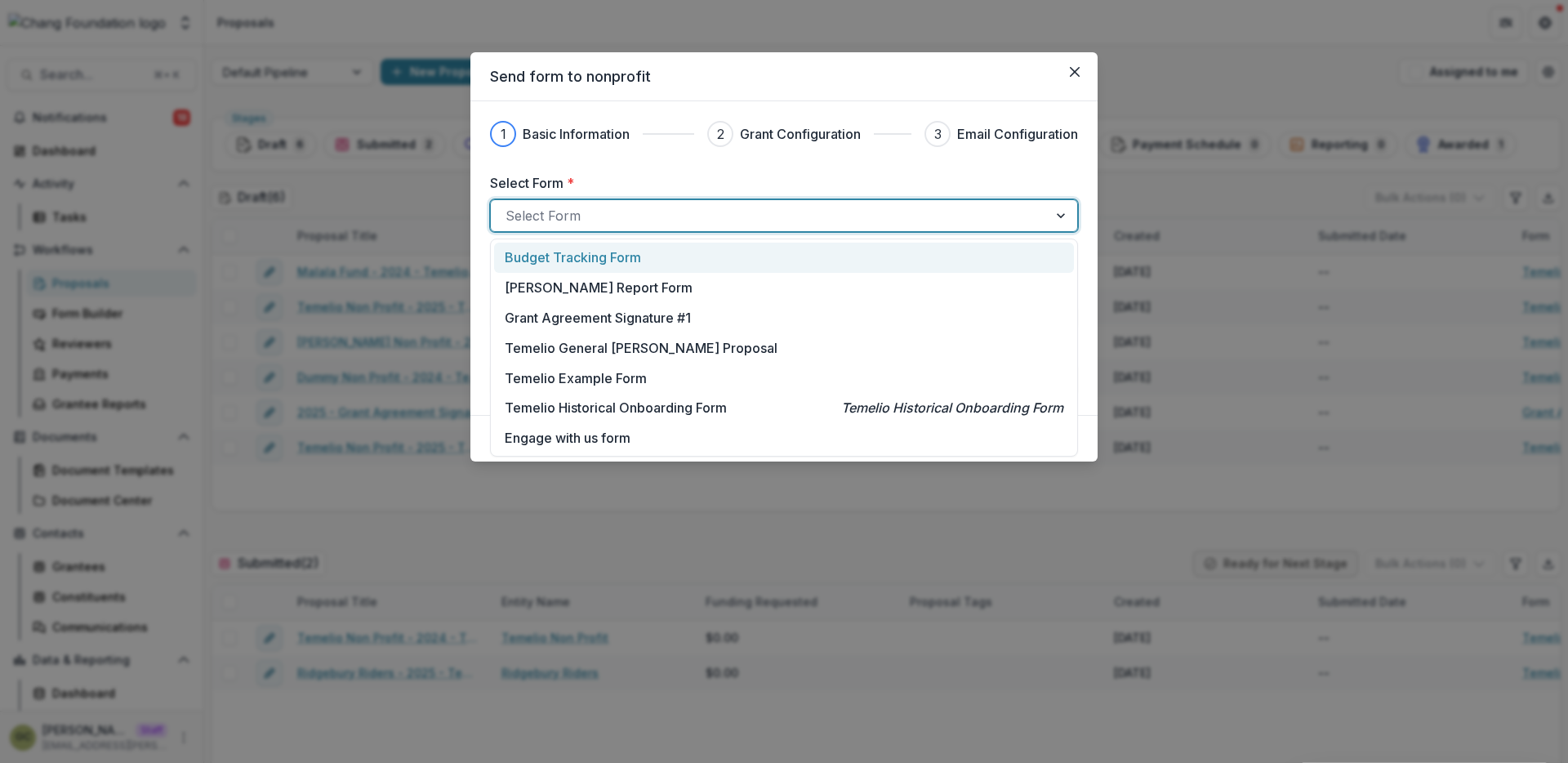
click at [654, 227] on div "Select Form" at bounding box center [769, 215] width 557 height 26
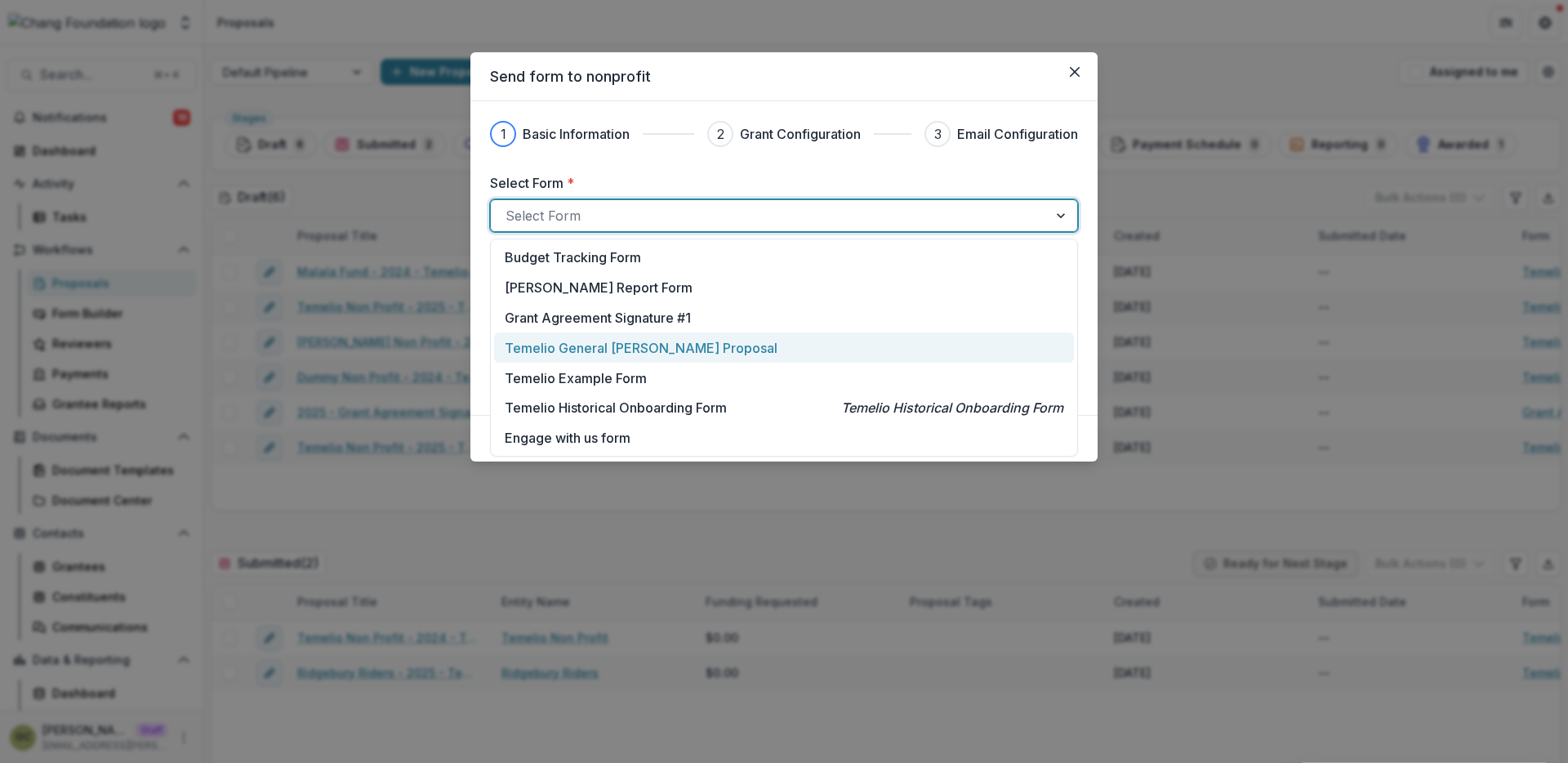
click at [646, 346] on p "Temelio General Grant Proposal" at bounding box center [641, 348] width 273 height 20
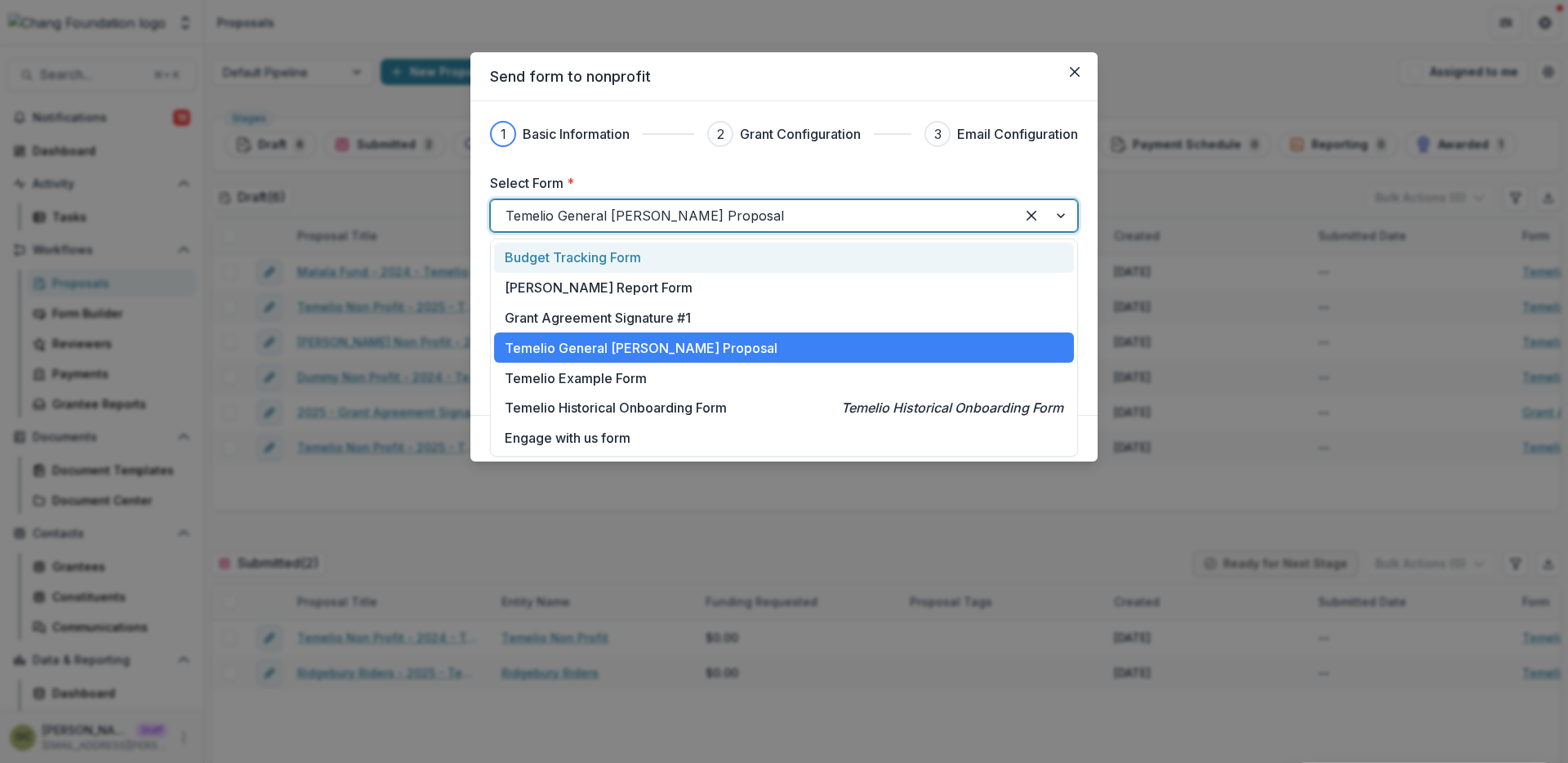
click at [760, 219] on div at bounding box center [752, 215] width 495 height 22
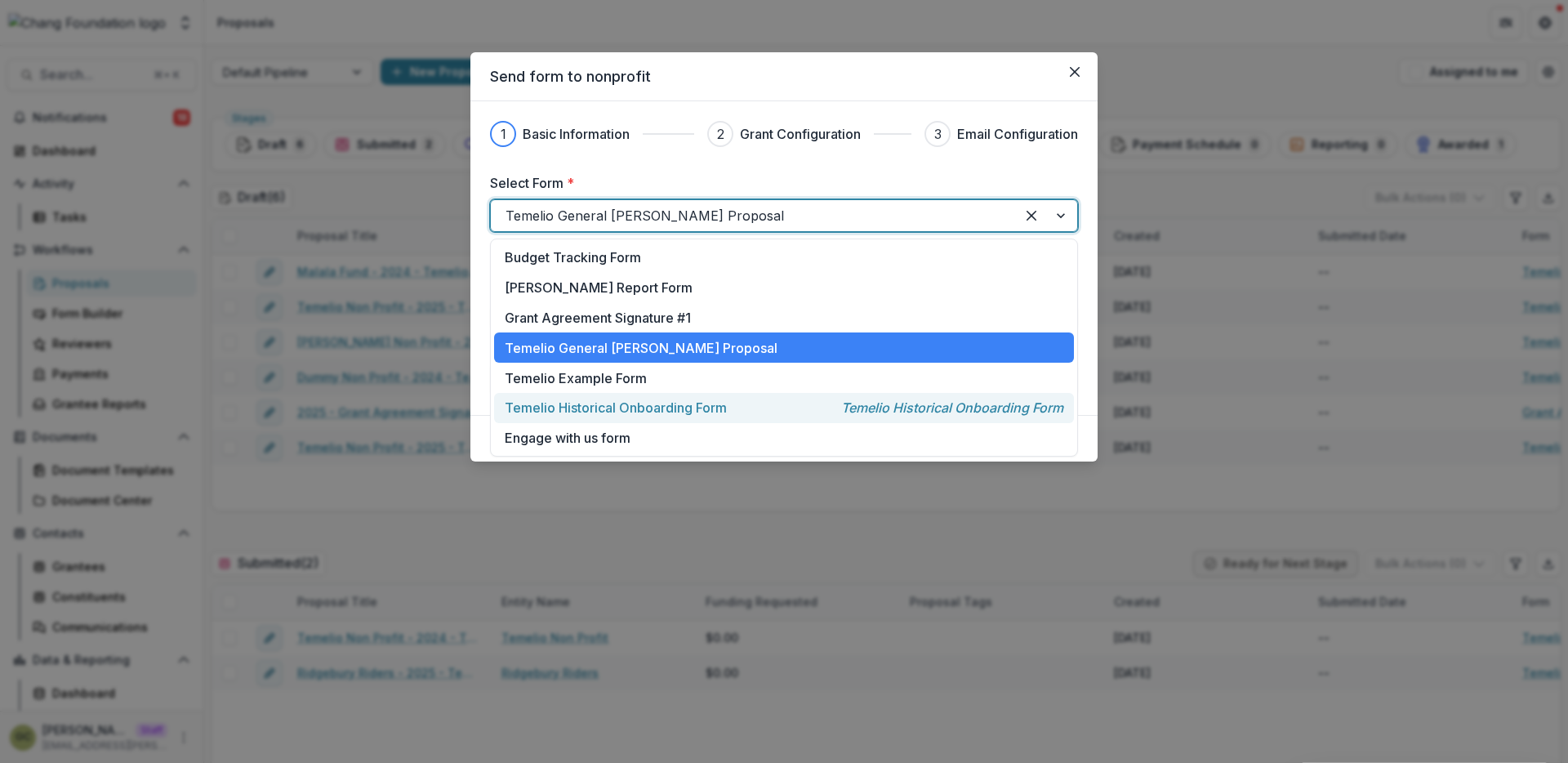
click at [743, 409] on div "Temelio Historical Onboarding Form Temelio Historical Onboarding Form" at bounding box center [784, 408] width 558 height 20
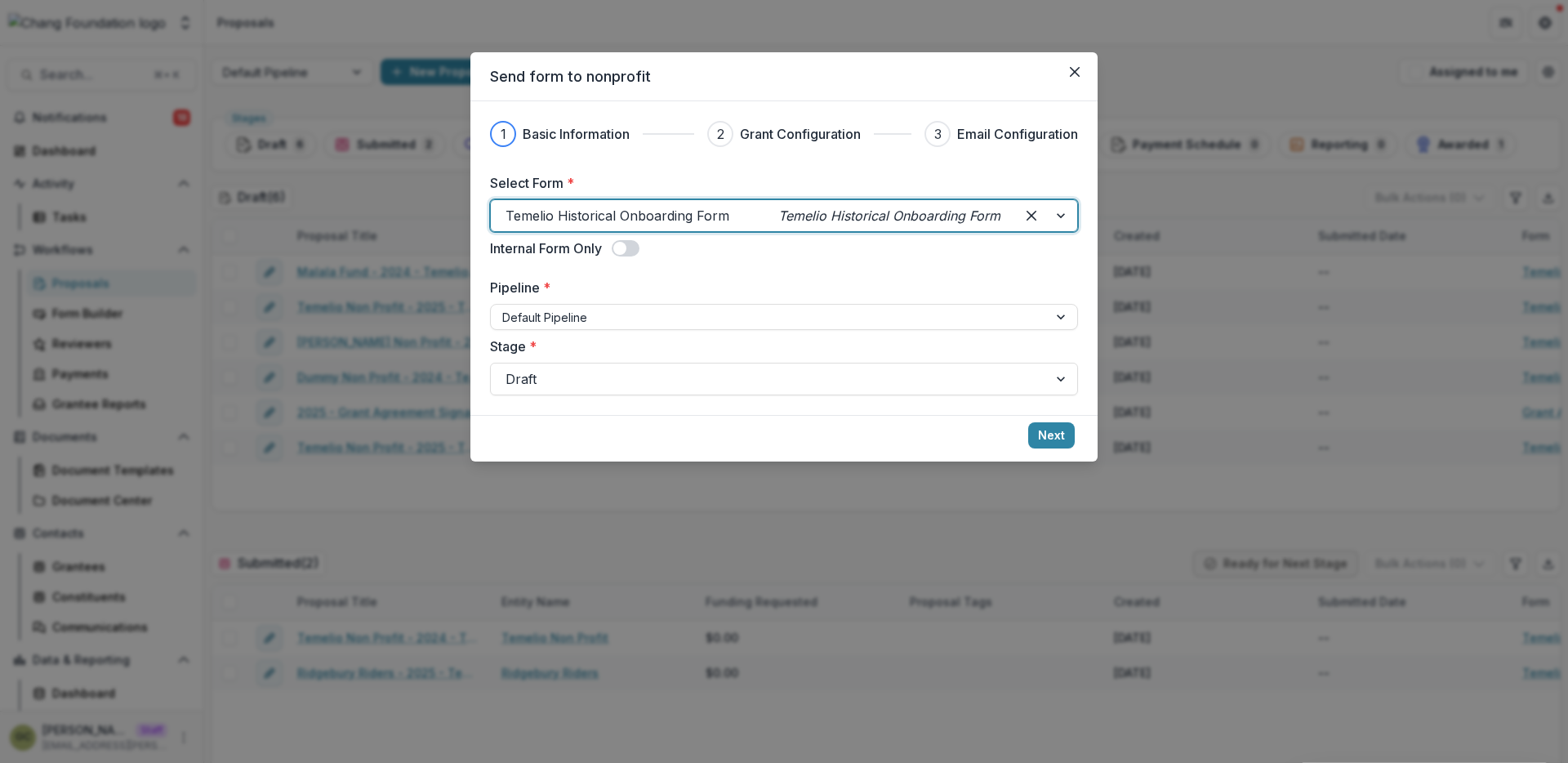
click at [712, 220] on div at bounding box center [752, 215] width 495 height 22
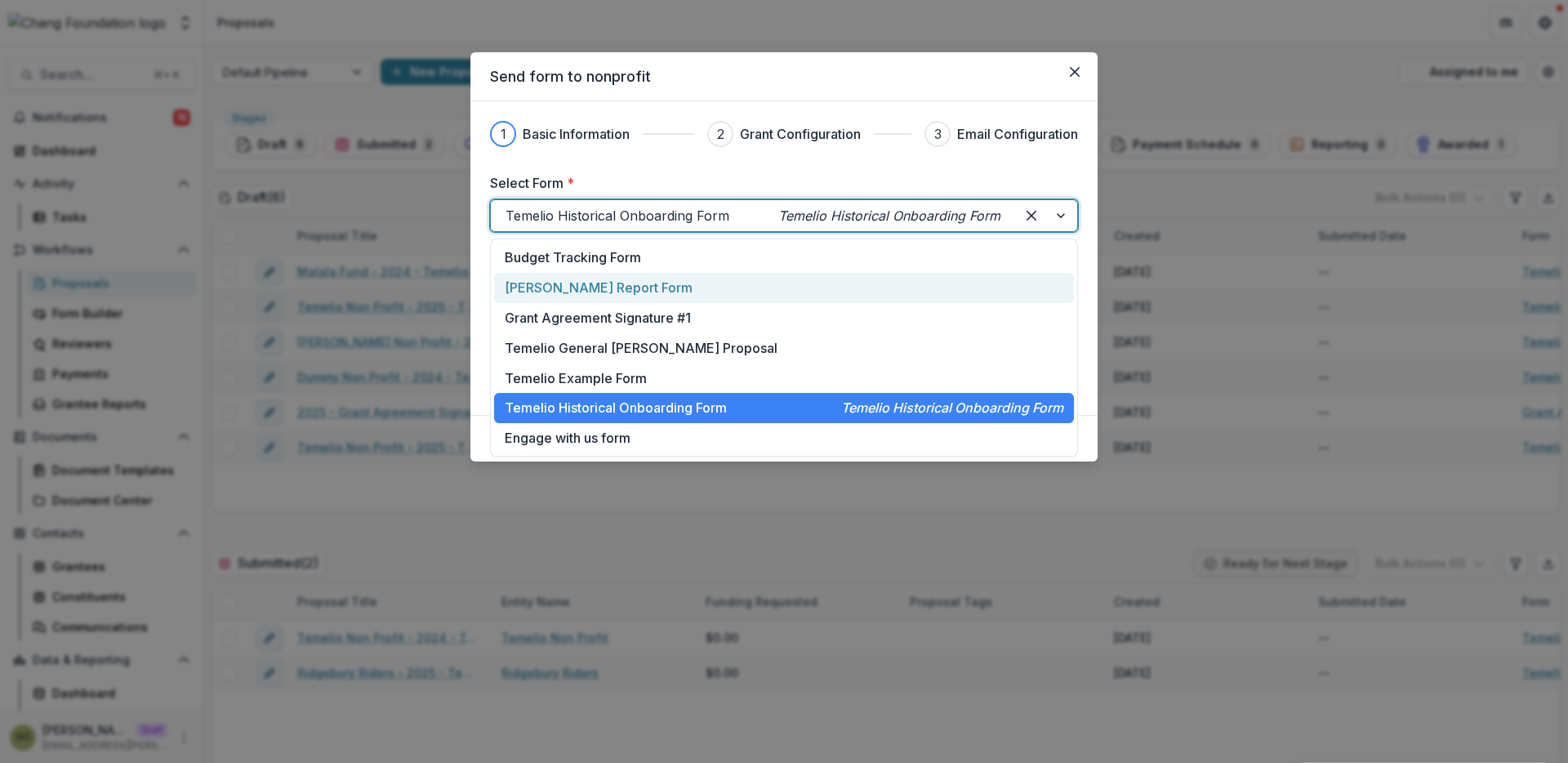
click at [698, 295] on div "Temelio Grant Report Form" at bounding box center [784, 287] width 558 height 20
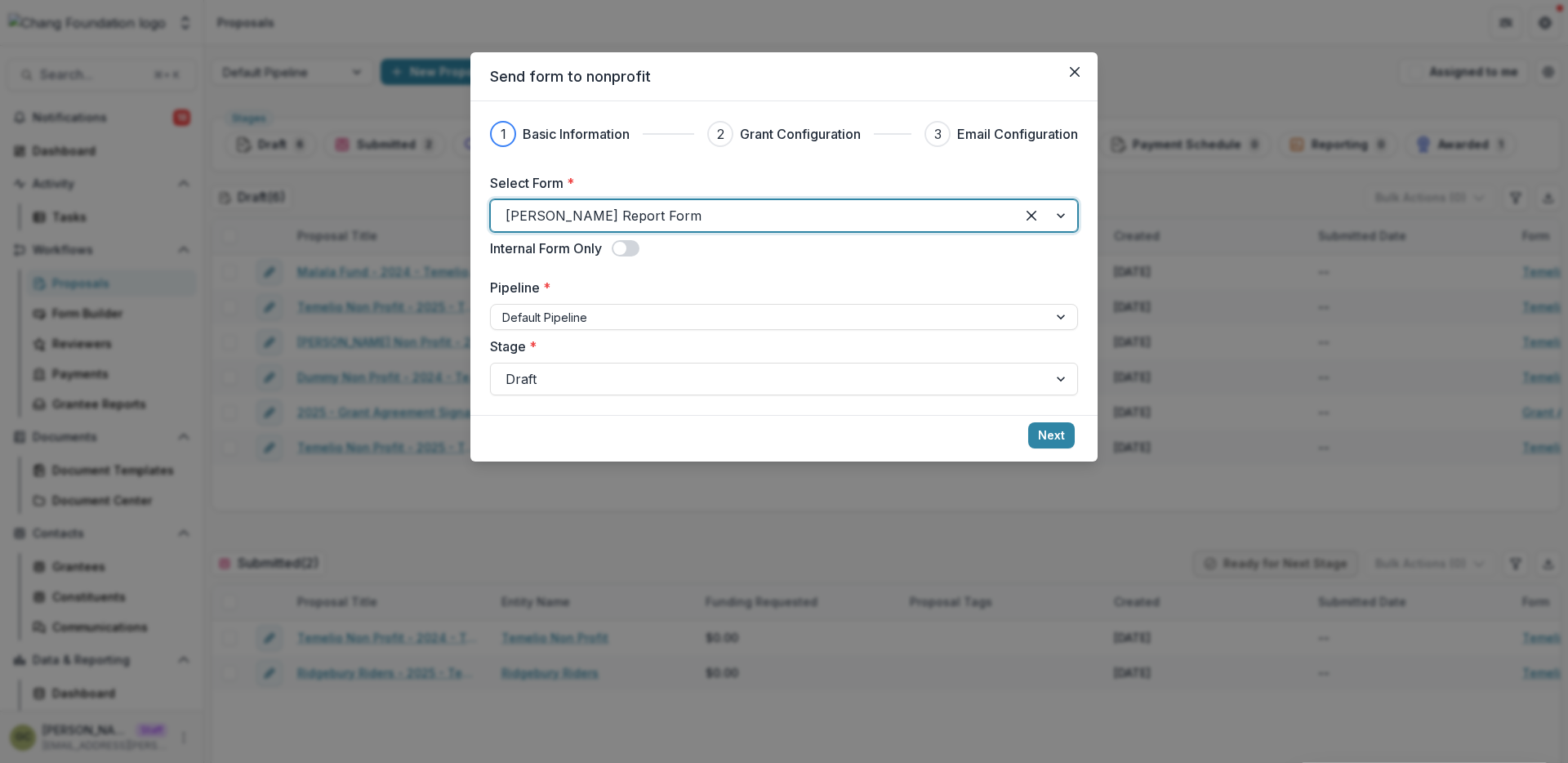
click at [625, 247] on span at bounding box center [619, 248] width 13 height 13
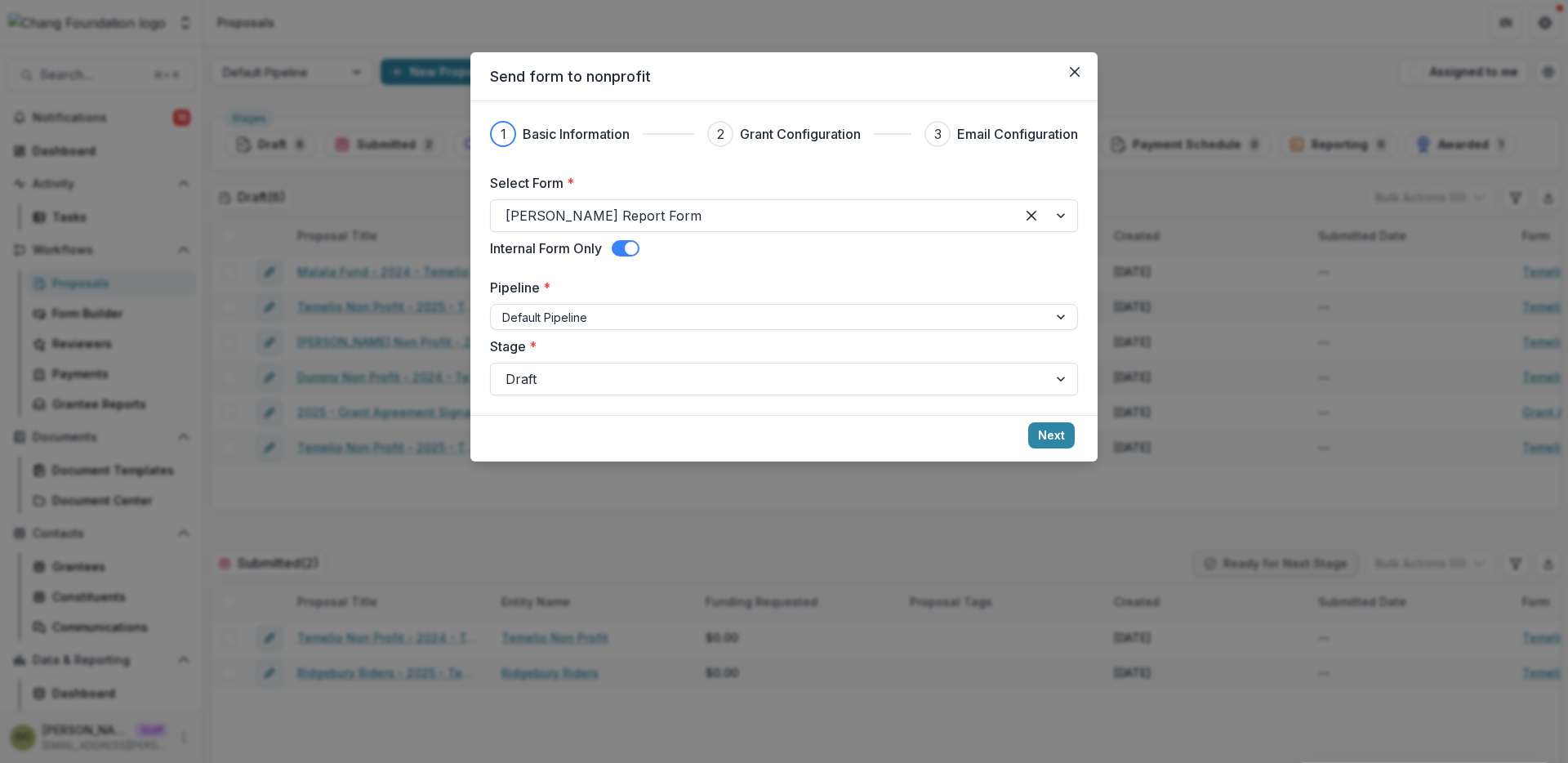
click at [628, 250] on span at bounding box center [631, 248] width 13 height 13
click at [749, 223] on div at bounding box center [752, 215] width 495 height 22
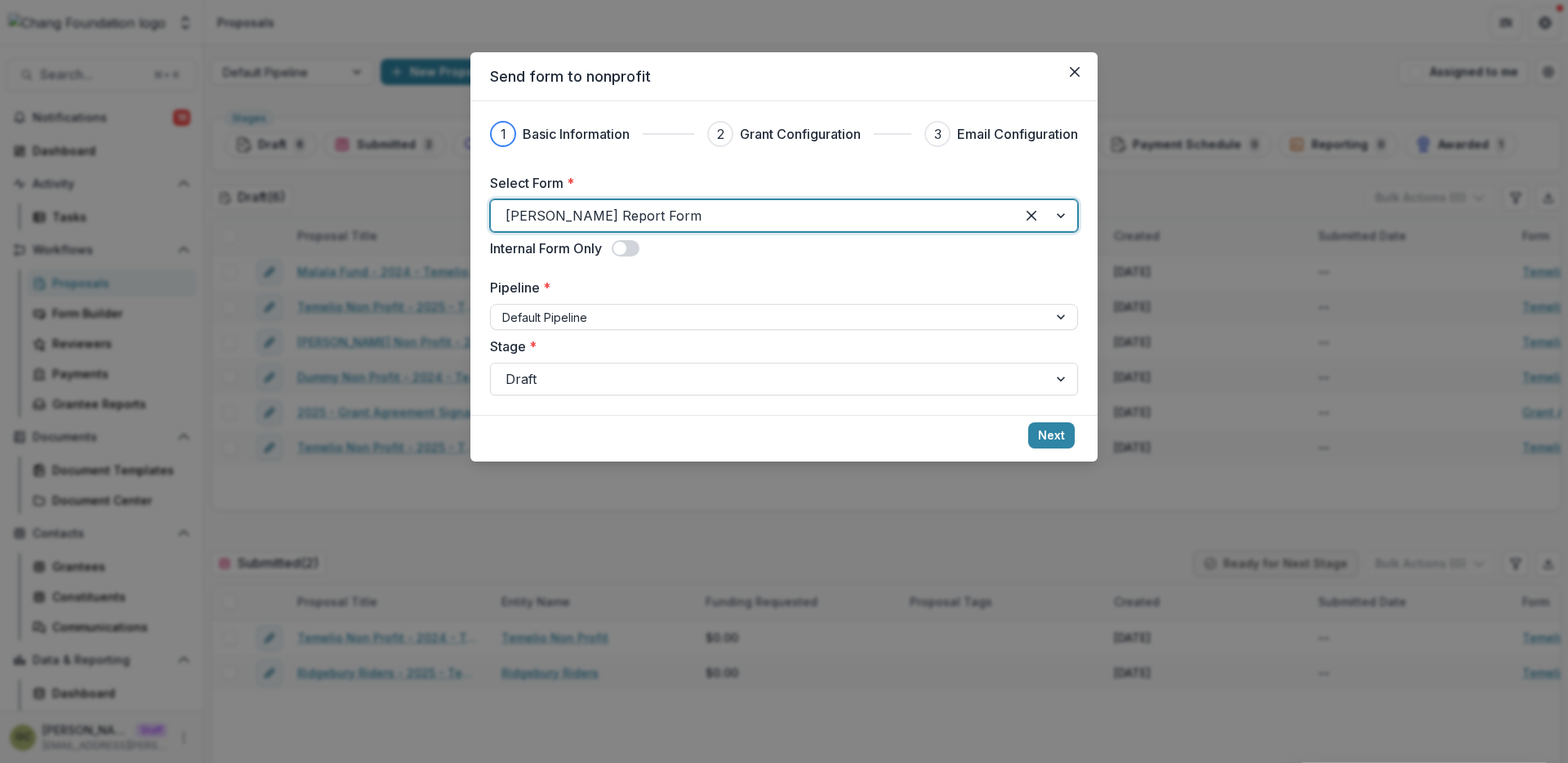
click at [749, 223] on div at bounding box center [752, 215] width 495 height 22
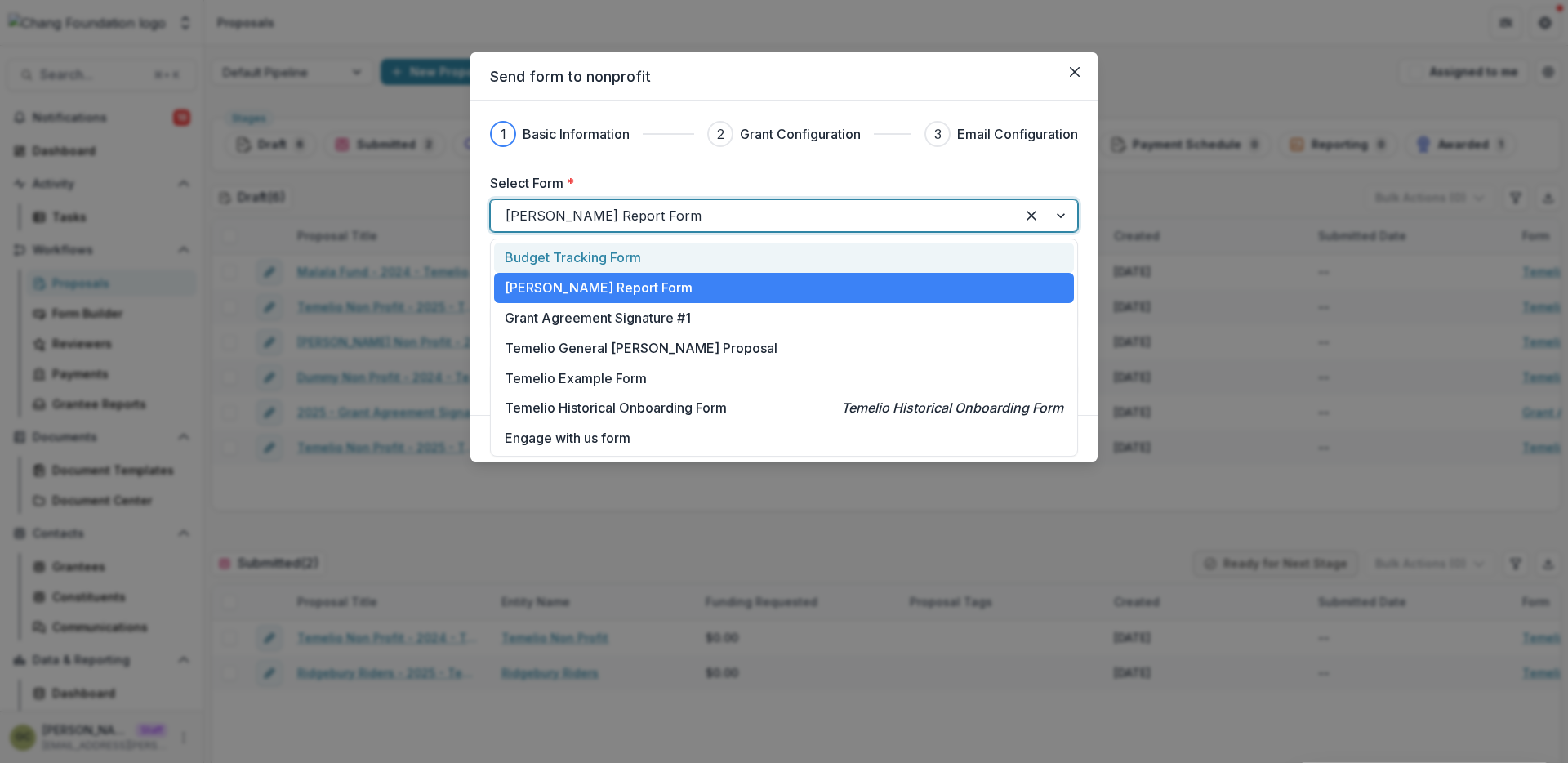
click at [740, 223] on div at bounding box center [752, 215] width 495 height 22
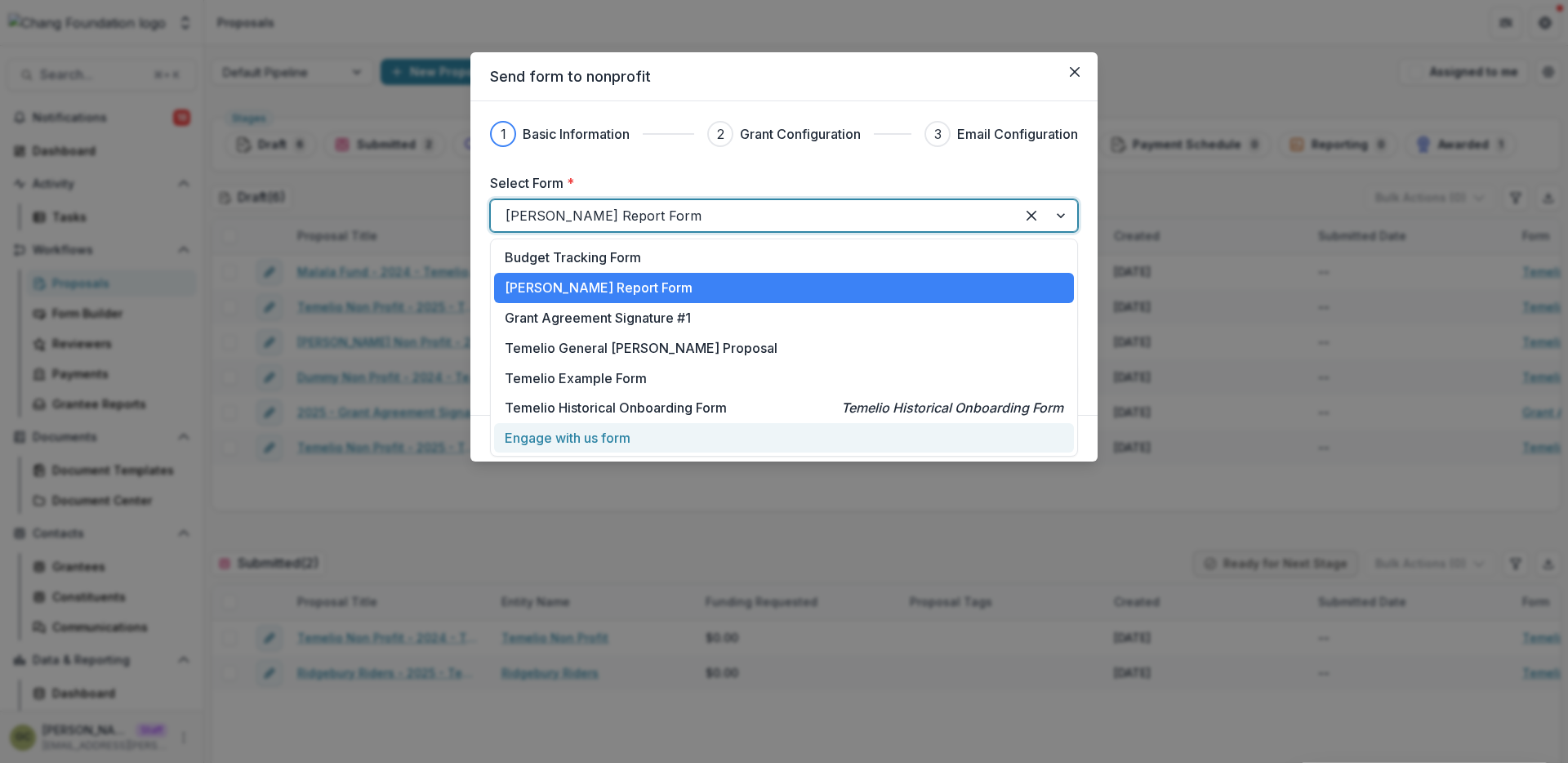
click at [685, 510] on div "Send form to nonprofit 1 Basic Information 2 Grant Configuration 3 Email Config…" at bounding box center [784, 382] width 1568 height 763
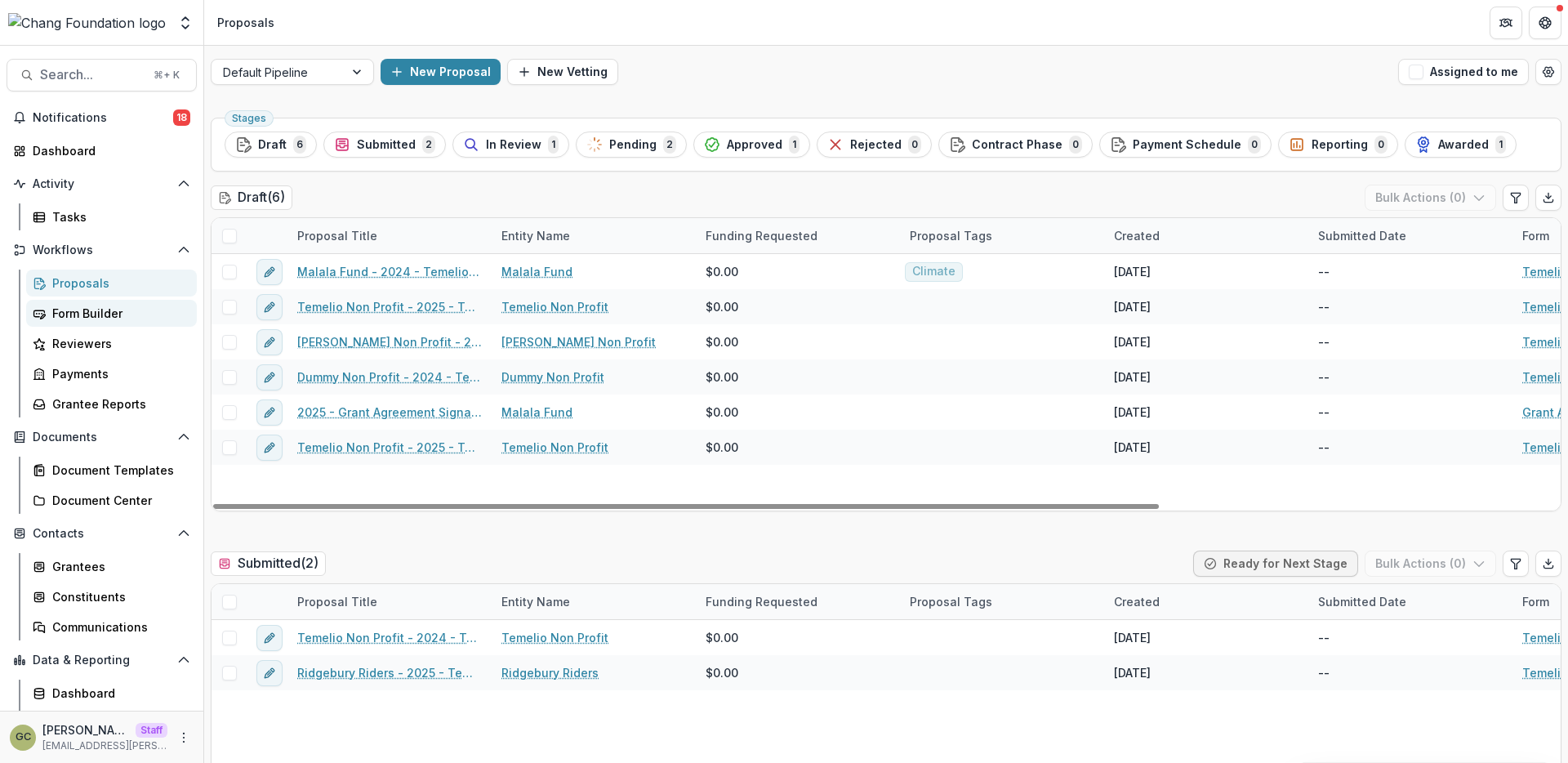
click at [85, 317] on div "Form Builder" at bounding box center [118, 312] width 132 height 17
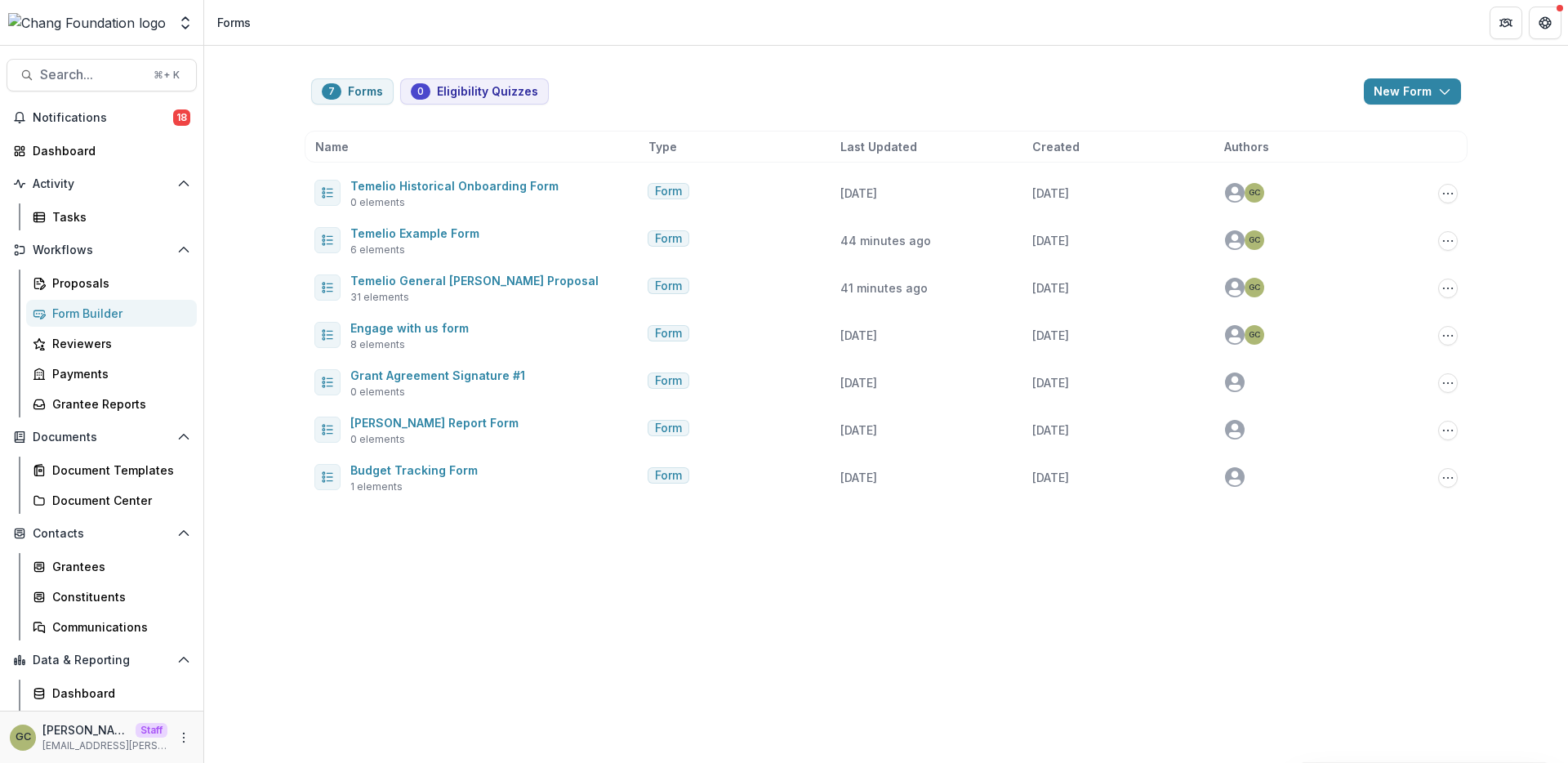
click at [1396, 76] on div "7 Forms 0 Eligibility Quizzes New Form New Eligibility Quiz New Form Name Type …" at bounding box center [886, 279] width 1176 height 468
click at [1391, 90] on button "New Form" at bounding box center [1413, 91] width 97 height 26
click at [1344, 159] on button "New Form" at bounding box center [1370, 155] width 175 height 27
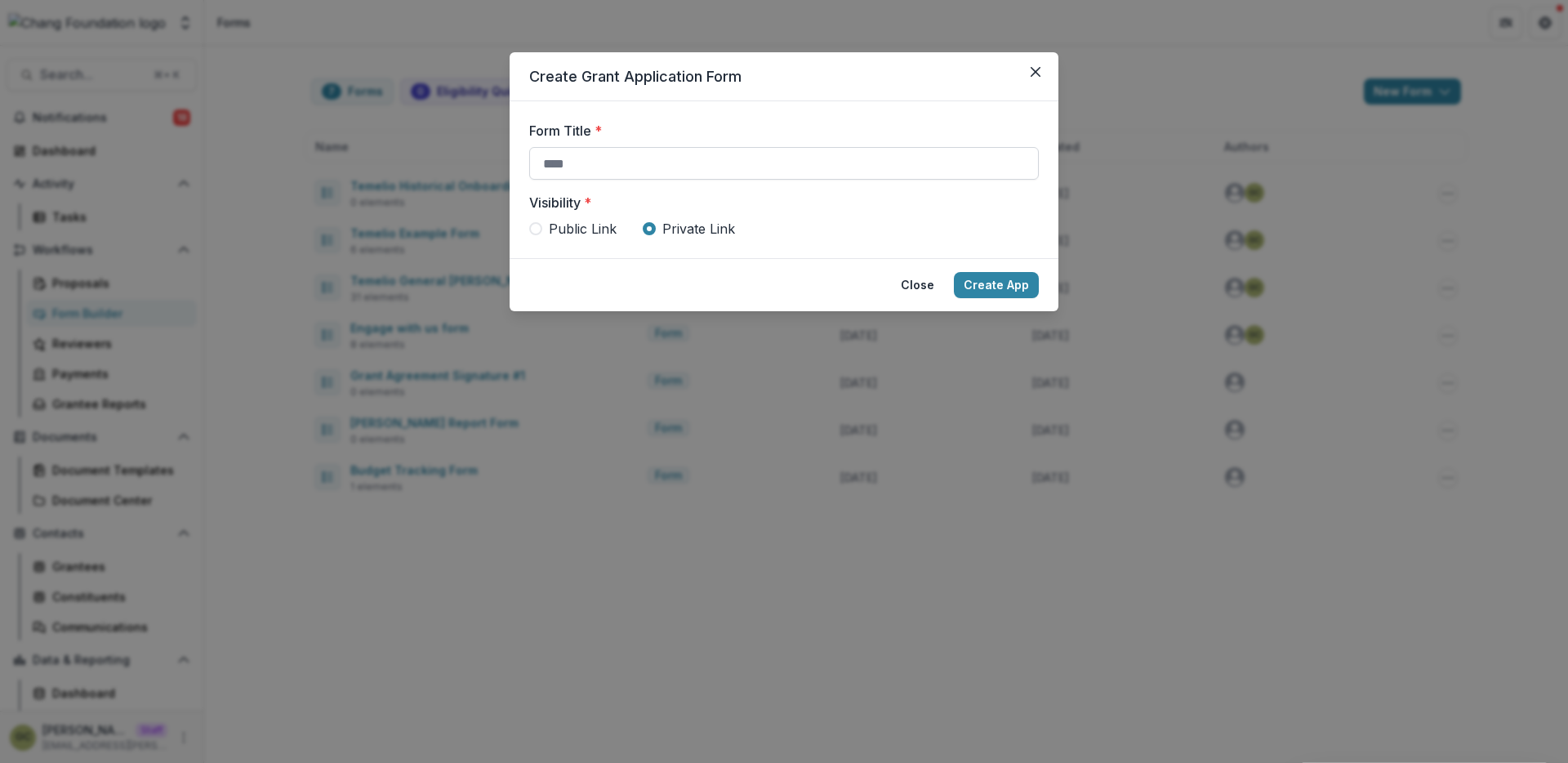
click at [641, 167] on input "Form Title *" at bounding box center [784, 163] width 510 height 32
type input "*"
click at [576, 229] on span "Public Link" at bounding box center [583, 229] width 68 height 20
type input "**********"
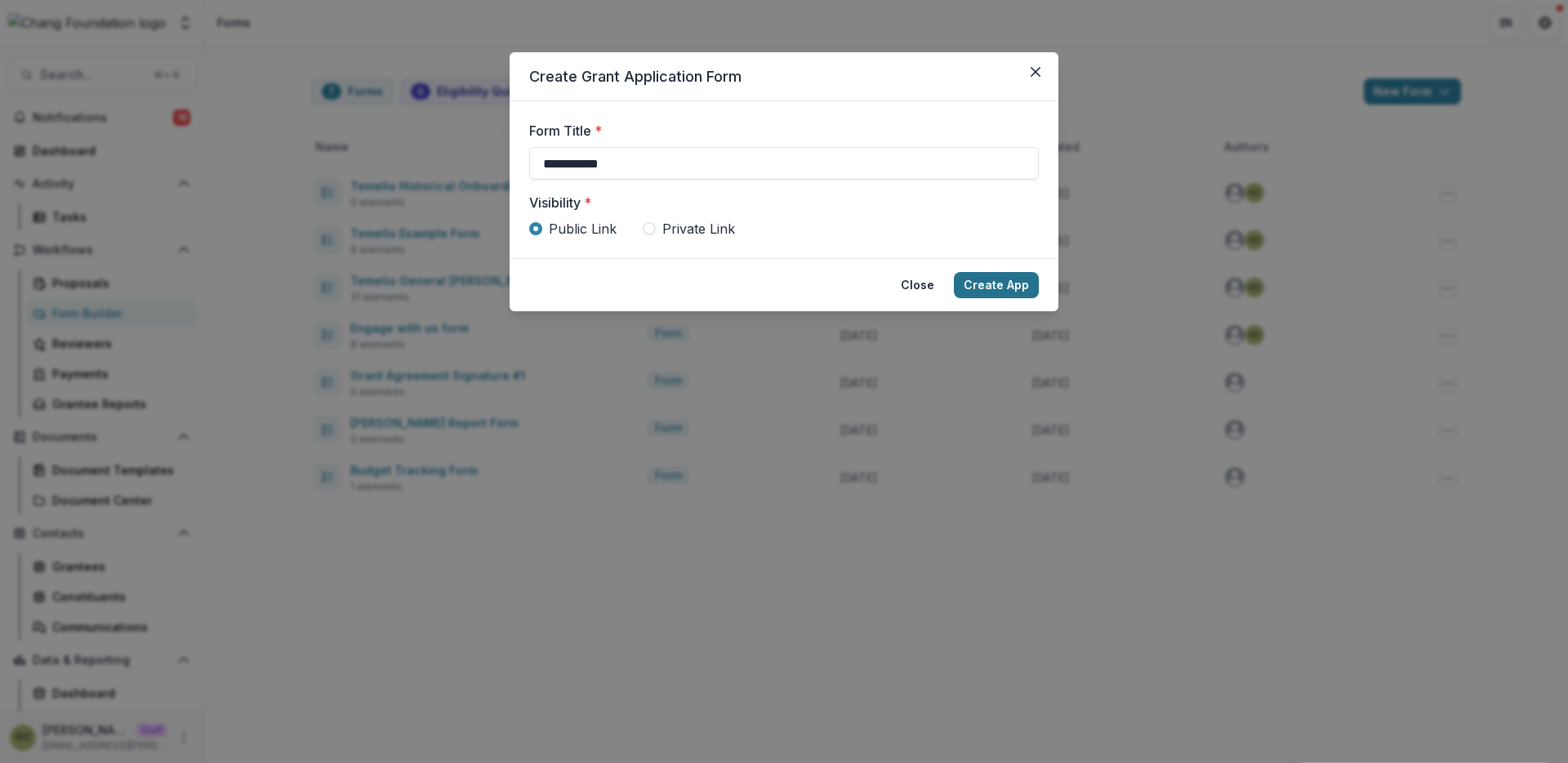
click at [994, 291] on button "Create App" at bounding box center [996, 285] width 85 height 26
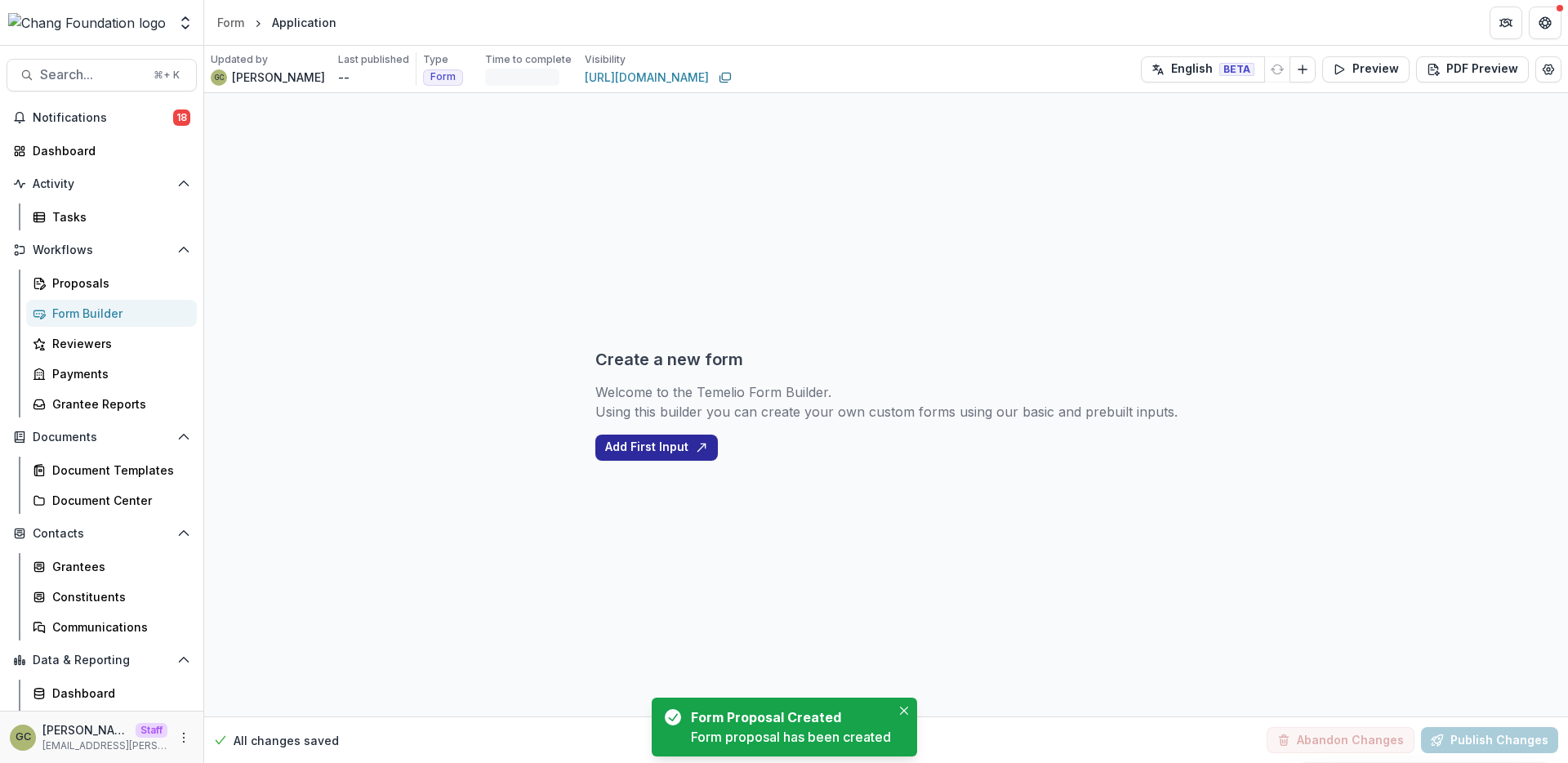
click at [651, 441] on button "Add First Input" at bounding box center [656, 447] width 122 height 26
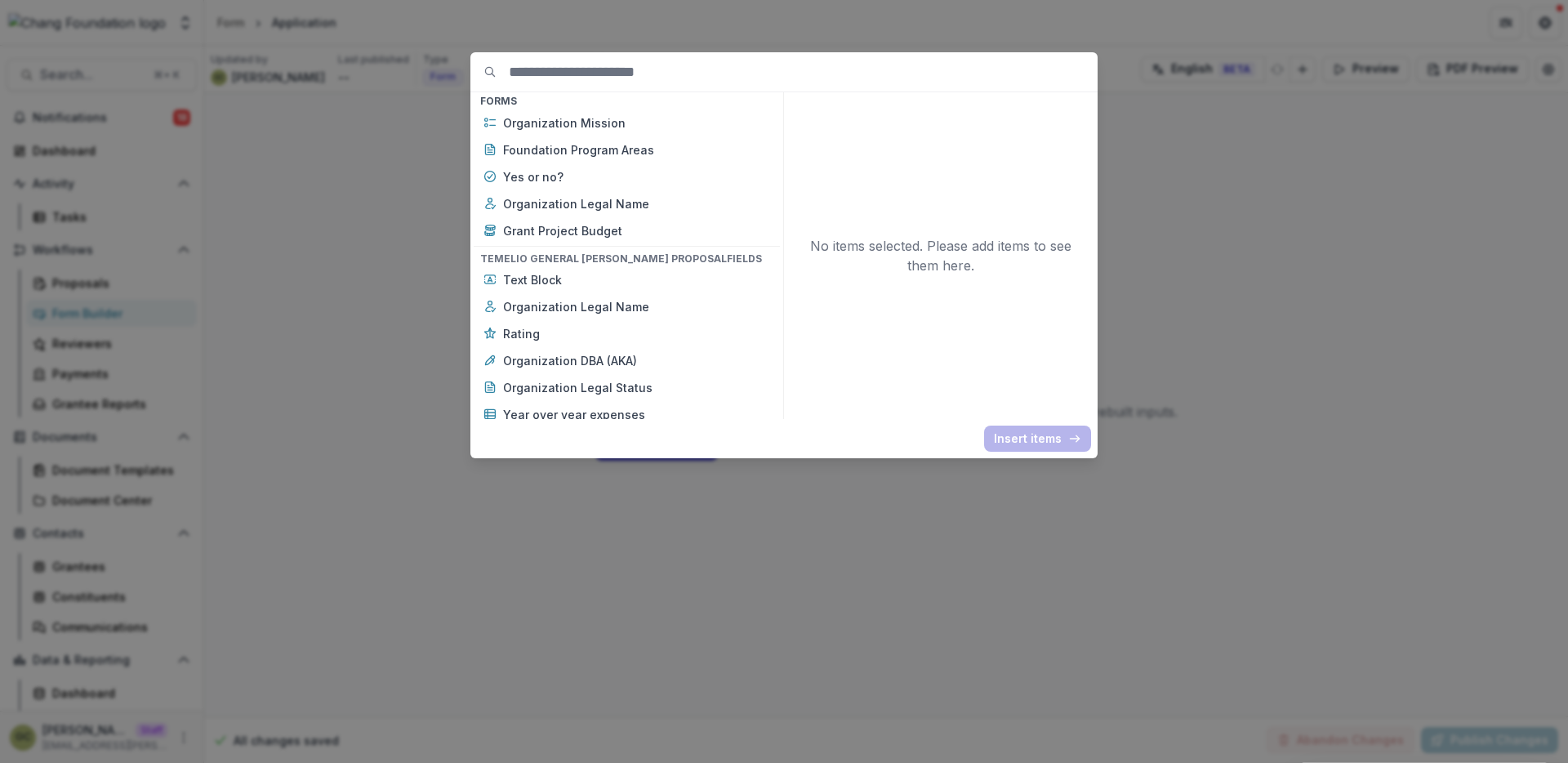
scroll to position [826, 0]
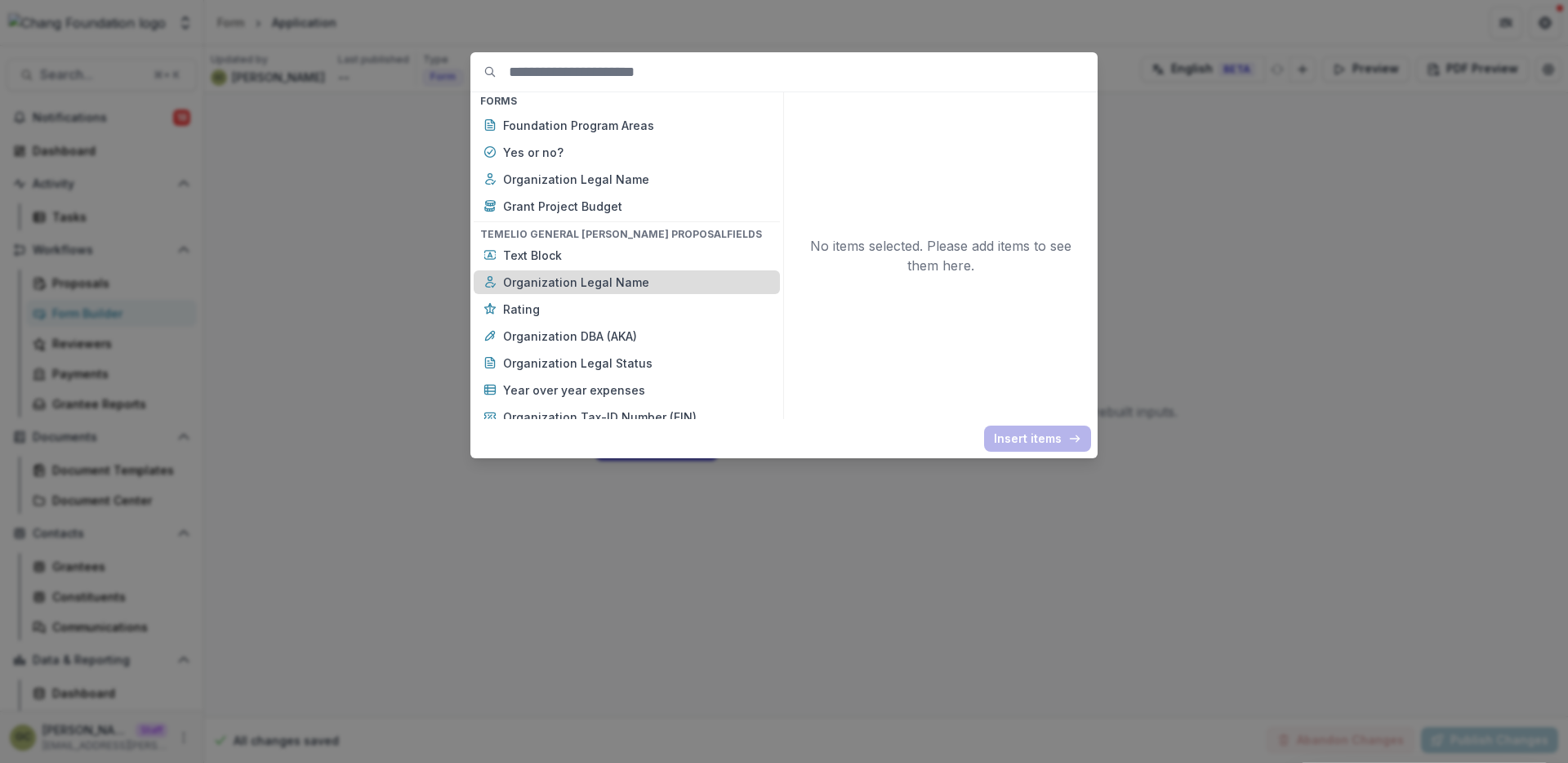
click at [576, 290] on p "Organization Legal Name" at bounding box center [637, 282] width 267 height 17
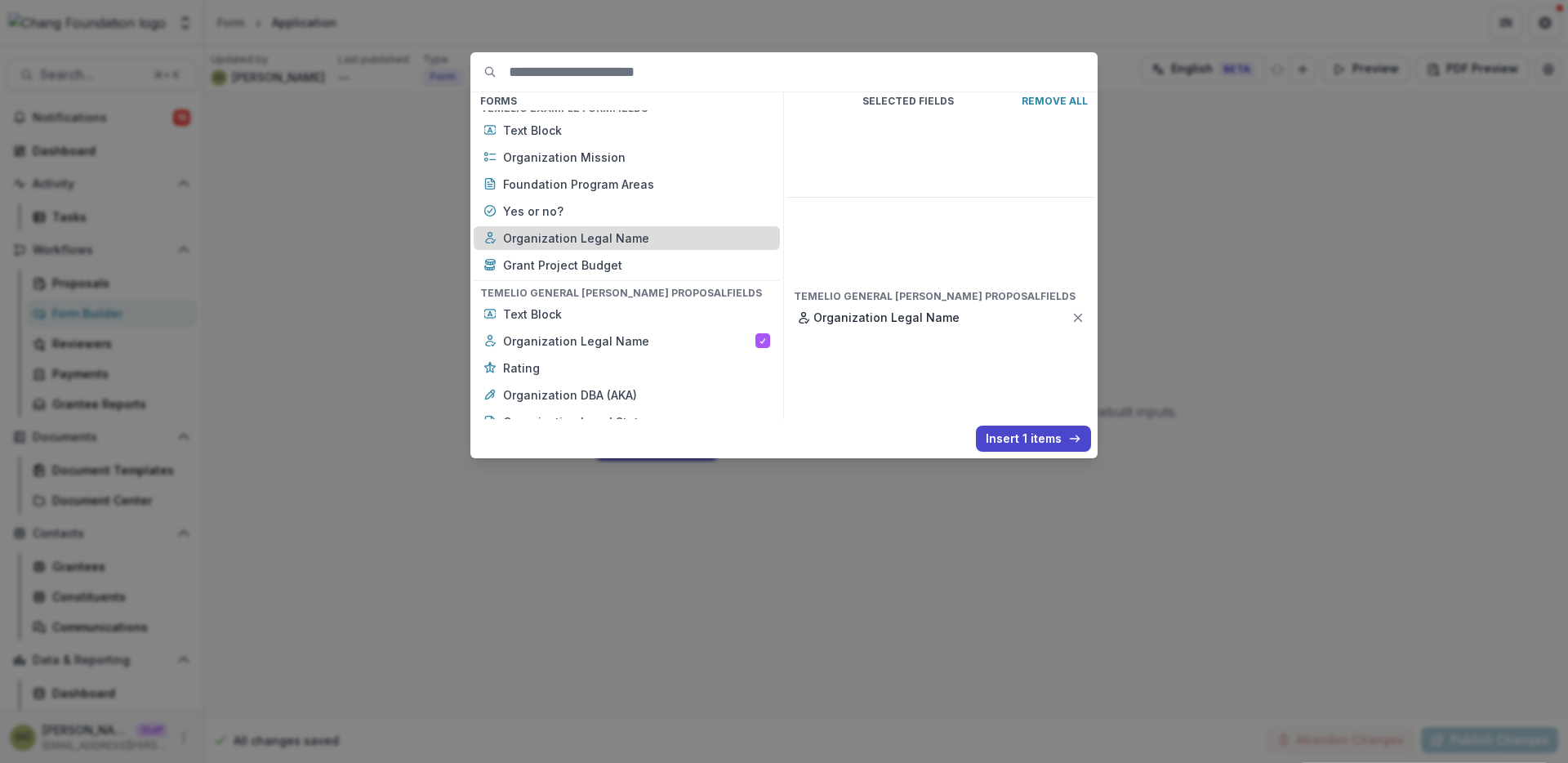
scroll to position [763, 0]
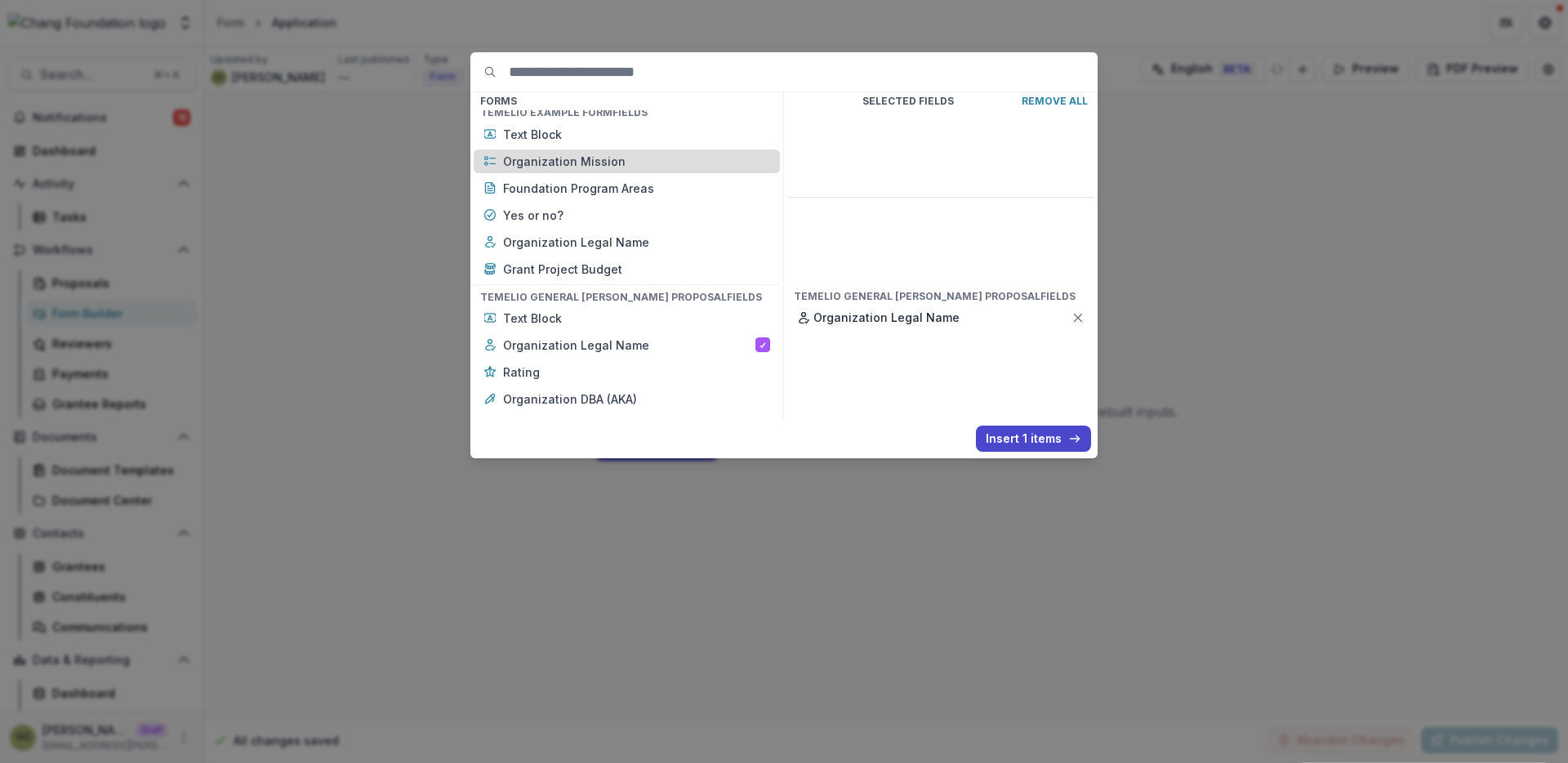
click at [609, 160] on p "Organization Mission" at bounding box center [637, 161] width 267 height 17
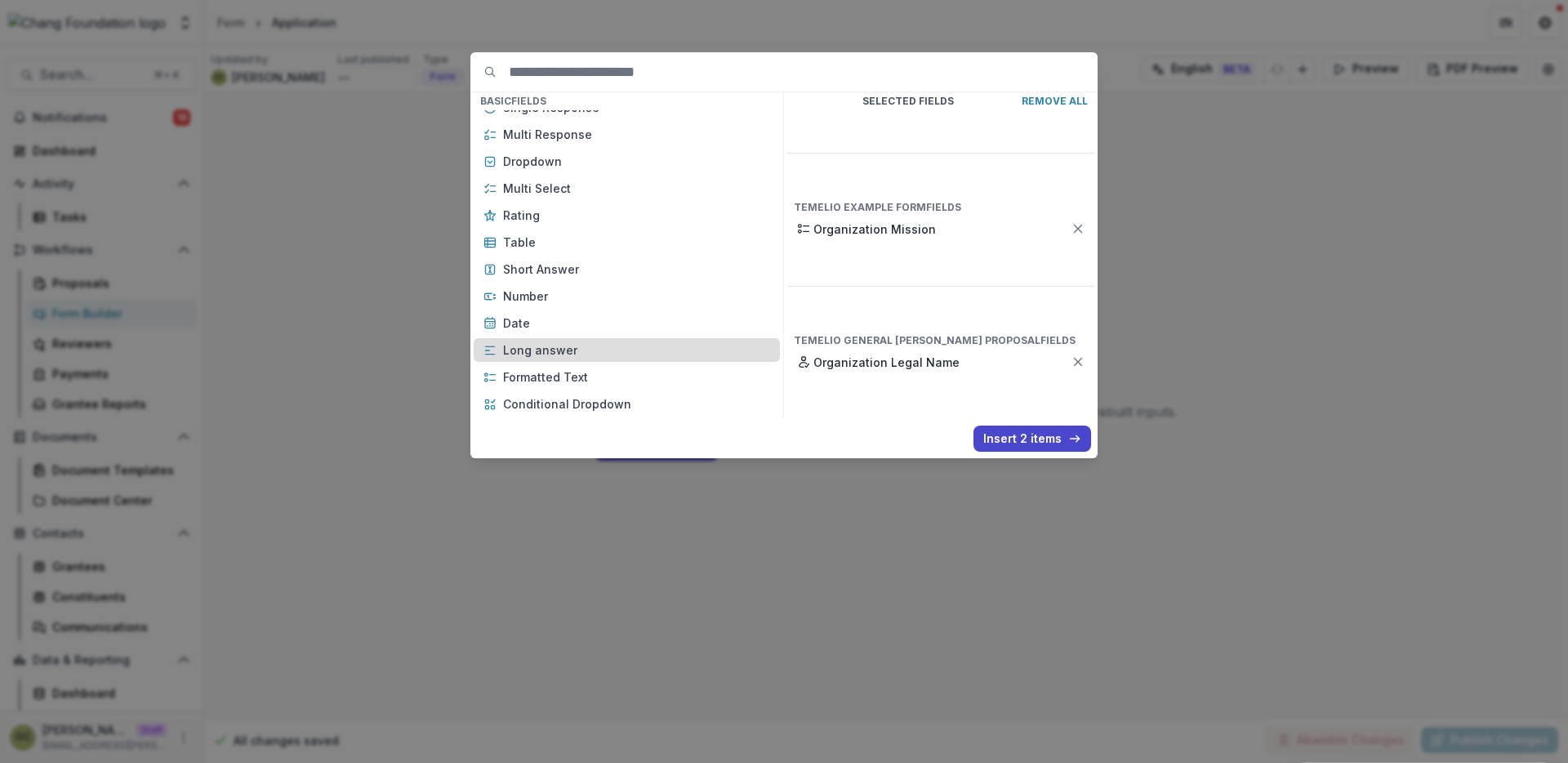
scroll to position [172, 0]
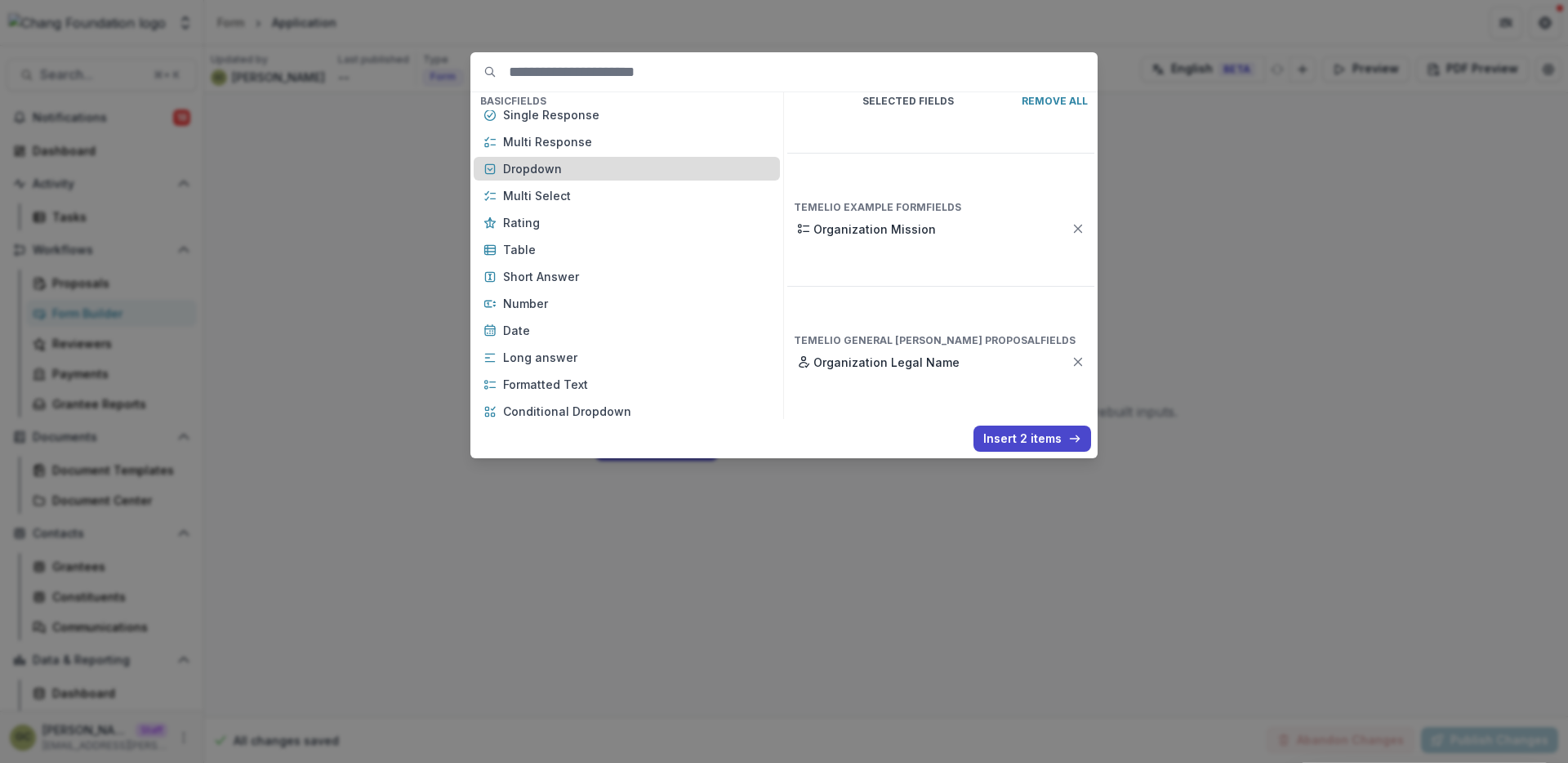
click at [579, 162] on p "Dropdown" at bounding box center [637, 168] width 267 height 17
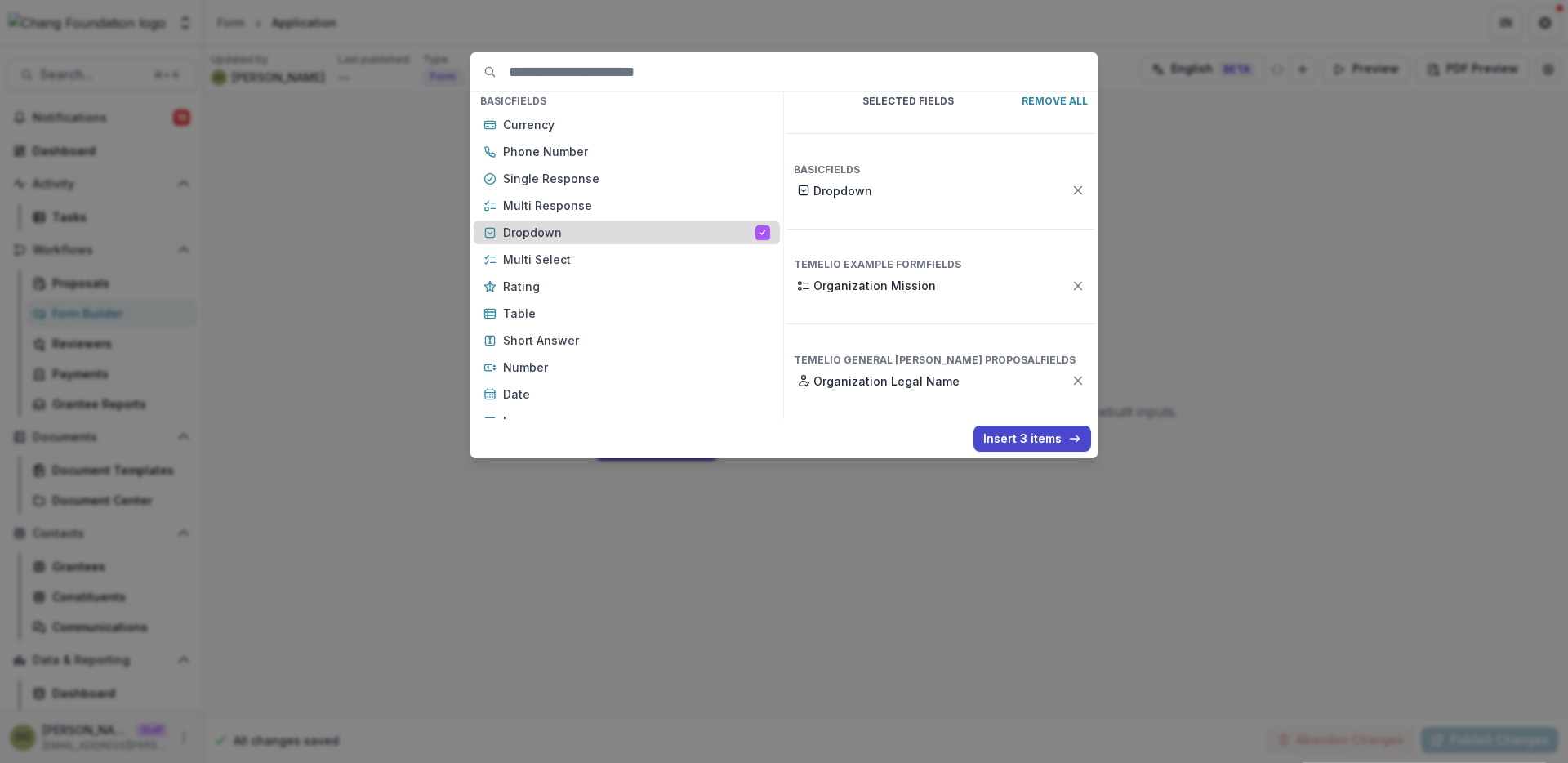
scroll to position [104, 0]
click at [1010, 439] on button "Insert 3 items" at bounding box center [1032, 438] width 118 height 26
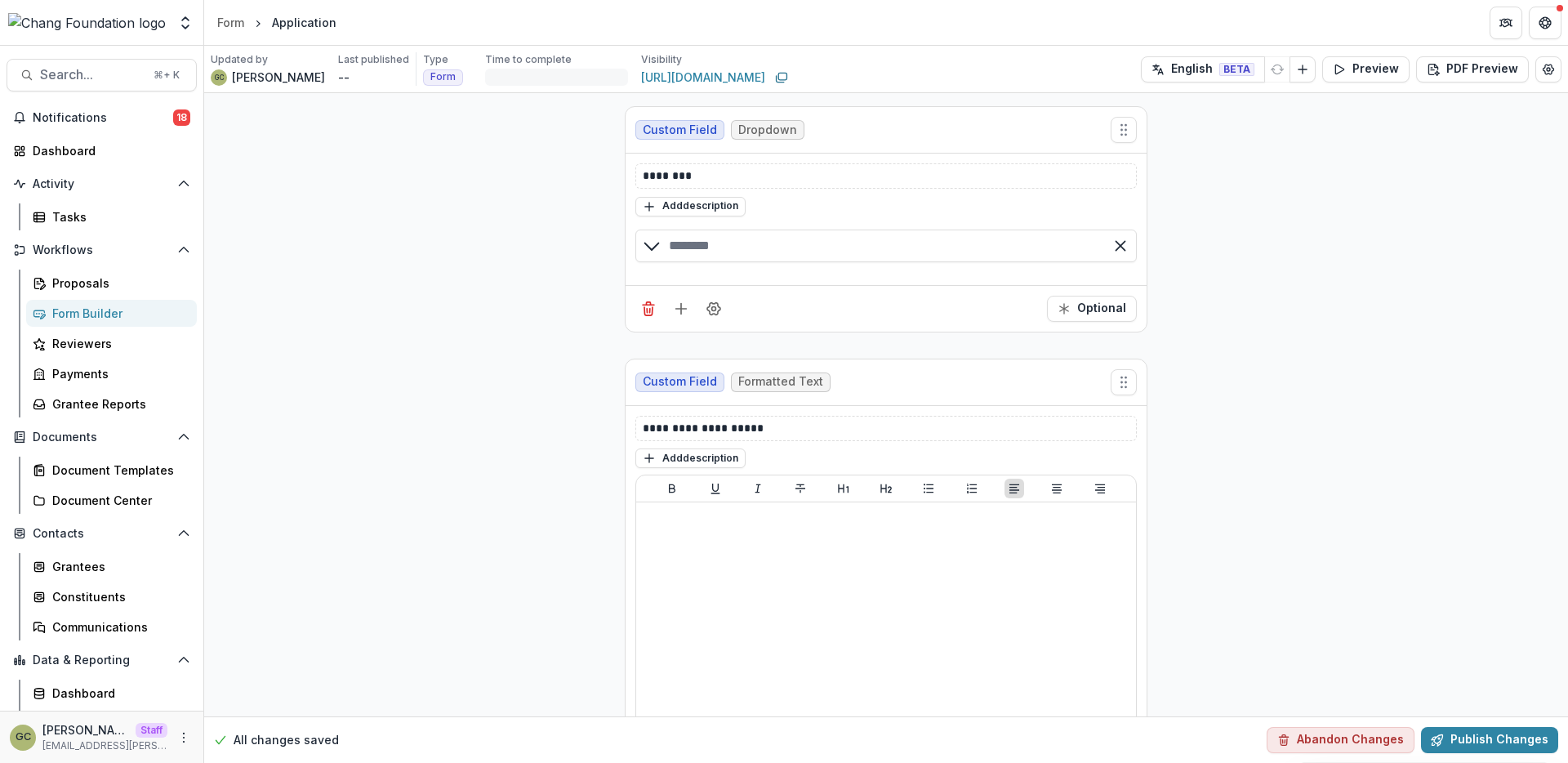
click at [463, 259] on div "**********" at bounding box center [886, 579] width 1364 height 971
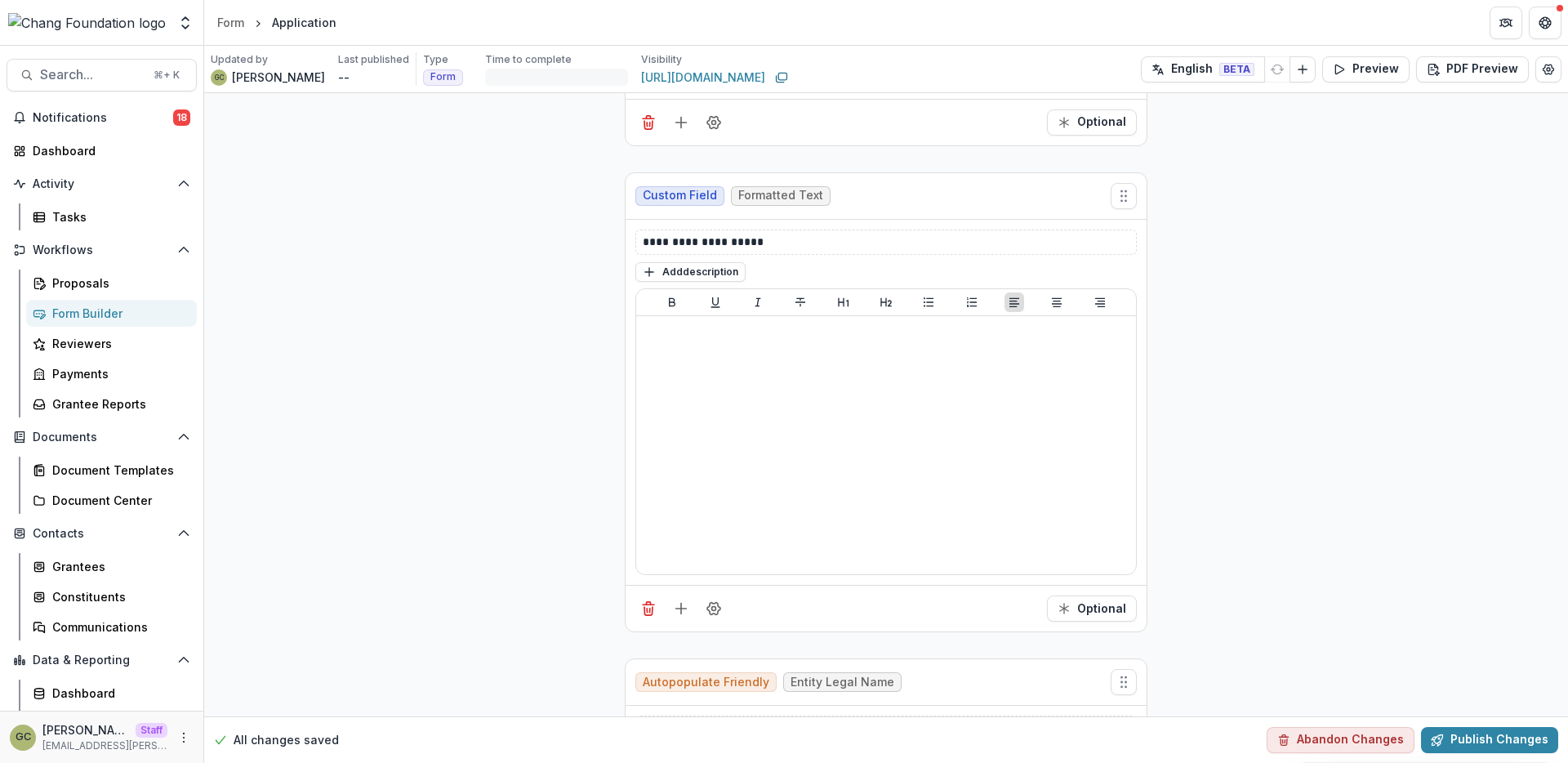
scroll to position [348, 0]
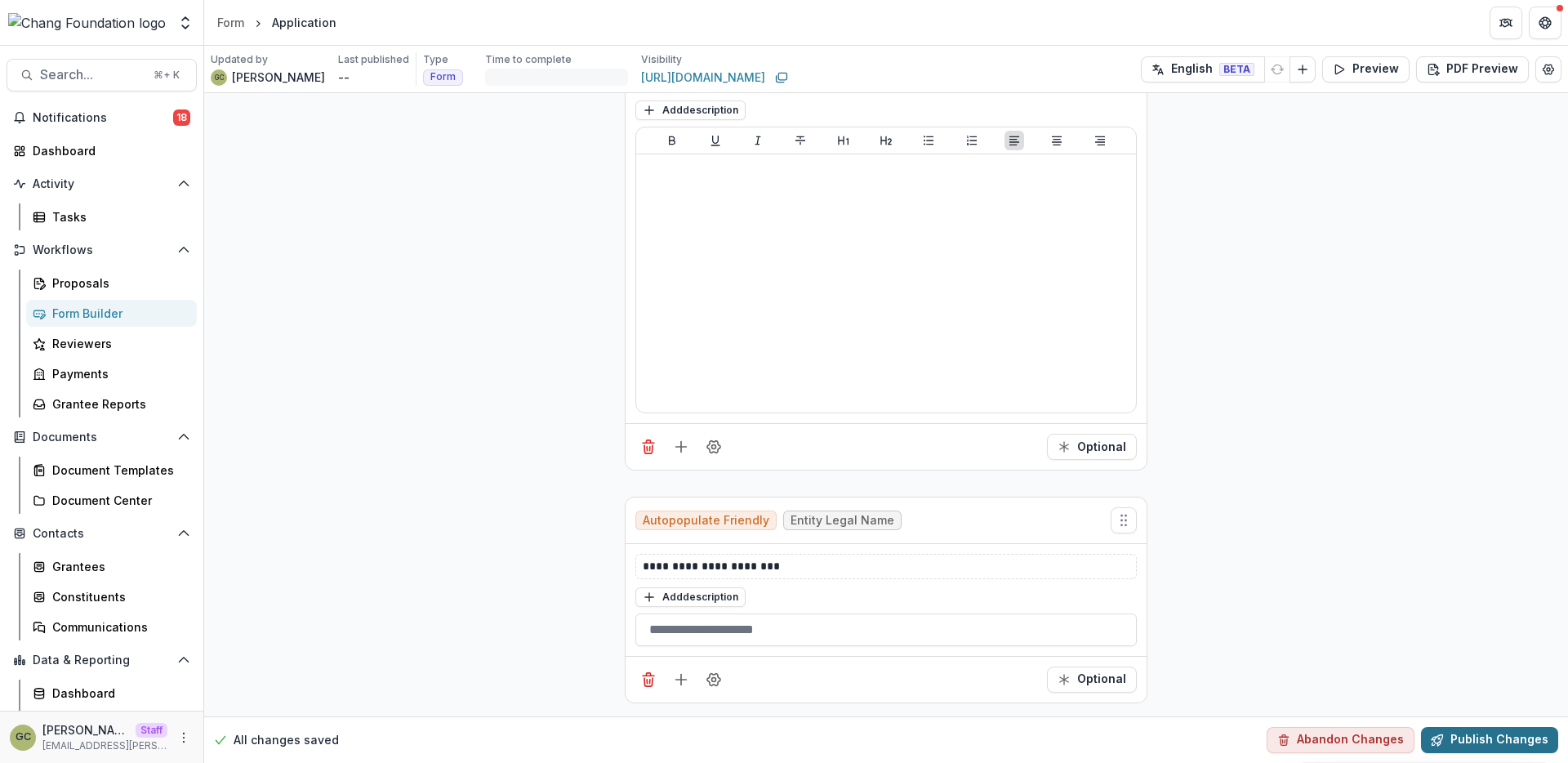
click at [1469, 739] on button "Publish Changes" at bounding box center [1489, 740] width 137 height 26
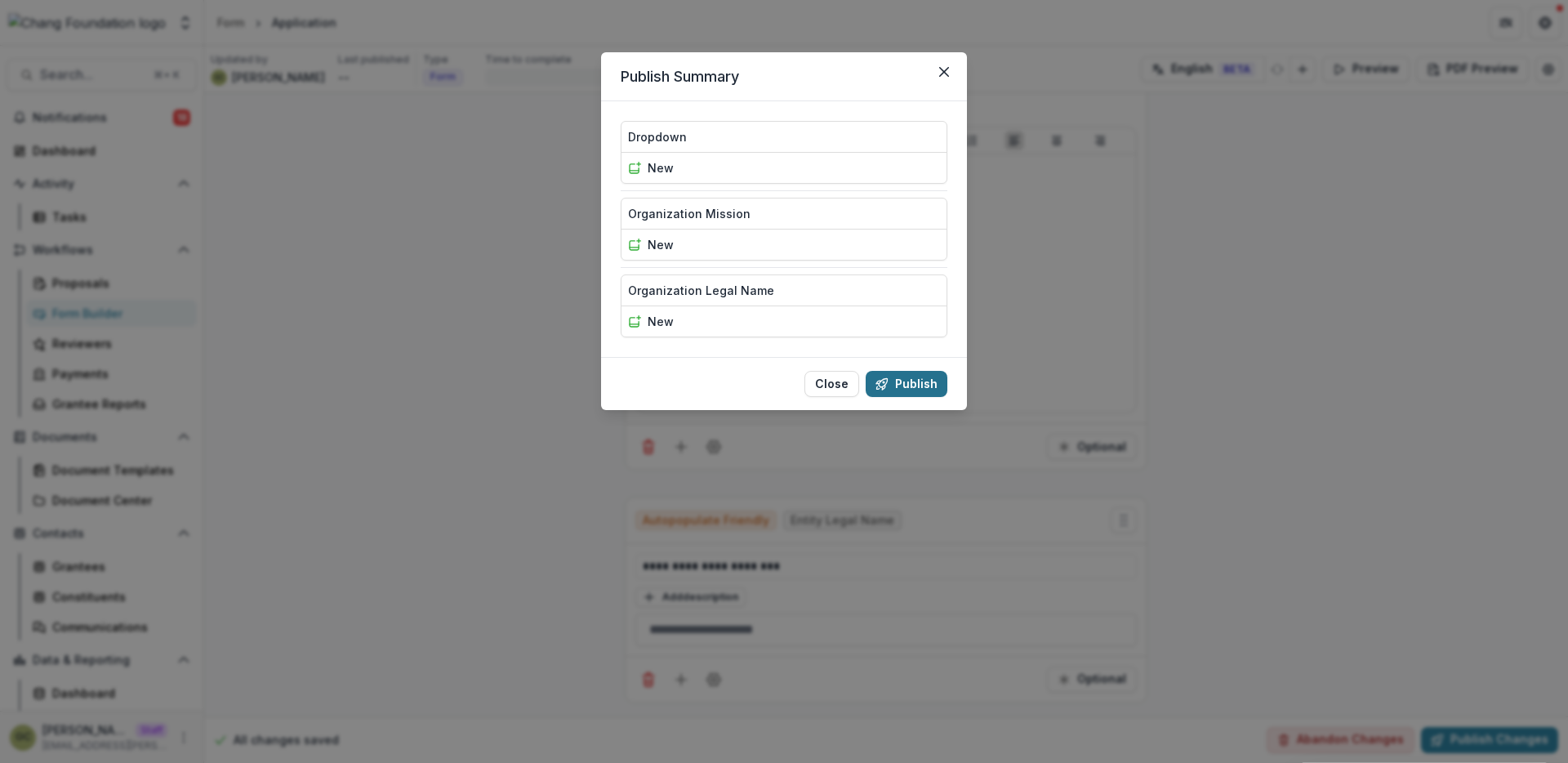
click at [899, 383] on button "Publish" at bounding box center [907, 383] width 82 height 26
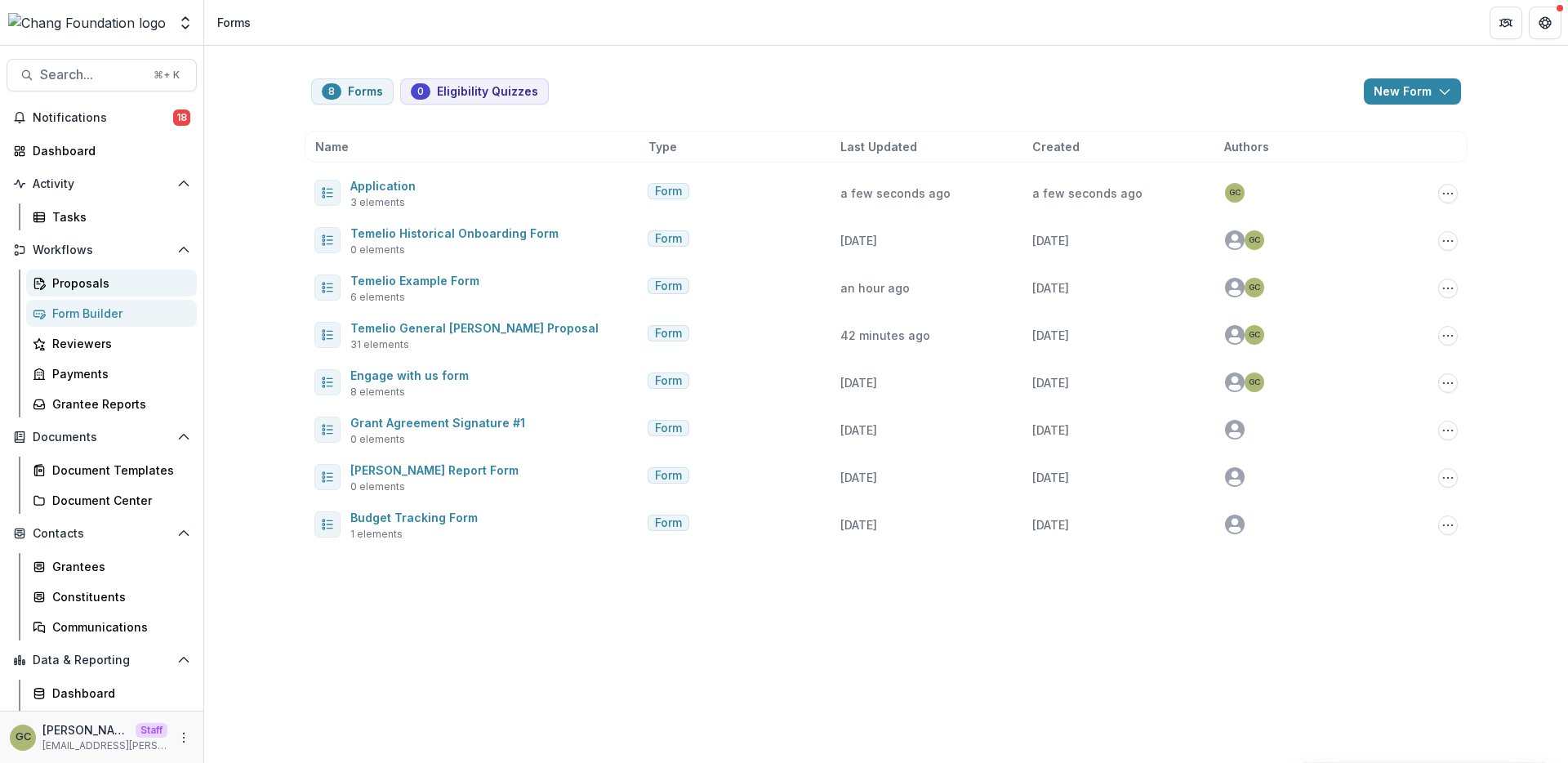
click at [91, 288] on div "Proposals" at bounding box center [118, 283] width 132 height 17
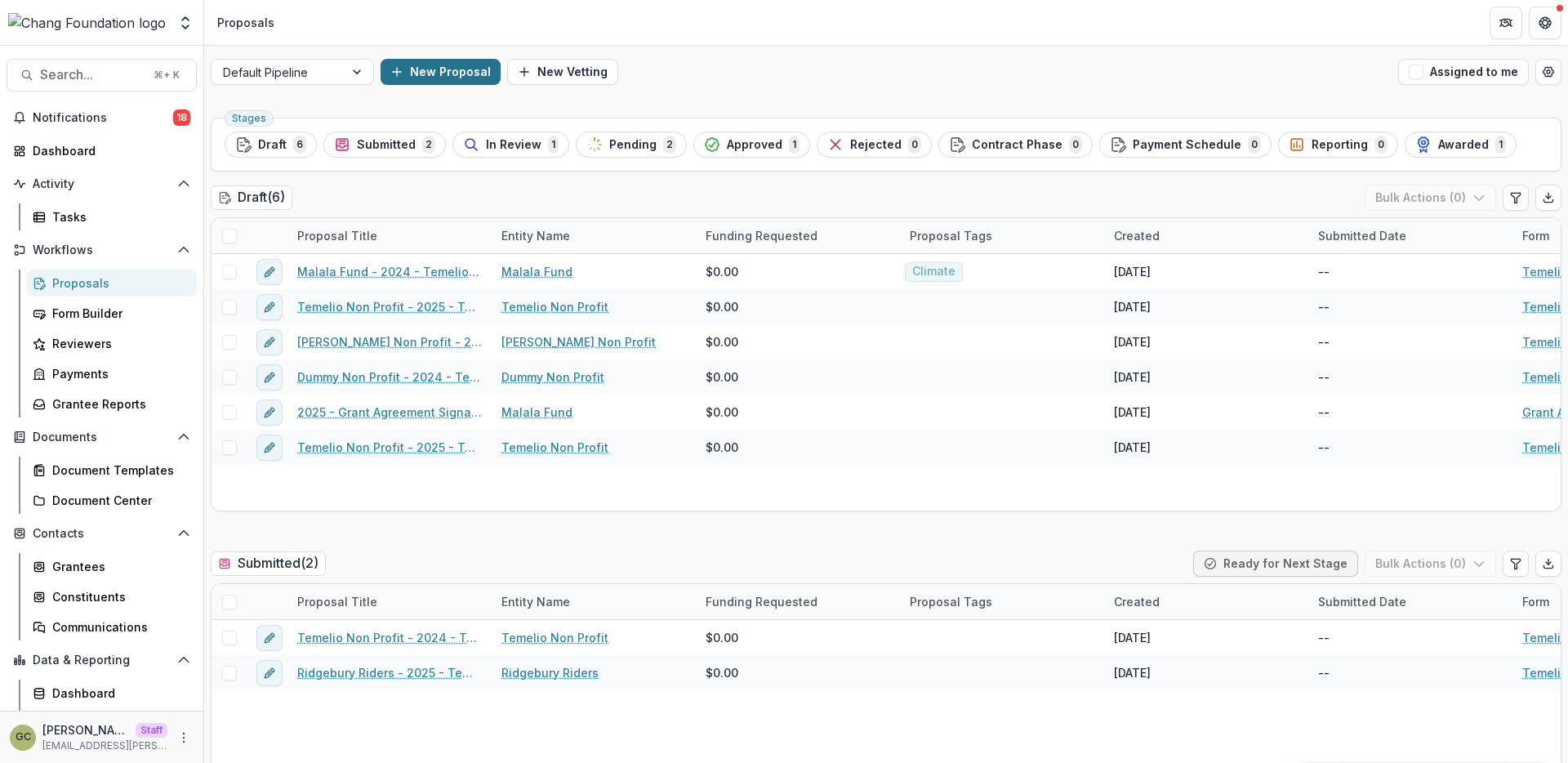
click at [467, 65] on button "New Proposal" at bounding box center [441, 72] width 120 height 26
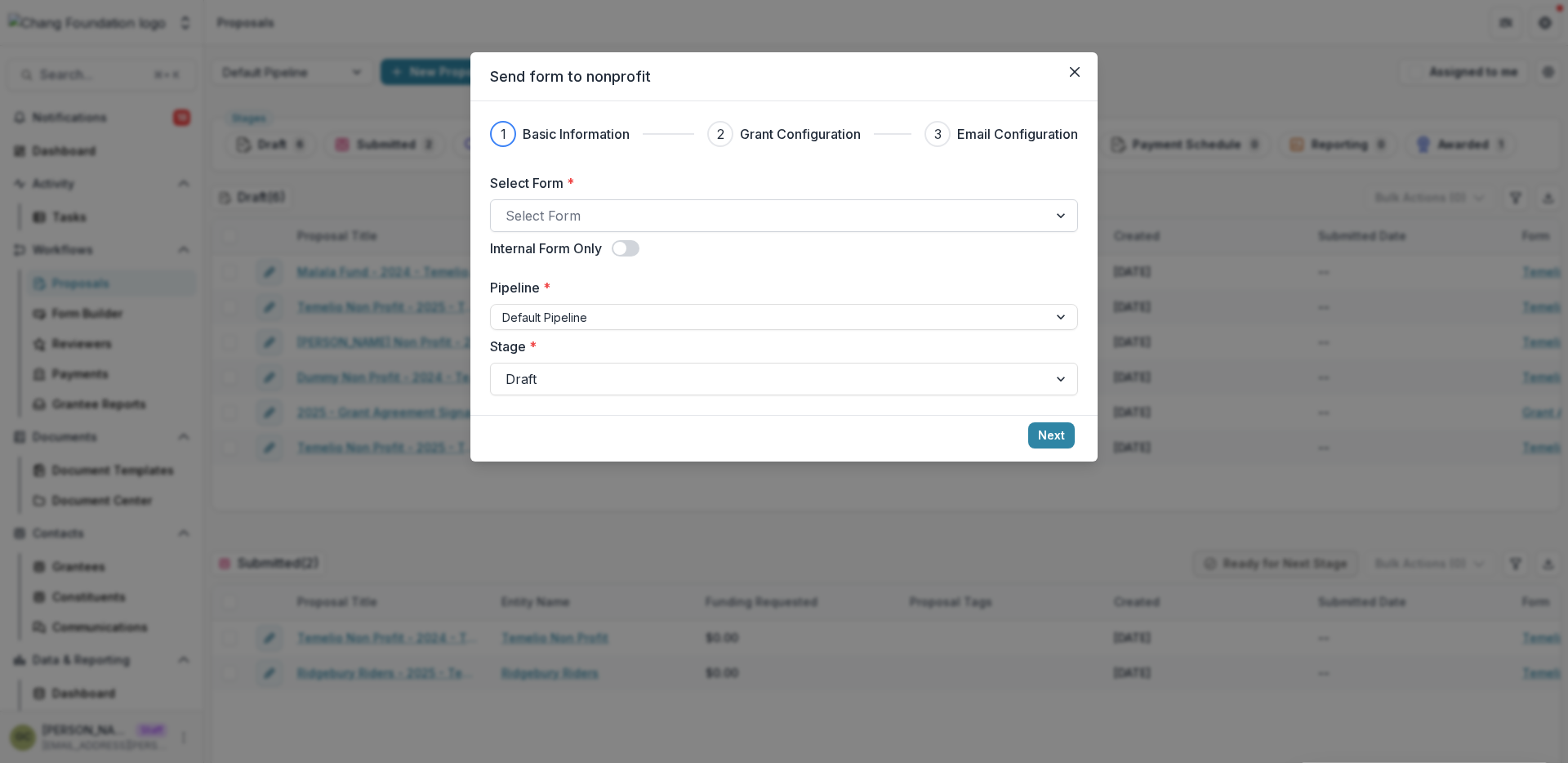
click at [603, 209] on div at bounding box center [769, 215] width 528 height 22
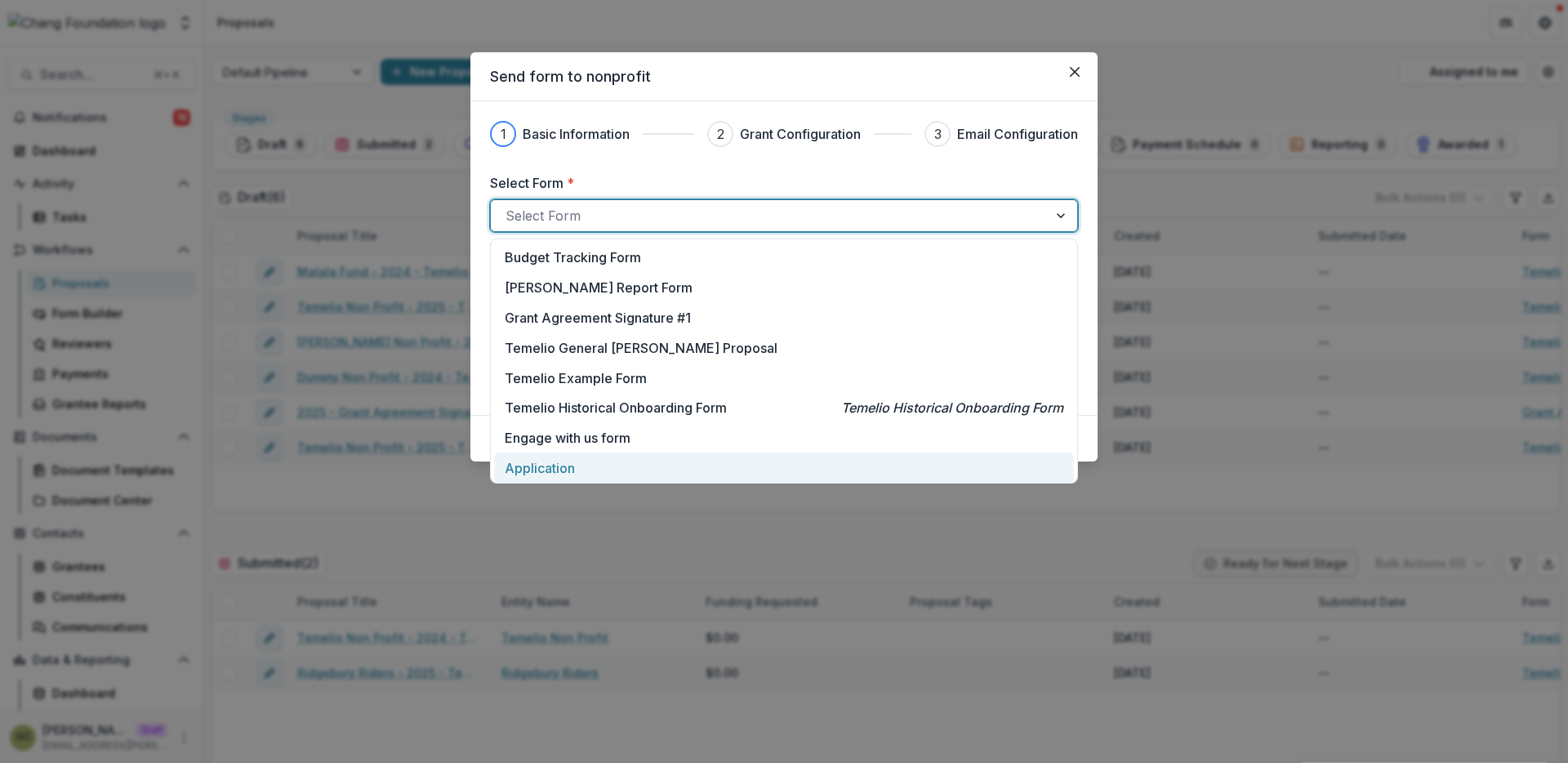
click at [595, 472] on div "Application" at bounding box center [784, 468] width 558 height 20
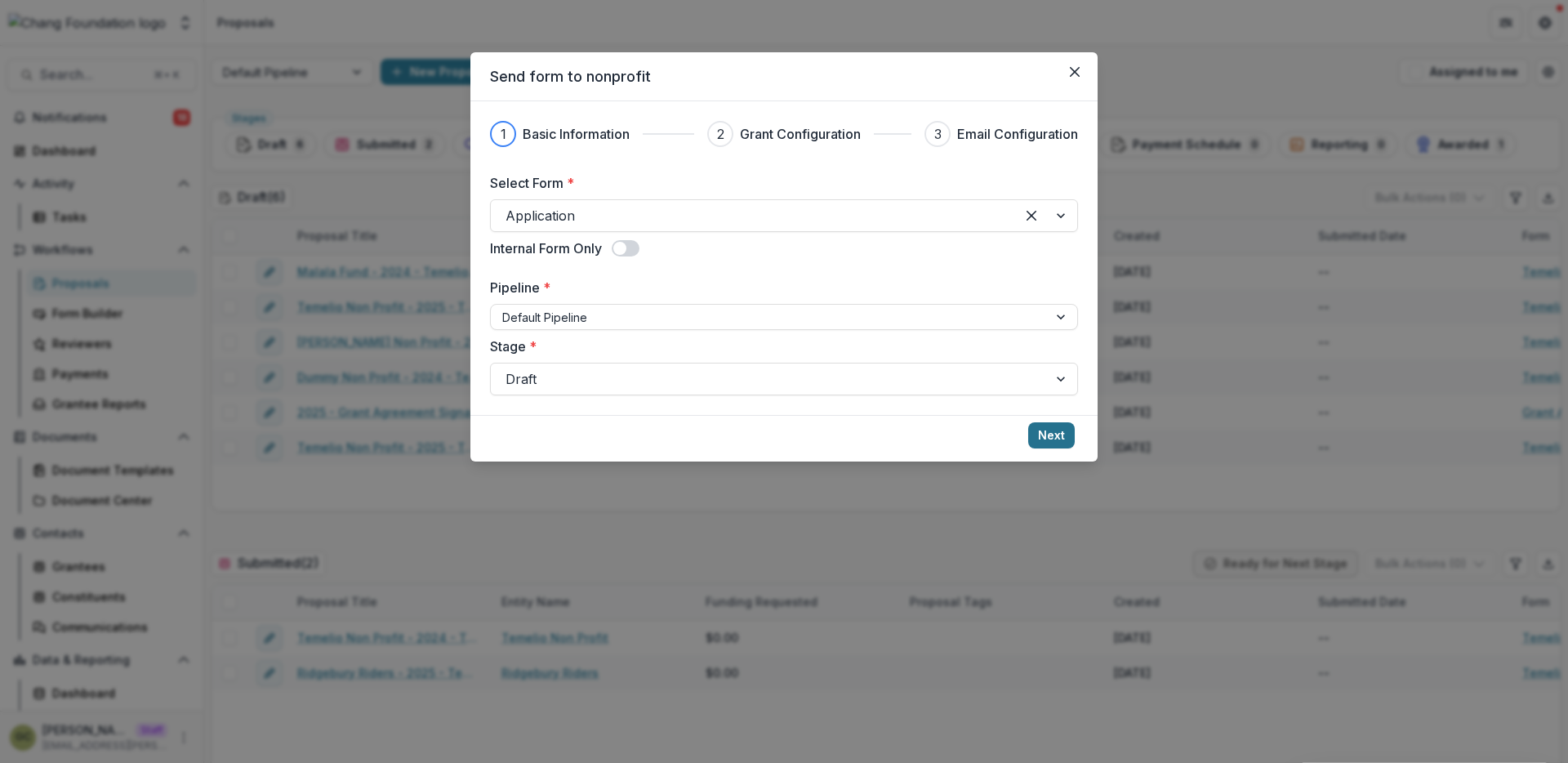
click at [1062, 447] on button "Next" at bounding box center [1052, 434] width 47 height 26
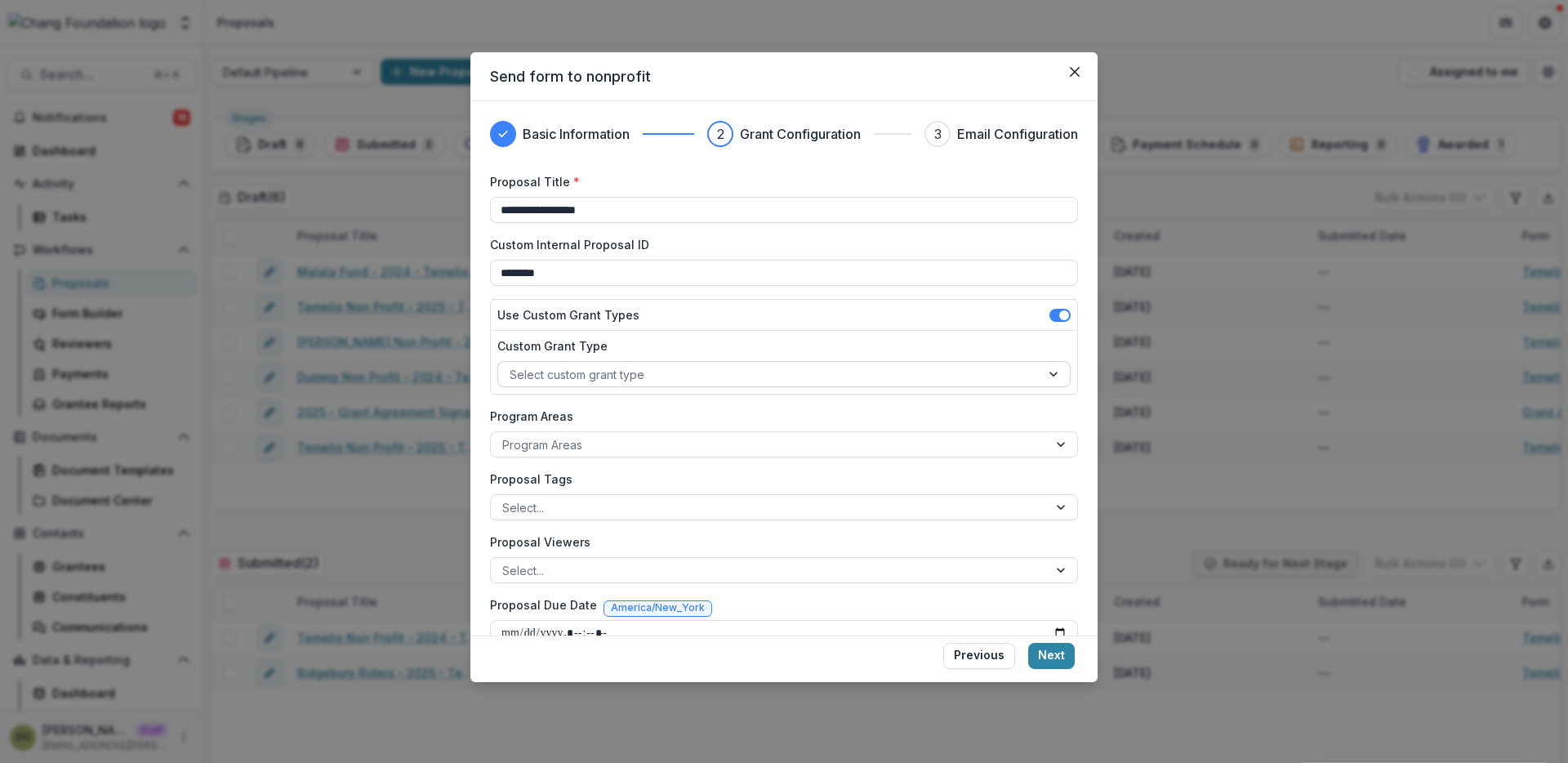
scroll to position [31, 0]
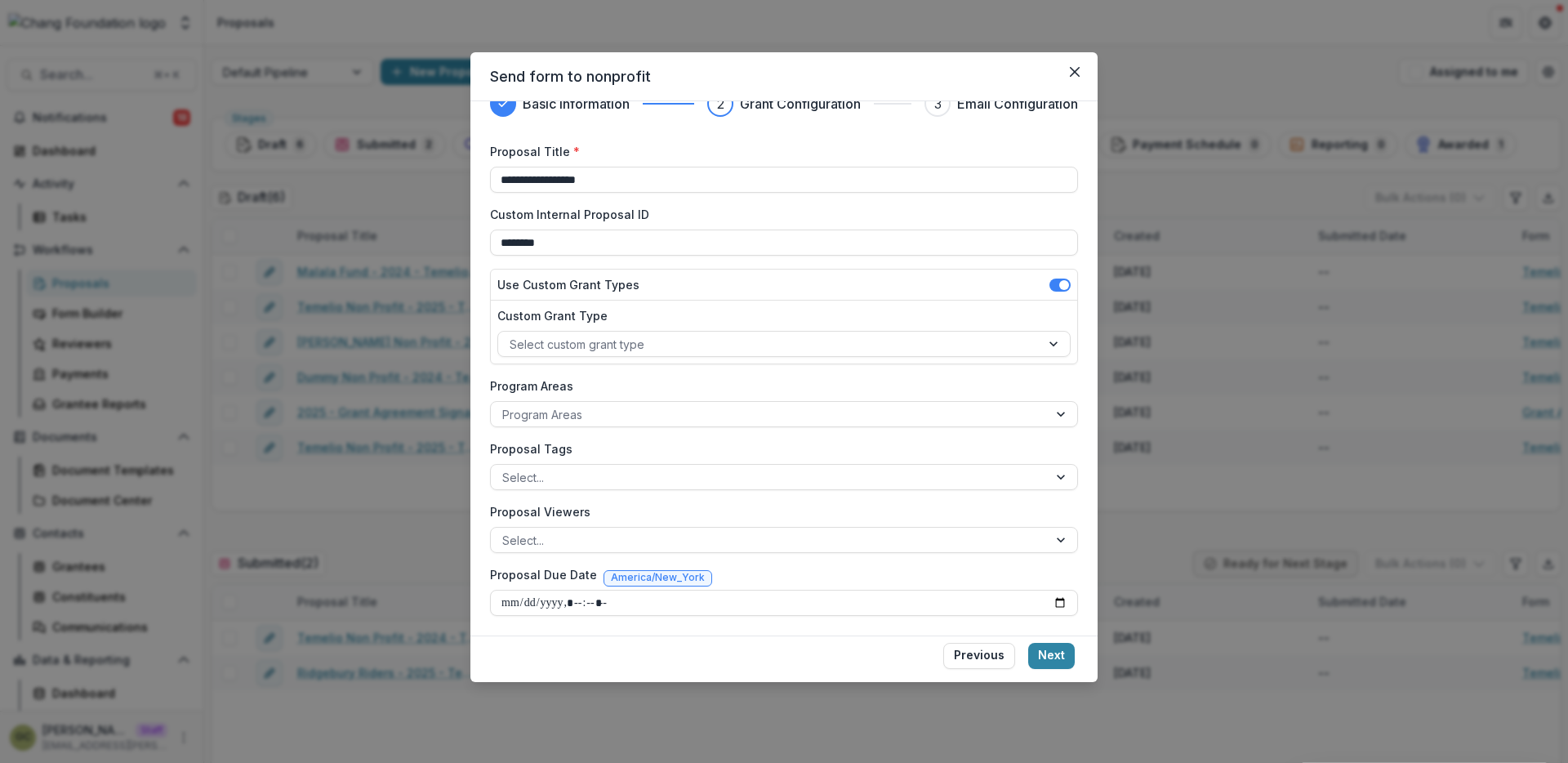
click at [1276, 318] on div "**********" at bounding box center [784, 382] width 1568 height 763
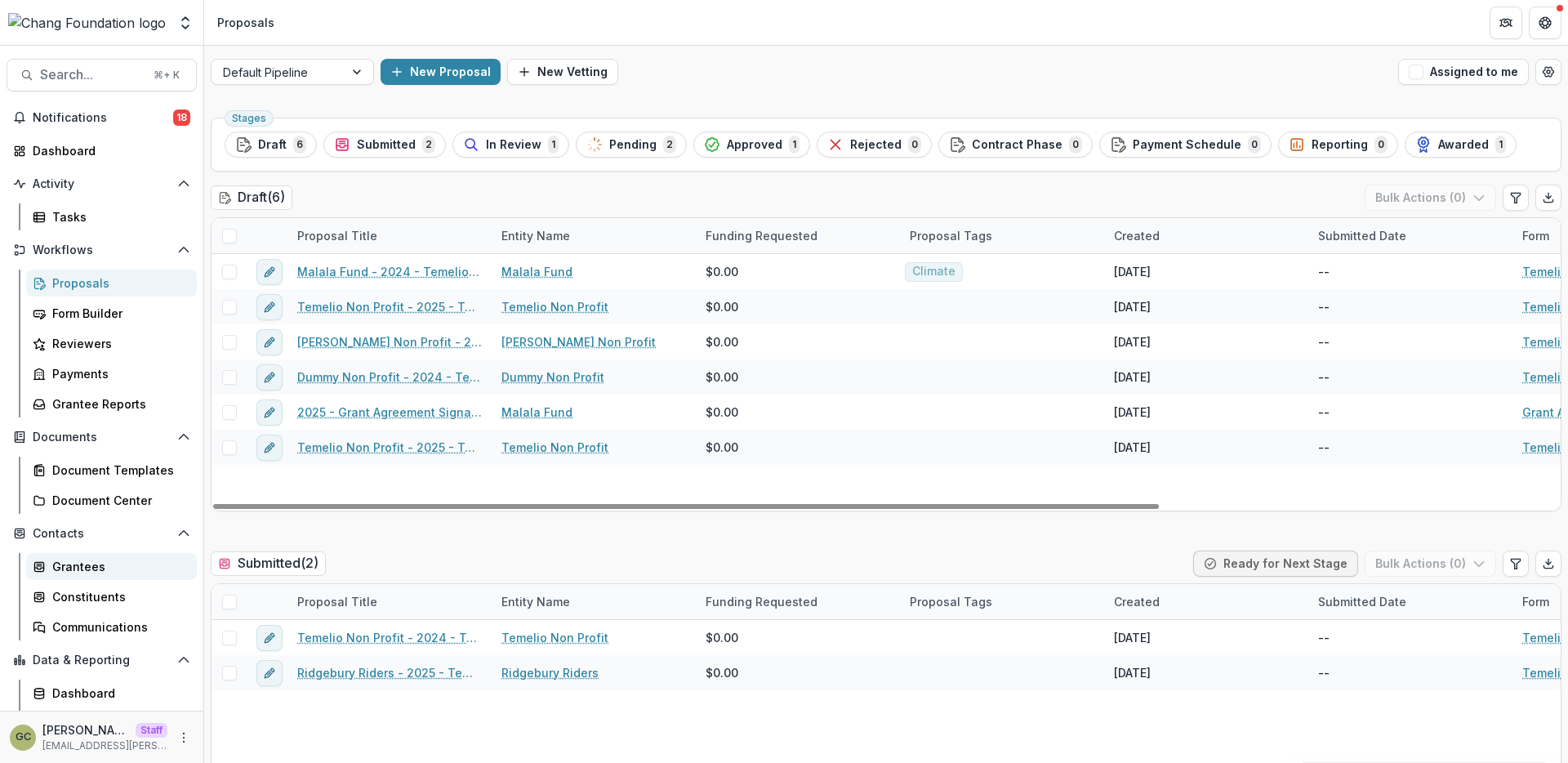
click at [108, 567] on div "Grantees" at bounding box center [118, 566] width 132 height 17
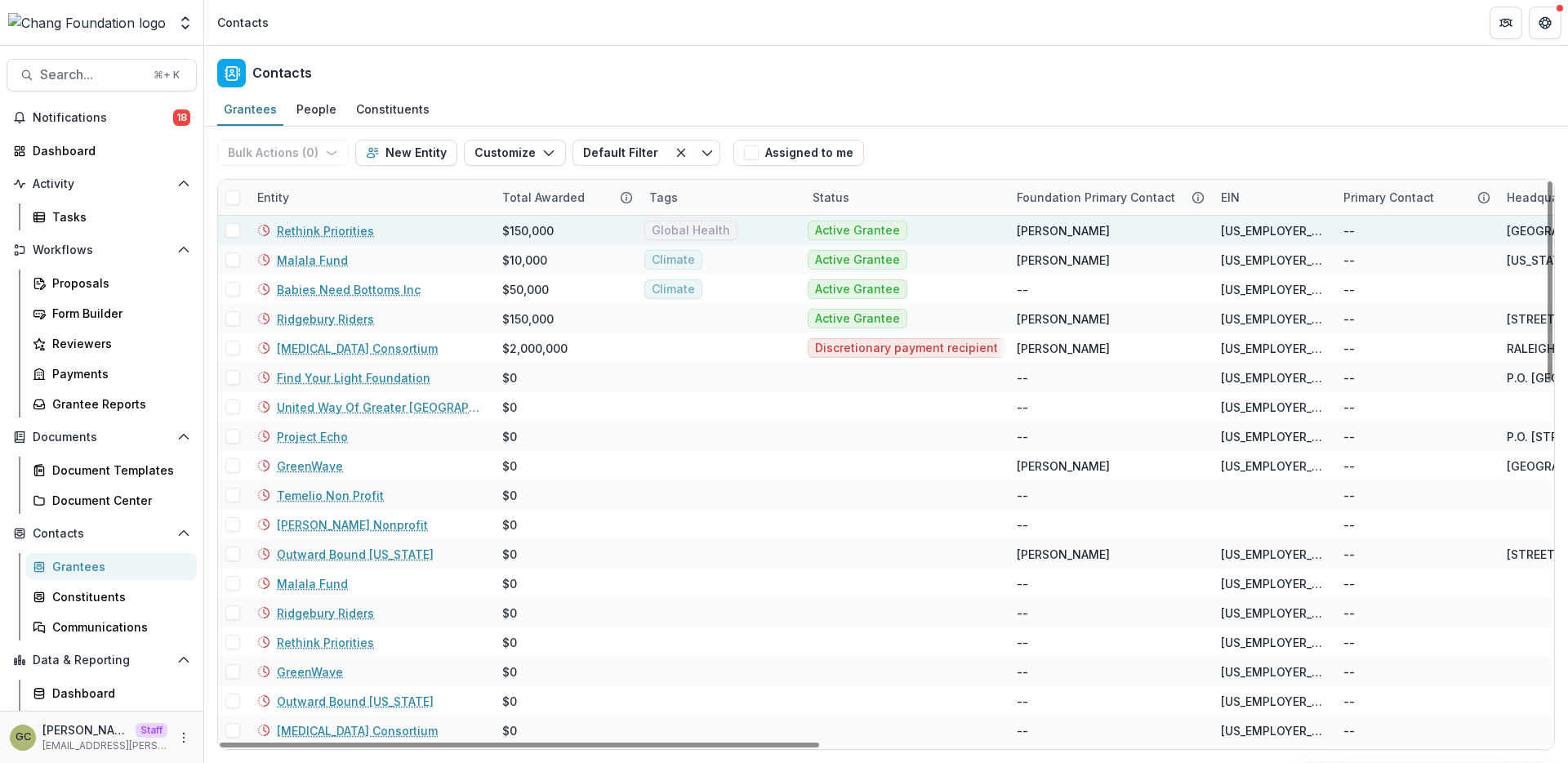
click at [341, 232] on link "Rethink Priorities" at bounding box center [325, 231] width 97 height 17
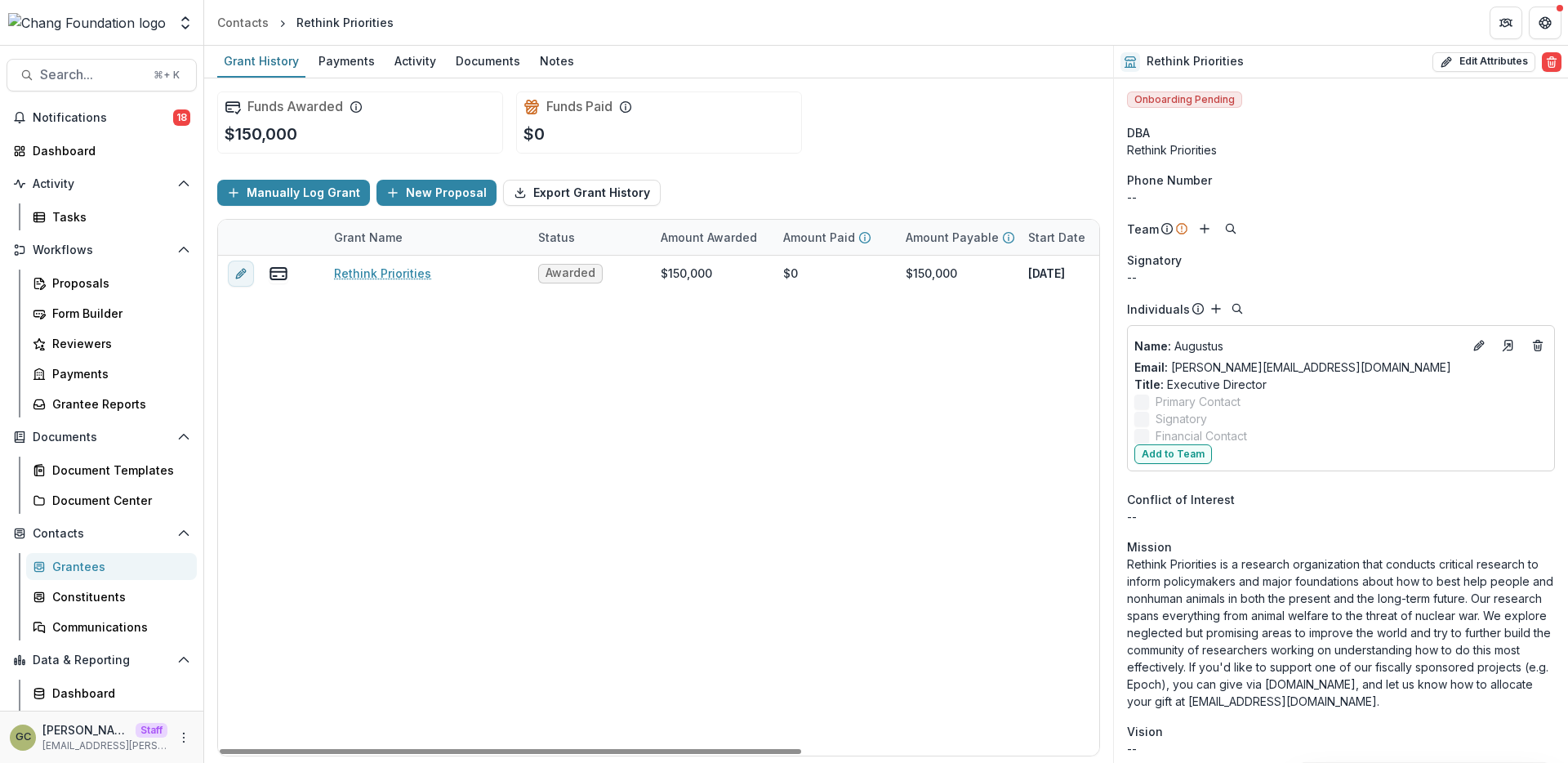
click at [1161, 94] on span "Onboarding Pending" at bounding box center [1185, 100] width 115 height 16
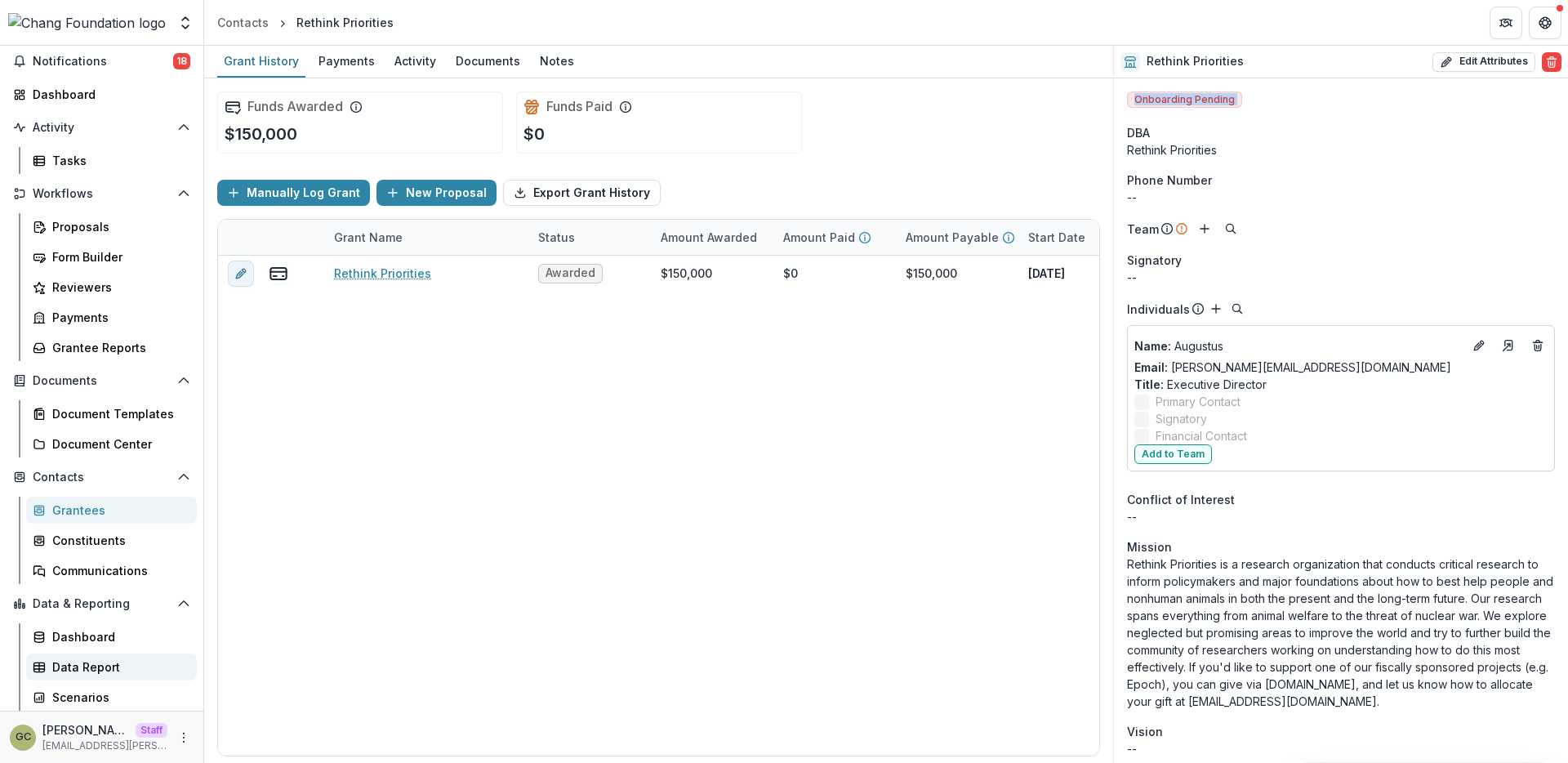
click at [120, 675] on div "Data Report" at bounding box center [118, 666] width 132 height 17
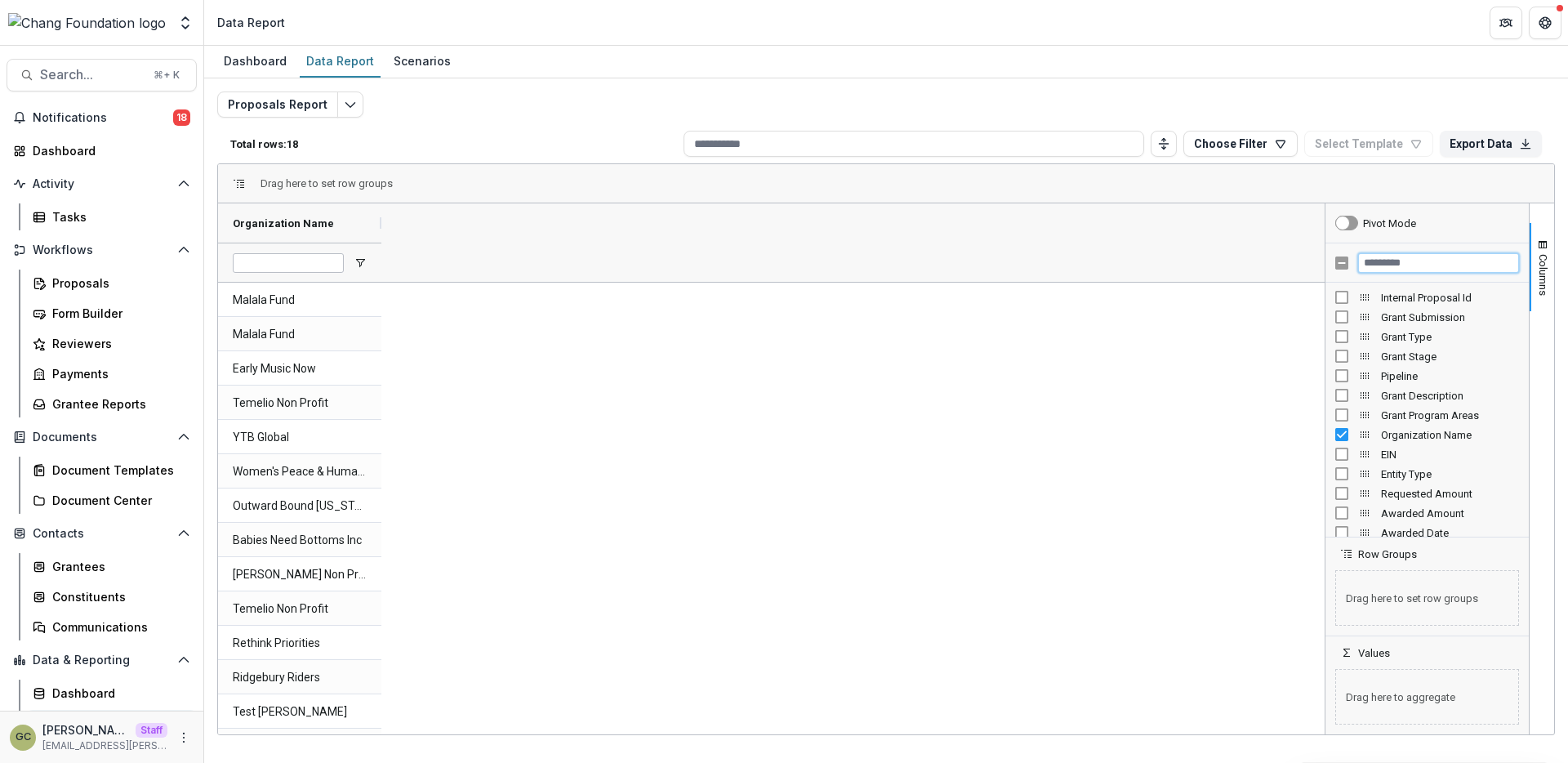
click at [1413, 266] on input "Filter Columns Input" at bounding box center [1438, 263] width 161 height 20
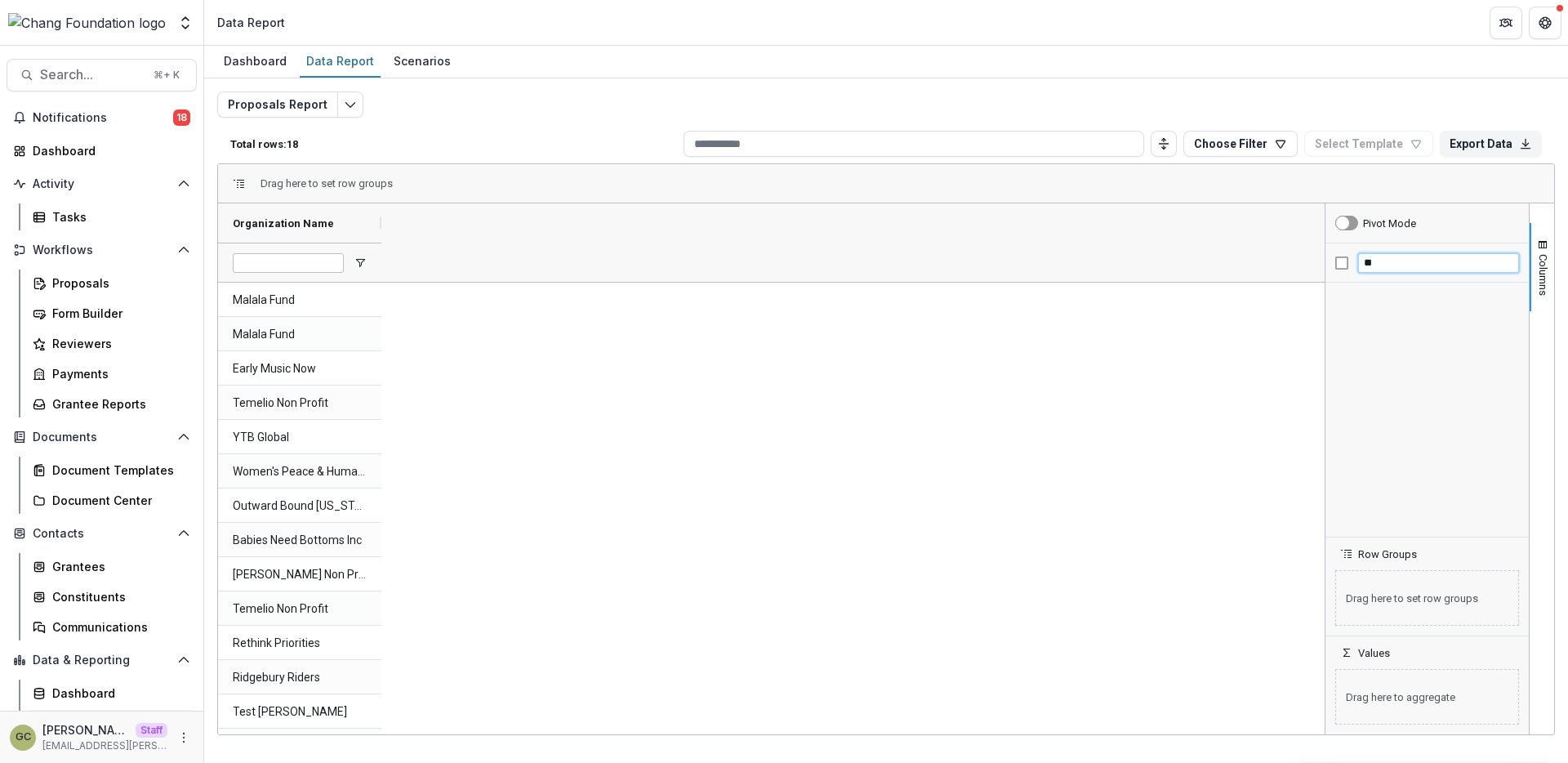
type input "*"
type input "**********"
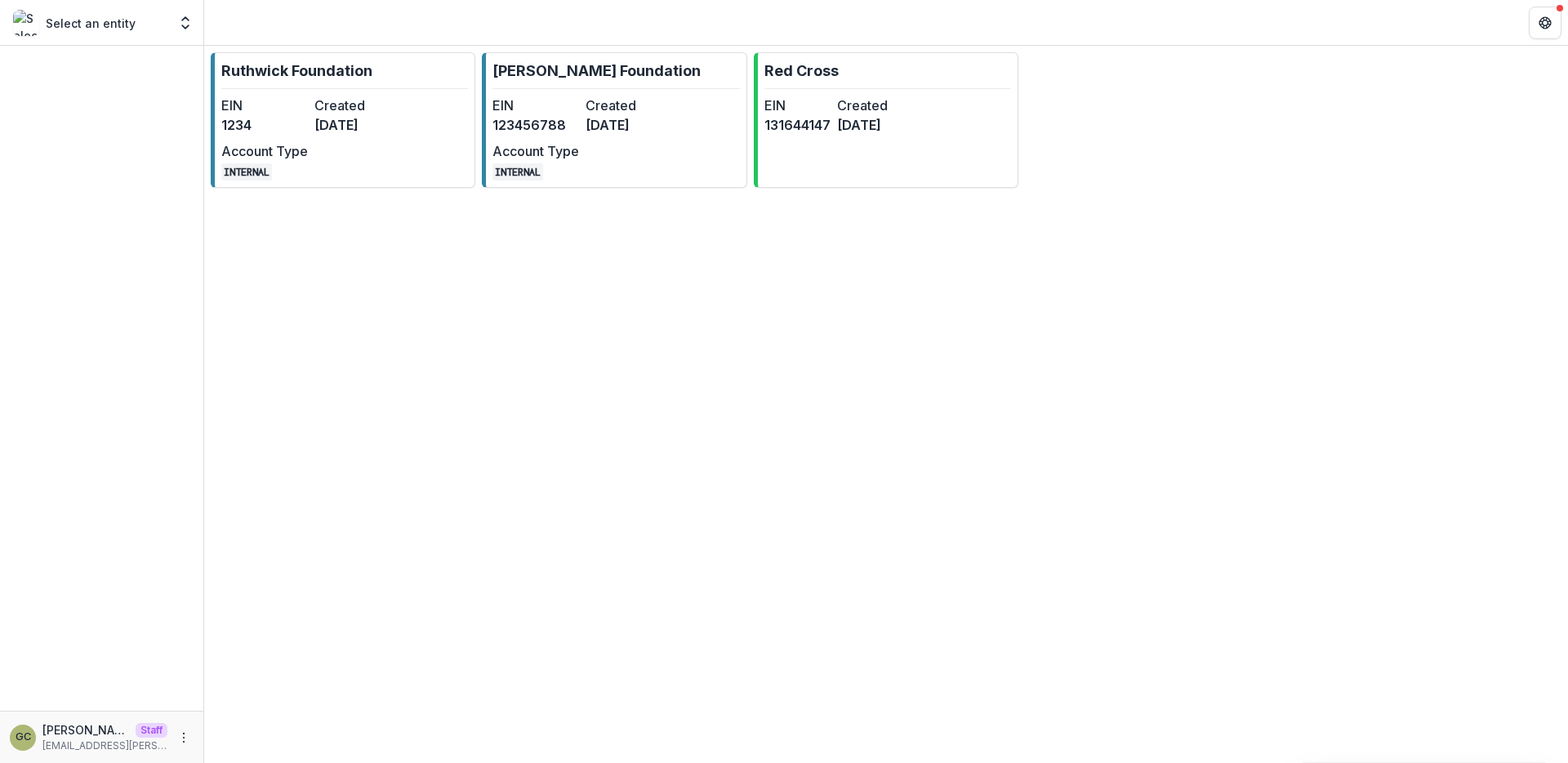
click at [191, 728] on div "GC [PERSON_NAME] Staff [PERSON_NAME][EMAIL_ADDRESS][PERSON_NAME][DOMAIN_NAME]" at bounding box center [101, 737] width 184 height 31
click at [181, 738] on icon "More" at bounding box center [183, 737] width 13 height 13
click at [253, 725] on button "Logout" at bounding box center [291, 730] width 175 height 27
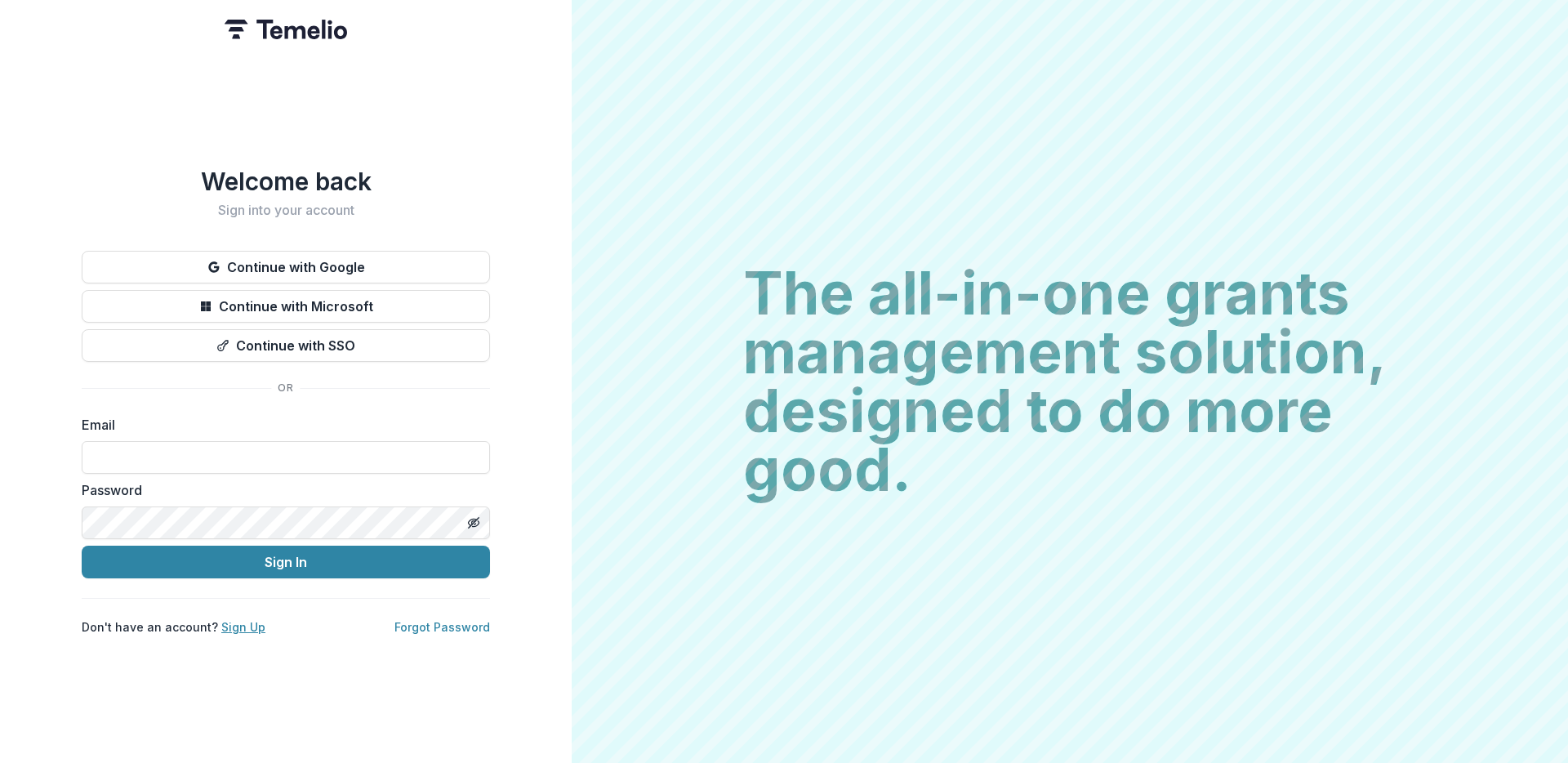
click at [232, 627] on link "Sign Up" at bounding box center [243, 627] width 44 height 13
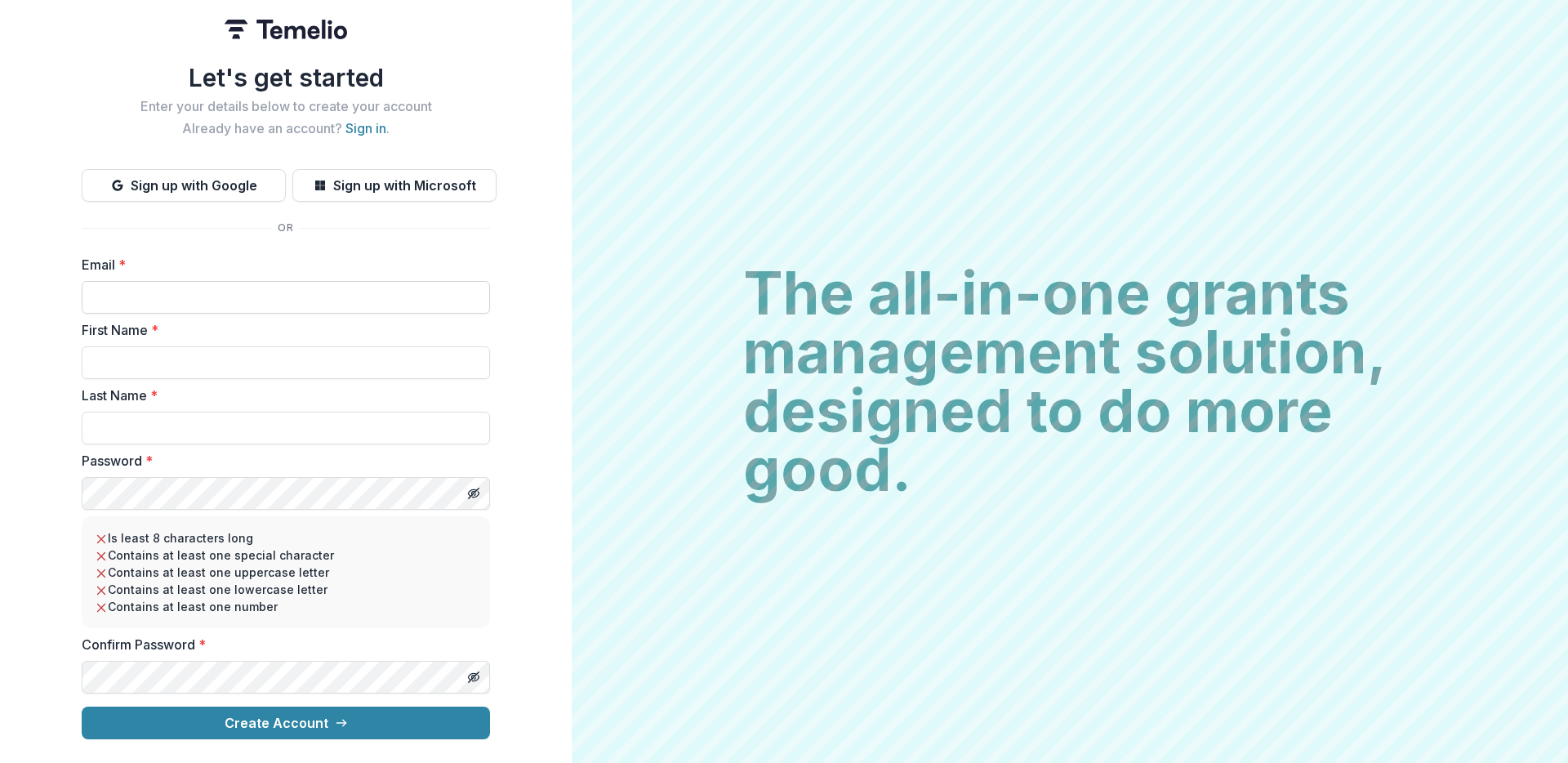
click at [271, 294] on input "Email *" at bounding box center [285, 297] width 408 height 32
type input "**********"
type input "*****"
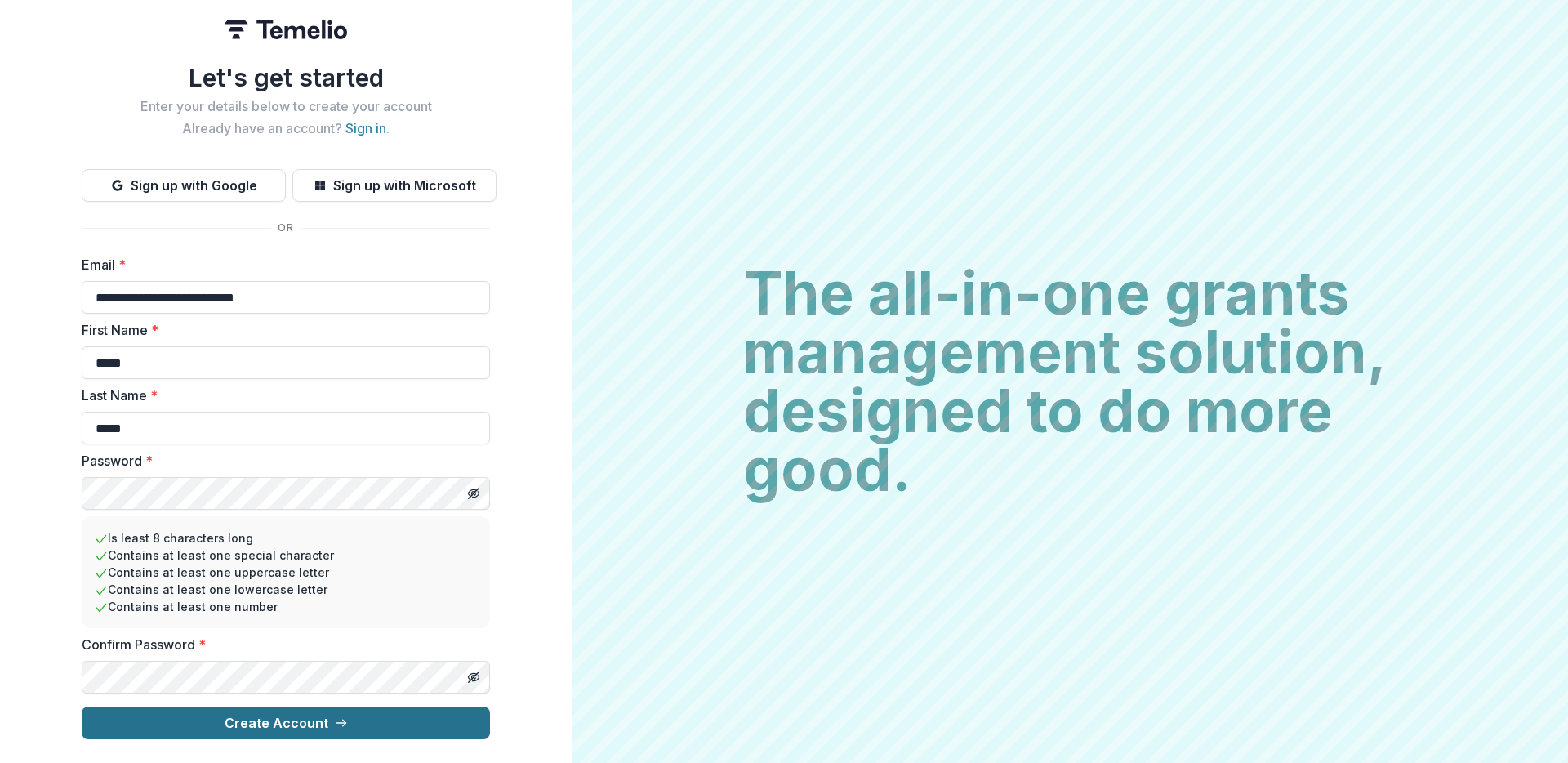
click at [267, 731] on button "Create Account" at bounding box center [285, 723] width 408 height 32
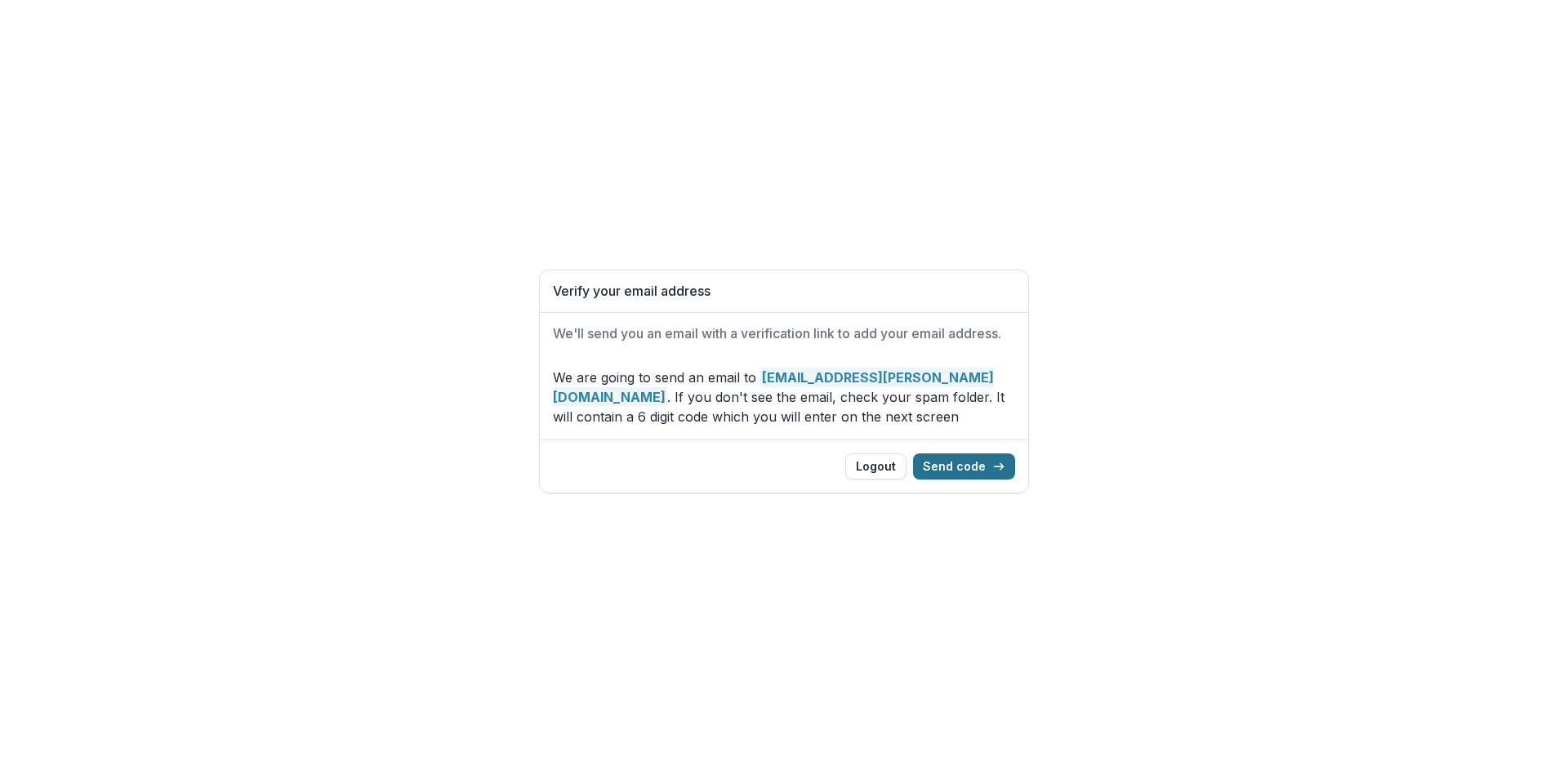
click at [954, 467] on button "Send code" at bounding box center [964, 466] width 102 height 26
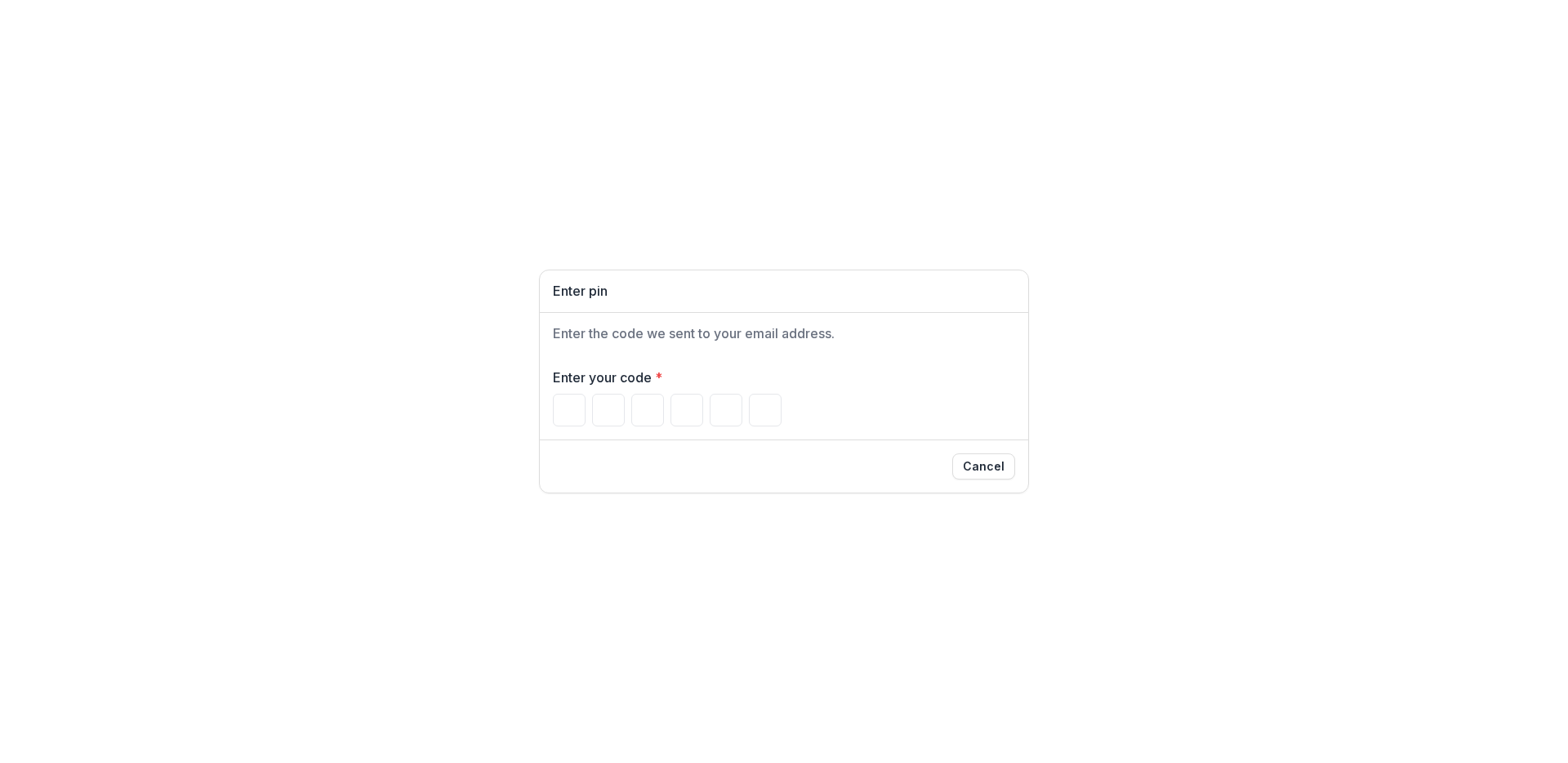
paste input "******"
type input "*"
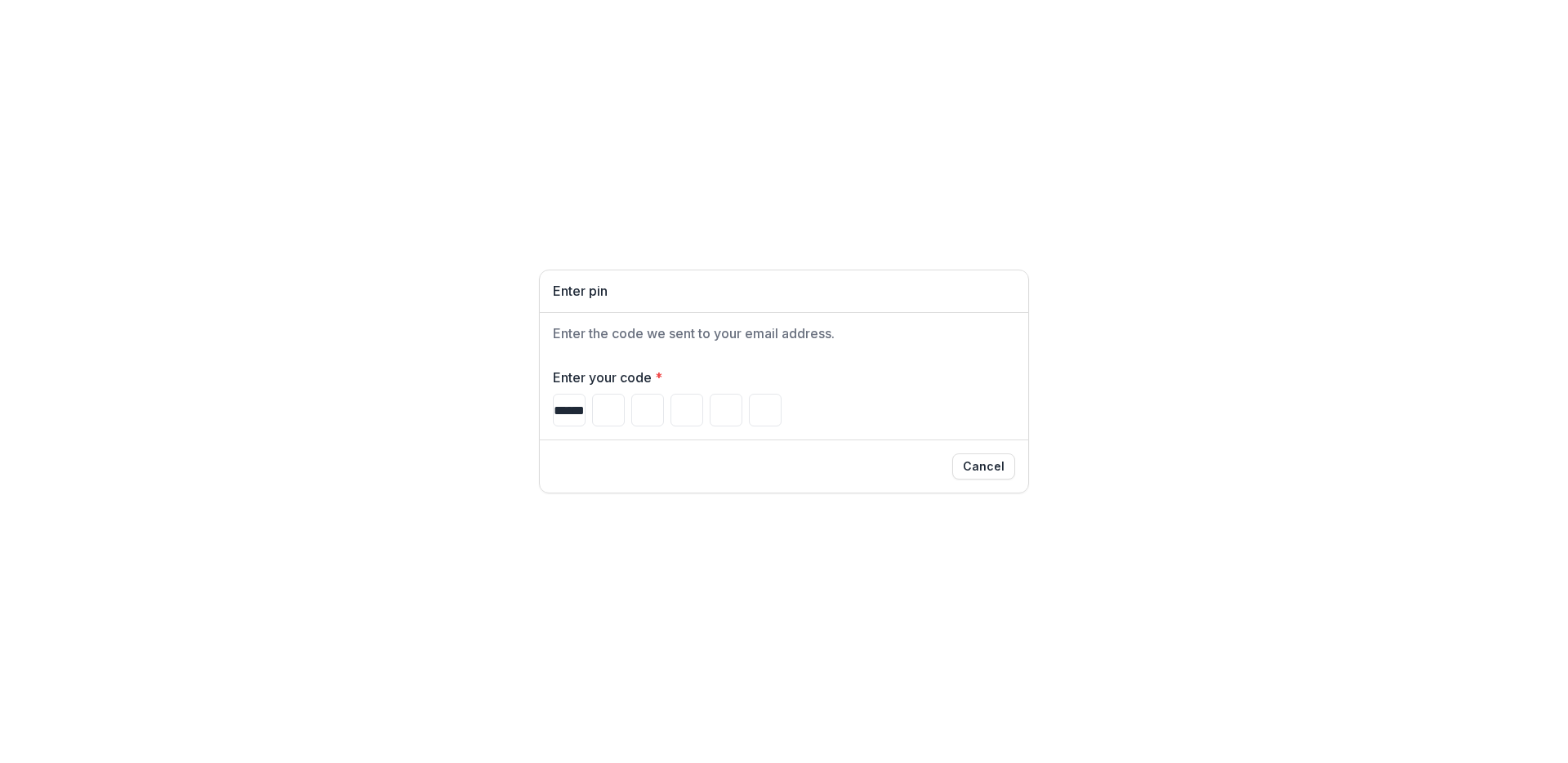
type input "*"
